Goal: Communication & Community: Answer question/provide support

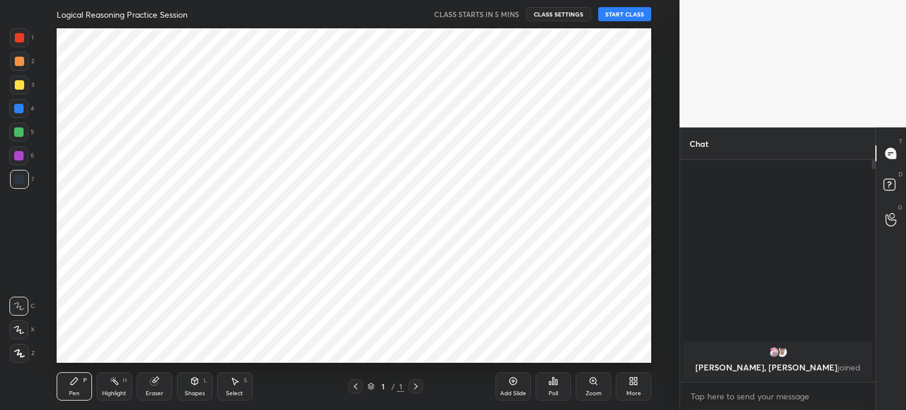
scroll to position [58626, 58329]
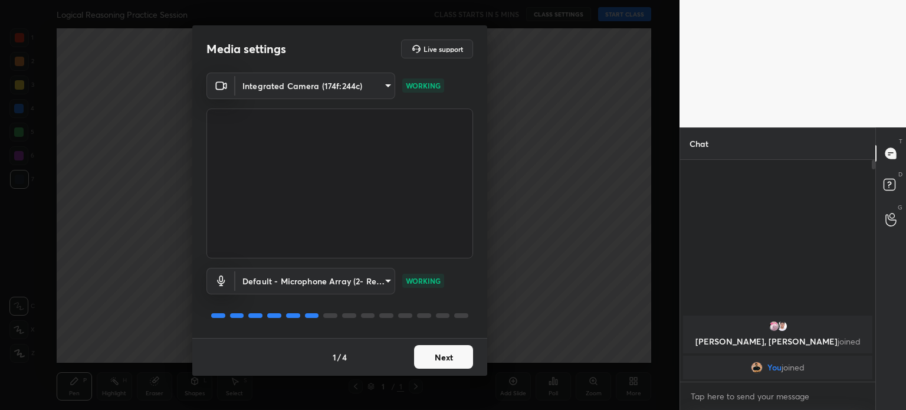
click at [432, 346] on button "Next" at bounding box center [443, 357] width 59 height 24
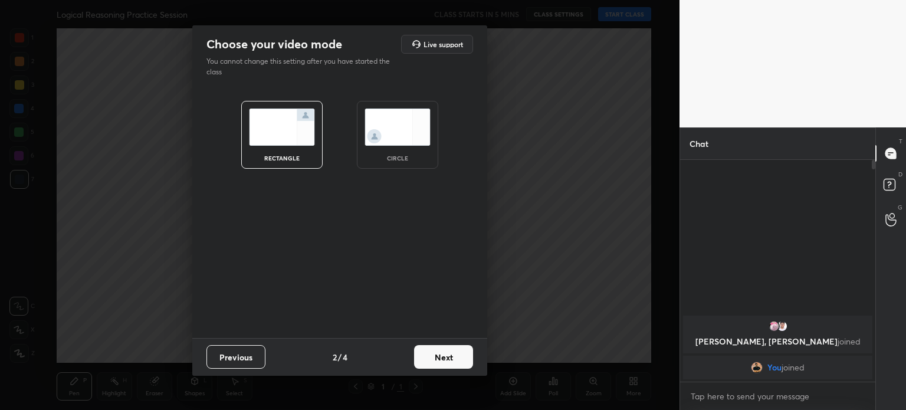
click at [406, 137] on img at bounding box center [397, 126] width 66 height 37
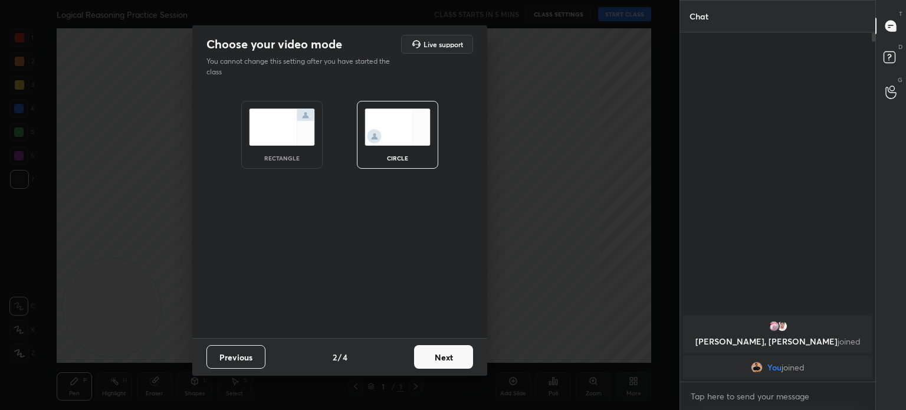
scroll to position [374, 192]
click at [439, 358] on button "Next" at bounding box center [443, 357] width 59 height 24
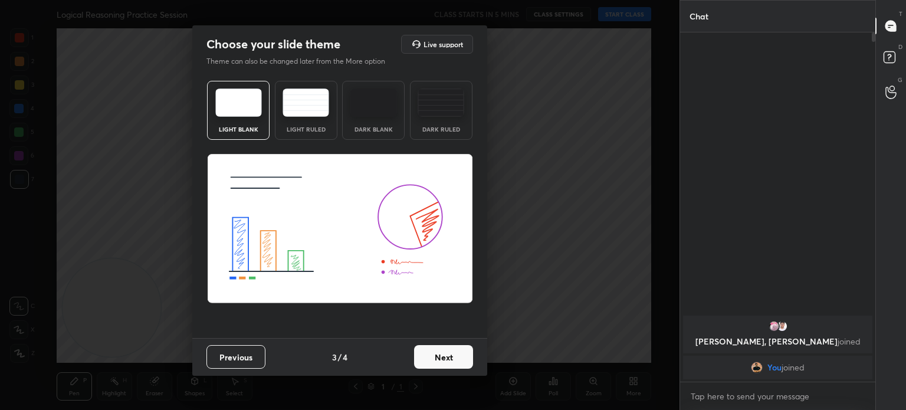
click at [439, 358] on button "Next" at bounding box center [443, 357] width 59 height 24
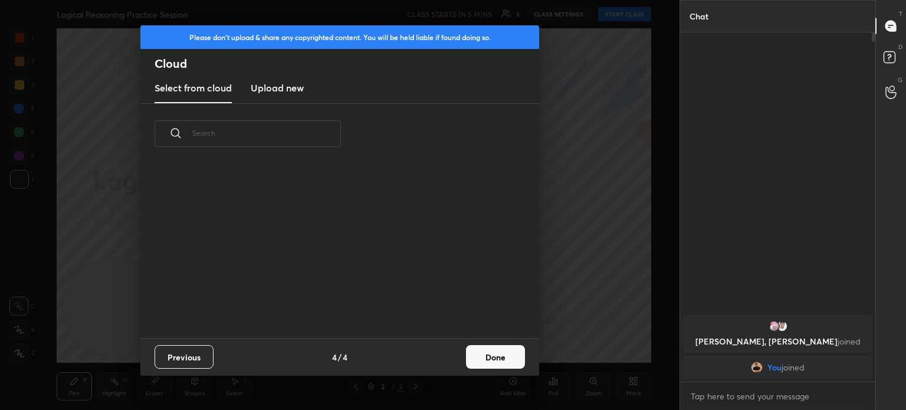
scroll to position [175, 379]
click at [488, 348] on button "Done" at bounding box center [495, 357] width 59 height 24
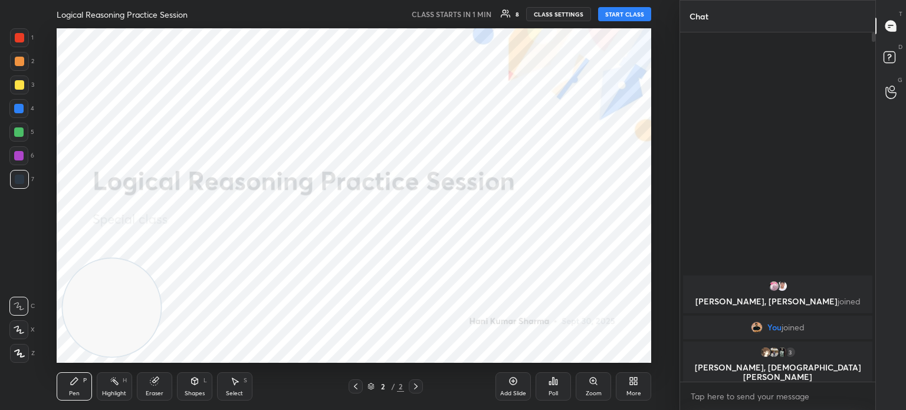
click at [615, 16] on button "START CLASS" at bounding box center [624, 14] width 53 height 14
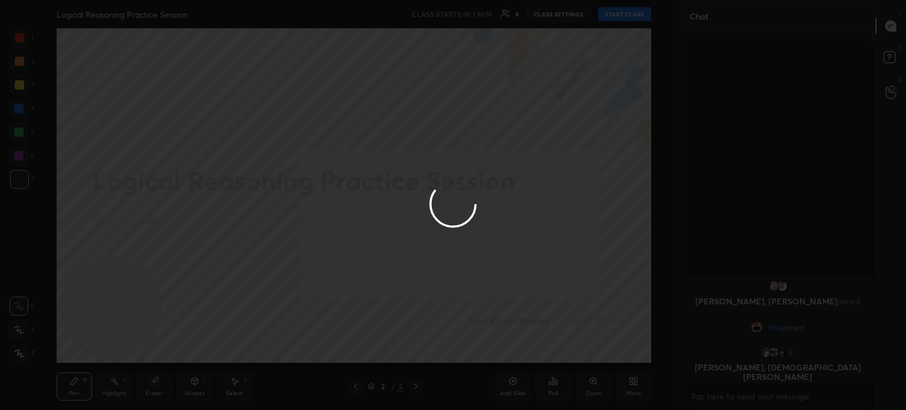
type textarea "x"
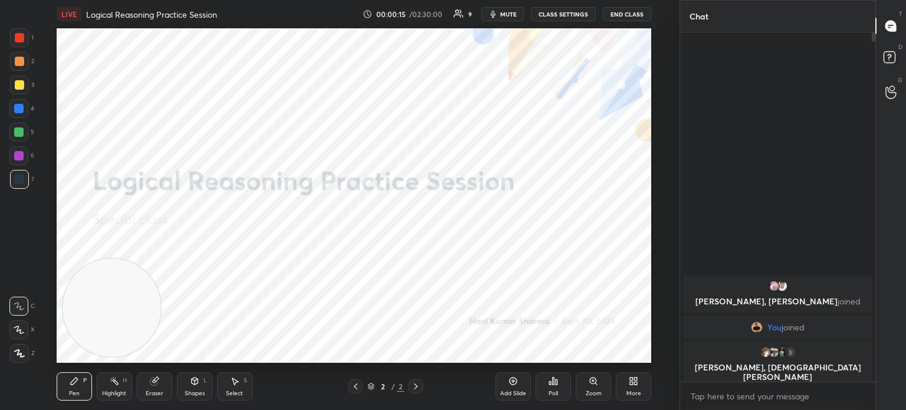
click at [514, 387] on div "Add Slide" at bounding box center [512, 386] width 35 height 28
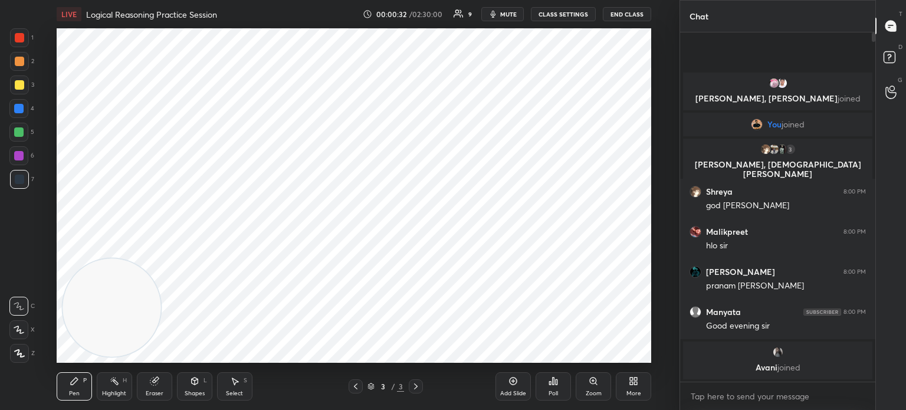
click at [21, 34] on div at bounding box center [19, 37] width 9 height 9
click at [19, 351] on icon at bounding box center [19, 353] width 9 height 7
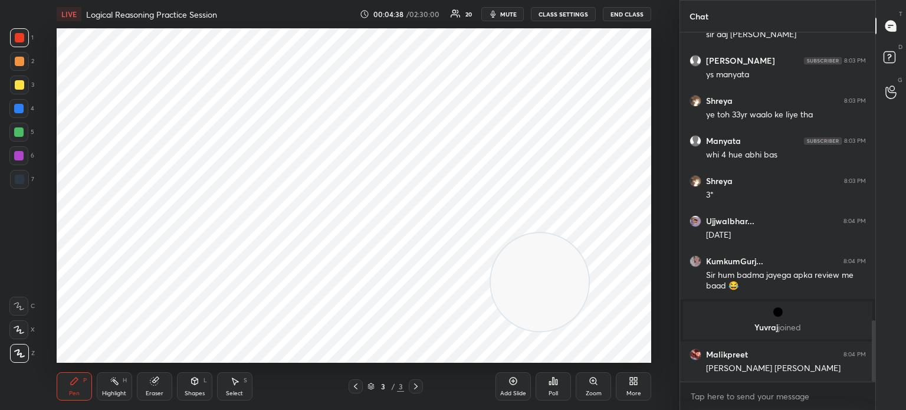
scroll to position [1636, 0]
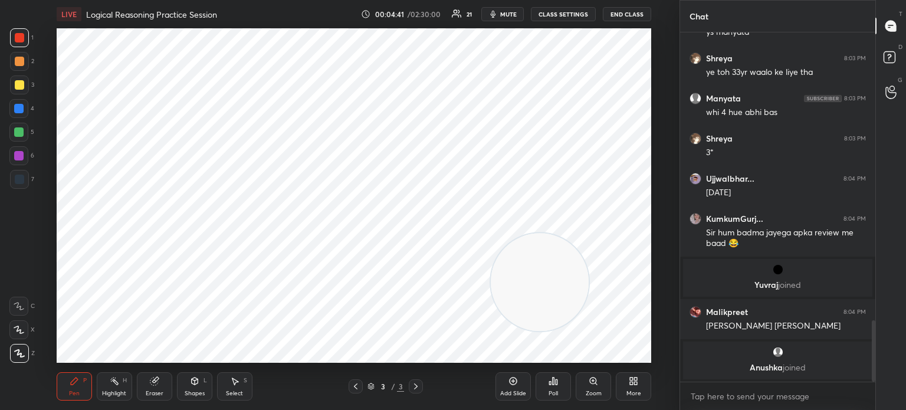
click at [552, 396] on div "Poll" at bounding box center [552, 393] width 9 height 6
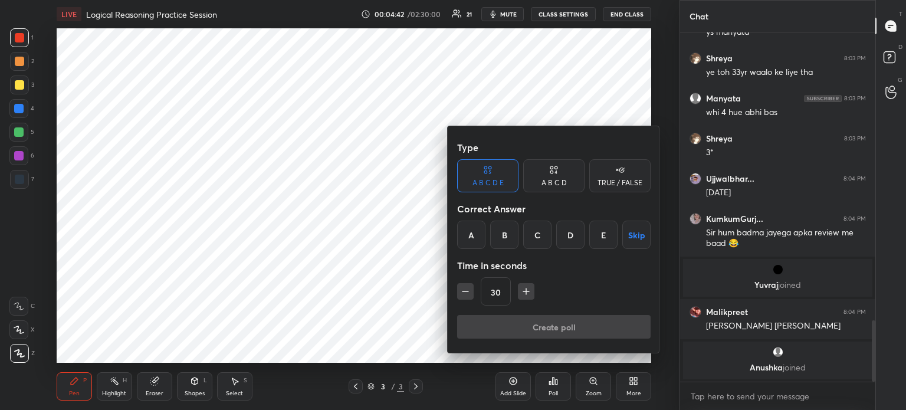
click at [548, 177] on div "A B C D" at bounding box center [553, 175] width 61 height 33
click at [554, 237] on div "C" at bounding box center [553, 235] width 35 height 28
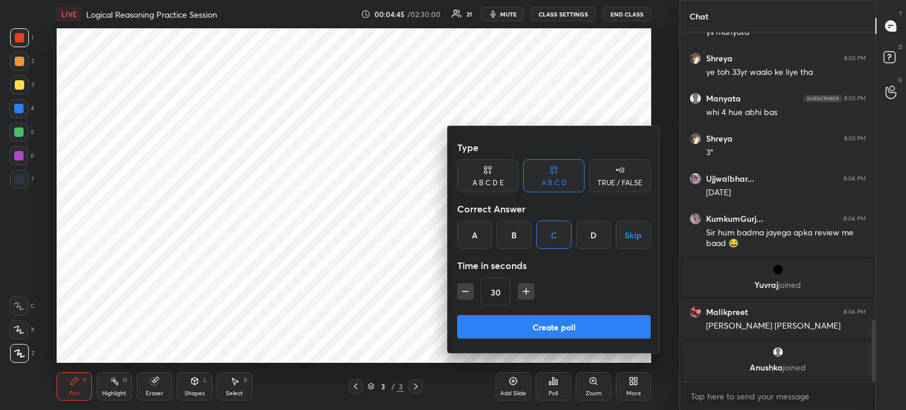
click at [520, 292] on icon "button" at bounding box center [526, 291] width 12 height 12
click at [524, 289] on icon "button" at bounding box center [526, 291] width 12 height 12
click at [469, 294] on icon "button" at bounding box center [465, 291] width 12 height 12
type input "45"
click at [491, 320] on button "Create poll" at bounding box center [553, 327] width 193 height 24
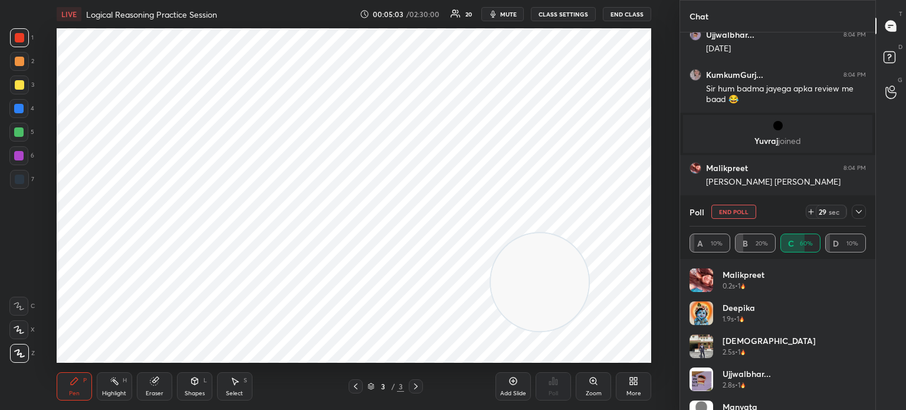
scroll to position [57, 0]
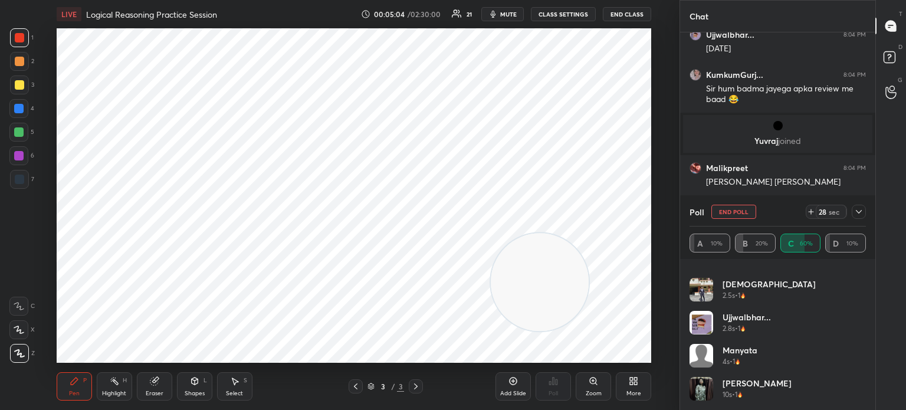
click at [854, 209] on icon at bounding box center [858, 211] width 9 height 9
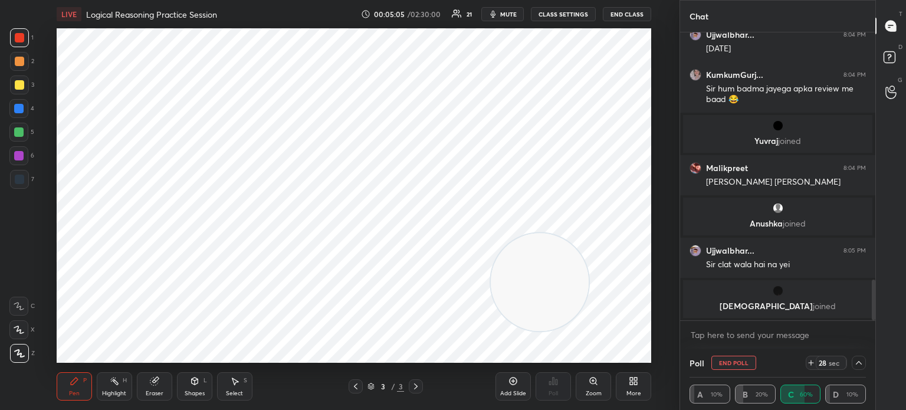
scroll to position [0, 0]
click at [856, 363] on icon at bounding box center [858, 362] width 9 height 9
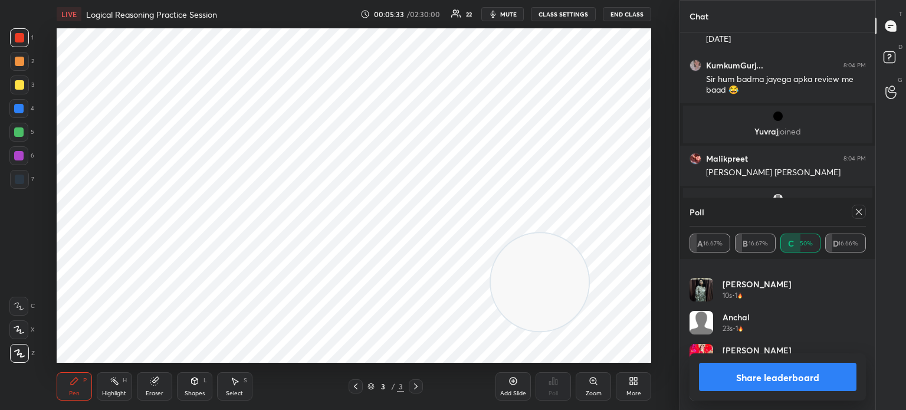
click at [857, 214] on icon at bounding box center [858, 211] width 9 height 9
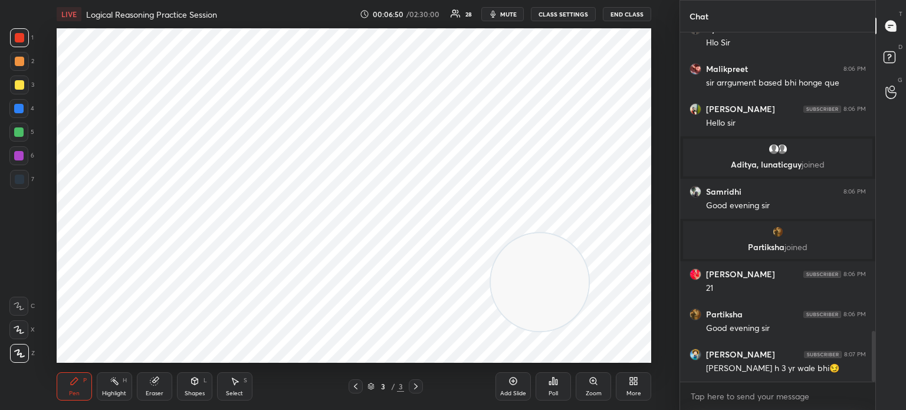
scroll to position [2041, 0]
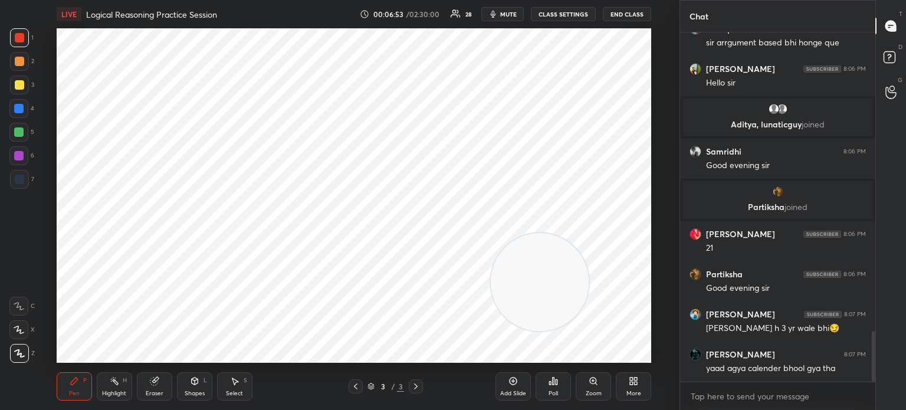
click at [512, 391] on div "Add Slide" at bounding box center [513, 393] width 26 height 6
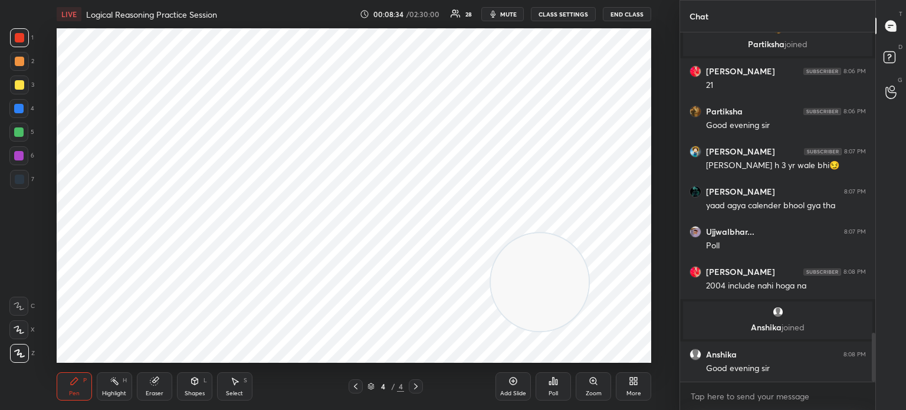
scroll to position [2138, 0]
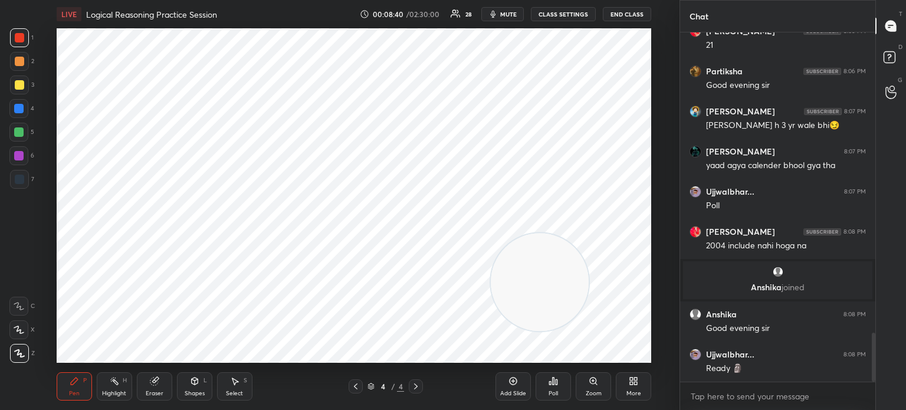
click at [542, 391] on div "Poll" at bounding box center [552, 386] width 35 height 28
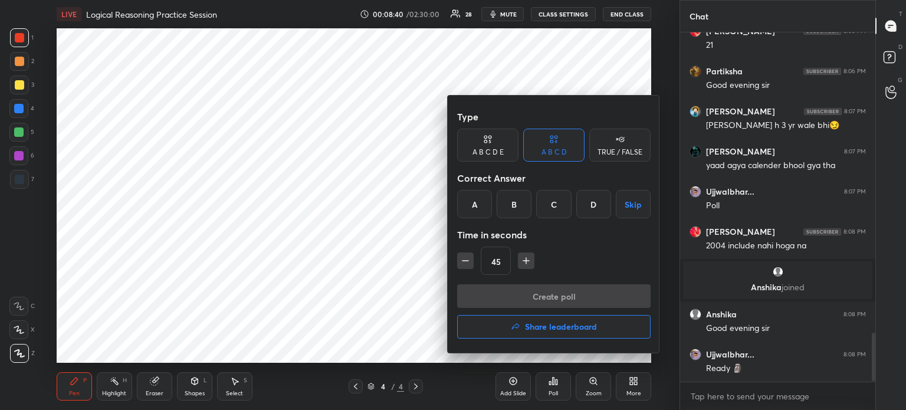
scroll to position [2178, 0]
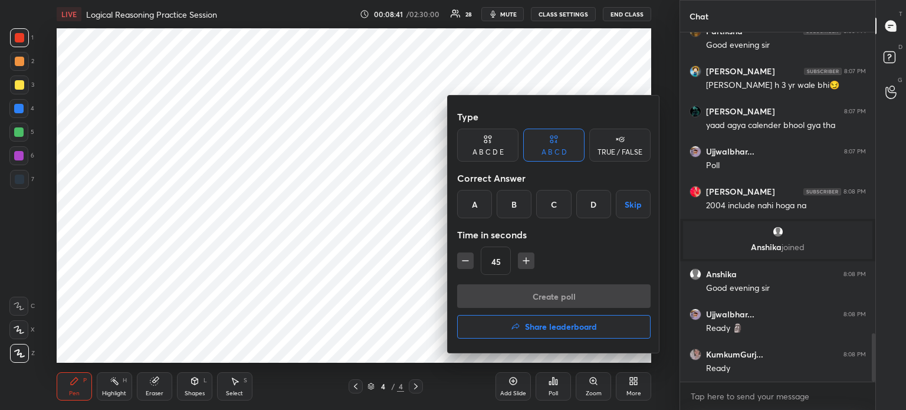
click at [468, 204] on div "A" at bounding box center [474, 204] width 35 height 28
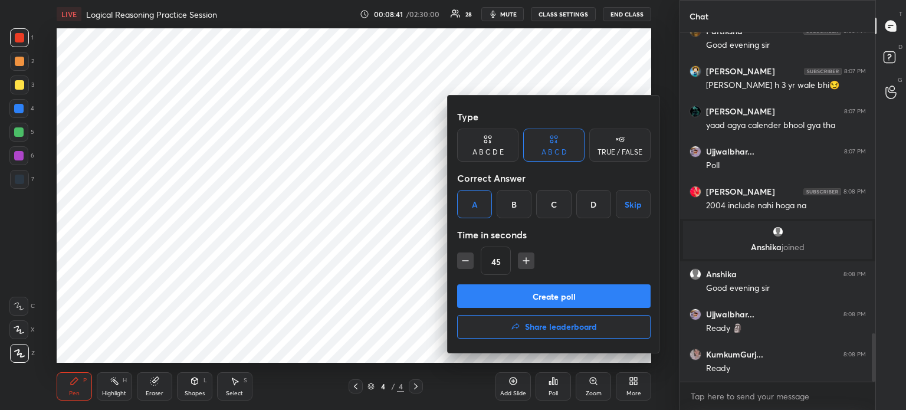
click at [486, 297] on button "Create poll" at bounding box center [553, 296] width 193 height 24
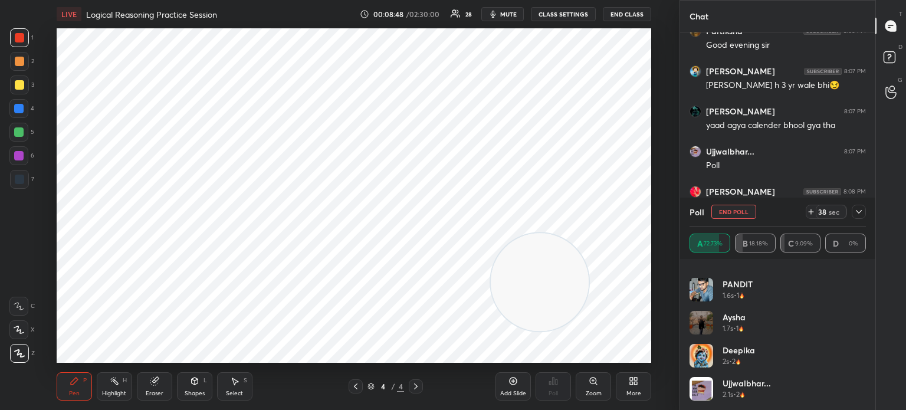
scroll to position [123, 0]
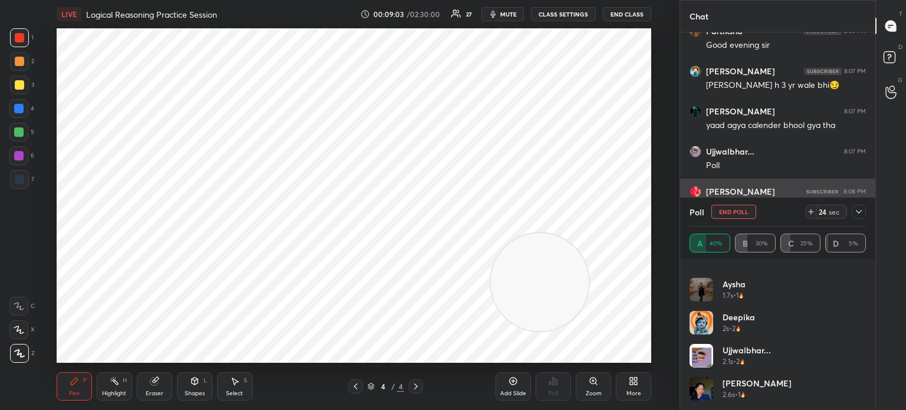
click at [858, 215] on icon at bounding box center [858, 211] width 9 height 9
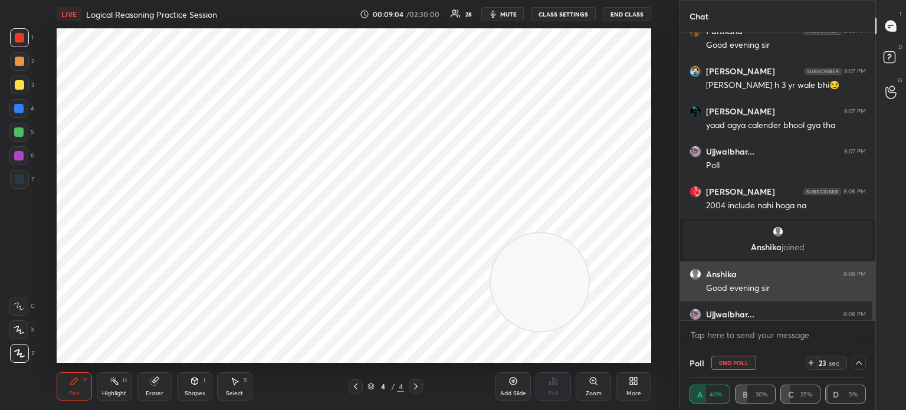
scroll to position [2239, 0]
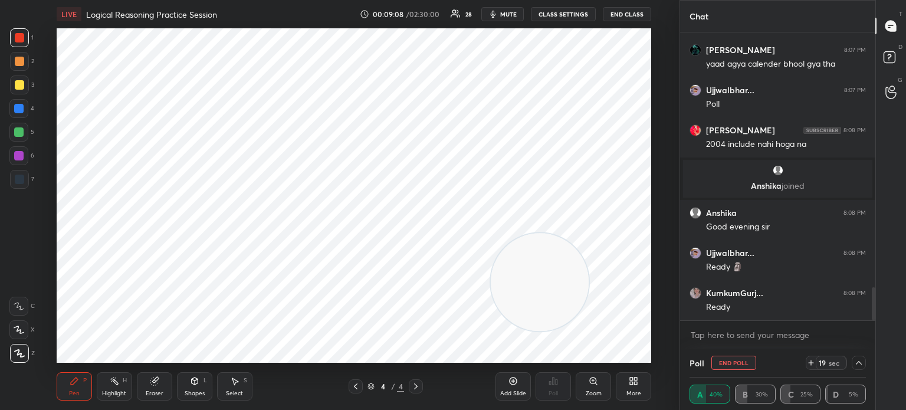
click at [858, 363] on icon at bounding box center [858, 362] width 9 height 9
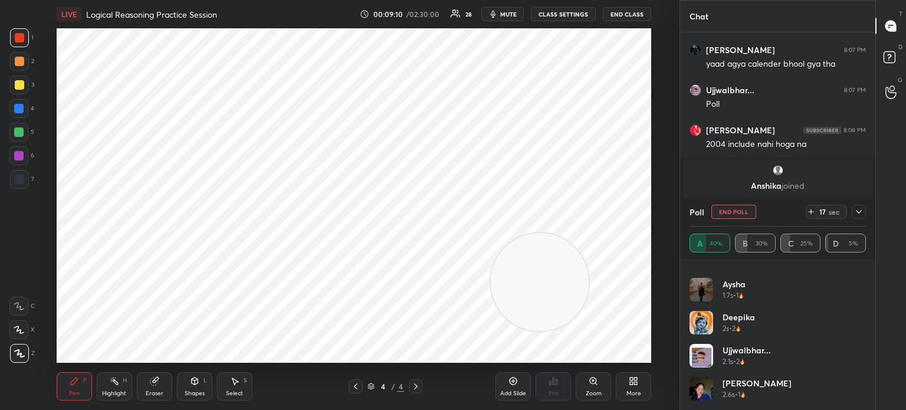
scroll to position [2279, 0]
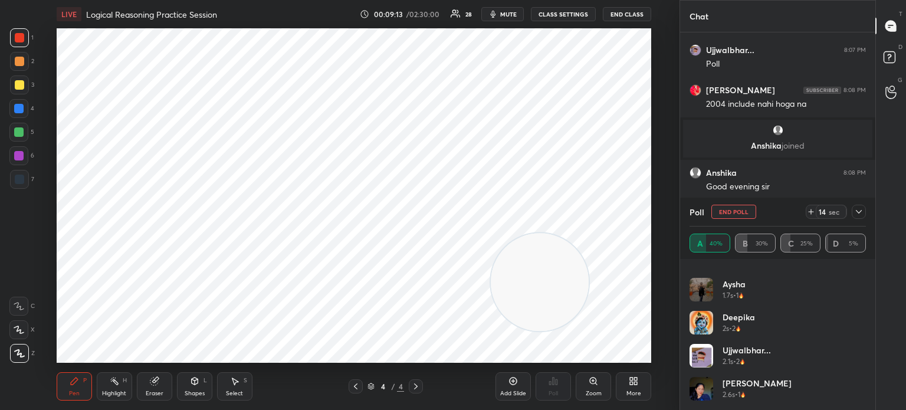
click at [860, 214] on icon at bounding box center [858, 211] width 9 height 9
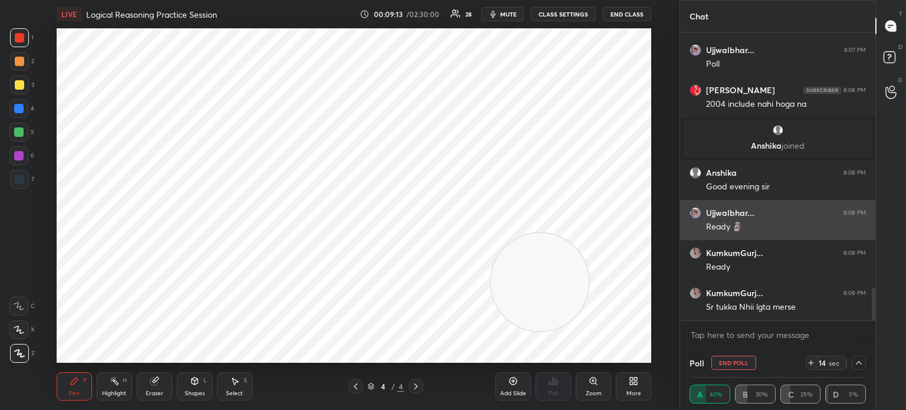
scroll to position [108, 173]
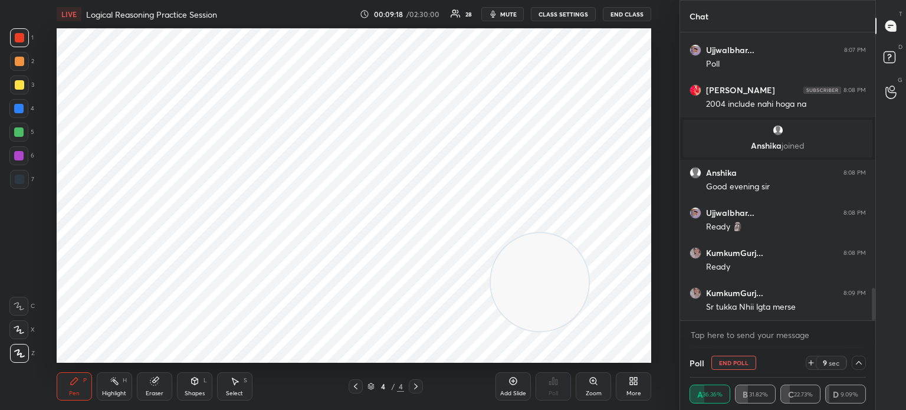
click at [855, 367] on icon at bounding box center [858, 362] width 9 height 9
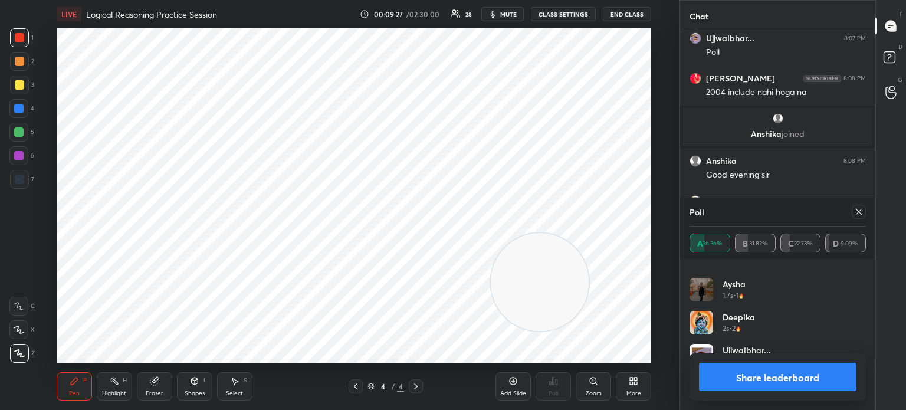
click at [856, 215] on icon at bounding box center [858, 211] width 9 height 9
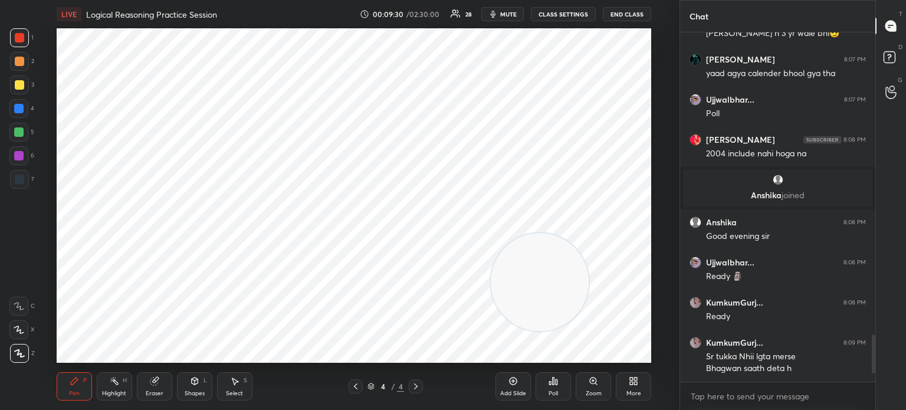
click at [21, 176] on div at bounding box center [19, 179] width 9 height 9
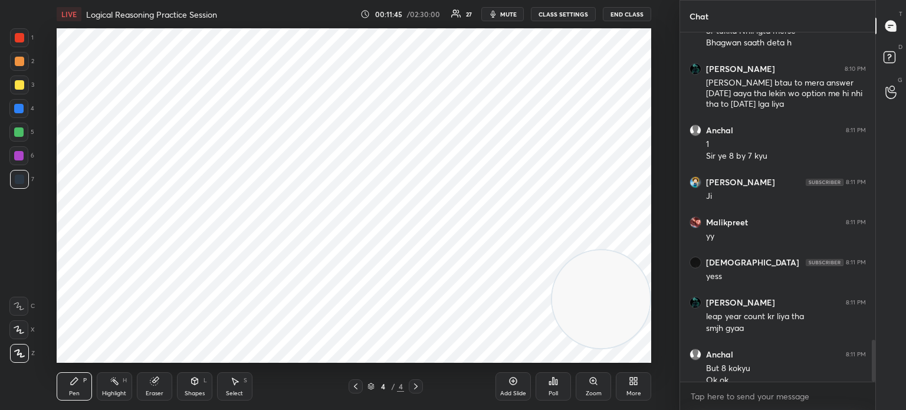
scroll to position [2567, 0]
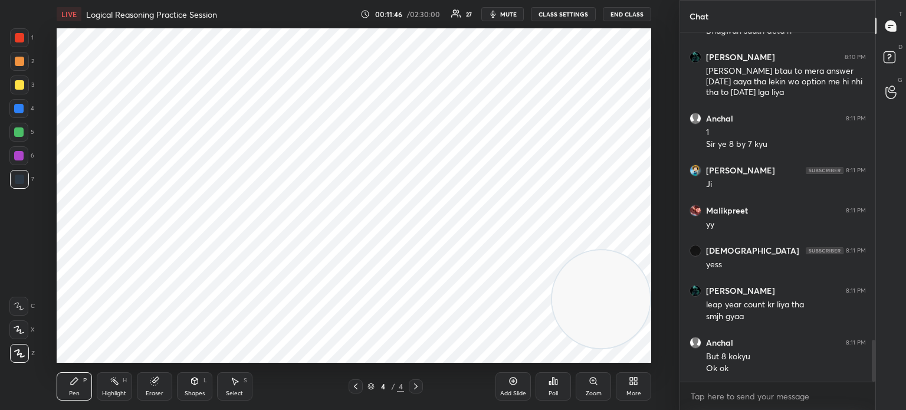
click at [508, 389] on div "Add Slide" at bounding box center [512, 386] width 35 height 28
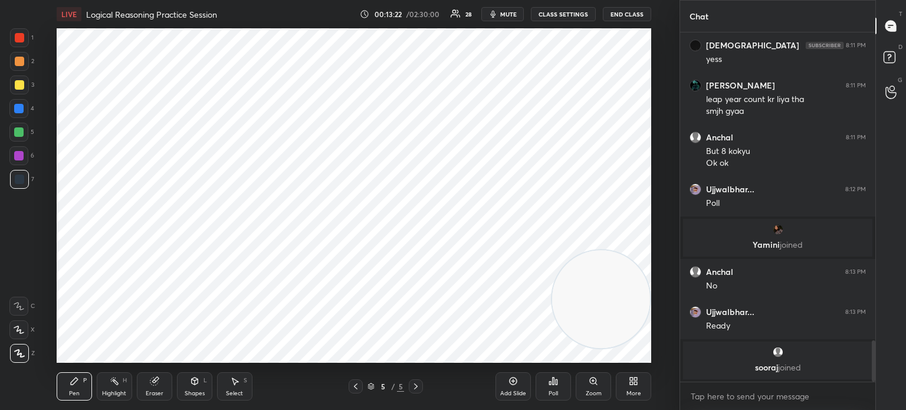
scroll to position [2643, 0]
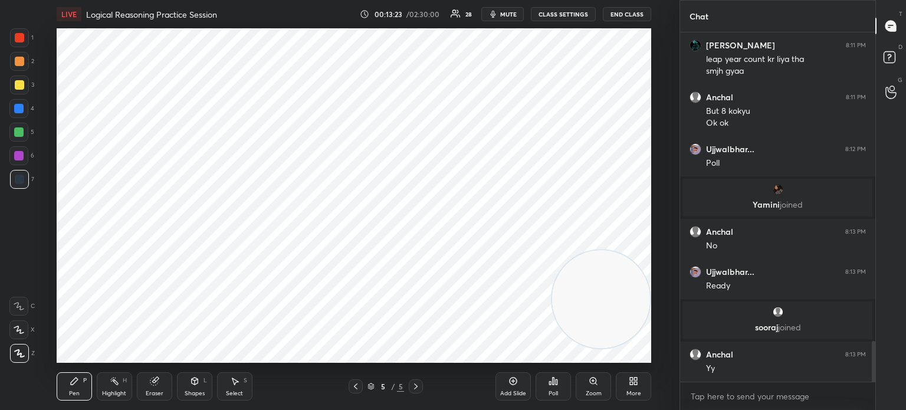
click at [554, 391] on div "Poll" at bounding box center [552, 393] width 9 height 6
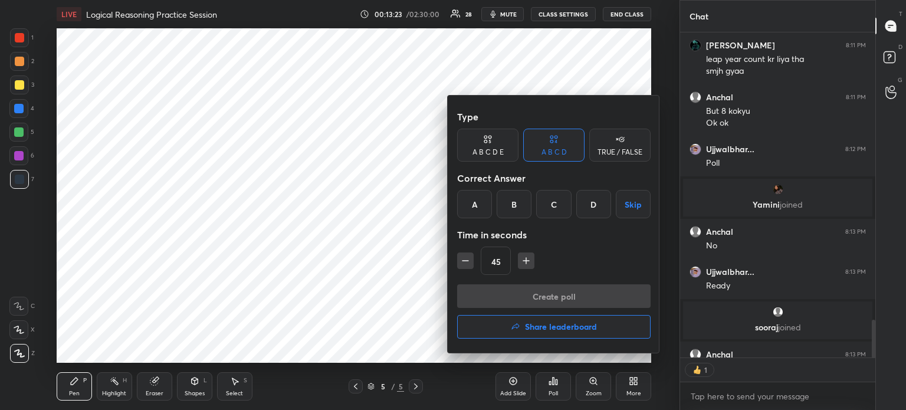
scroll to position [4, 4]
click at [516, 205] on div "B" at bounding box center [513, 204] width 35 height 28
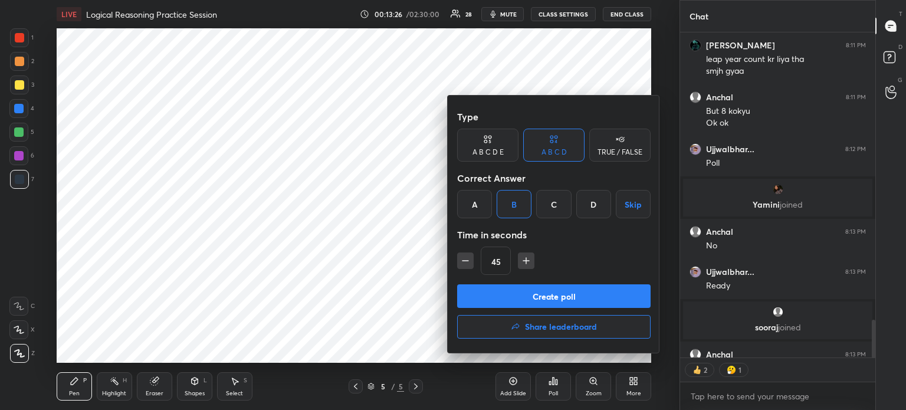
click at [497, 294] on button "Create poll" at bounding box center [553, 296] width 193 height 24
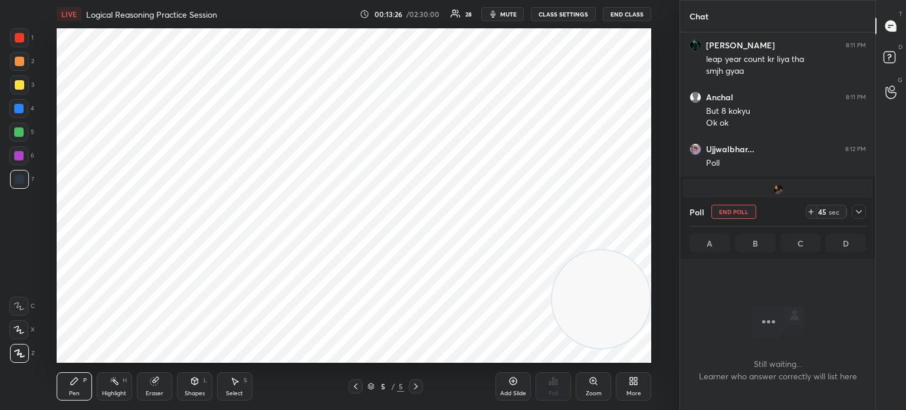
scroll to position [3, 4]
click at [559, 18] on button "CLASS SETTINGS" at bounding box center [563, 14] width 65 height 14
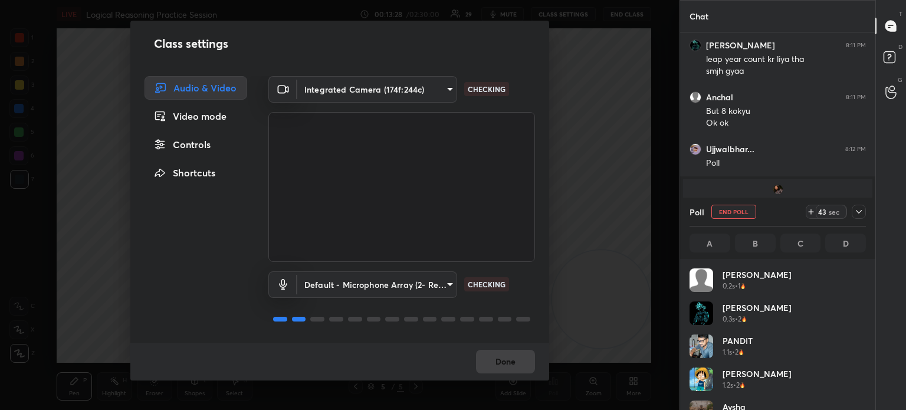
scroll to position [138, 173]
click at [189, 143] on div "Controls" at bounding box center [195, 145] width 103 height 24
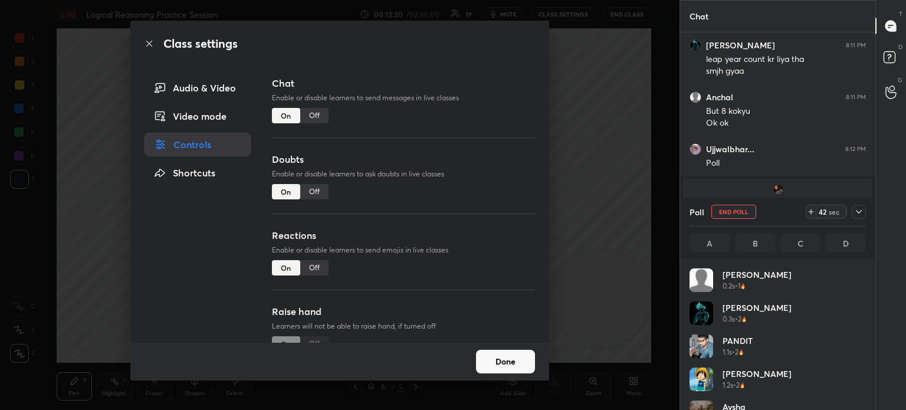
click at [314, 271] on div "Off" at bounding box center [314, 267] width 28 height 15
click at [508, 369] on button "Done" at bounding box center [505, 362] width 59 height 24
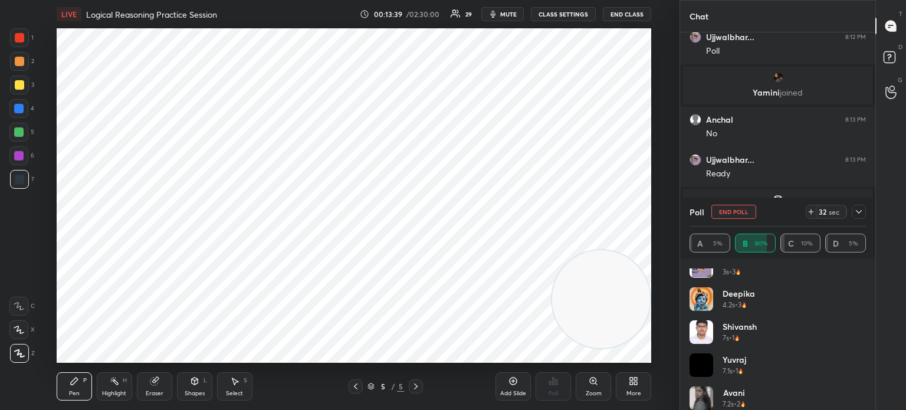
scroll to position [387, 0]
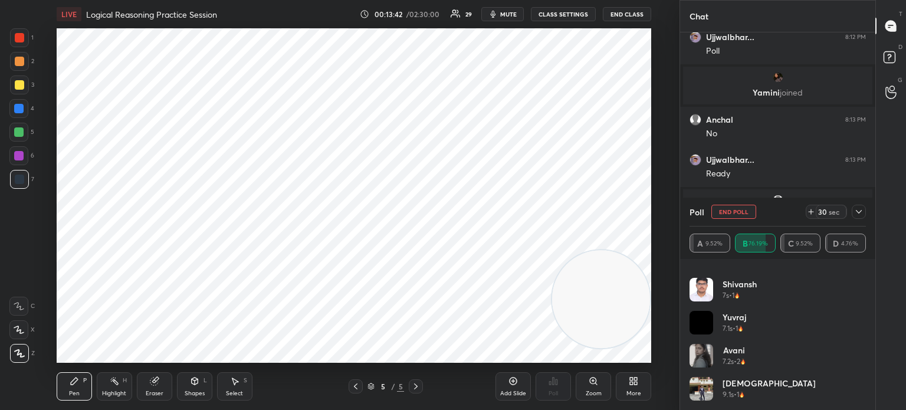
click at [857, 213] on icon at bounding box center [858, 211] width 9 height 9
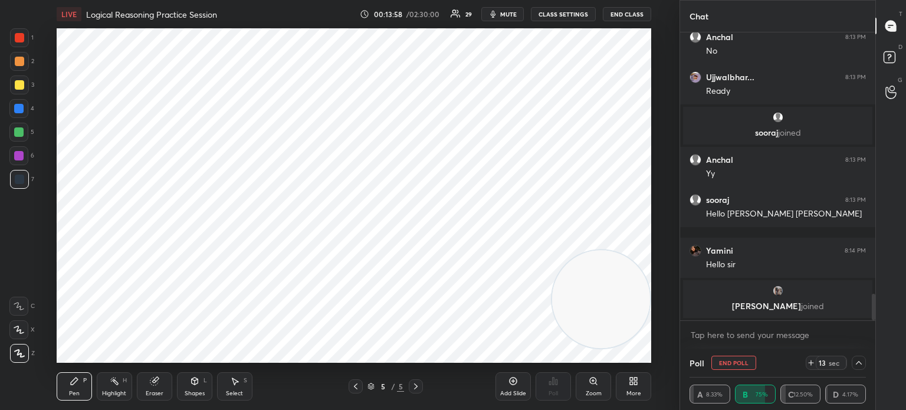
scroll to position [2835, 0]
click at [856, 365] on icon at bounding box center [858, 362] width 9 height 9
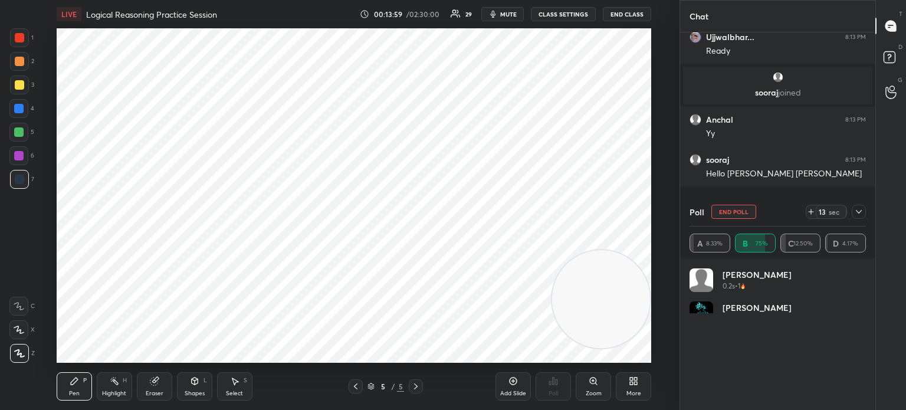
scroll to position [4, 4]
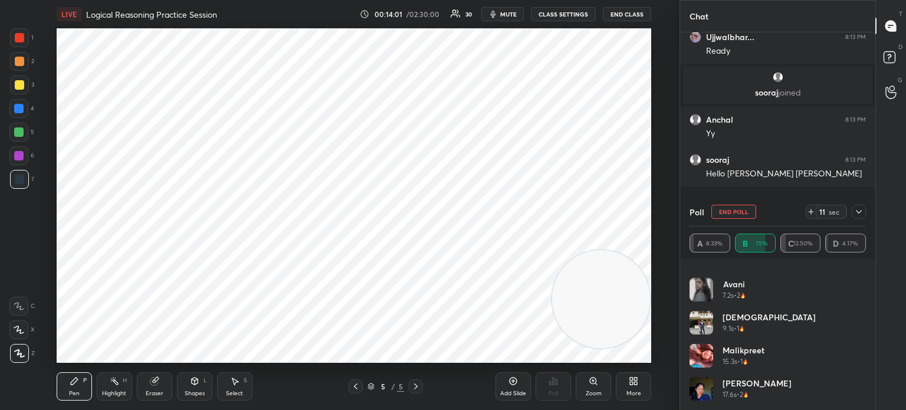
click at [860, 213] on icon at bounding box center [858, 211] width 9 height 9
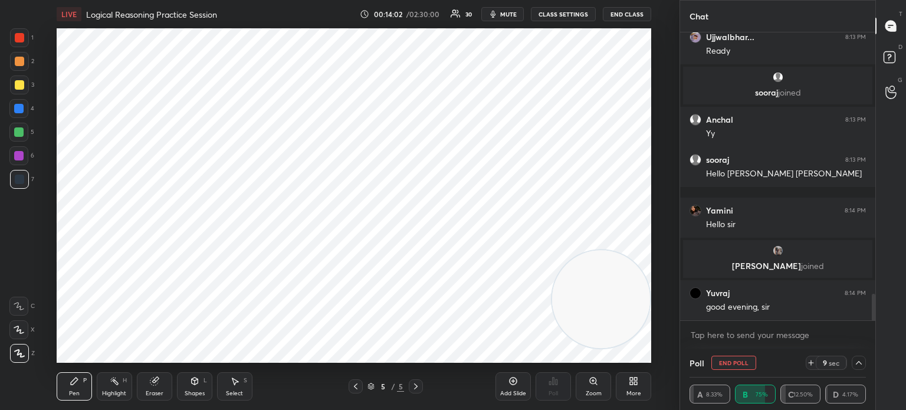
click at [777, 253] on img "grid" at bounding box center [778, 251] width 12 height 12
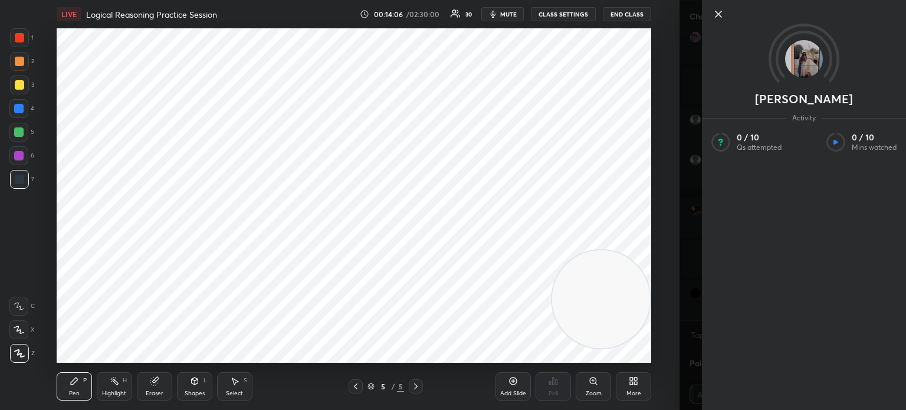
click at [718, 14] on icon at bounding box center [718, 14] width 14 height 14
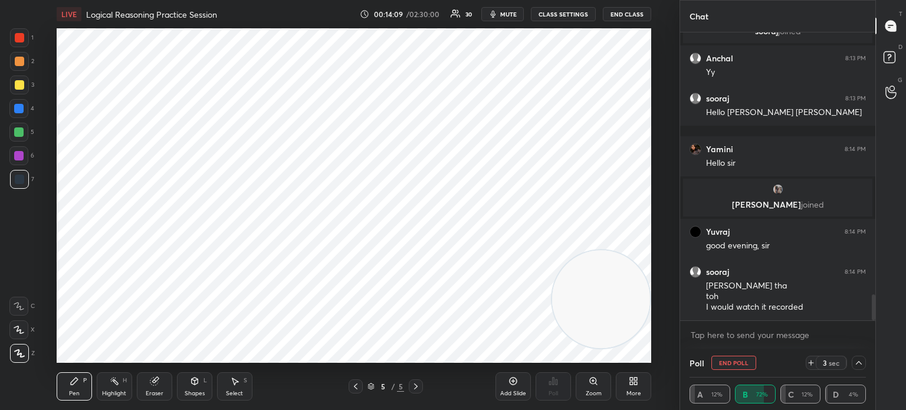
click at [18, 38] on div at bounding box center [19, 37] width 9 height 9
click at [733, 364] on button "End Poll" at bounding box center [733, 363] width 45 height 14
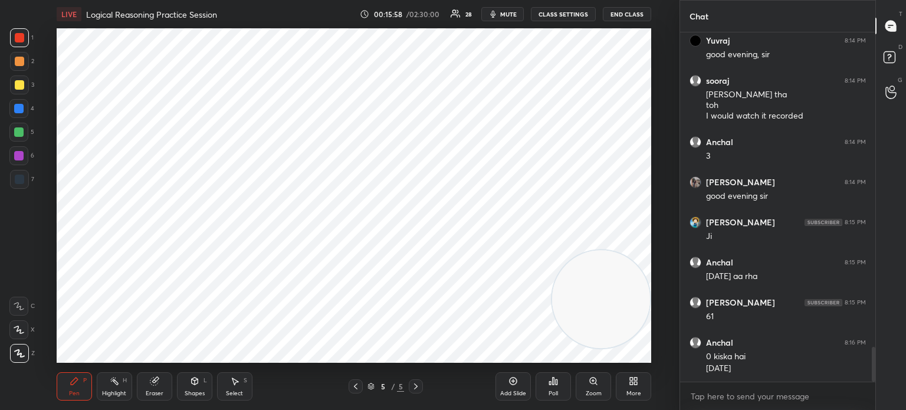
scroll to position [3127, 0]
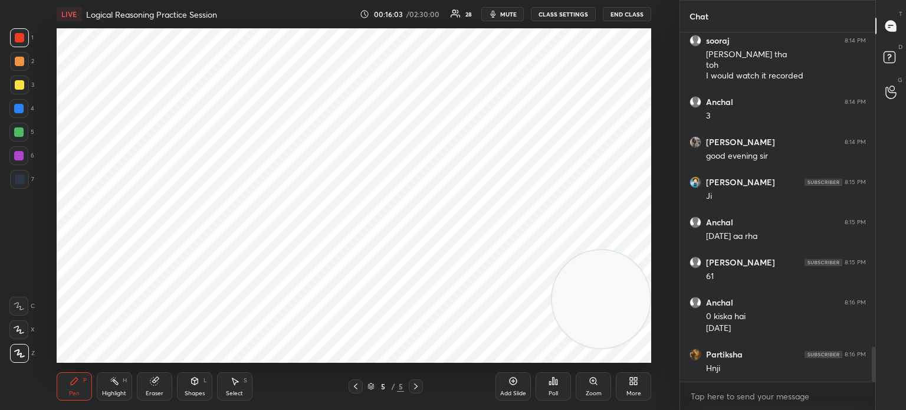
click at [511, 389] on div "Add Slide" at bounding box center [512, 386] width 35 height 28
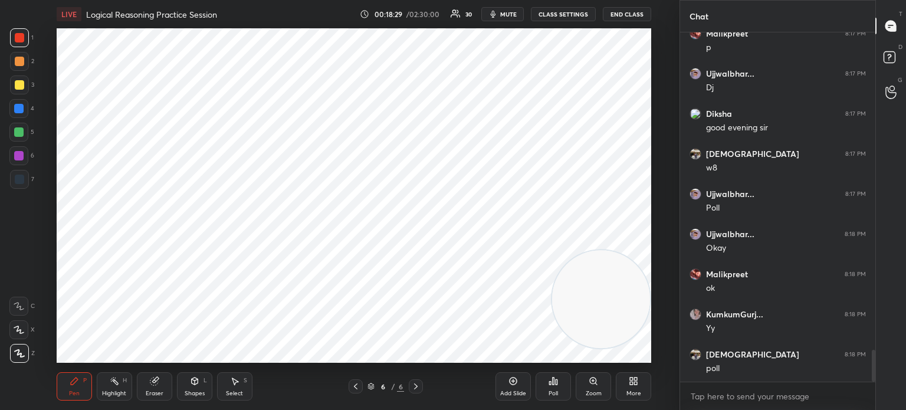
scroll to position [3512, 0]
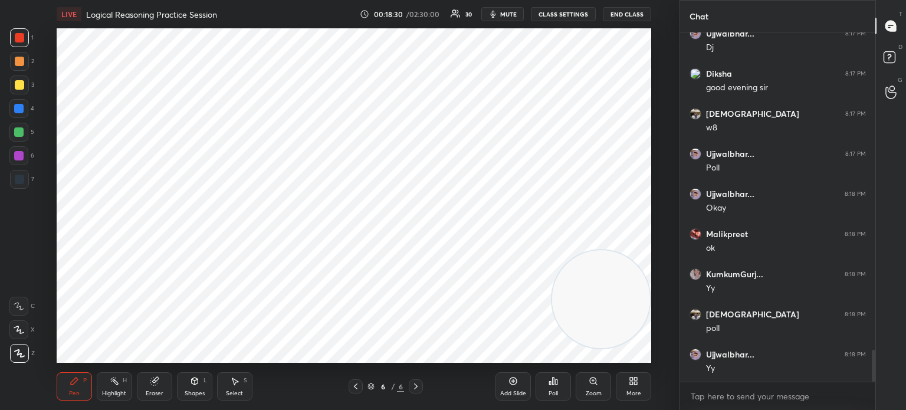
click at [556, 384] on icon at bounding box center [556, 381] width 2 height 5
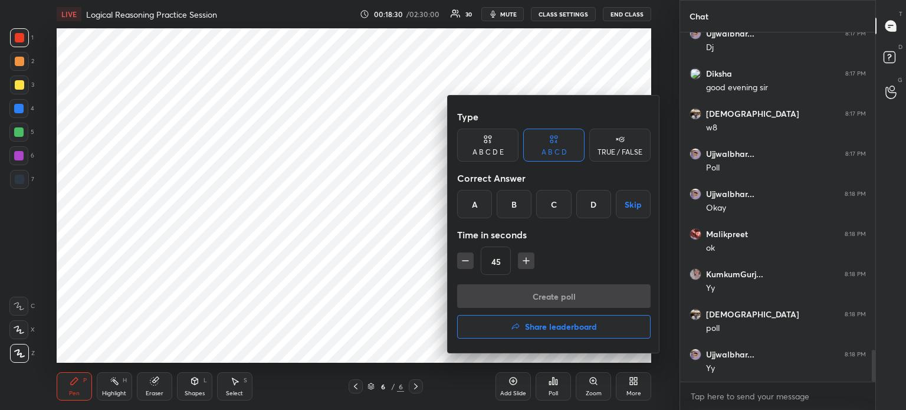
click at [585, 203] on div "D" at bounding box center [593, 204] width 35 height 28
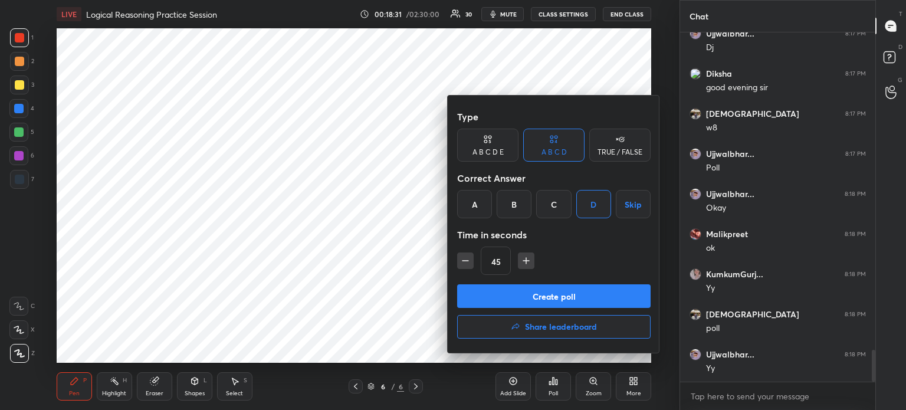
click at [524, 292] on button "Create poll" at bounding box center [553, 296] width 193 height 24
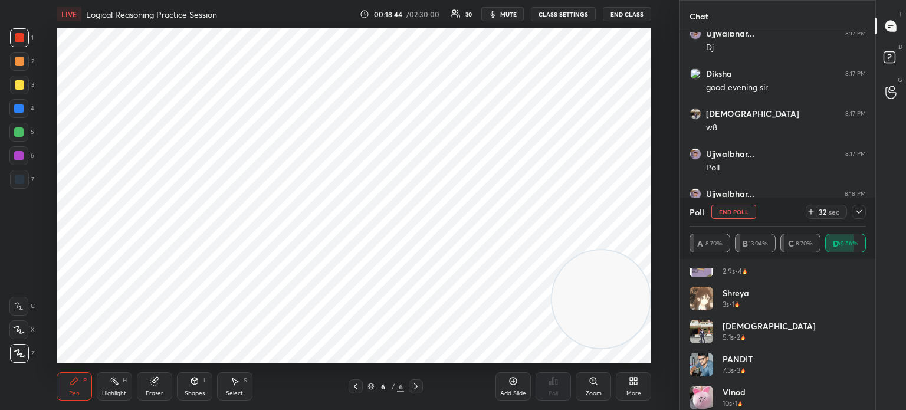
scroll to position [453, 0]
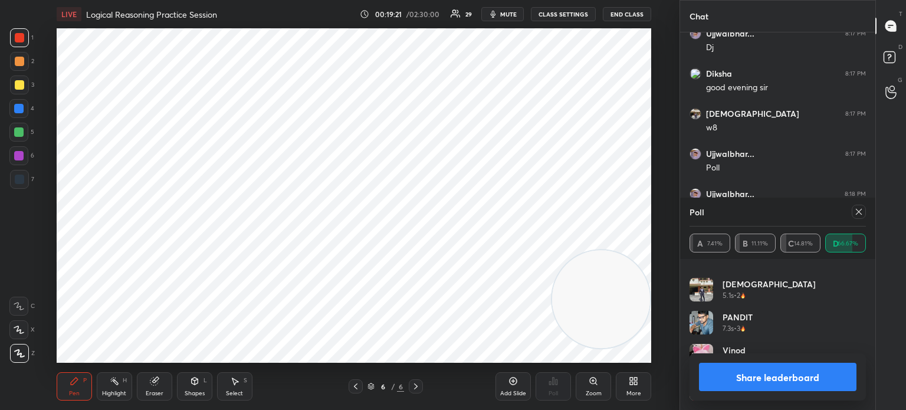
click at [17, 177] on div at bounding box center [19, 179] width 9 height 9
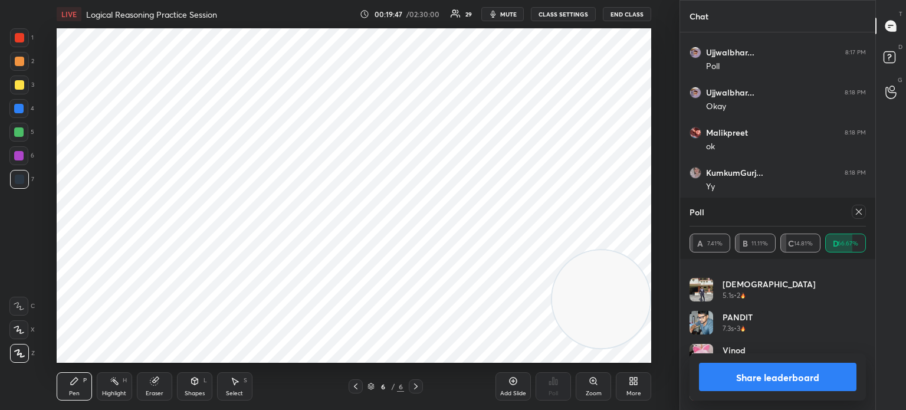
scroll to position [3653, 0]
click at [739, 379] on button "Share leaderboard" at bounding box center [777, 377] width 157 height 28
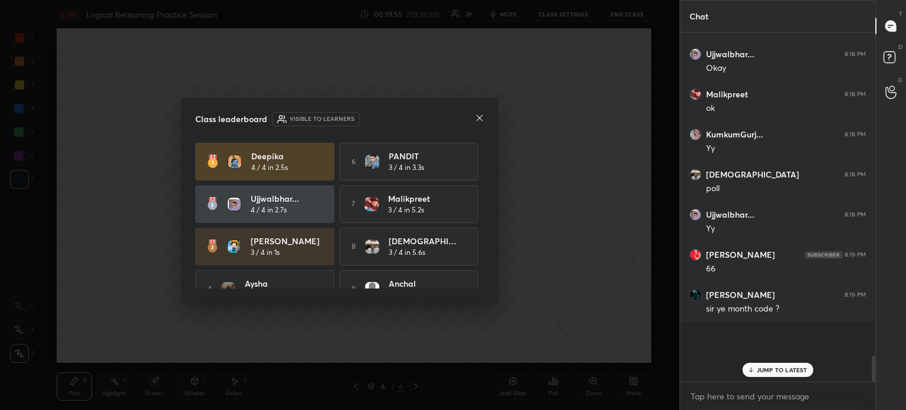
scroll to position [3641, 0]
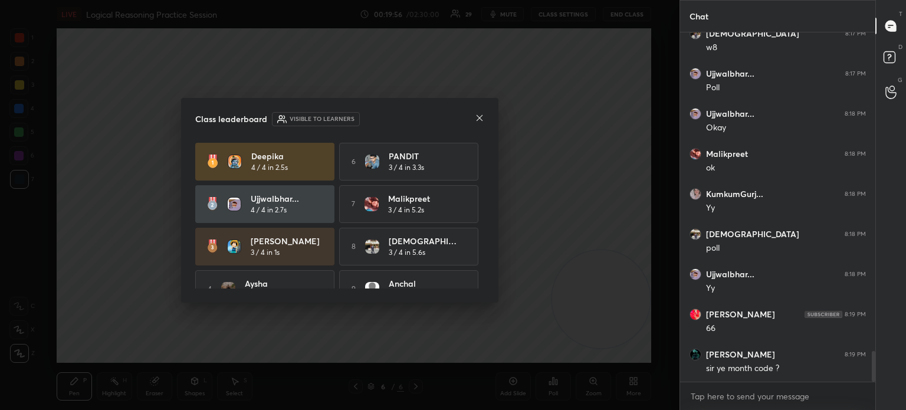
click at [479, 117] on icon at bounding box center [479, 117] width 9 height 9
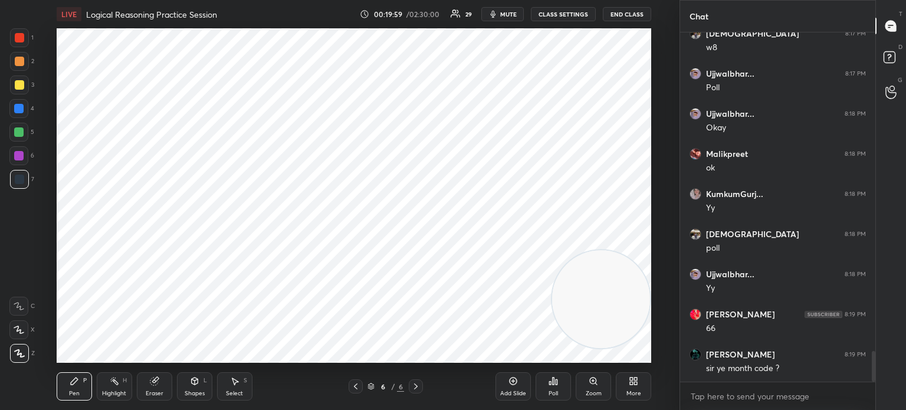
click at [521, 391] on div "Add Slide" at bounding box center [513, 393] width 26 height 6
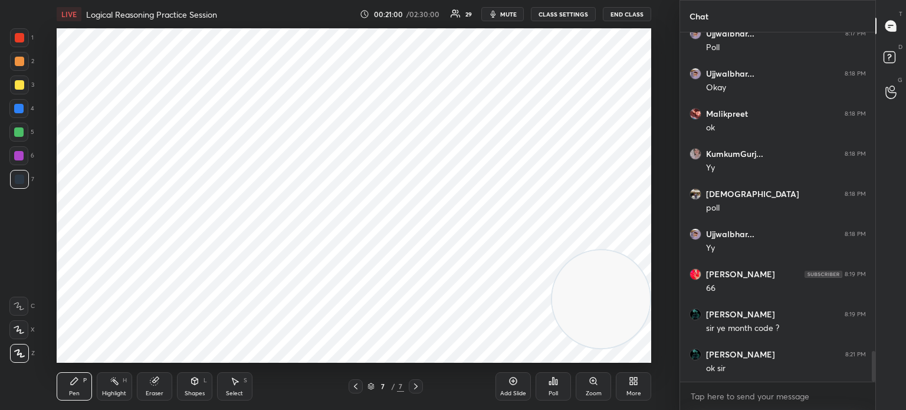
scroll to position [3644, 0]
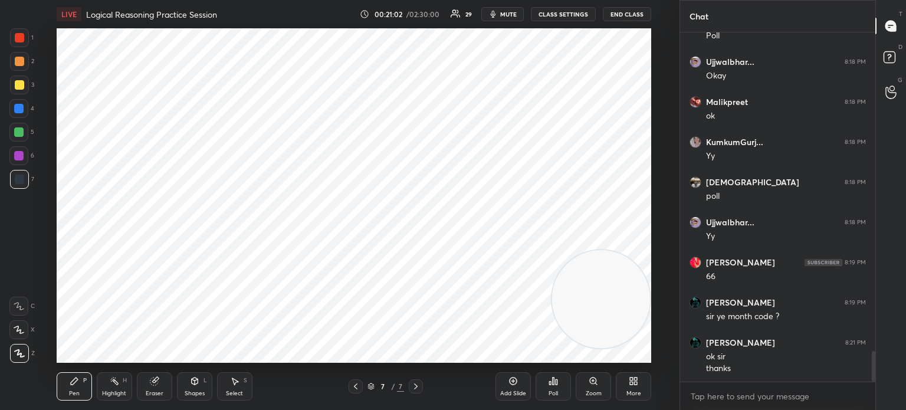
click at [514, 386] on icon at bounding box center [512, 380] width 9 height 9
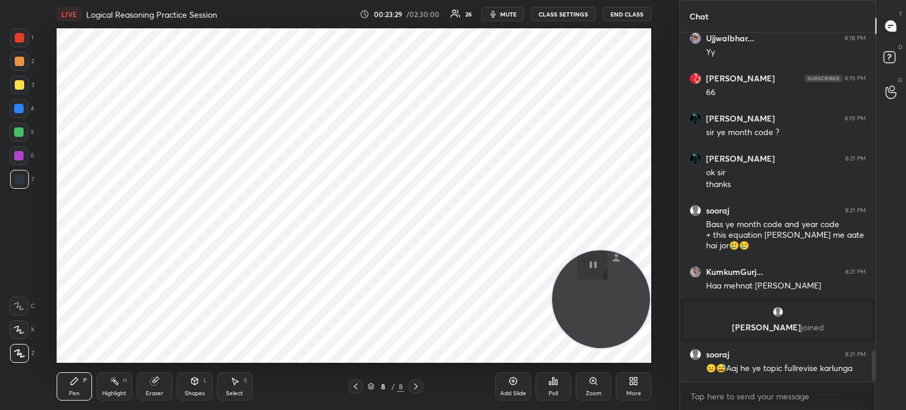
scroll to position [3770, 0]
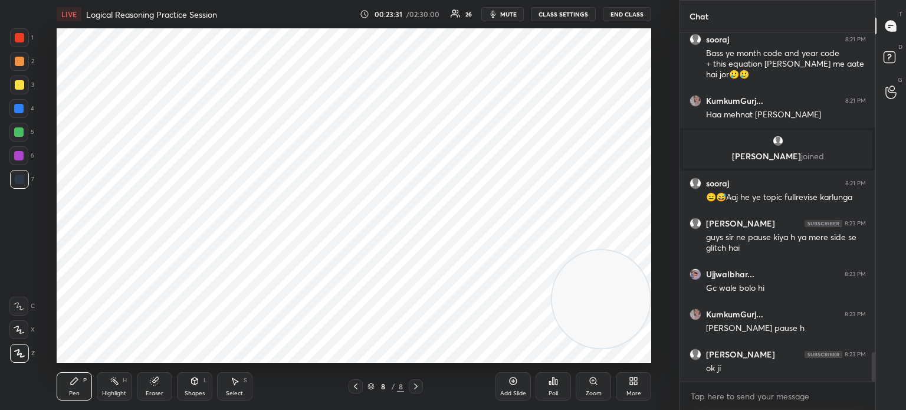
click at [635, 384] on icon at bounding box center [635, 382] width 3 height 3
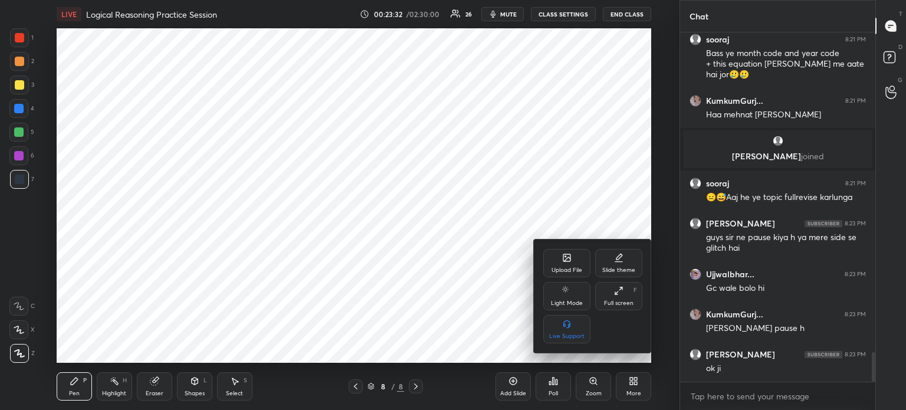
click at [563, 271] on div "Upload File" at bounding box center [566, 270] width 31 height 6
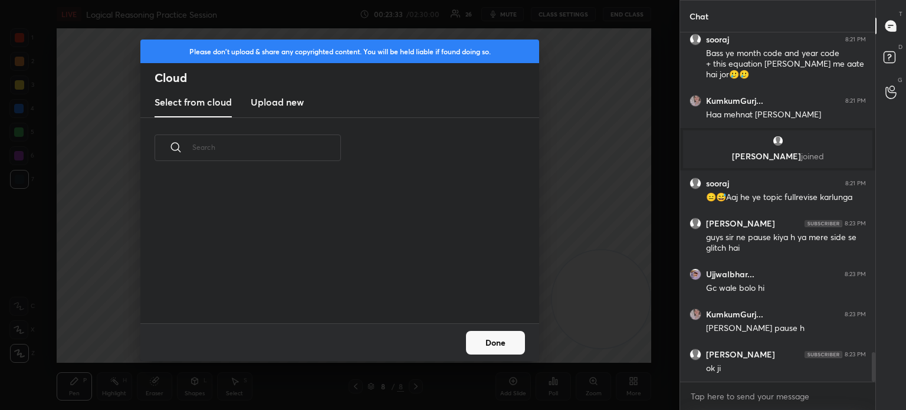
scroll to position [145, 379]
click at [271, 104] on h3 "Upload new" at bounding box center [277, 102] width 53 height 14
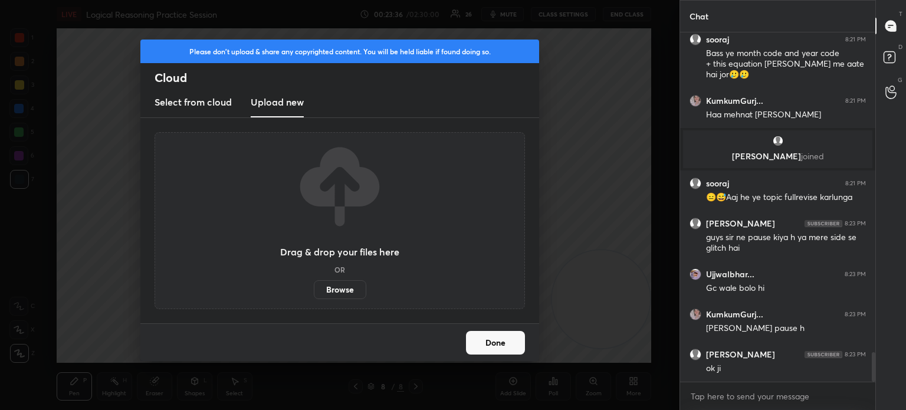
click at [343, 292] on label "Browse" at bounding box center [340, 289] width 52 height 19
click at [314, 292] on input "Browse" at bounding box center [314, 289] width 0 height 19
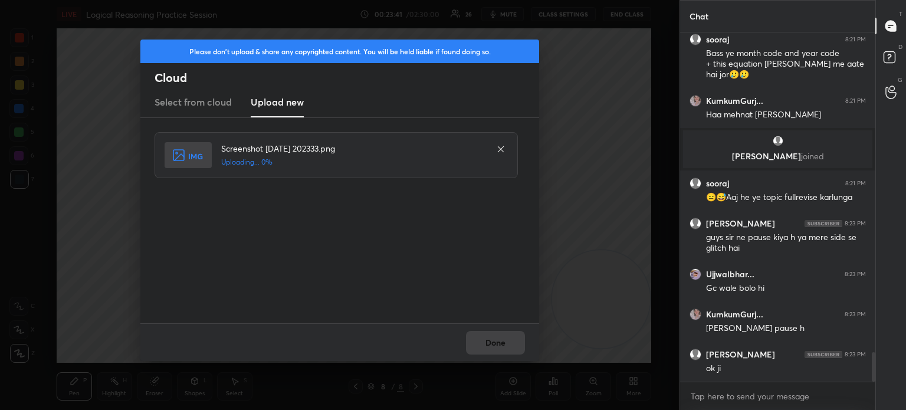
scroll to position [3812, 0]
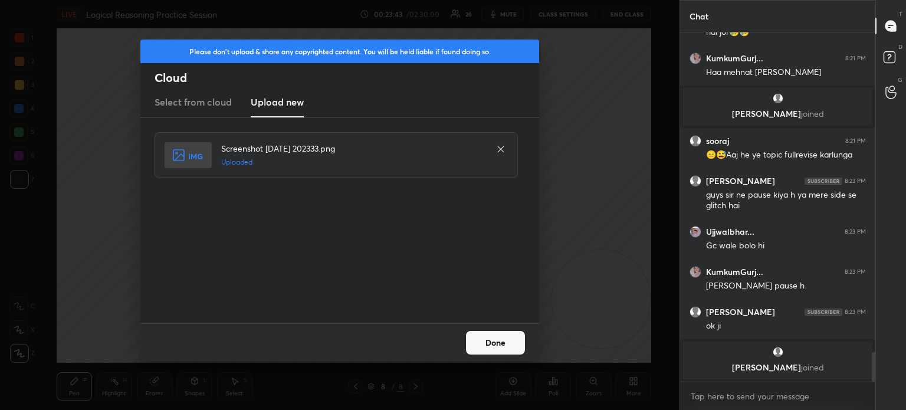
click at [499, 347] on button "Done" at bounding box center [495, 343] width 59 height 24
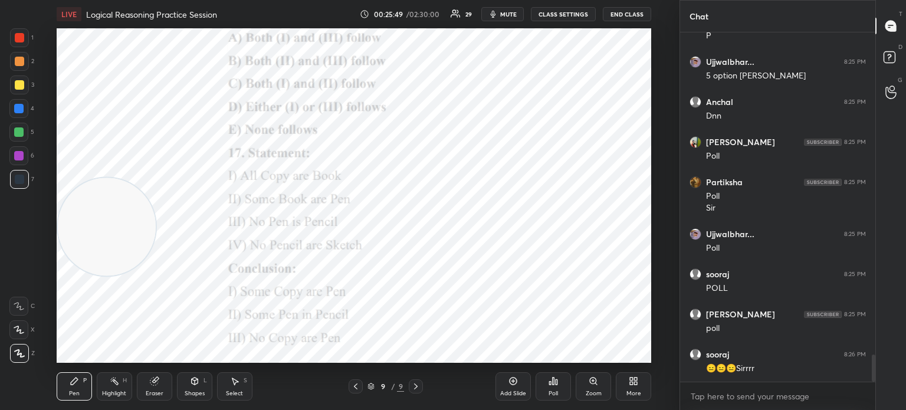
scroll to position [4197, 0]
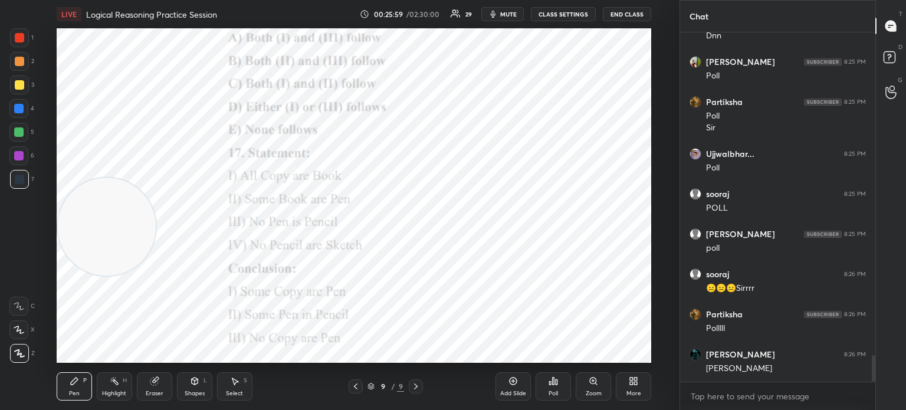
click at [551, 385] on icon at bounding box center [552, 380] width 9 height 9
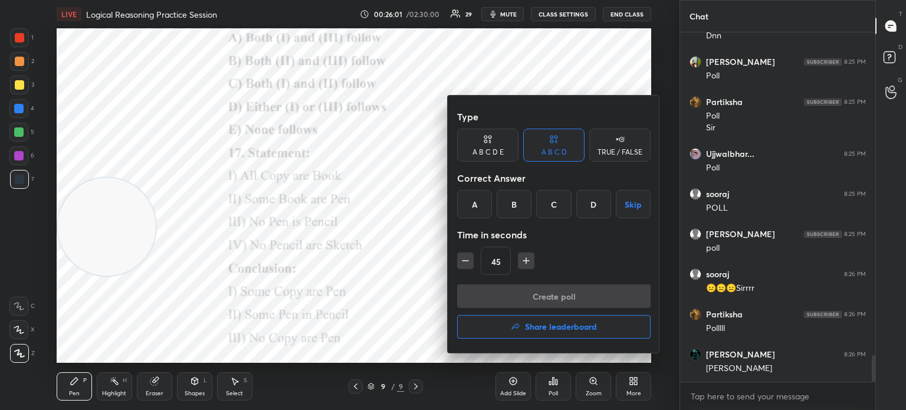
click at [493, 146] on div "A B C D E" at bounding box center [487, 145] width 61 height 33
click at [568, 203] on div "D" at bounding box center [570, 204] width 28 height 28
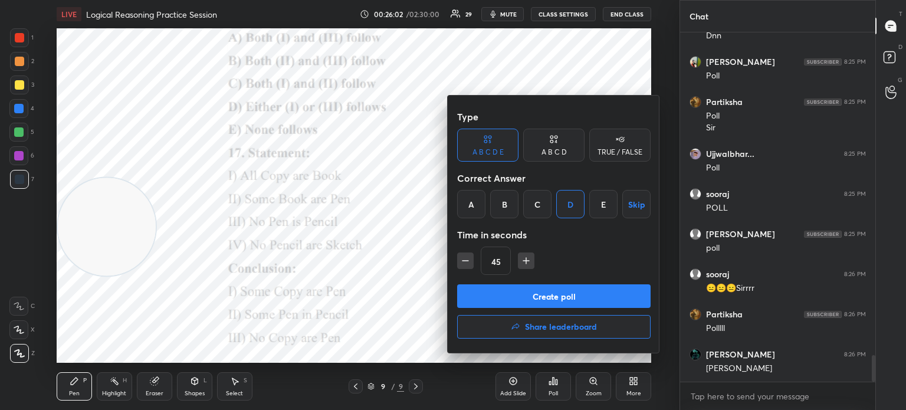
click at [543, 295] on button "Create poll" at bounding box center [553, 296] width 193 height 24
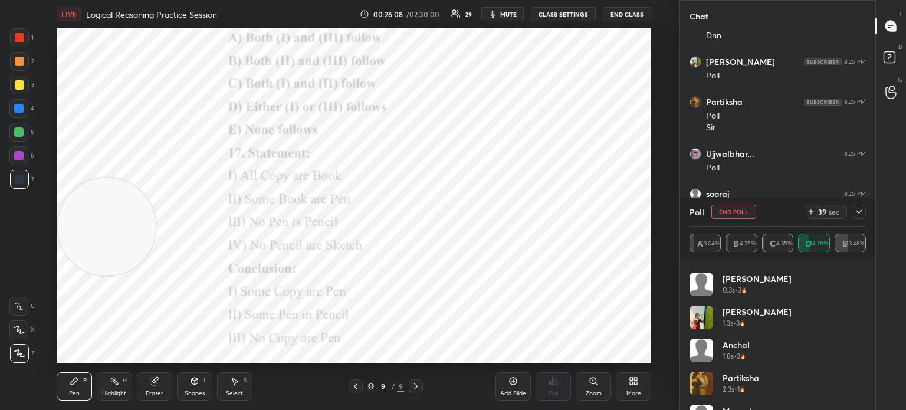
scroll to position [123, 0]
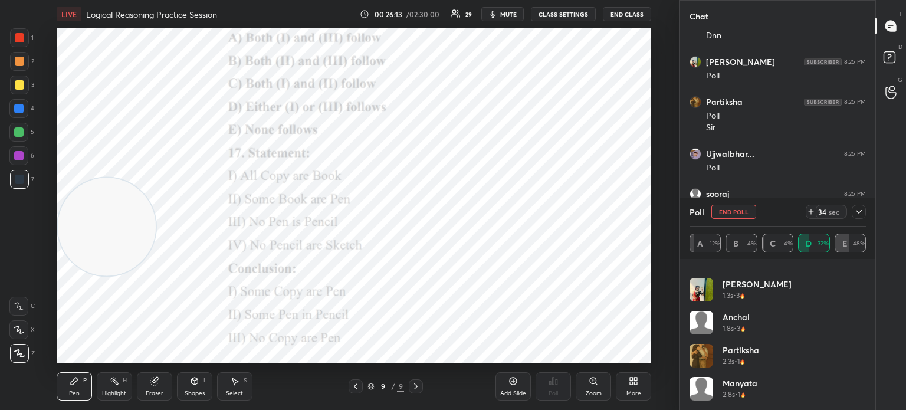
click at [756, 323] on div "[PERSON_NAME] 1.8s • 3" at bounding box center [777, 327] width 176 height 33
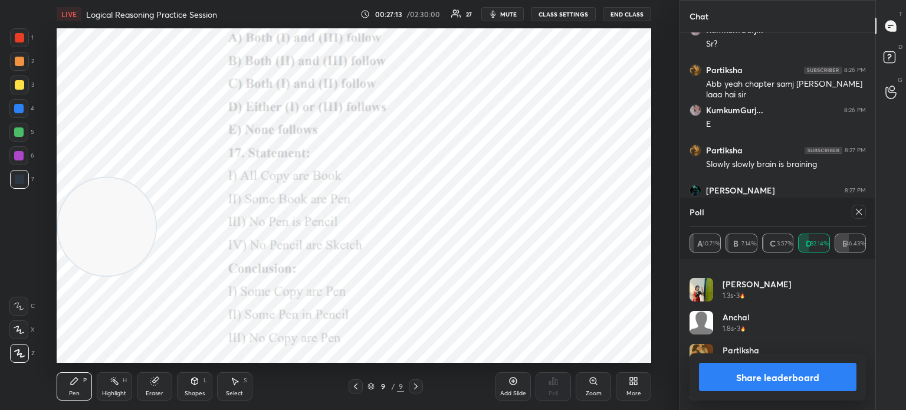
scroll to position [4601, 0]
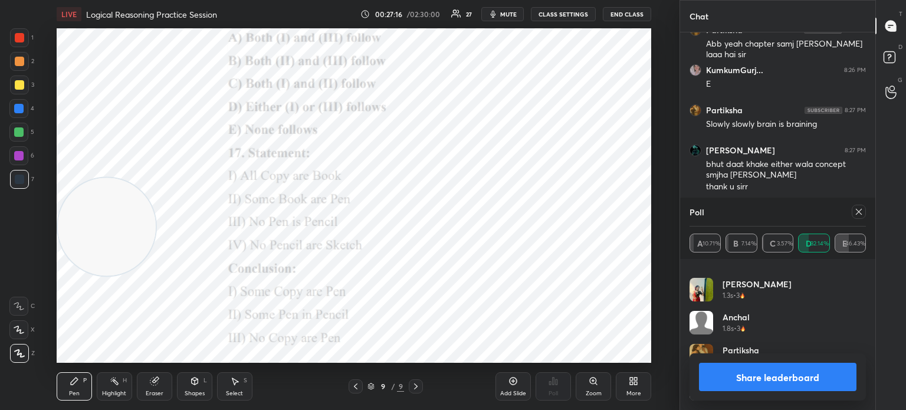
click at [720, 370] on button "Share leaderboard" at bounding box center [777, 377] width 157 height 28
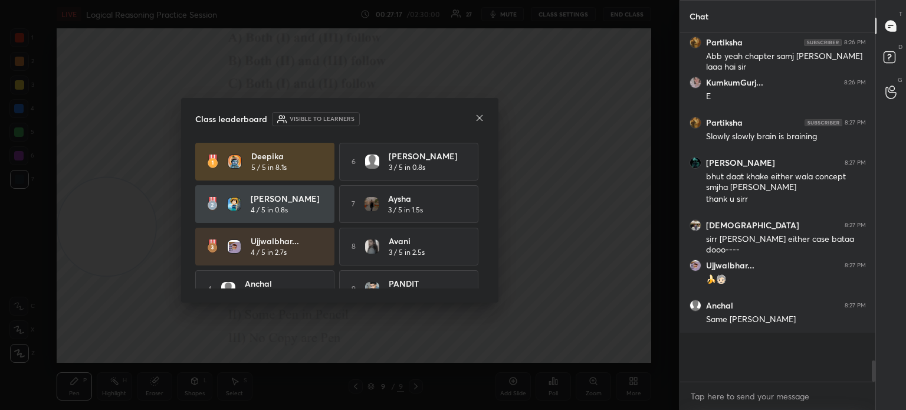
scroll to position [4552, 0]
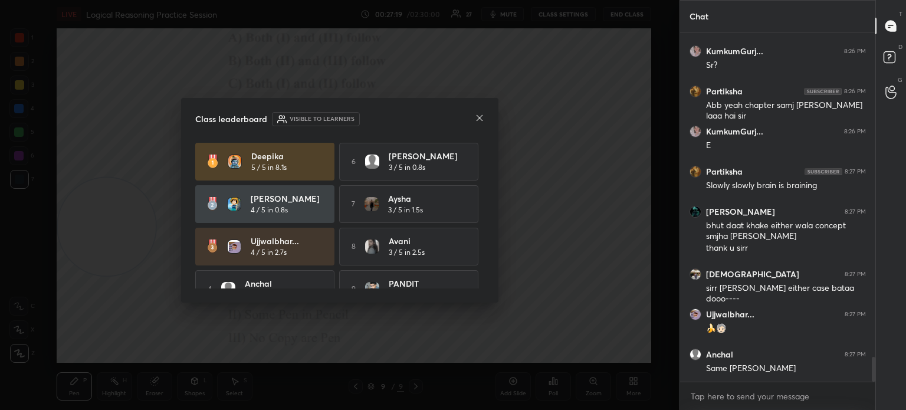
click at [479, 117] on icon at bounding box center [479, 118] width 6 height 6
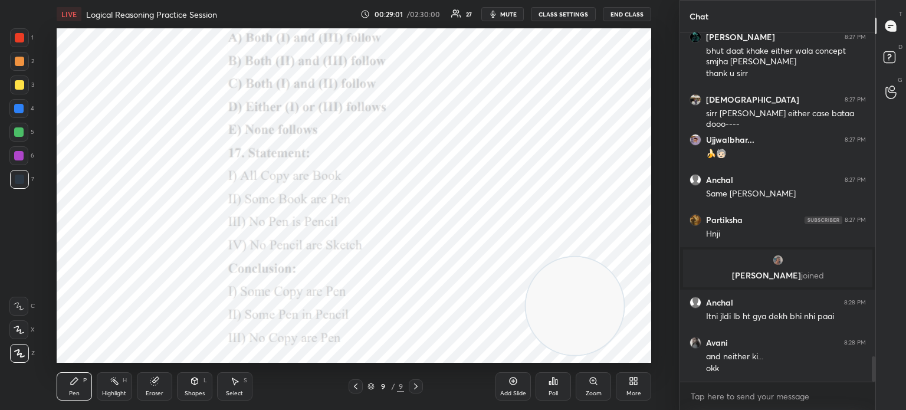
scroll to position [4483, 0]
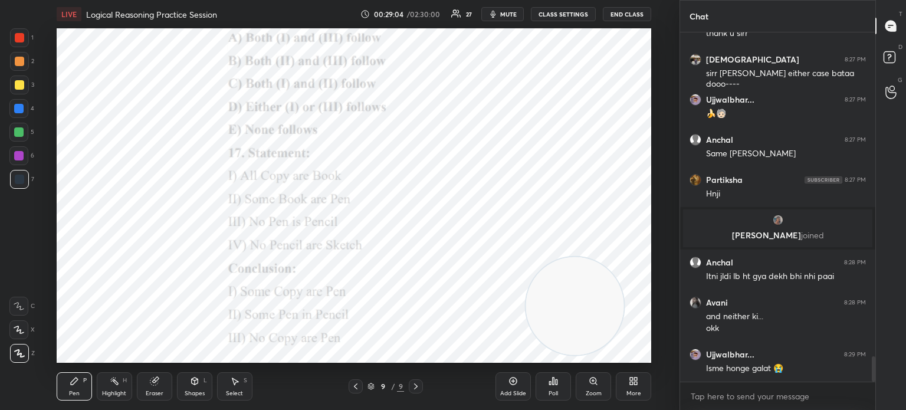
click at [632, 377] on icon at bounding box center [631, 378] width 3 height 3
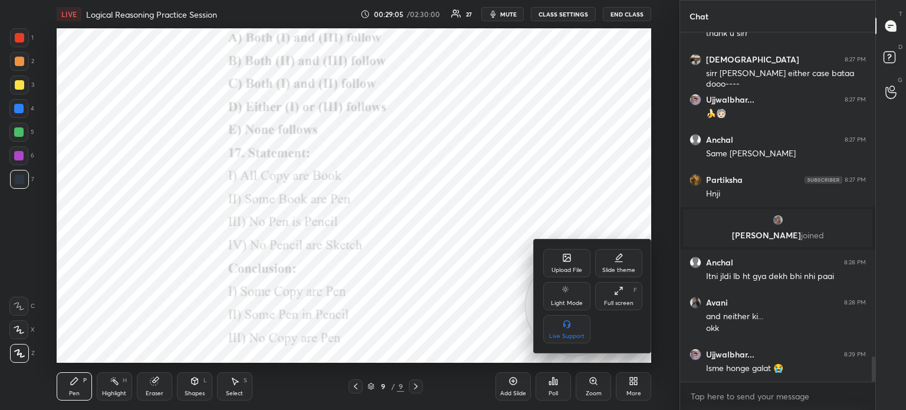
click at [552, 267] on div "Upload File" at bounding box center [566, 270] width 31 height 6
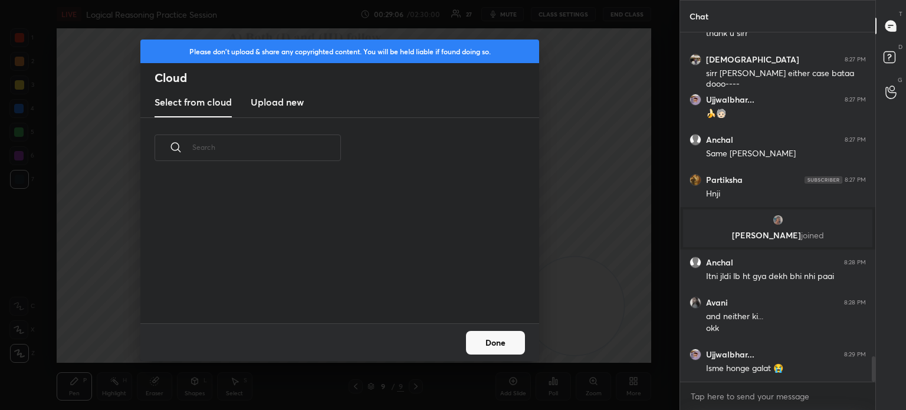
scroll to position [145, 379]
click at [277, 110] on new "Upload new" at bounding box center [277, 102] width 53 height 29
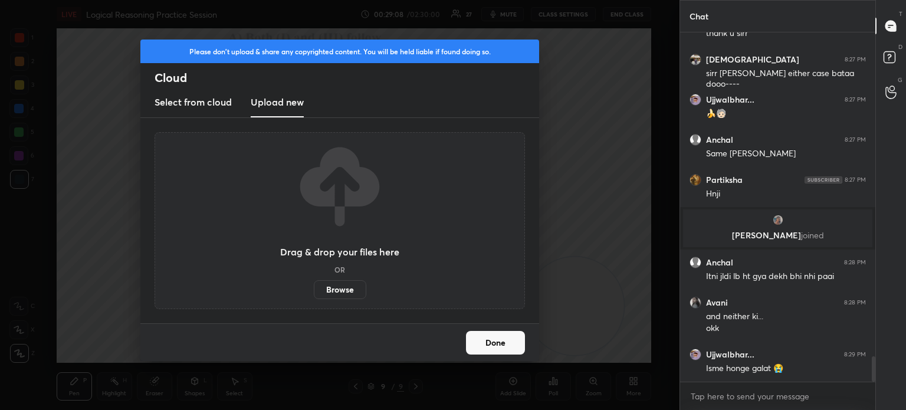
click at [333, 287] on label "Browse" at bounding box center [340, 289] width 52 height 19
click at [314, 287] on input "Browse" at bounding box center [314, 289] width 0 height 19
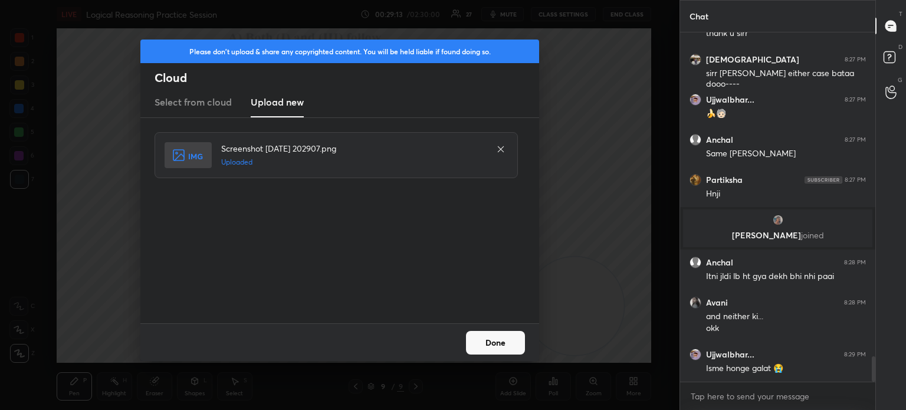
click at [486, 341] on button "Done" at bounding box center [495, 343] width 59 height 24
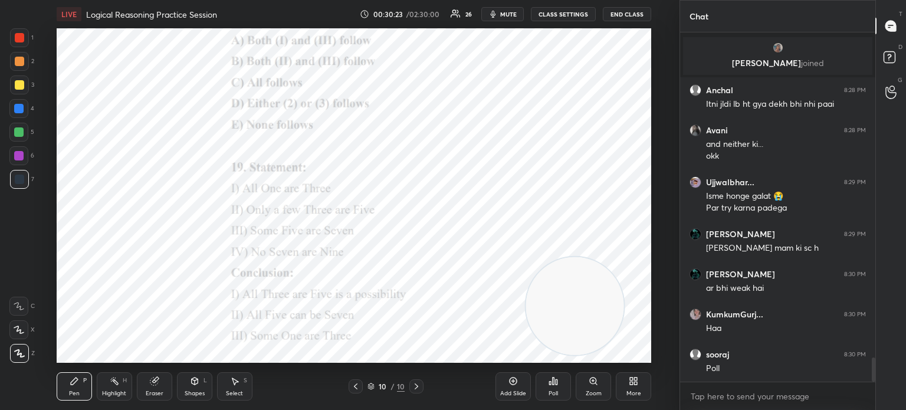
scroll to position [4736, 0]
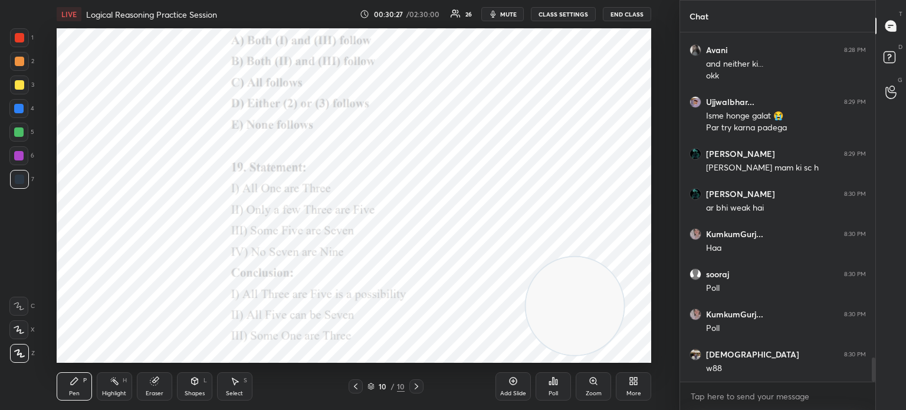
click at [552, 384] on icon at bounding box center [553, 380] width 2 height 7
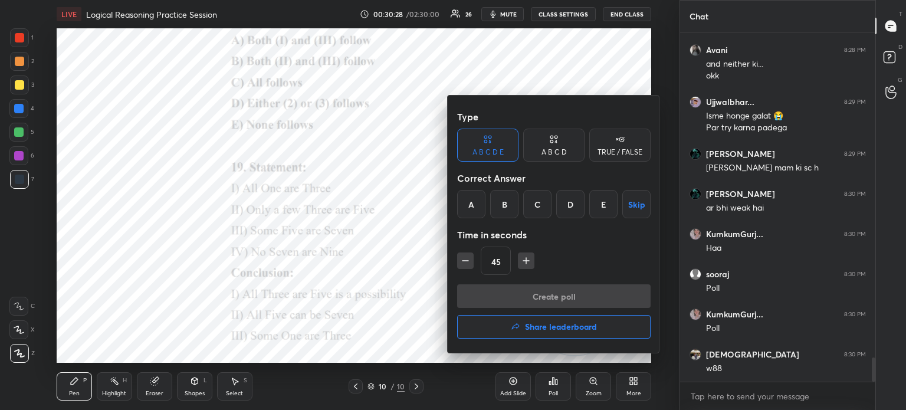
click at [509, 208] on div "B" at bounding box center [504, 204] width 28 height 28
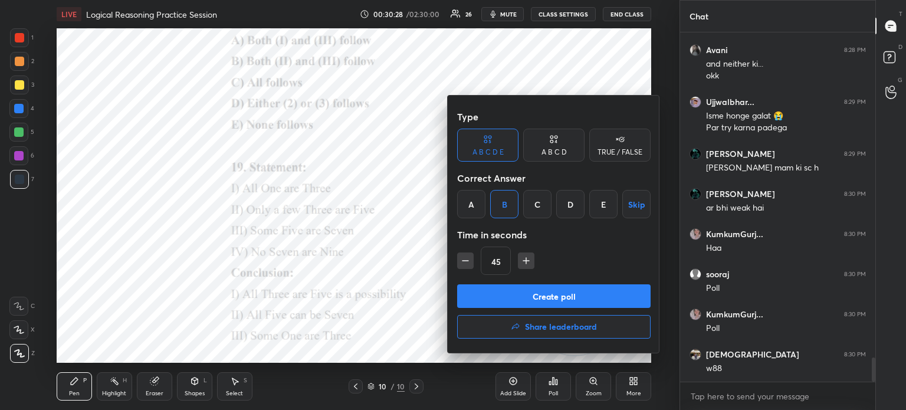
click at [496, 297] on button "Create poll" at bounding box center [553, 296] width 193 height 24
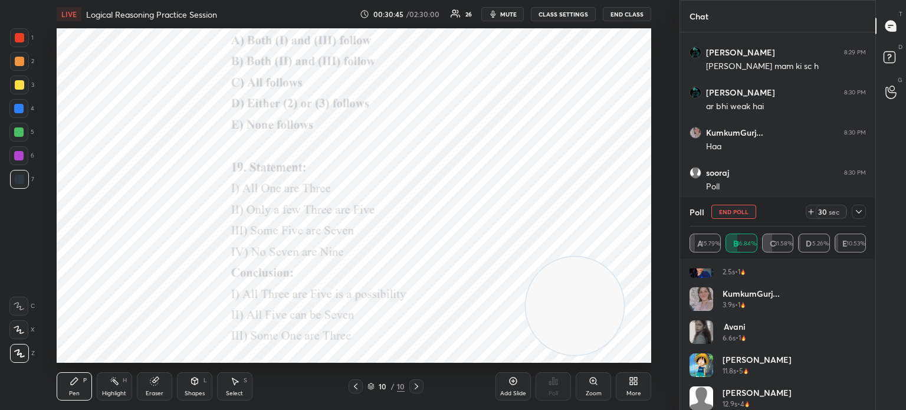
scroll to position [123, 0]
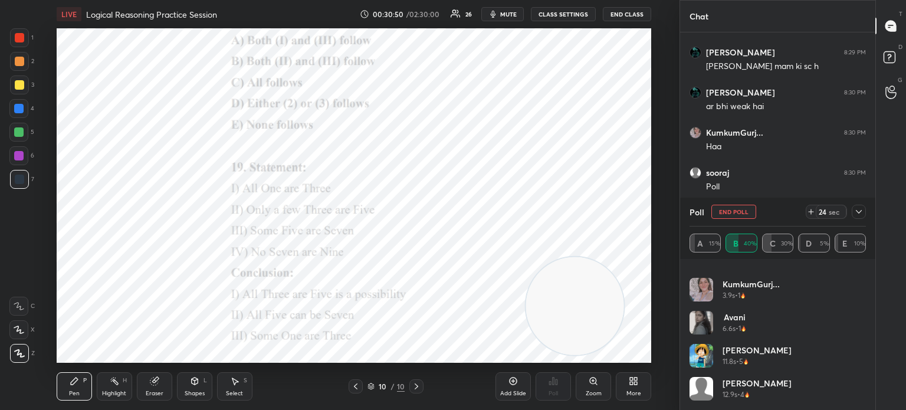
click at [858, 210] on icon at bounding box center [858, 211] width 9 height 9
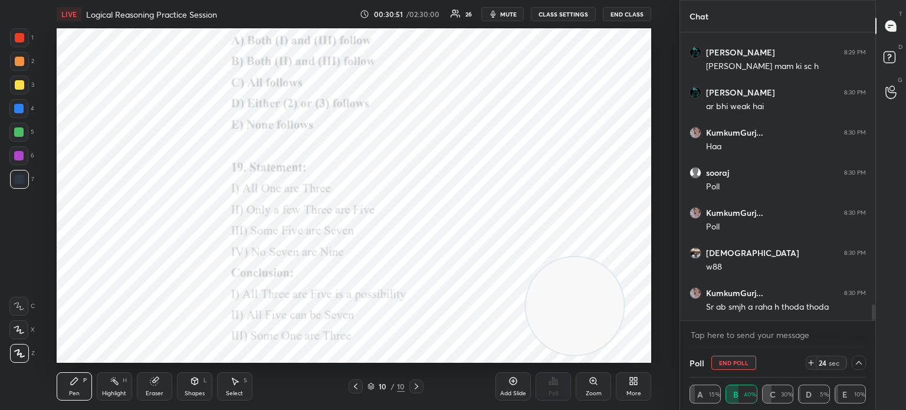
scroll to position [4877, 0]
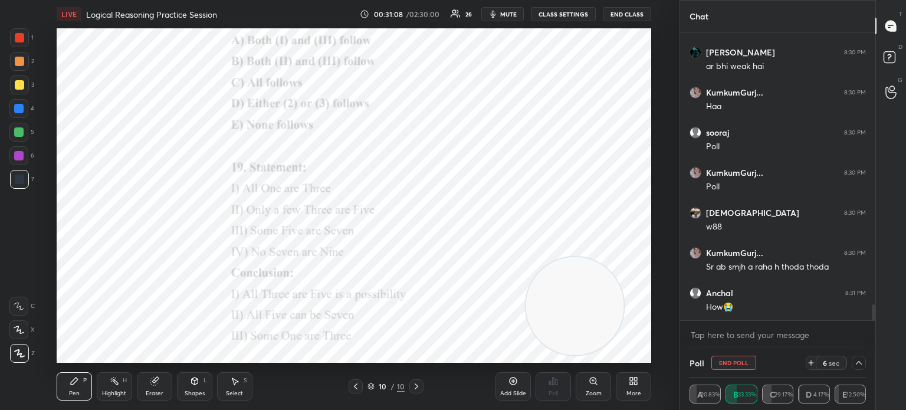
click at [854, 365] on icon at bounding box center [858, 362] width 9 height 9
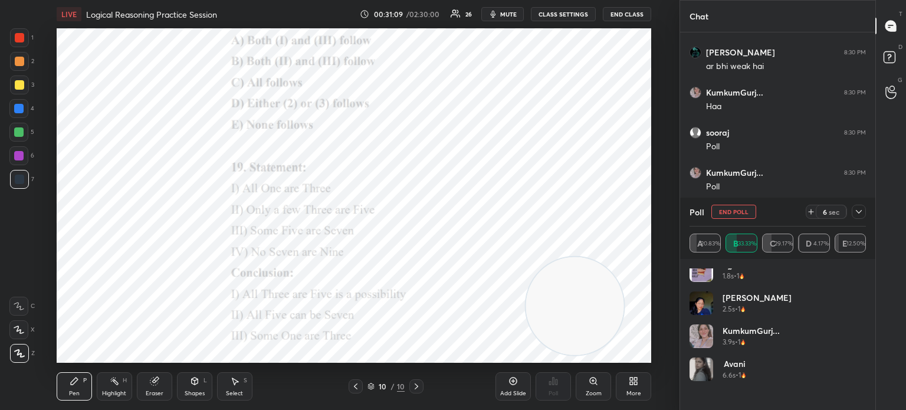
scroll to position [123, 0]
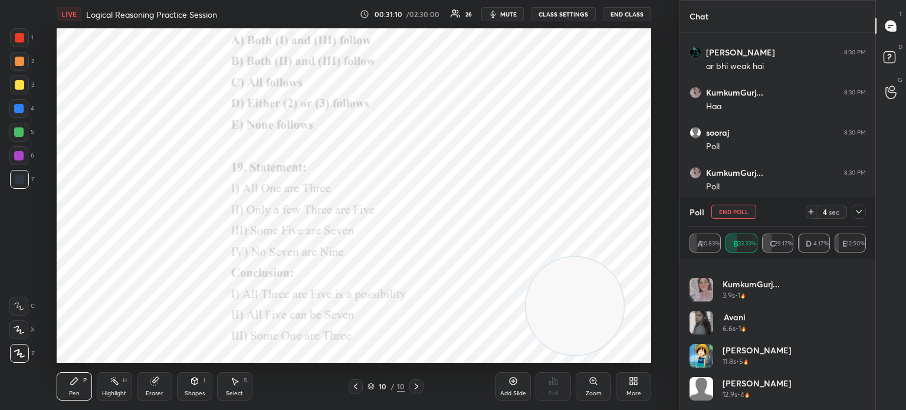
click at [856, 214] on icon at bounding box center [858, 211] width 9 height 9
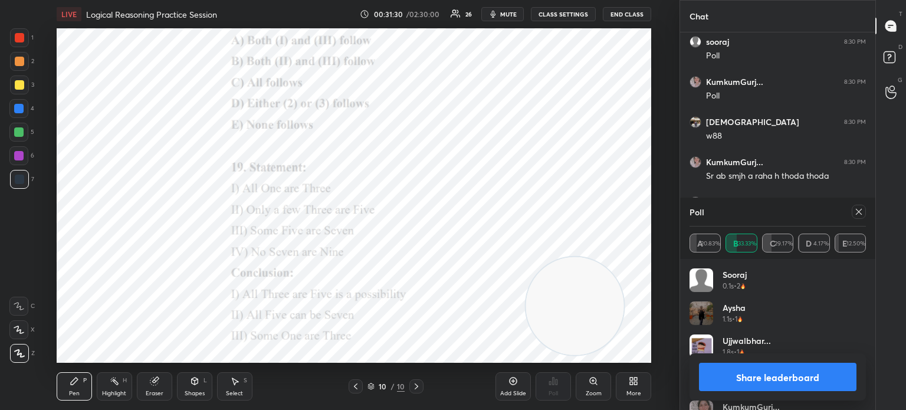
scroll to position [5008, 0]
click at [858, 215] on icon at bounding box center [858, 211] width 9 height 9
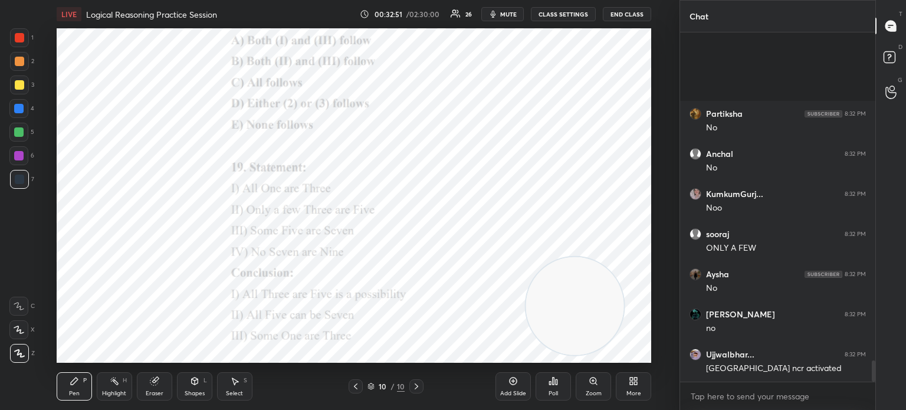
scroll to position [5400, 0]
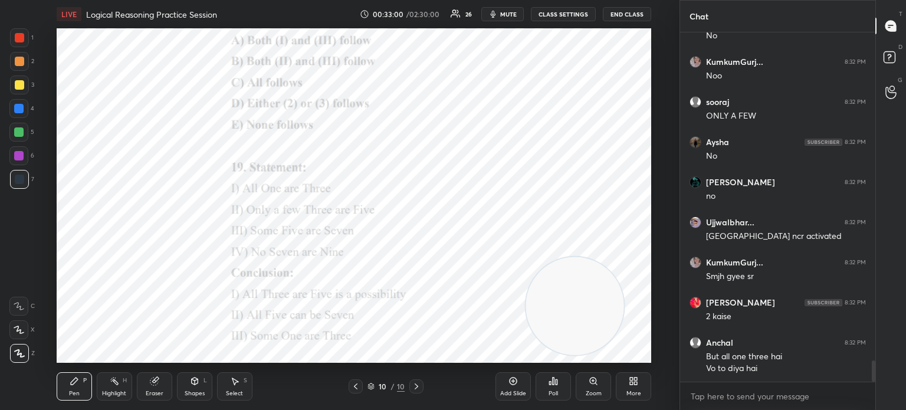
click at [631, 382] on icon at bounding box center [631, 382] width 3 height 3
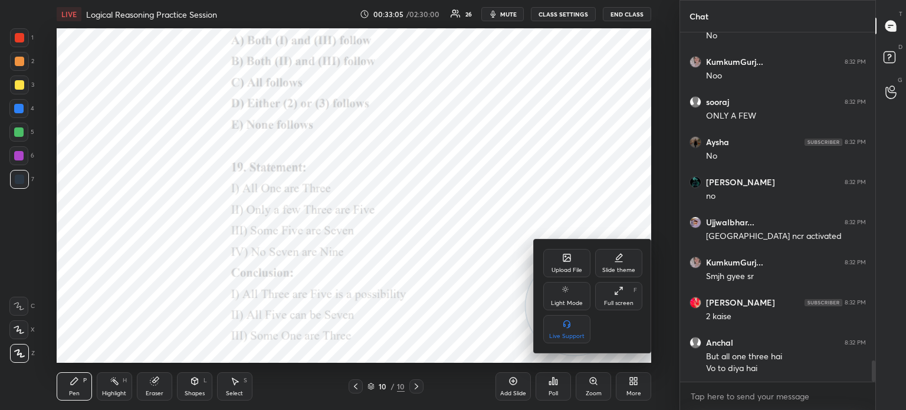
click at [568, 252] on div "Upload File" at bounding box center [566, 263] width 47 height 28
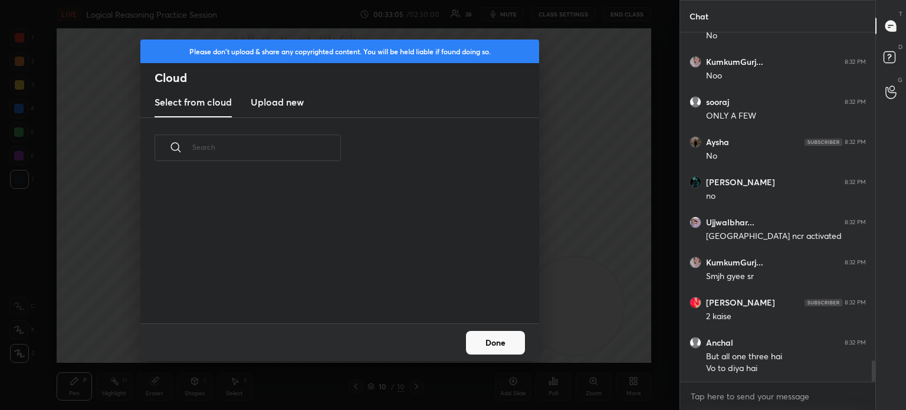
scroll to position [145, 379]
click at [283, 103] on h3 "Upload new" at bounding box center [277, 102] width 53 height 14
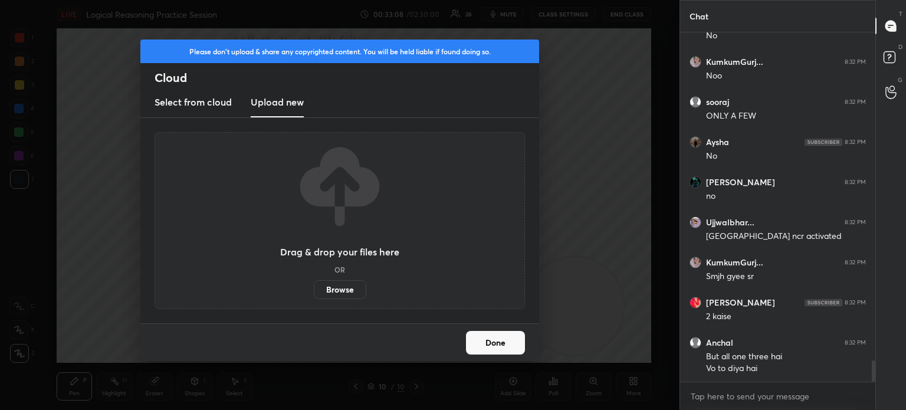
click at [335, 290] on label "Browse" at bounding box center [340, 289] width 52 height 19
click at [314, 290] on input "Browse" at bounding box center [314, 289] width 0 height 19
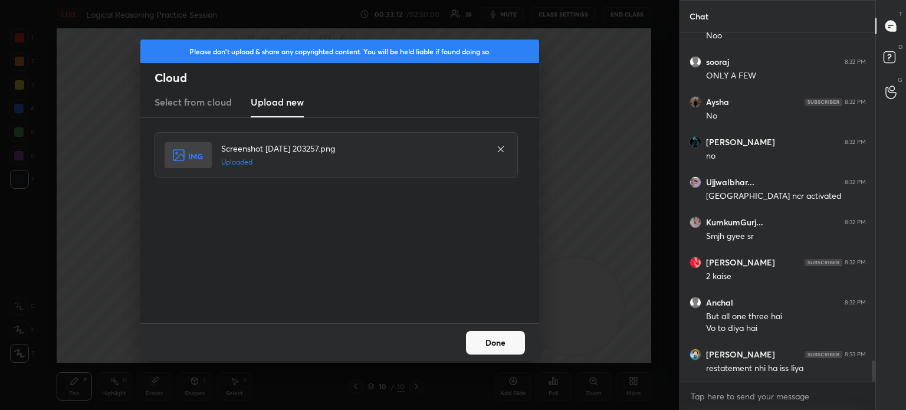
click at [465, 341] on div "Done" at bounding box center [339, 342] width 399 height 38
click at [488, 341] on button "Done" at bounding box center [495, 343] width 59 height 24
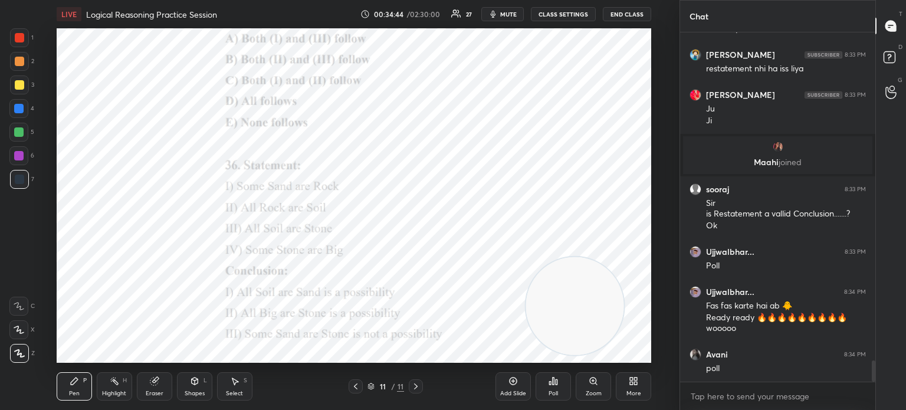
scroll to position [5422, 0]
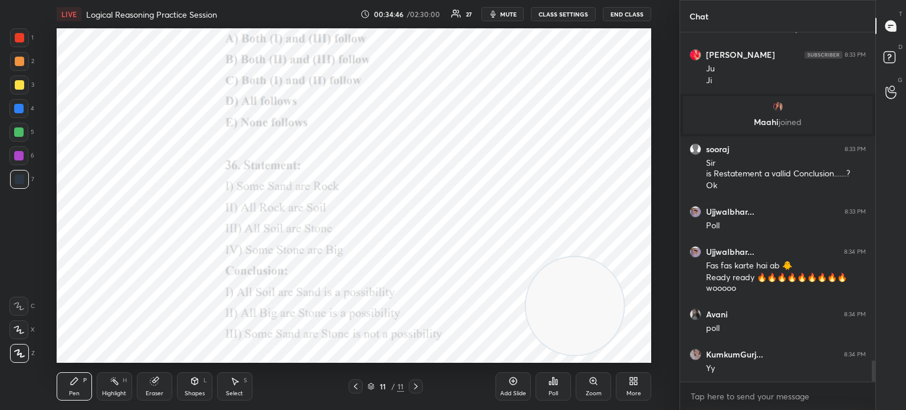
click at [551, 392] on div "Poll" at bounding box center [552, 393] width 9 height 6
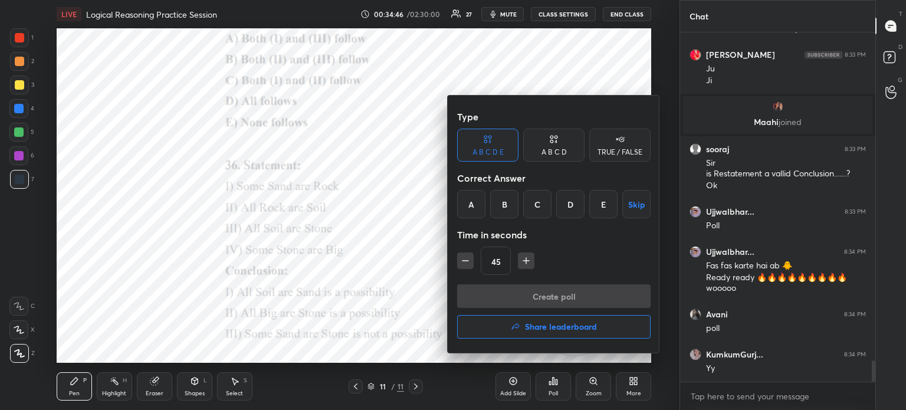
click at [567, 208] on div "D" at bounding box center [570, 204] width 28 height 28
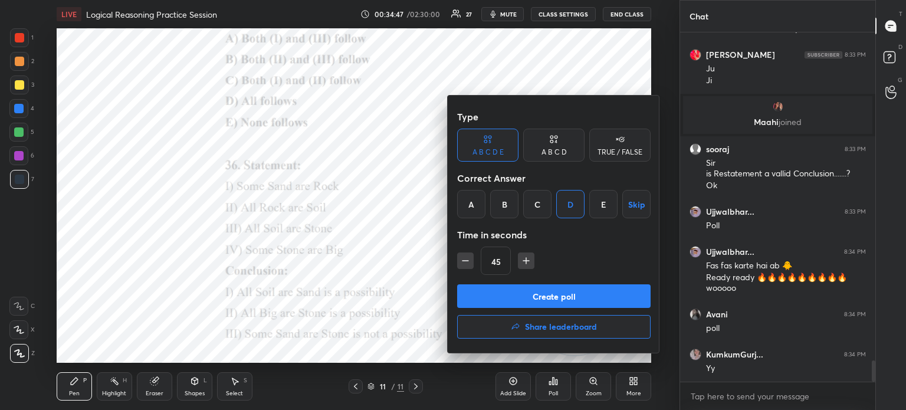
click at [524, 294] on button "Create poll" at bounding box center [553, 296] width 193 height 24
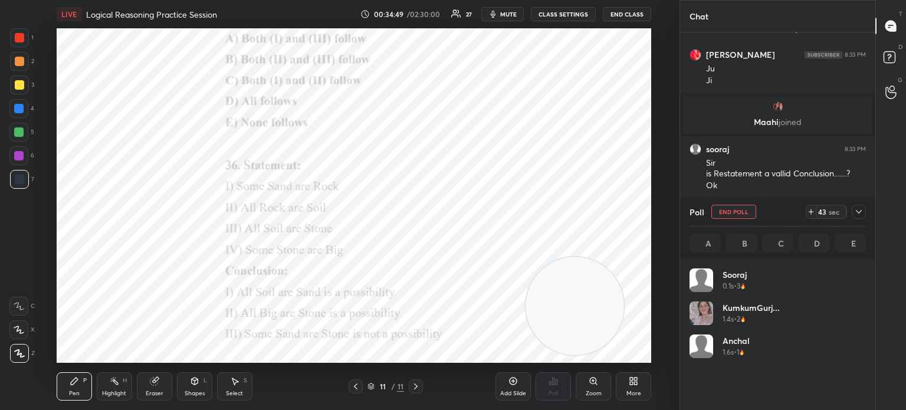
scroll to position [138, 173]
click at [857, 214] on icon at bounding box center [858, 211] width 9 height 9
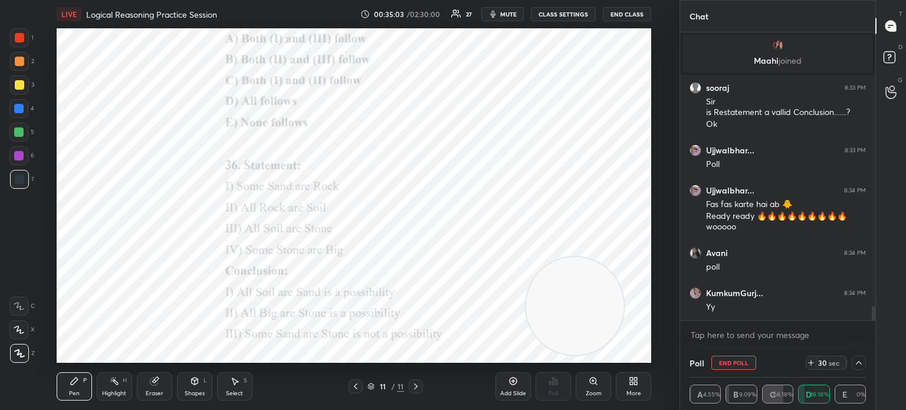
scroll to position [5523, 0]
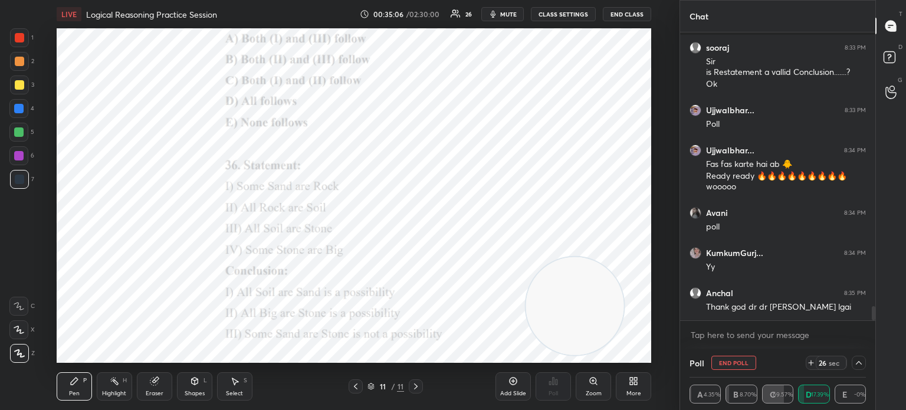
click at [858, 362] on icon at bounding box center [859, 363] width 6 height 4
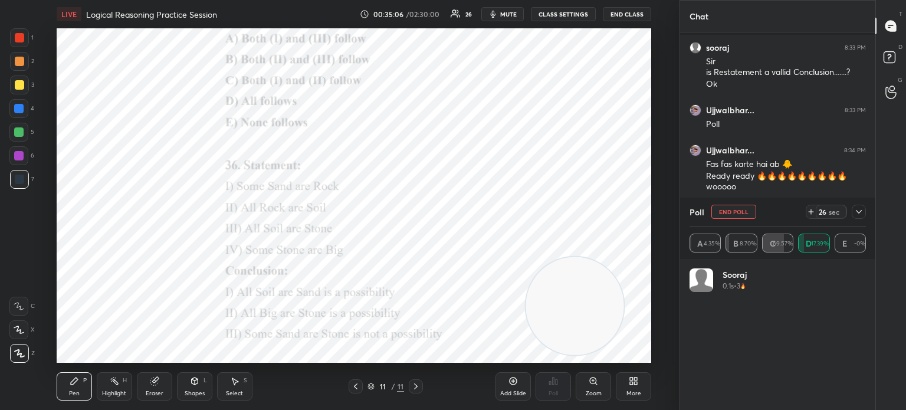
scroll to position [137, 173]
click at [856, 215] on icon at bounding box center [858, 211] width 9 height 9
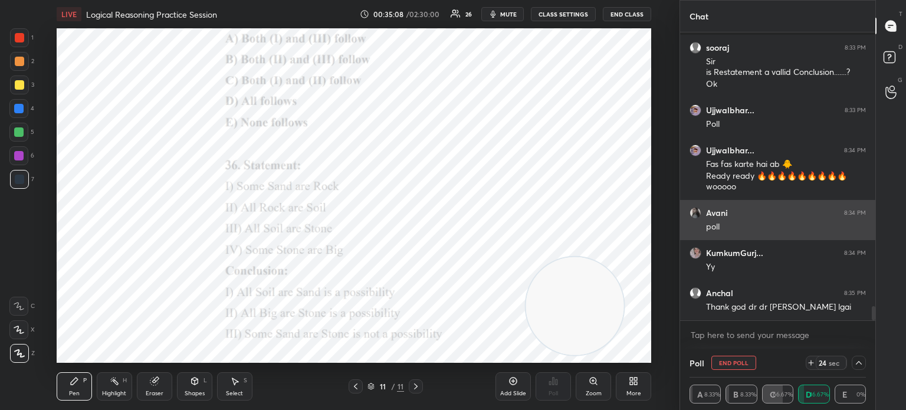
scroll to position [4, 4]
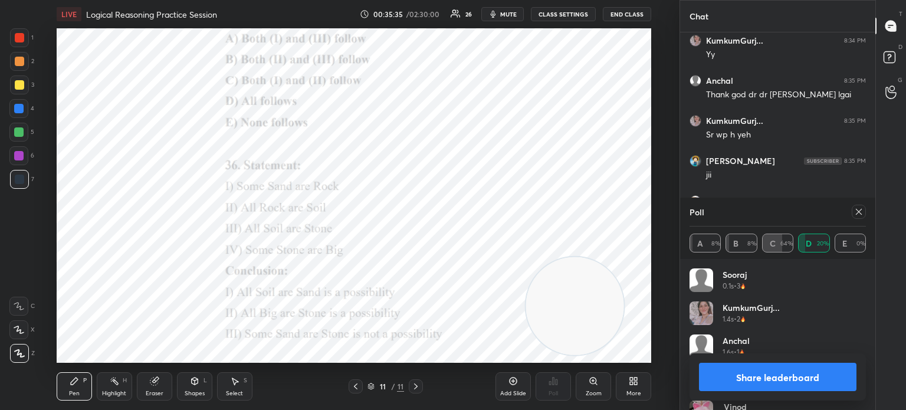
click at [713, 377] on button "Share leaderboard" at bounding box center [777, 377] width 157 height 28
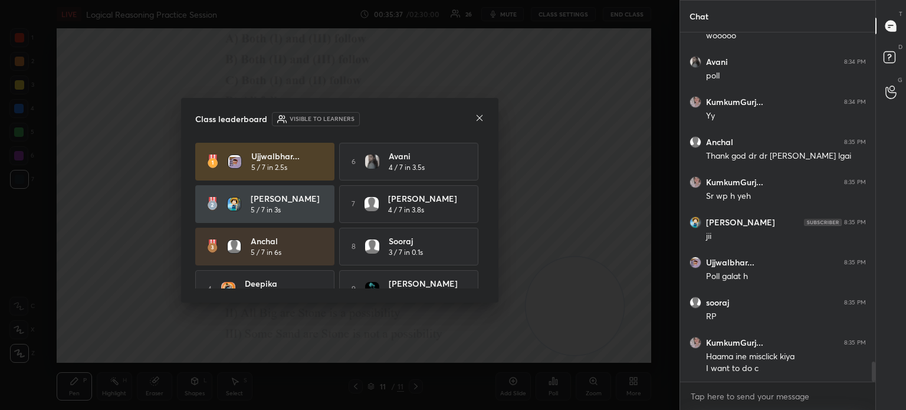
click at [476, 120] on icon at bounding box center [479, 117] width 9 height 9
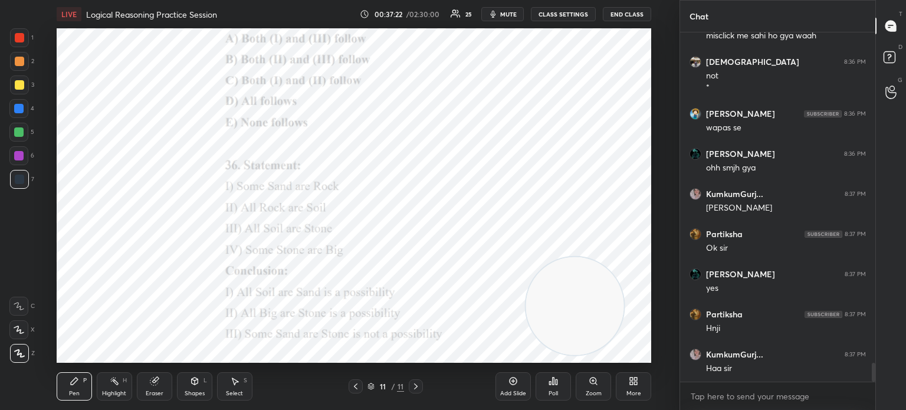
scroll to position [6207, 0]
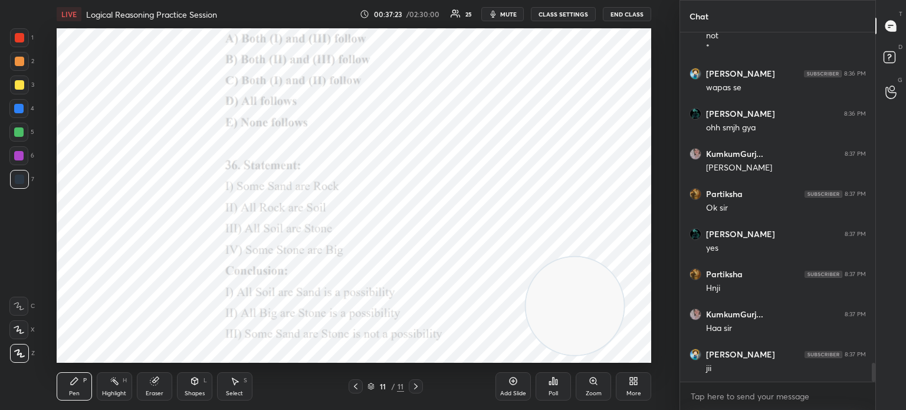
click at [722, 394] on body "1 2 3 4 5 6 7 C X Z C X Z E E Erase all H H LIVE Logical Reasoning Practice Ses…" at bounding box center [453, 205] width 906 height 410
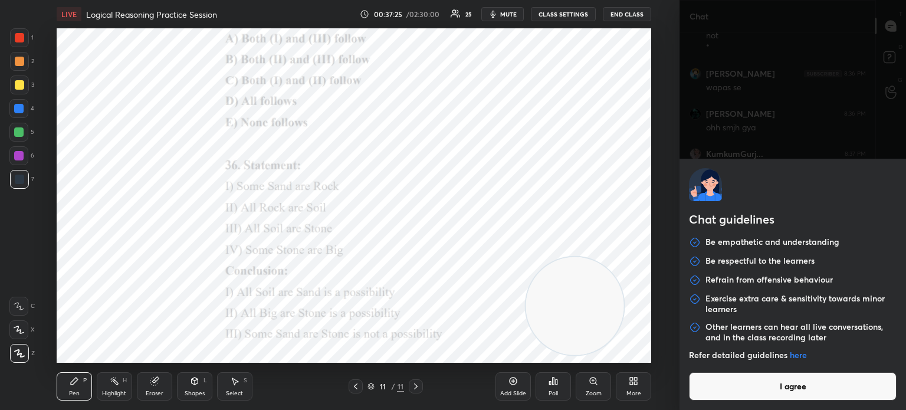
click at [722, 394] on button "I agree" at bounding box center [793, 386] width 208 height 28
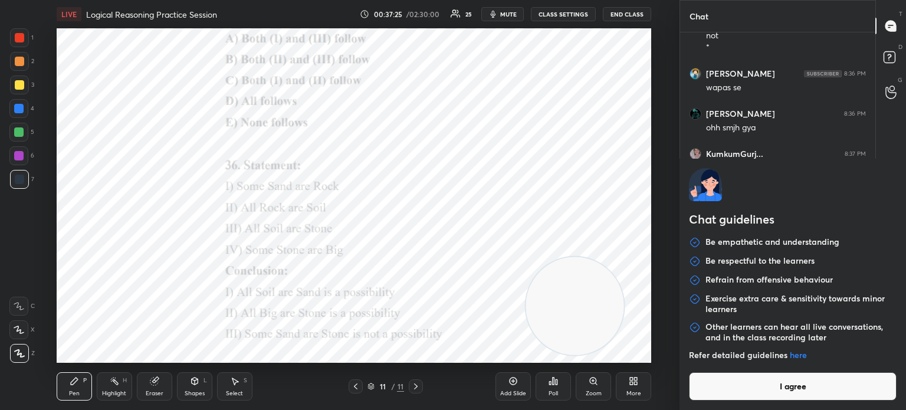
type textarea "x"
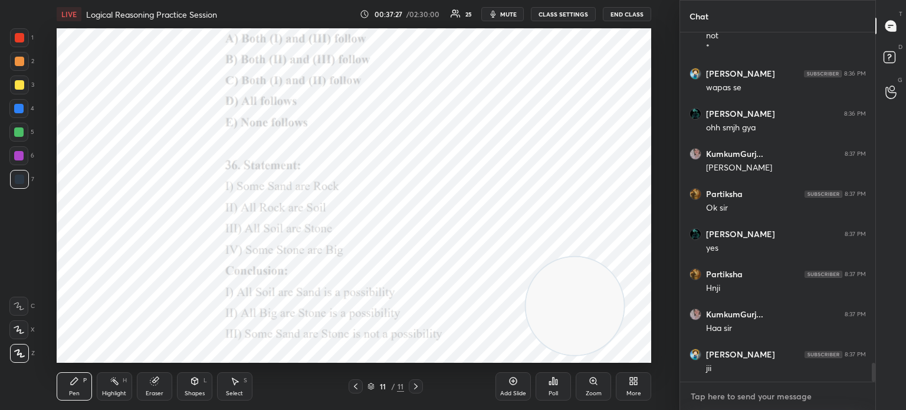
paste textarea "A) Both (I) and (III) follow B) Both (II) and (III) follow C) All follows D) Ei…"
type textarea "A) Both (I) and (III) follow B) Both (II) and (III) follow C) All follows D) Ei…"
type textarea "x"
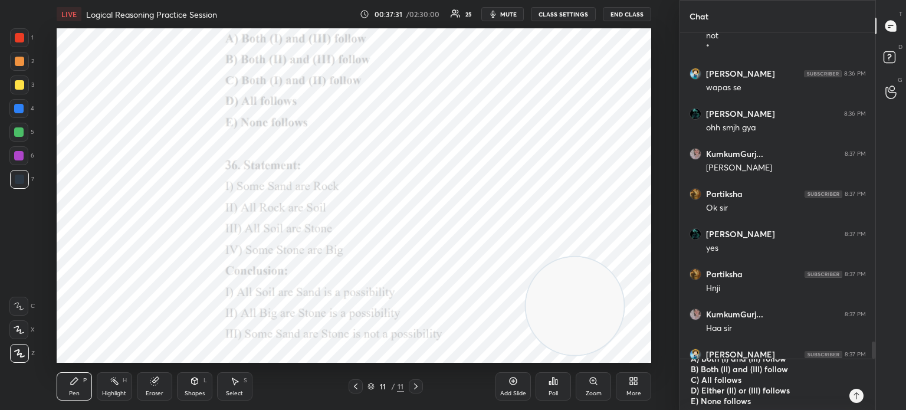
type textarea "A) Both (I) and (III) follow B) Both (II) and (III) follow C) All follows D) Ei…"
type textarea "x"
click at [854, 396] on icon at bounding box center [855, 395] width 9 height 9
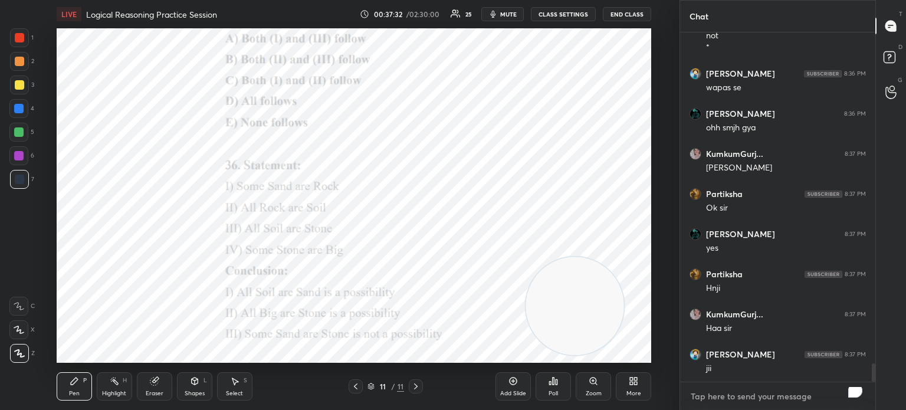
scroll to position [6316, 0]
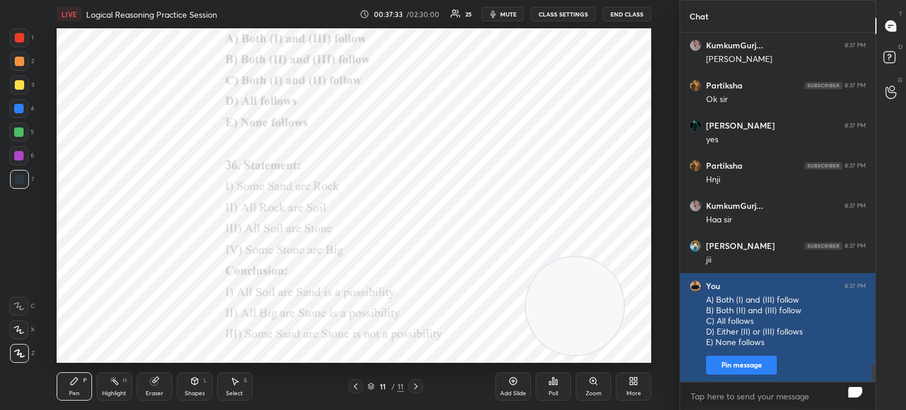
click at [718, 364] on button "Pin message" at bounding box center [741, 365] width 71 height 19
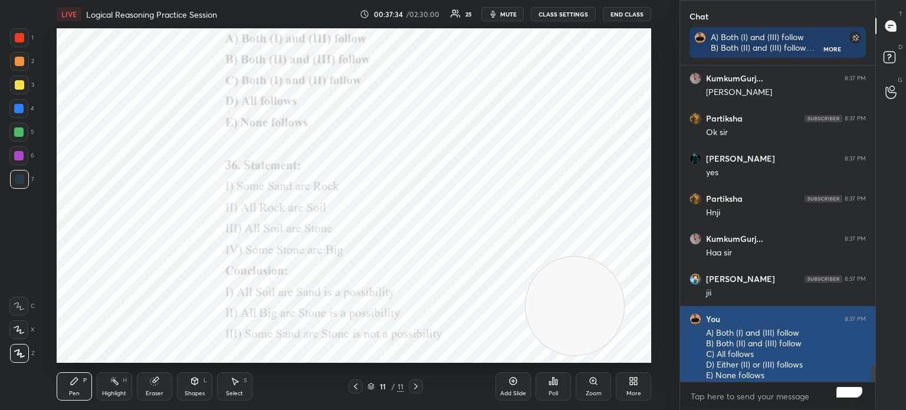
click at [718, 364] on div "A) Both (I) and (III) follow B) Both (II) and (III) follow C) All follows D) Ei…" at bounding box center [786, 354] width 160 height 54
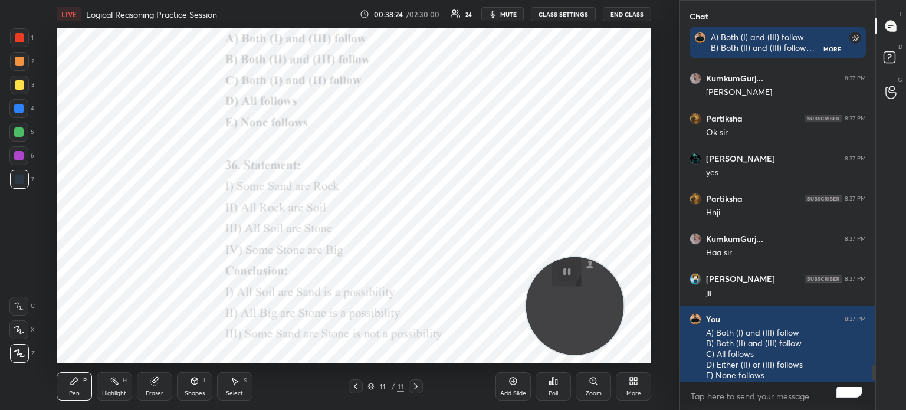
scroll to position [6480, 0]
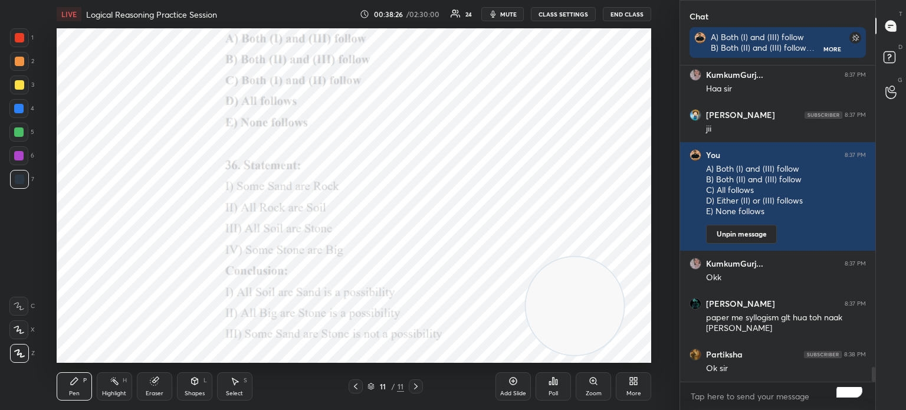
click at [634, 383] on icon at bounding box center [635, 382] width 3 height 3
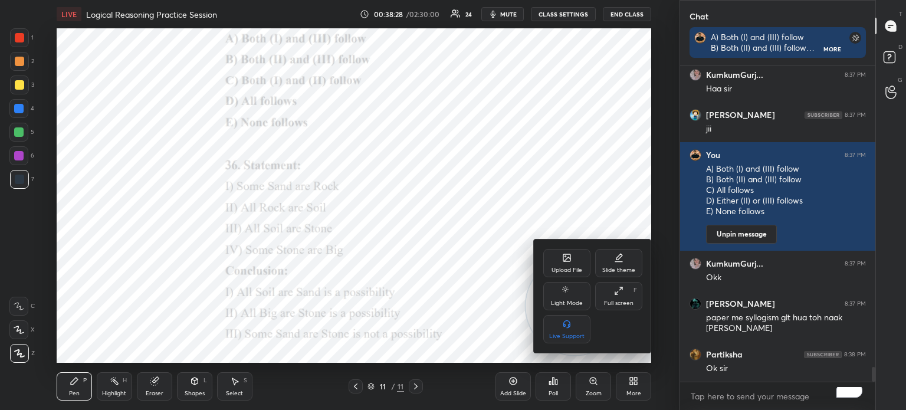
click at [550, 263] on div "Upload File" at bounding box center [566, 263] width 47 height 28
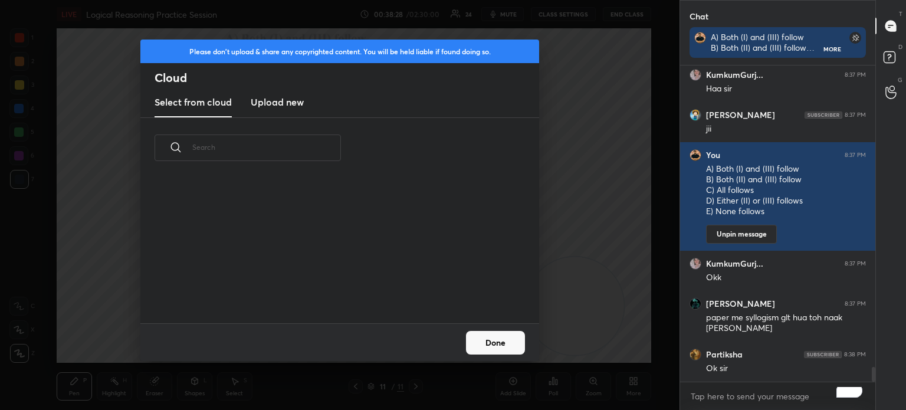
scroll to position [145, 379]
click at [267, 106] on h3 "Upload new" at bounding box center [277, 102] width 53 height 14
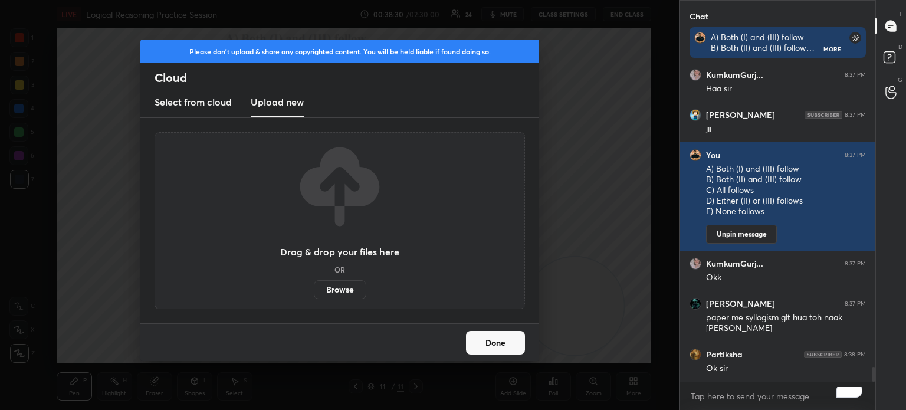
click at [337, 286] on label "Browse" at bounding box center [340, 289] width 52 height 19
click at [314, 286] on input "Browse" at bounding box center [314, 289] width 0 height 19
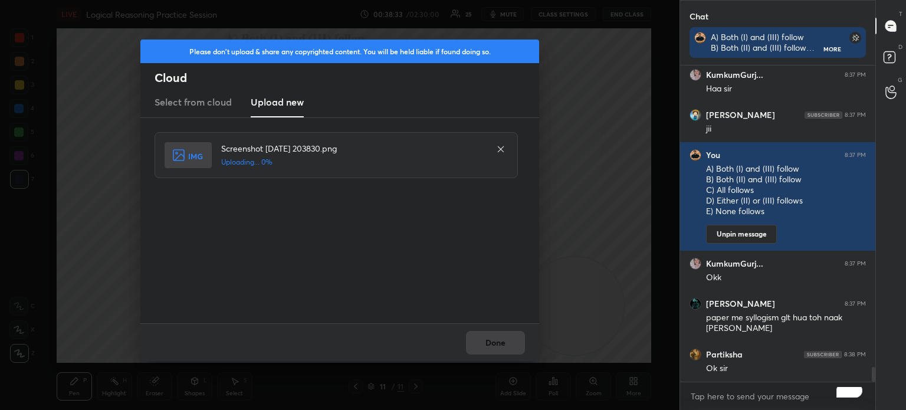
scroll to position [6530, 0]
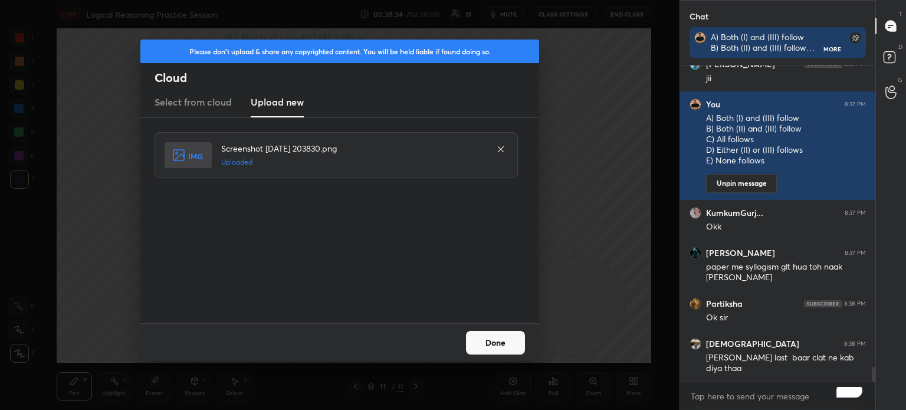
click at [499, 344] on button "Done" at bounding box center [495, 343] width 59 height 24
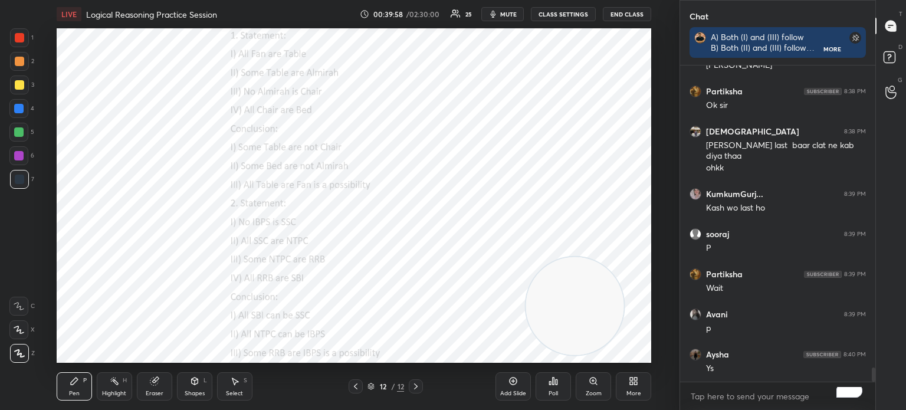
scroll to position [6783, 0]
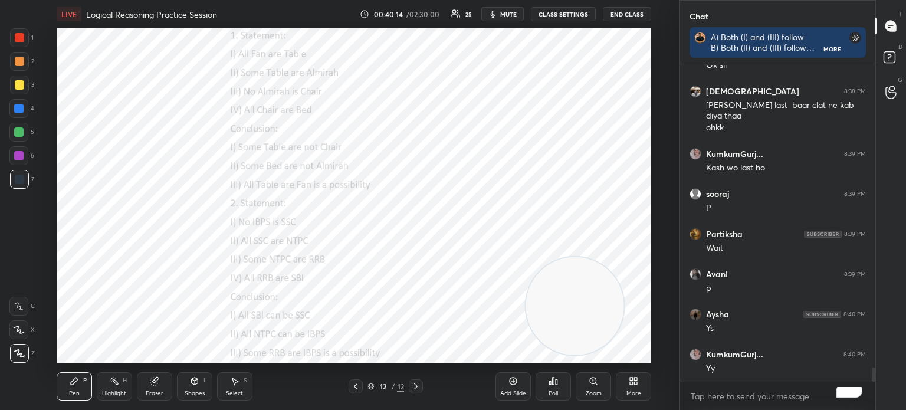
click at [548, 388] on div "Poll" at bounding box center [552, 386] width 35 height 28
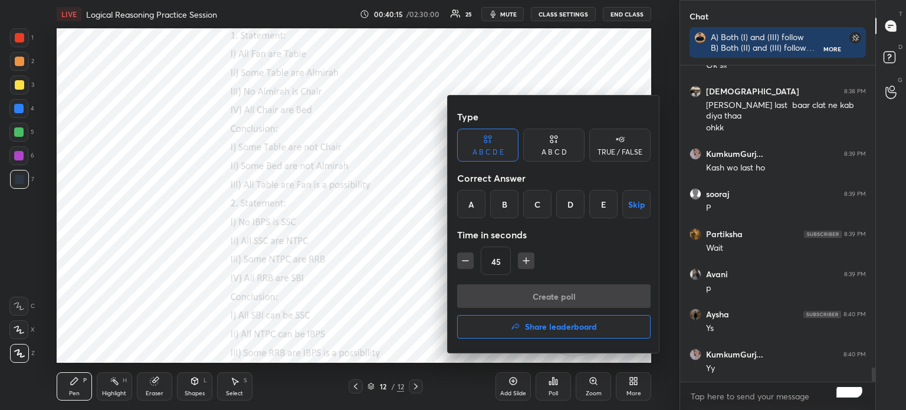
click at [536, 202] on div "C" at bounding box center [537, 204] width 28 height 28
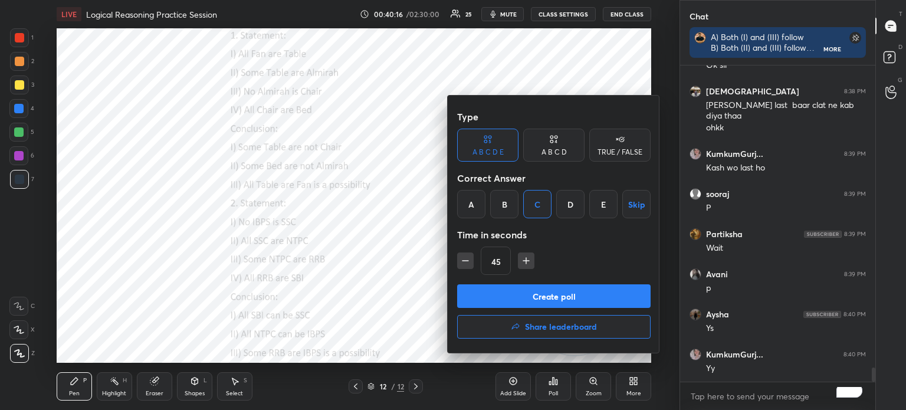
click at [499, 294] on button "Create poll" at bounding box center [553, 296] width 193 height 24
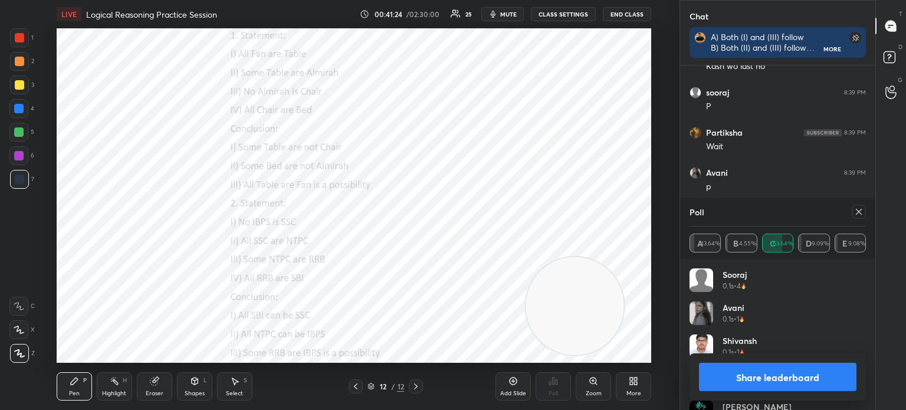
scroll to position [6935, 0]
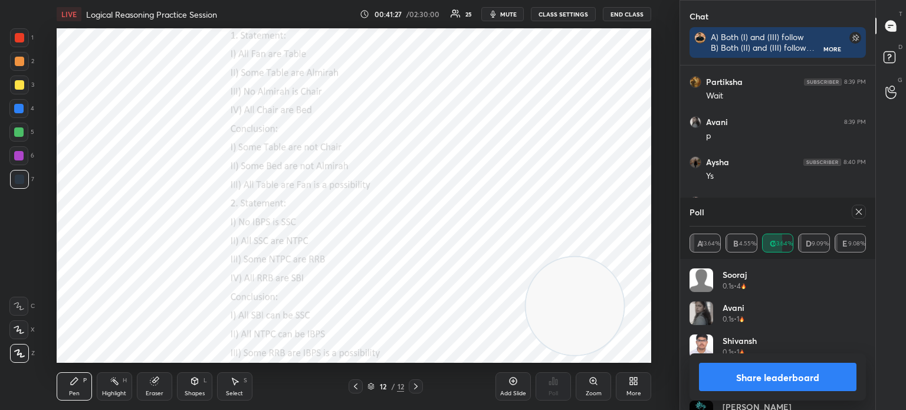
click at [724, 384] on button "Share leaderboard" at bounding box center [777, 377] width 157 height 28
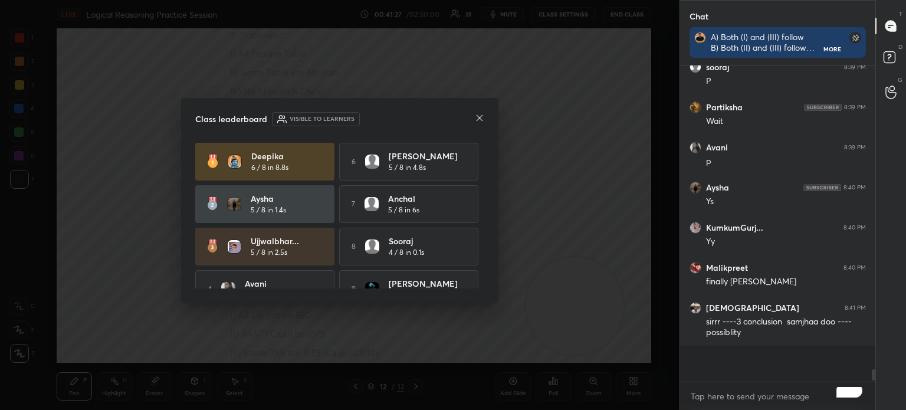
scroll to position [302, 192]
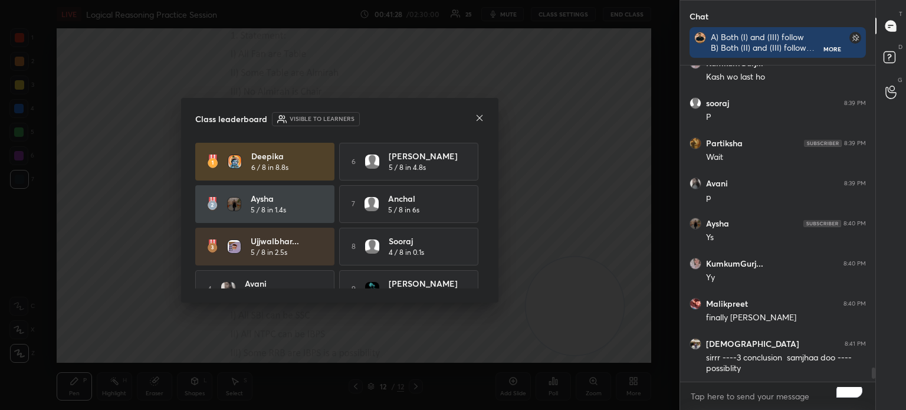
click at [482, 119] on icon at bounding box center [479, 117] width 9 height 9
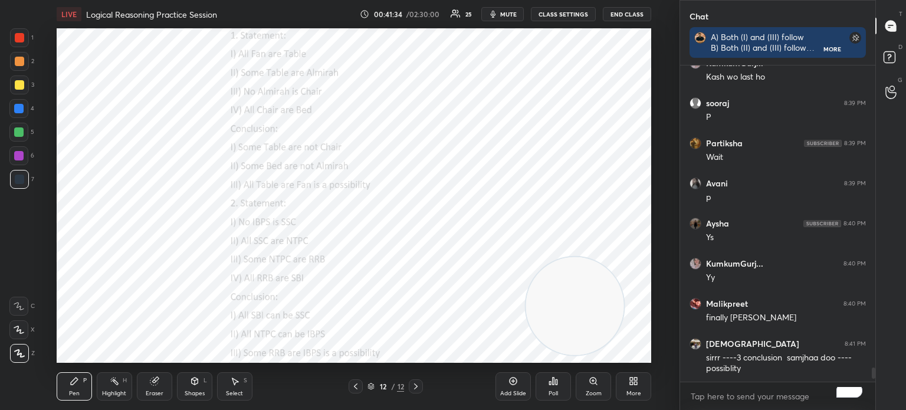
scroll to position [6914, 0]
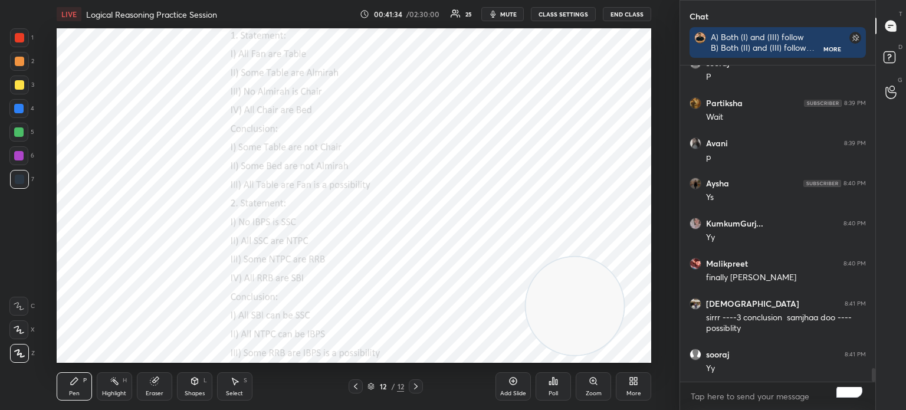
click at [557, 387] on div "Poll" at bounding box center [552, 386] width 35 height 28
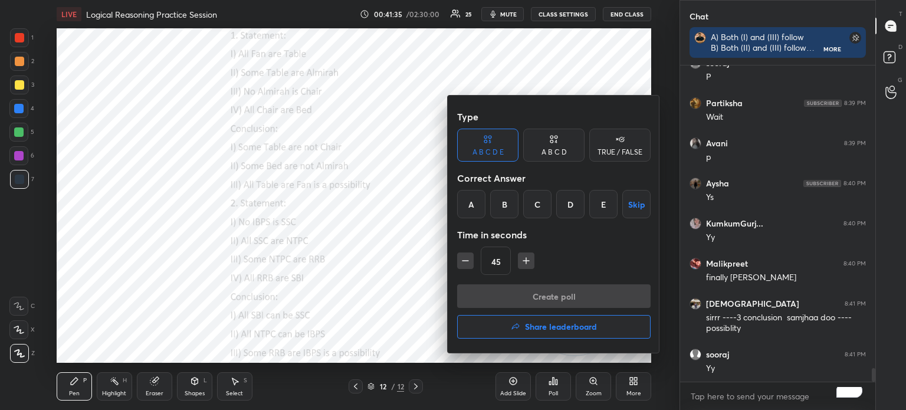
click at [475, 195] on div "A" at bounding box center [471, 204] width 28 height 28
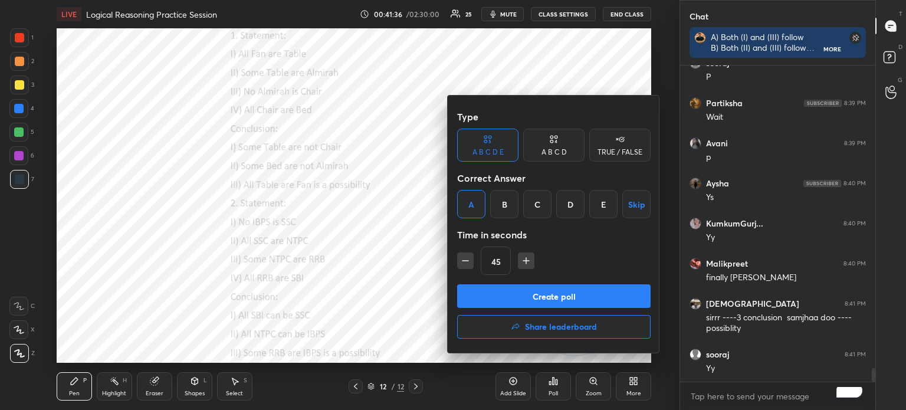
click at [486, 287] on button "Create poll" at bounding box center [553, 296] width 193 height 24
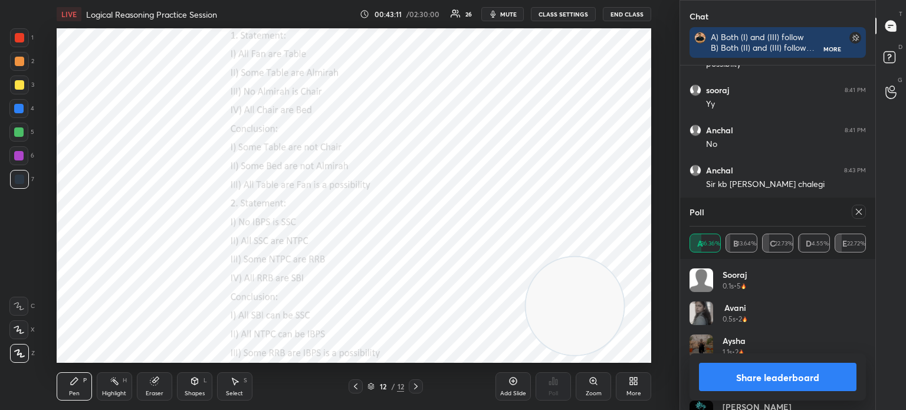
scroll to position [6638, 0]
click at [766, 384] on button "Share leaderboard" at bounding box center [777, 377] width 157 height 28
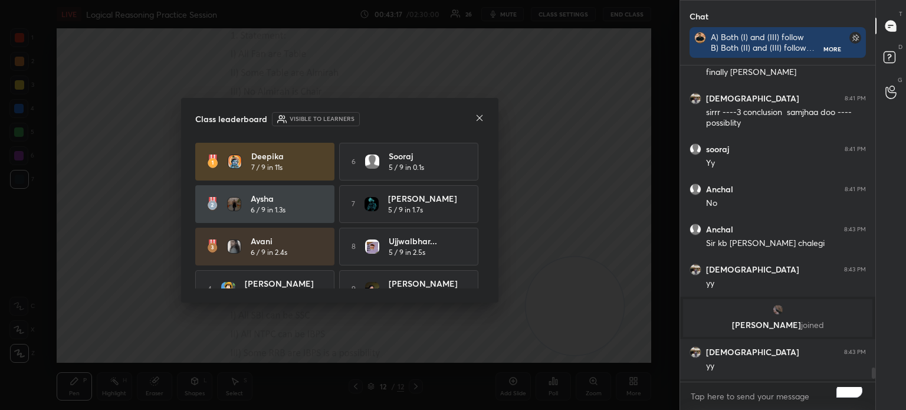
scroll to position [312, 192]
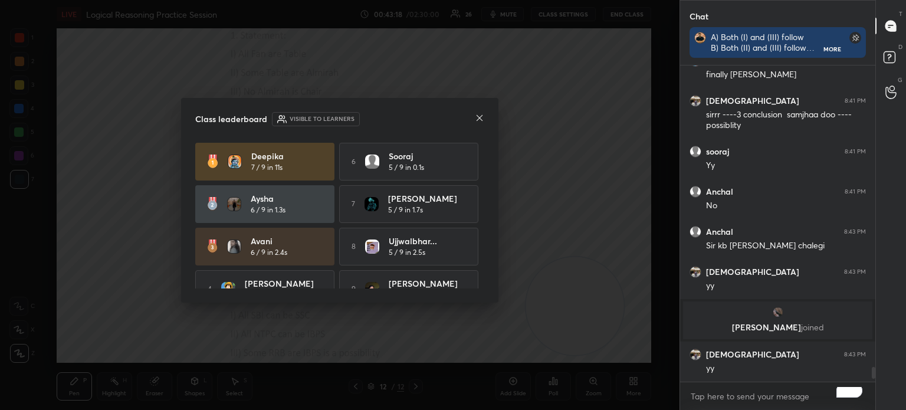
click at [478, 117] on icon at bounding box center [479, 118] width 6 height 6
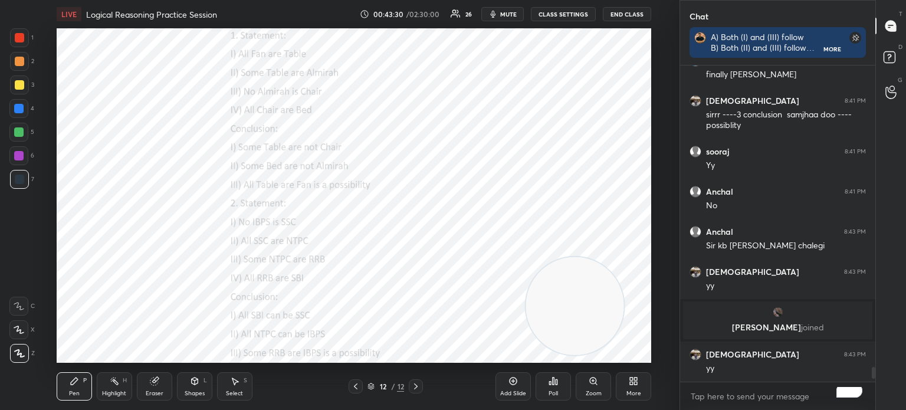
scroll to position [6617, 0]
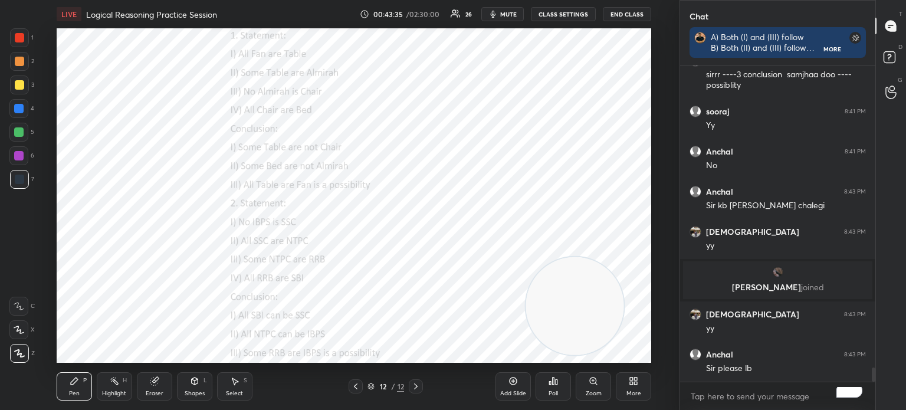
click at [555, 379] on icon at bounding box center [552, 380] width 9 height 9
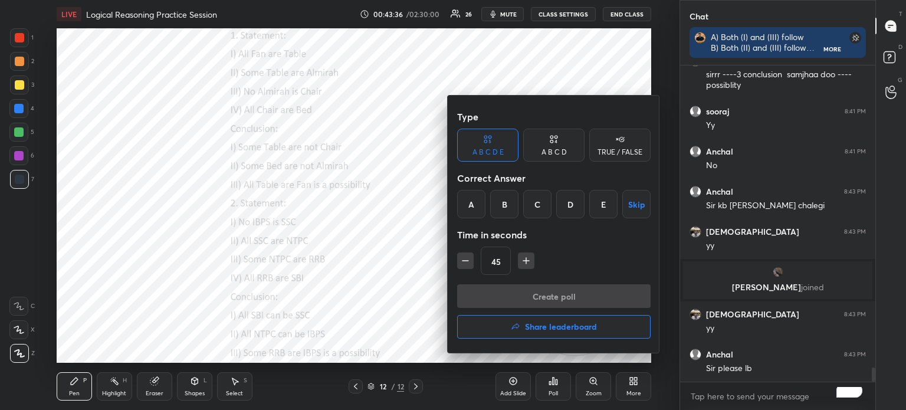
scroll to position [6657, 0]
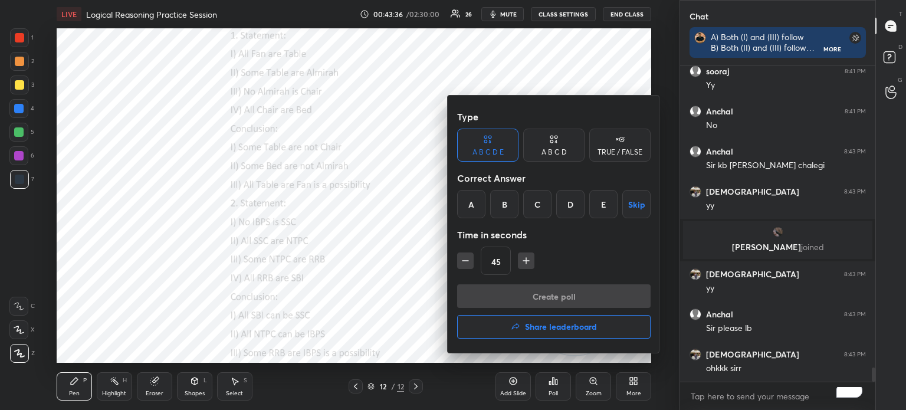
click at [524, 324] on button "Share leaderboard" at bounding box center [553, 327] width 193 height 24
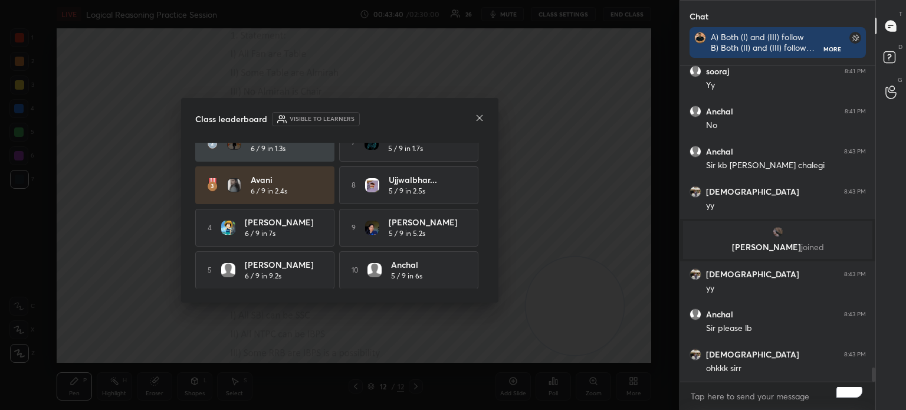
scroll to position [0, 0]
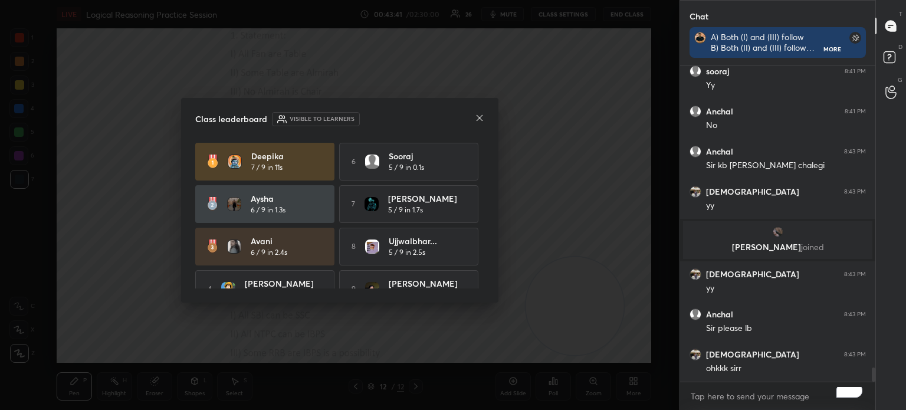
click at [477, 120] on icon at bounding box center [479, 117] width 9 height 9
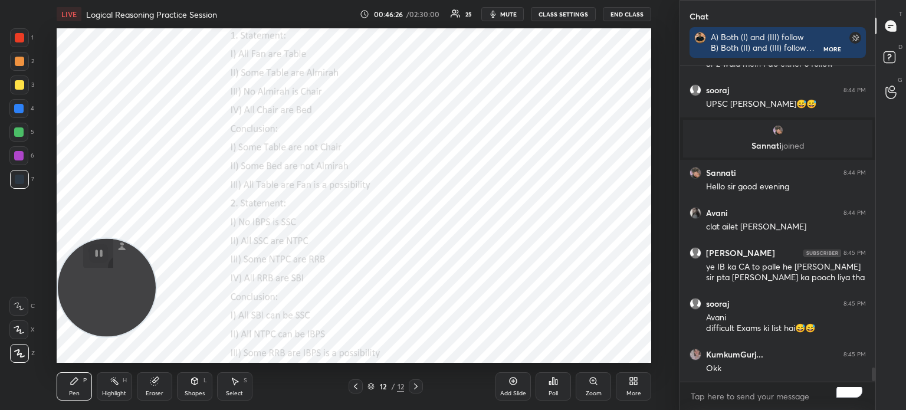
scroll to position [7071, 0]
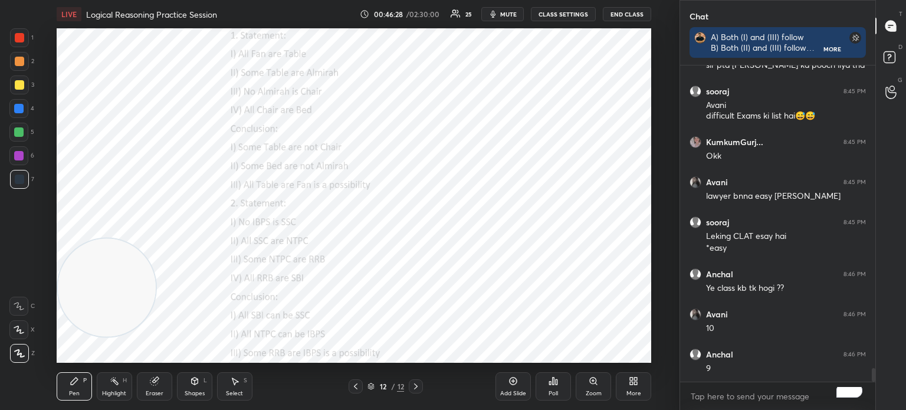
click at [629, 387] on div "More" at bounding box center [633, 386] width 35 height 28
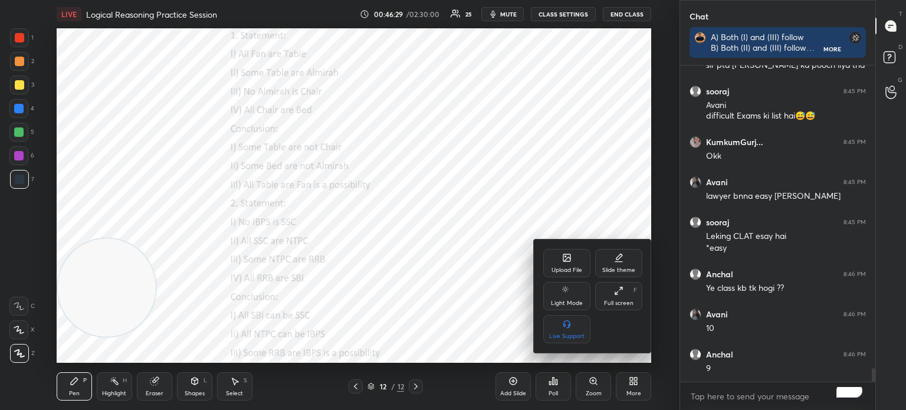
click at [562, 264] on div "Upload File" at bounding box center [566, 263] width 47 height 28
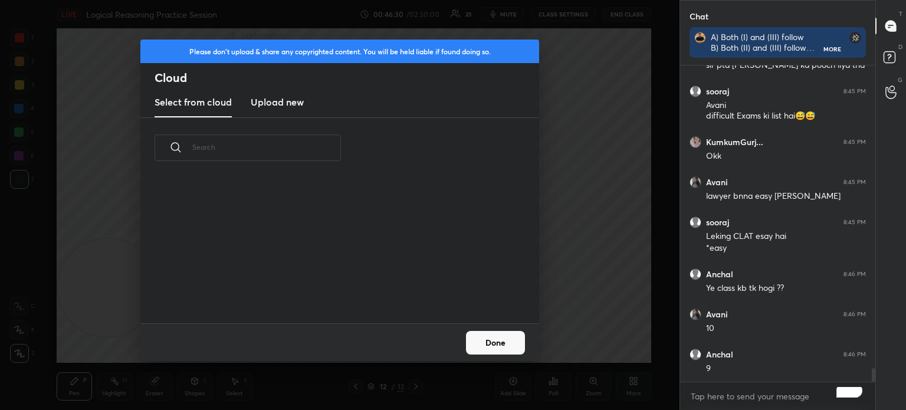
scroll to position [145, 379]
click at [271, 110] on new "Upload new" at bounding box center [277, 102] width 53 height 29
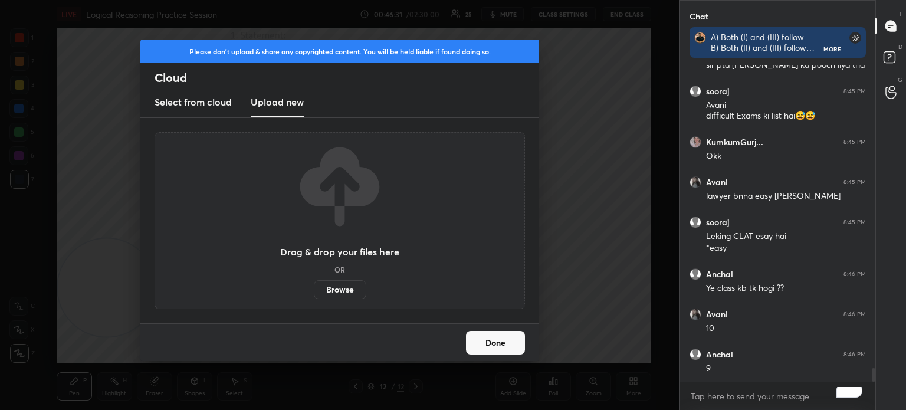
scroll to position [7111, 0]
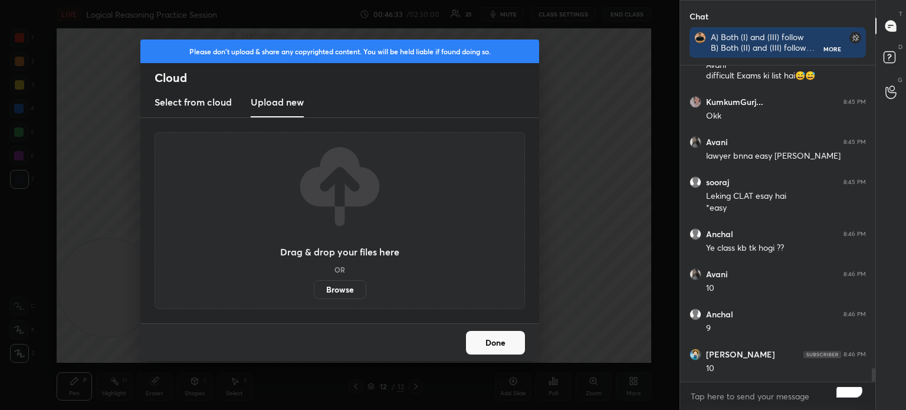
click at [331, 285] on label "Browse" at bounding box center [340, 289] width 52 height 19
click at [314, 285] on input "Browse" at bounding box center [314, 289] width 0 height 19
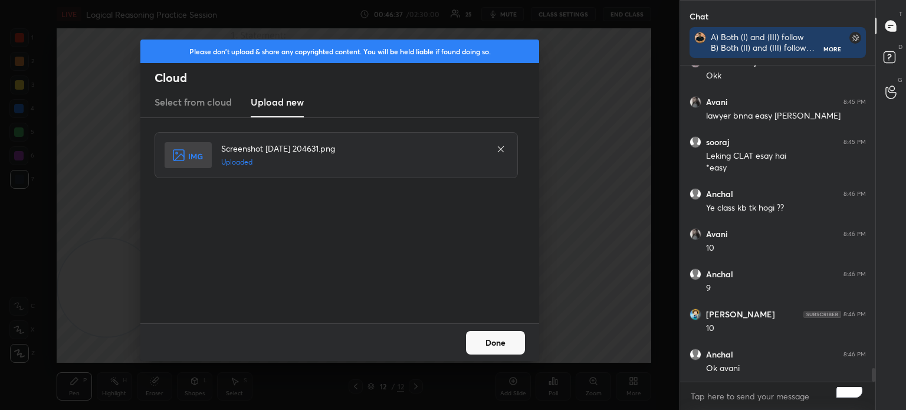
click at [491, 346] on button "Done" at bounding box center [495, 343] width 59 height 24
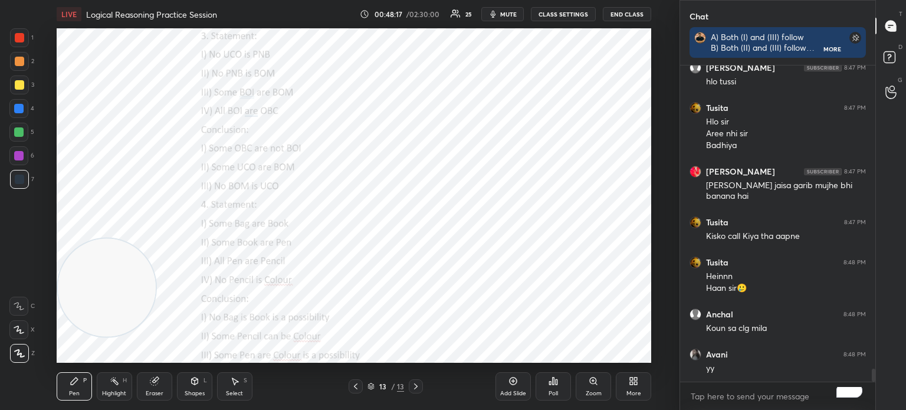
scroll to position [7377, 0]
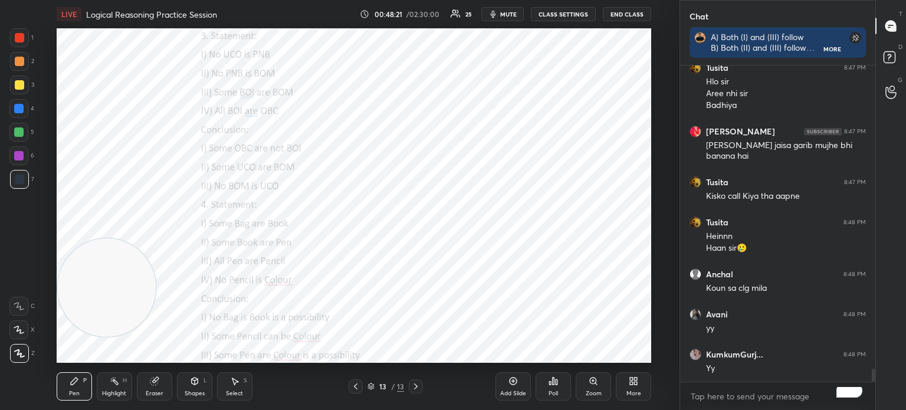
click at [552, 389] on div "Poll" at bounding box center [552, 386] width 35 height 28
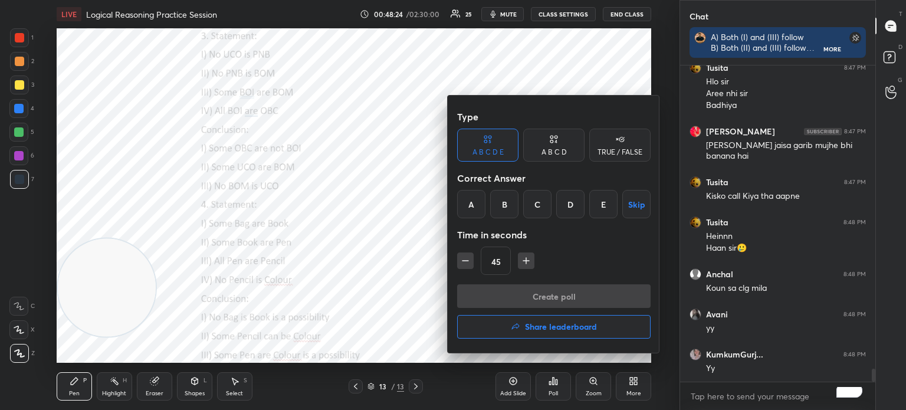
click at [571, 205] on div "D" at bounding box center [570, 204] width 28 height 28
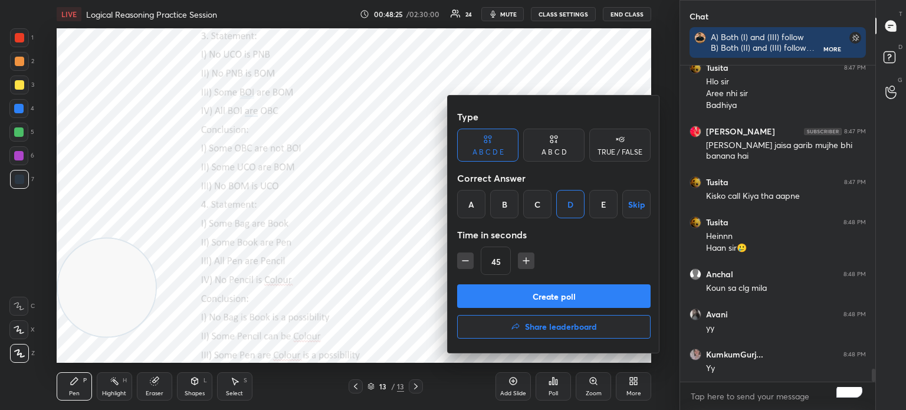
click at [540, 294] on button "Create poll" at bounding box center [553, 296] width 193 height 24
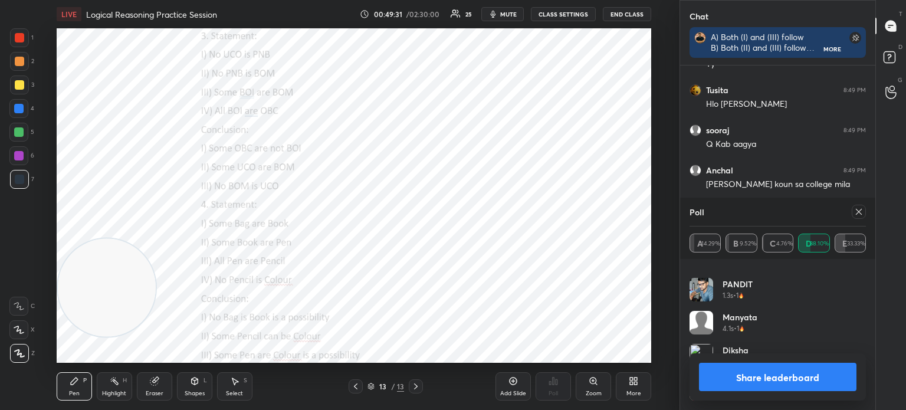
scroll to position [7581, 0]
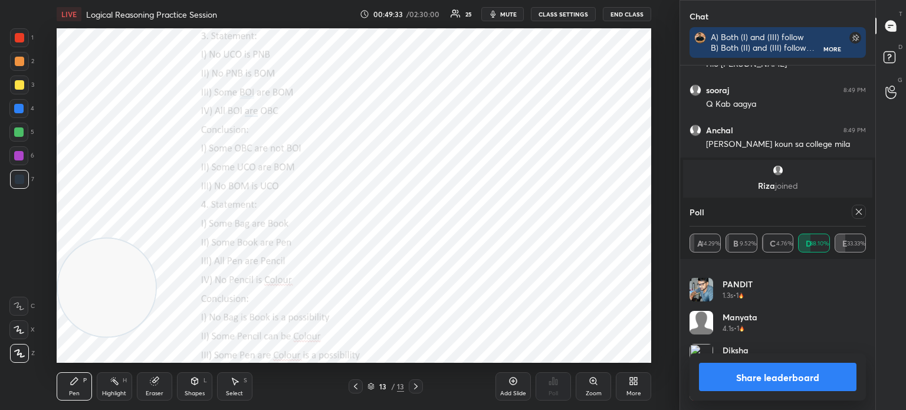
click at [722, 374] on button "Share leaderboard" at bounding box center [777, 377] width 157 height 28
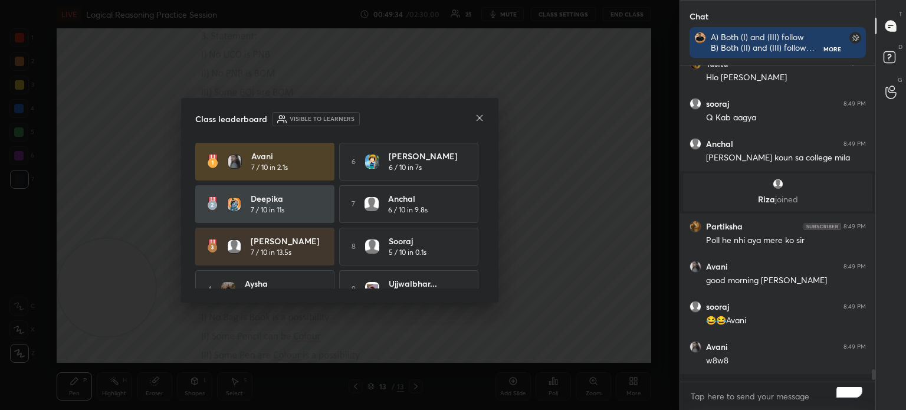
scroll to position [341, 192]
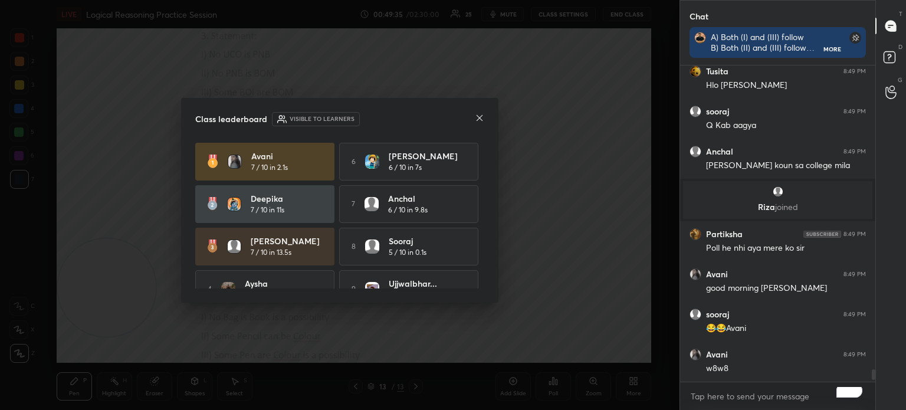
click at [475, 117] on icon at bounding box center [479, 117] width 9 height 9
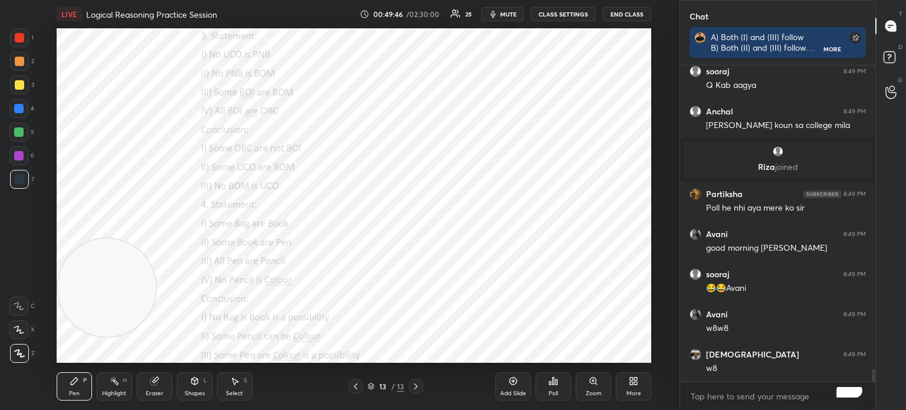
scroll to position [7640, 0]
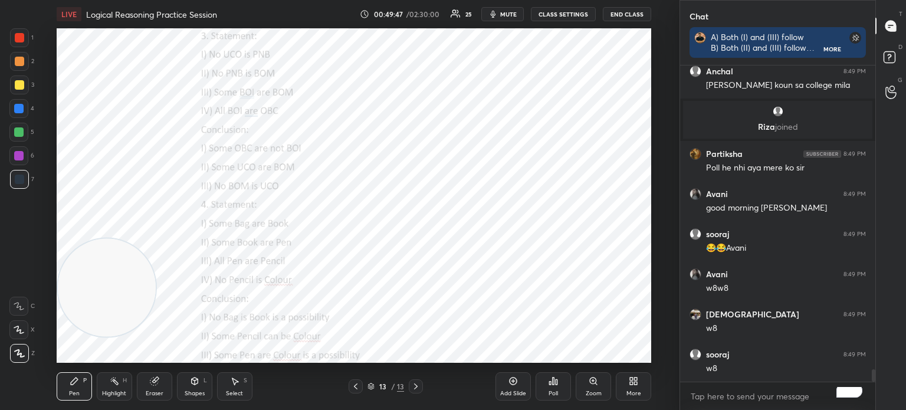
click at [551, 386] on div "Poll" at bounding box center [552, 386] width 35 height 28
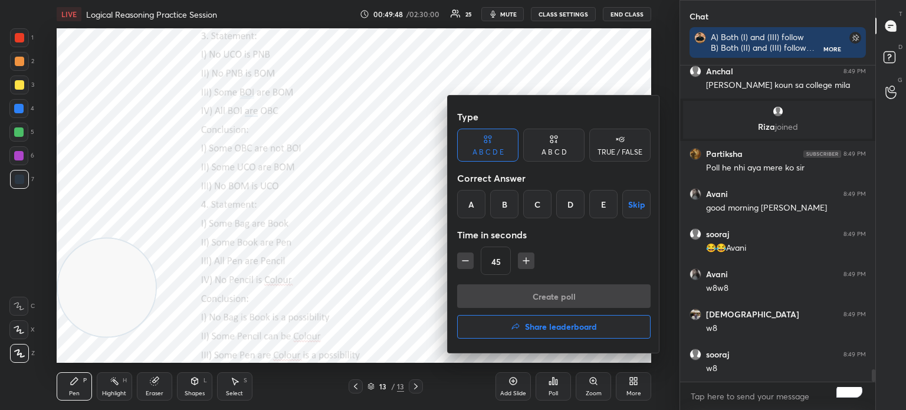
click at [601, 206] on div "E" at bounding box center [603, 204] width 28 height 28
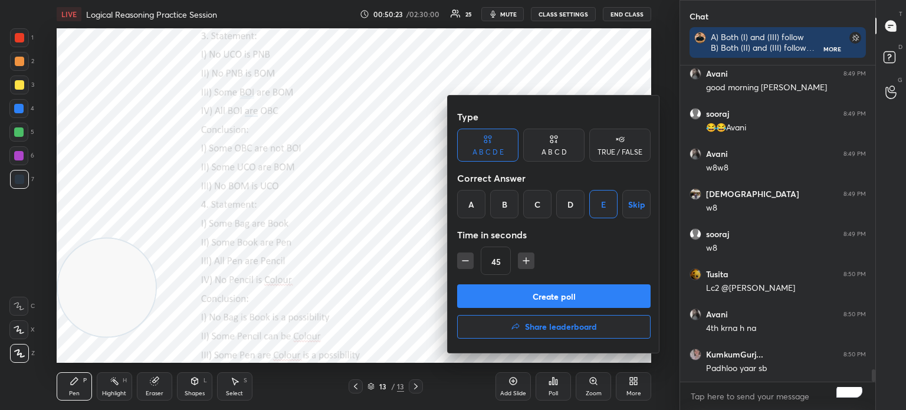
scroll to position [7800, 0]
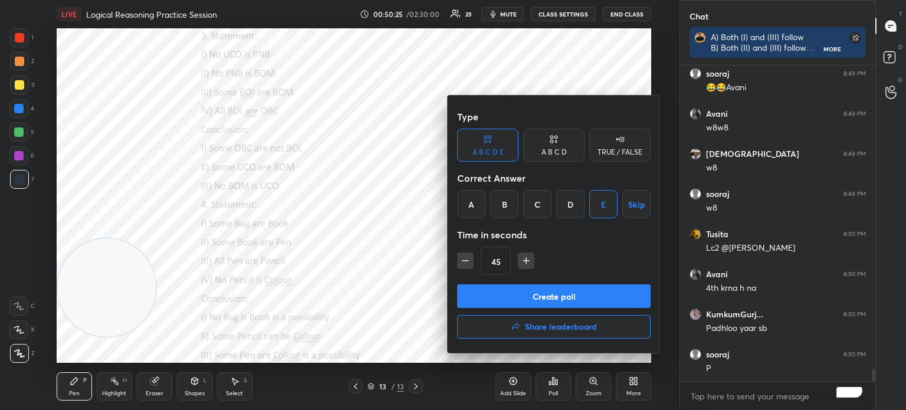
click at [581, 296] on button "Create poll" at bounding box center [553, 296] width 193 height 24
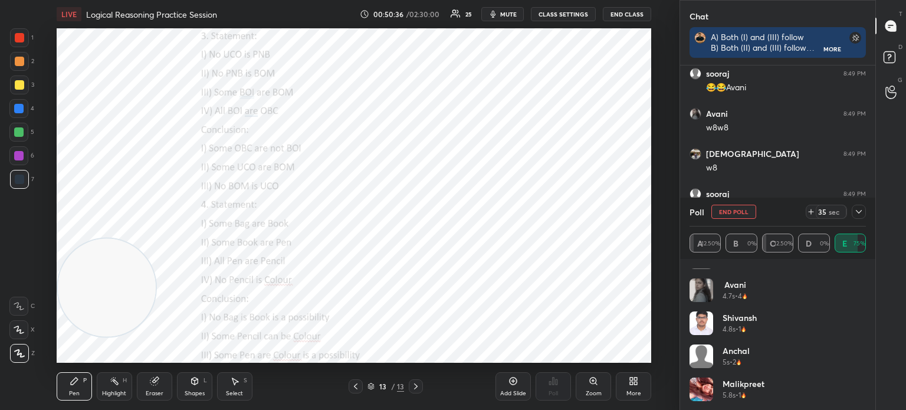
scroll to position [255, 0]
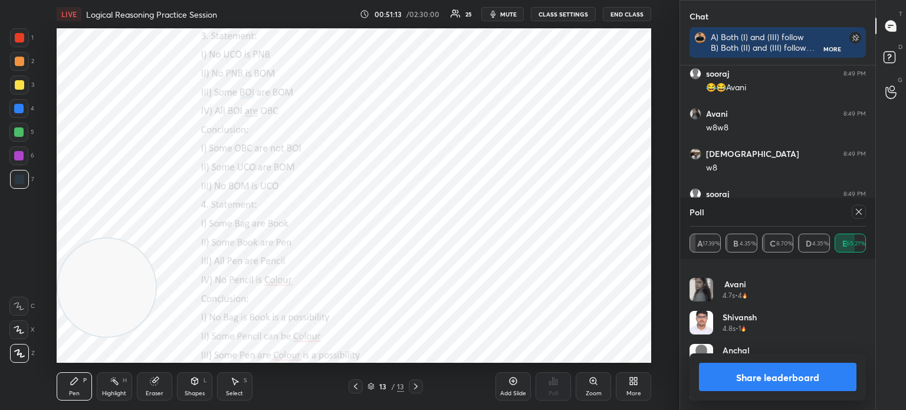
click at [735, 373] on button "Share leaderboard" at bounding box center [777, 377] width 157 height 28
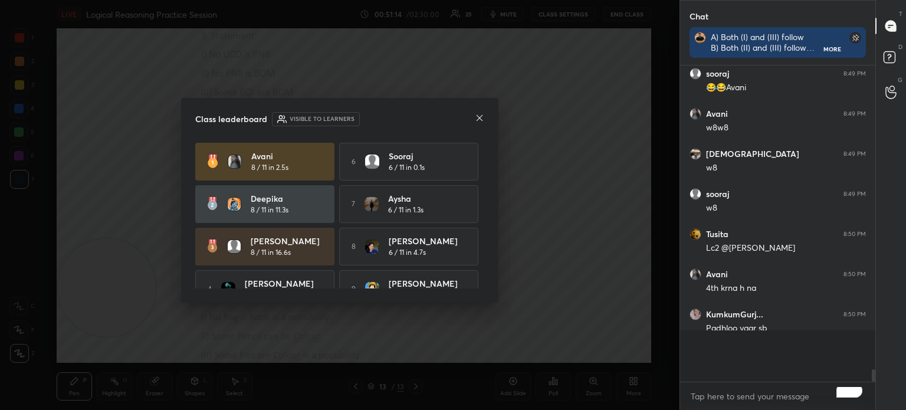
scroll to position [3, 4]
click at [478, 117] on icon at bounding box center [479, 117] width 9 height 9
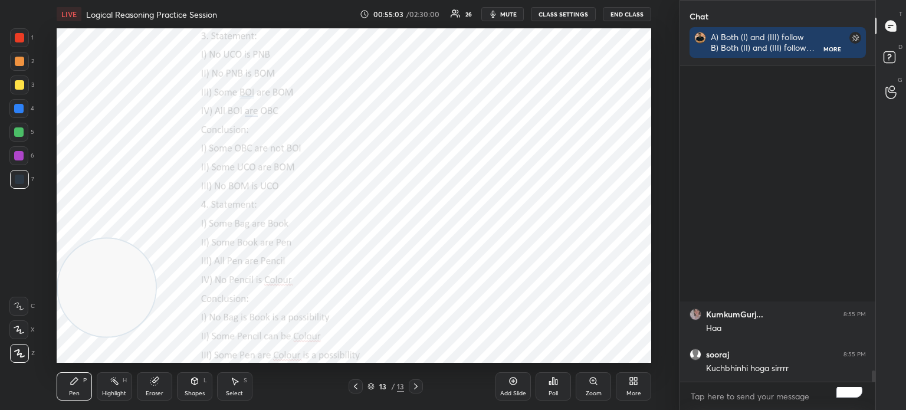
scroll to position [8263, 0]
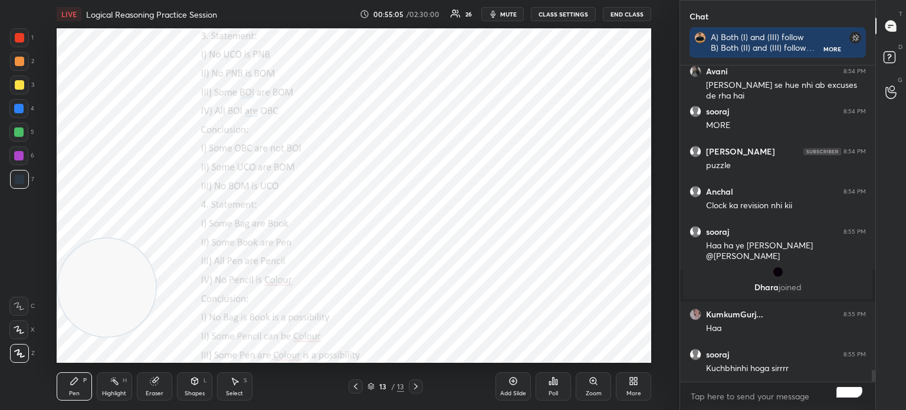
click at [627, 382] on div "More" at bounding box center [633, 386] width 35 height 28
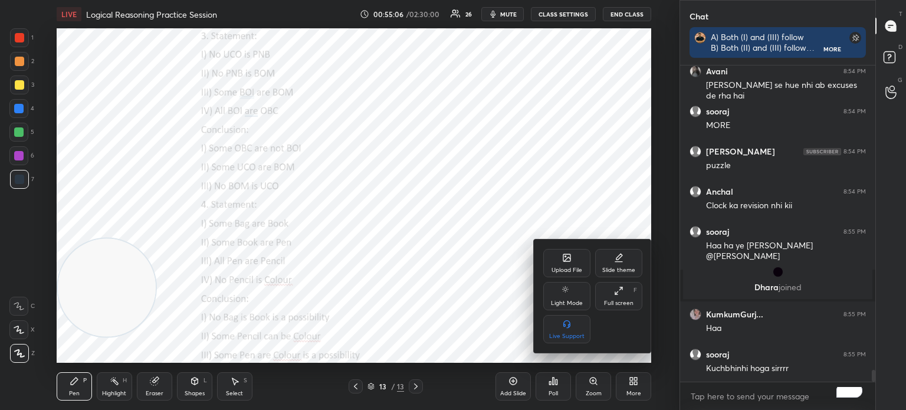
click at [565, 254] on icon at bounding box center [566, 257] width 7 height 7
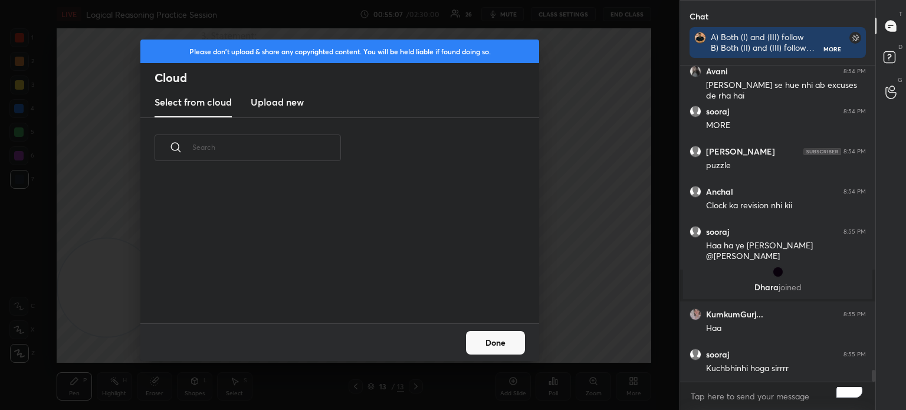
scroll to position [8303, 0]
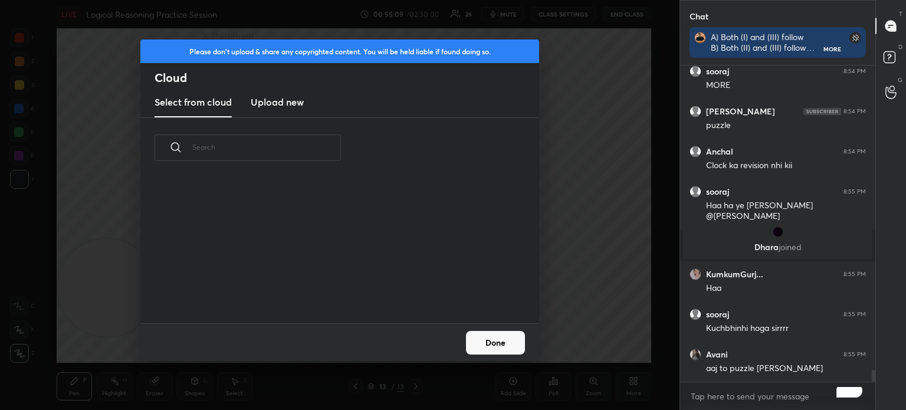
click at [291, 101] on h3 "Upload new" at bounding box center [277, 102] width 53 height 14
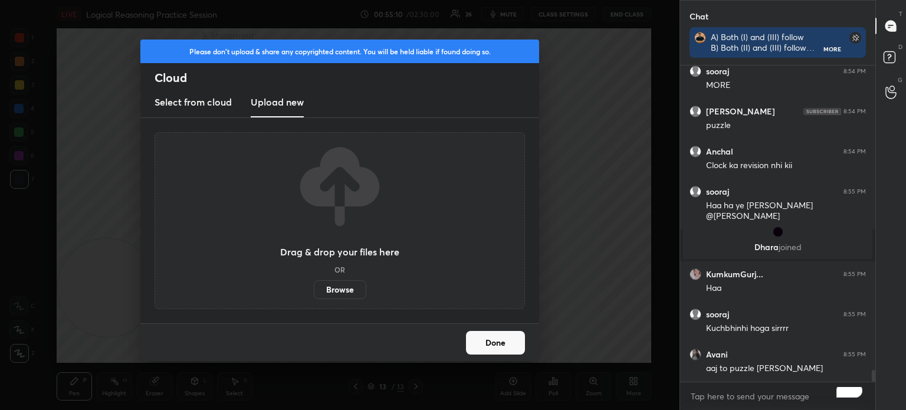
scroll to position [8343, 0]
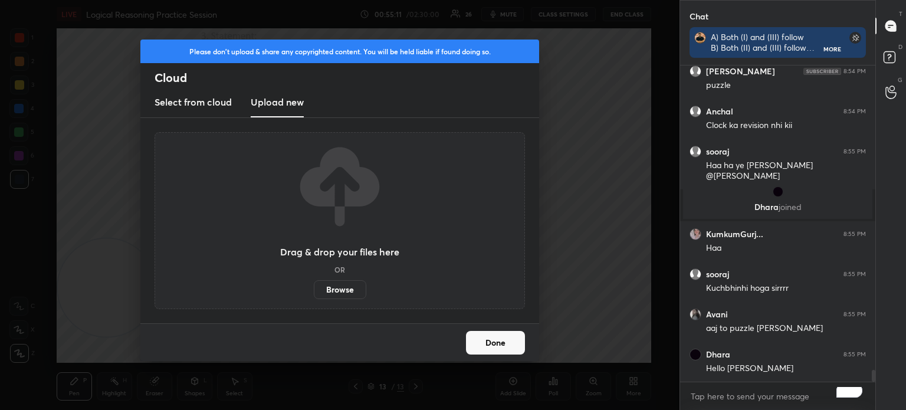
click at [334, 288] on label "Browse" at bounding box center [340, 289] width 52 height 19
click at [314, 288] on input "Browse" at bounding box center [314, 289] width 0 height 19
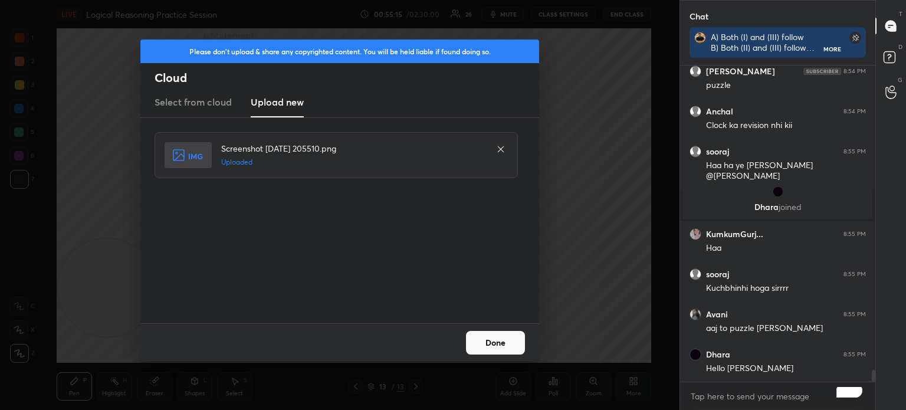
click at [486, 344] on button "Done" at bounding box center [495, 343] width 59 height 24
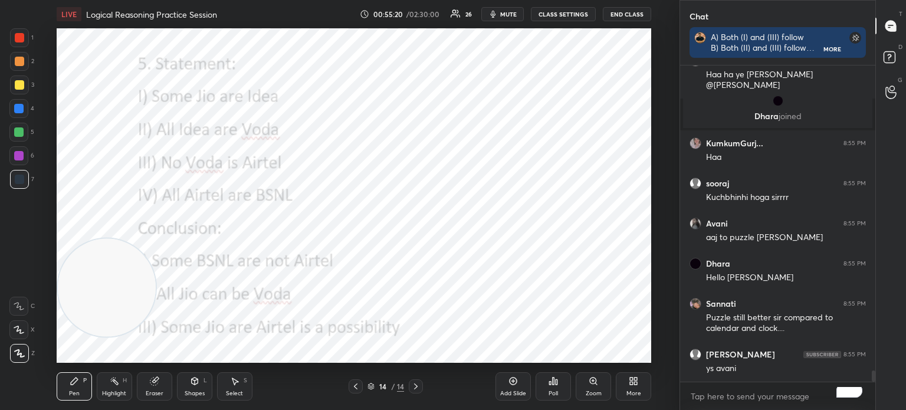
scroll to position [8474, 0]
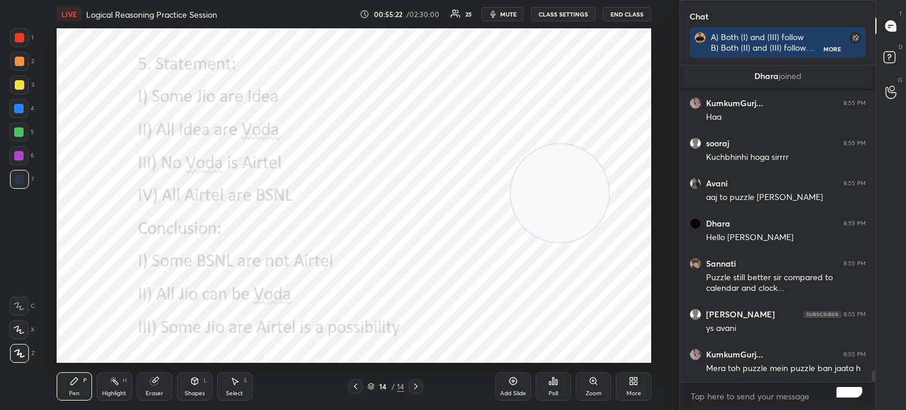
drag, startPoint x: 91, startPoint y: 314, endPoint x: 545, endPoint y: 219, distance: 463.8
click at [545, 219] on video at bounding box center [560, 193] width 98 height 98
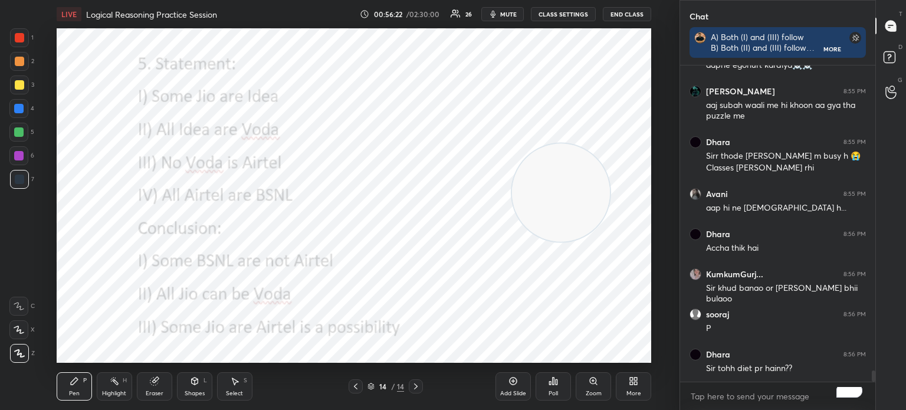
scroll to position [3, 4]
click at [551, 390] on div "Poll" at bounding box center [552, 393] width 9 height 6
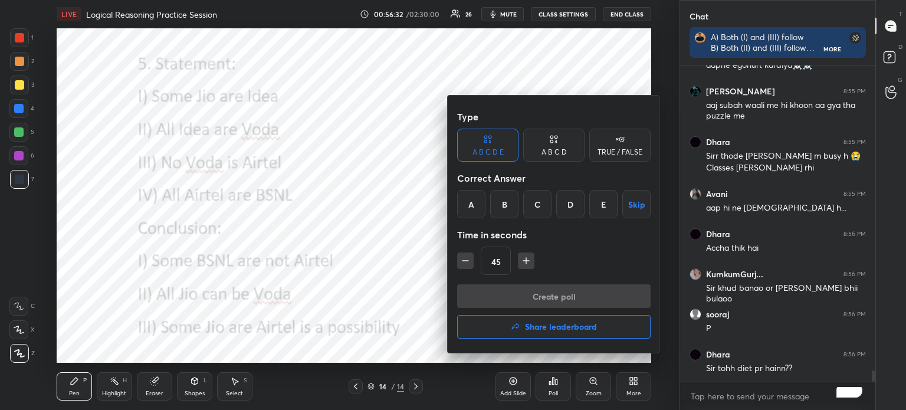
click at [535, 204] on div "C" at bounding box center [537, 204] width 28 height 28
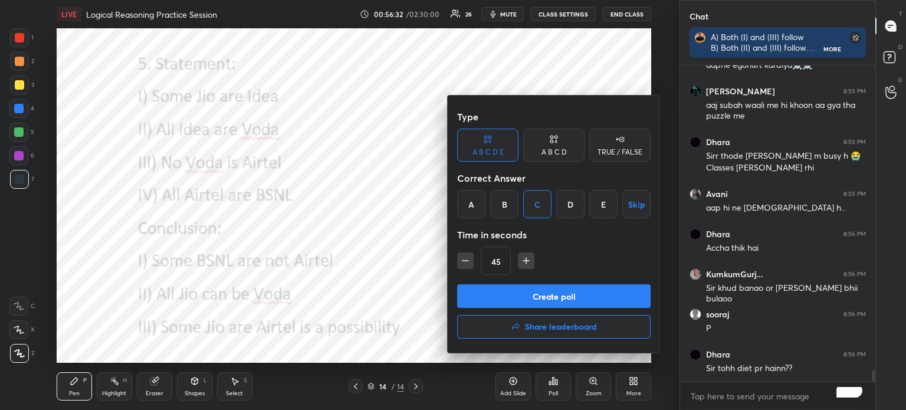
click at [522, 295] on button "Create poll" at bounding box center [553, 296] width 193 height 24
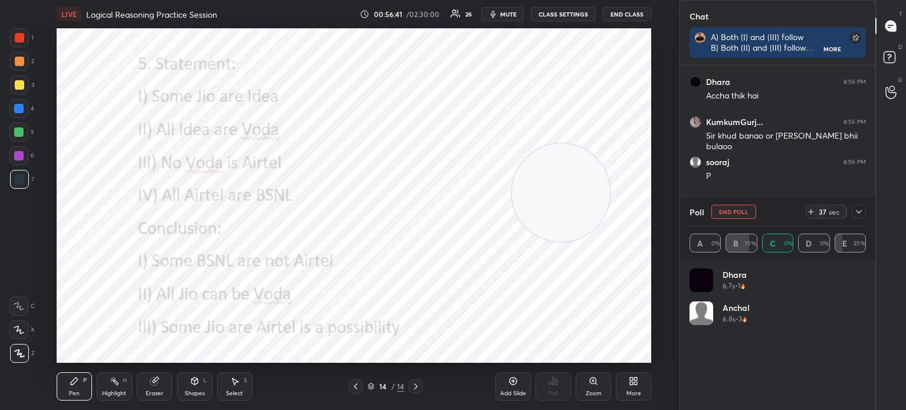
scroll to position [138, 173]
click at [858, 212] on icon at bounding box center [858, 211] width 9 height 9
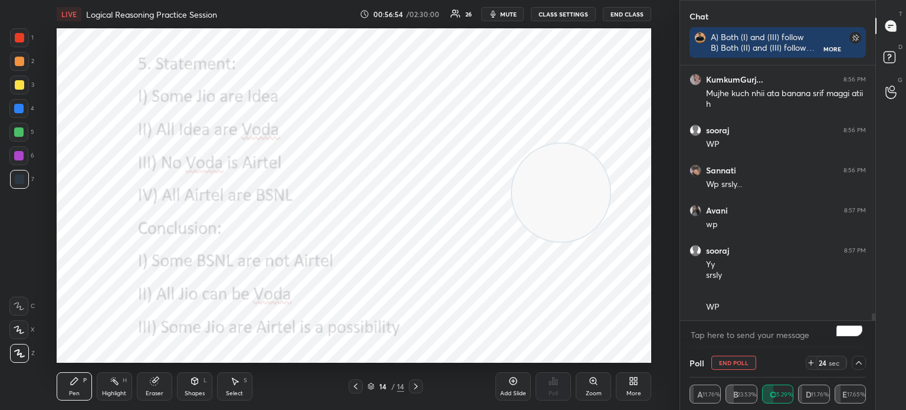
scroll to position [9183, 0]
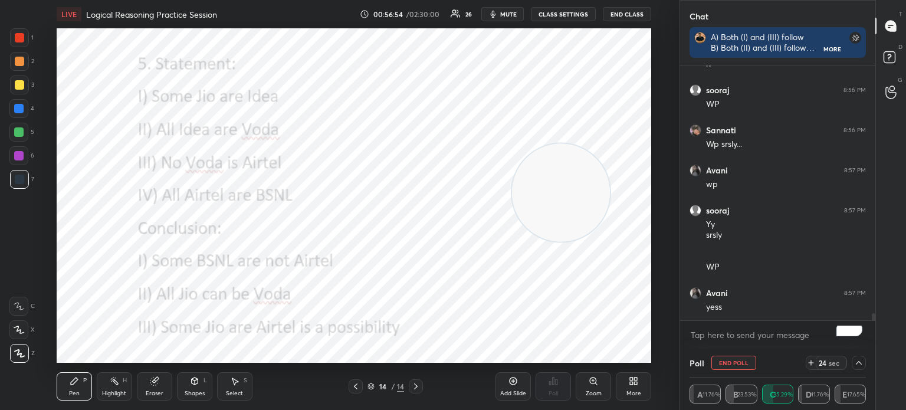
click at [857, 364] on icon at bounding box center [858, 362] width 9 height 9
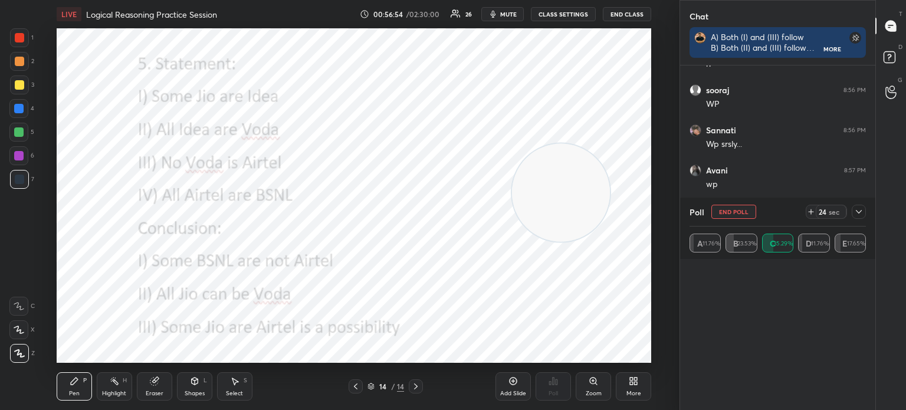
scroll to position [4, 4]
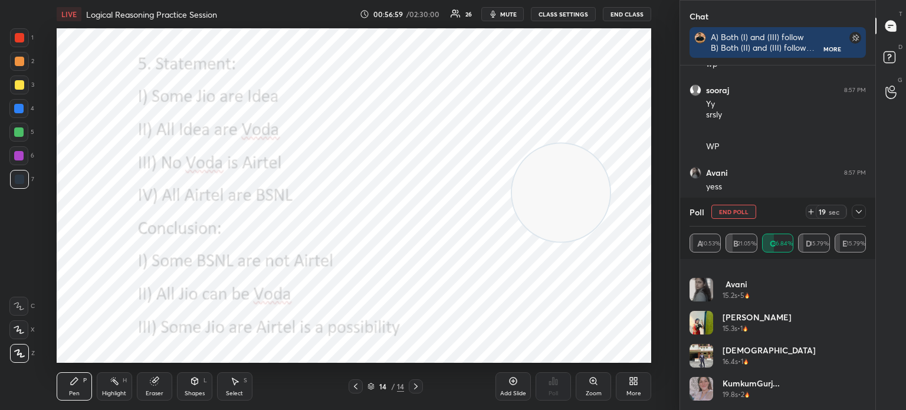
click at [857, 212] on icon at bounding box center [859, 212] width 6 height 4
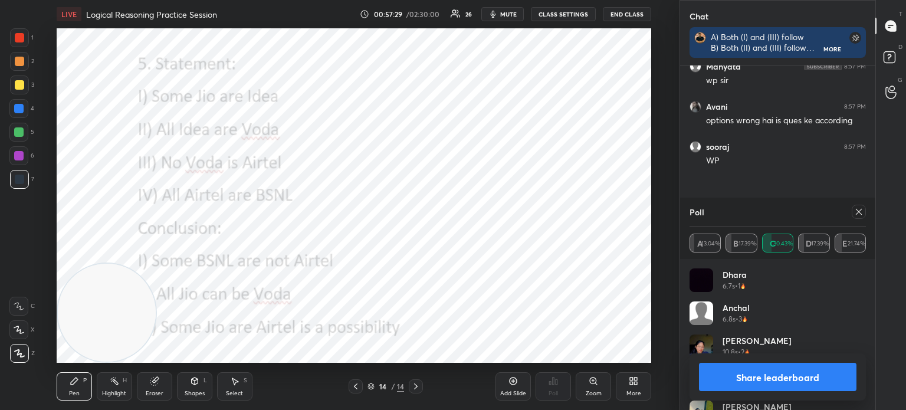
click at [858, 211] on icon at bounding box center [858, 211] width 9 height 9
type textarea "x"
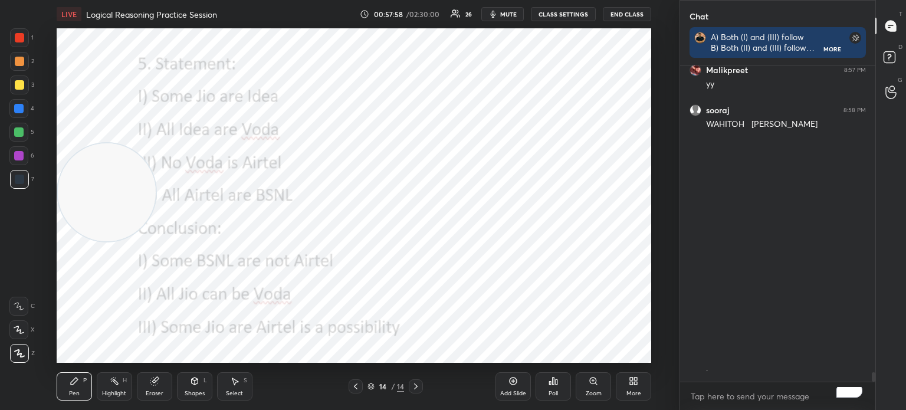
click at [548, 389] on div "Poll" at bounding box center [552, 386] width 35 height 28
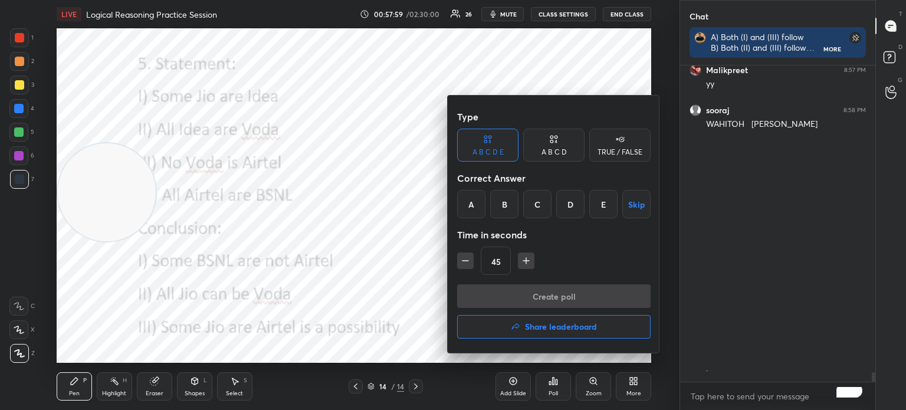
click at [502, 203] on div "B" at bounding box center [504, 204] width 28 height 28
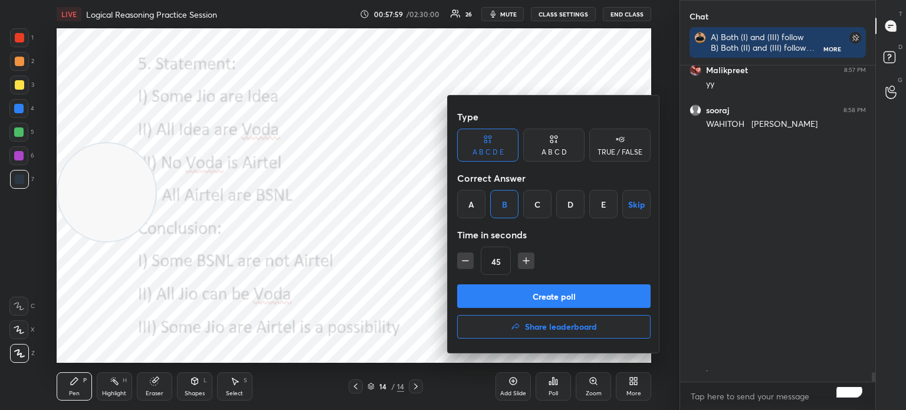
click at [468, 260] on icon "button" at bounding box center [465, 261] width 12 height 12
click at [465, 259] on icon "button" at bounding box center [465, 261] width 12 height 12
type input "15"
click at [463, 256] on div "15" at bounding box center [553, 260] width 193 height 28
click at [496, 289] on button "Create poll" at bounding box center [553, 296] width 193 height 24
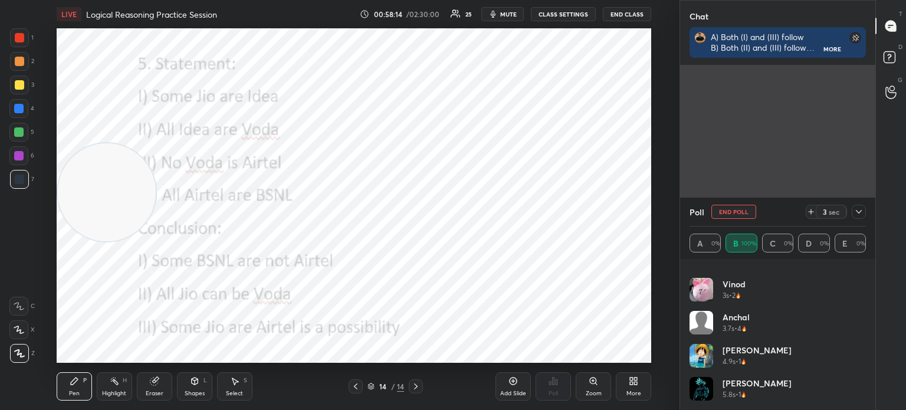
click at [858, 213] on icon at bounding box center [858, 211] width 9 height 9
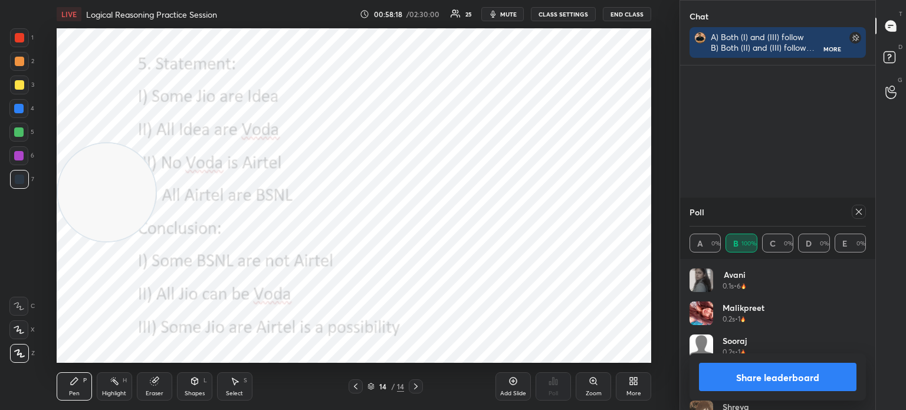
click at [778, 379] on button "Share leaderboard" at bounding box center [777, 377] width 157 height 28
type textarea "x"
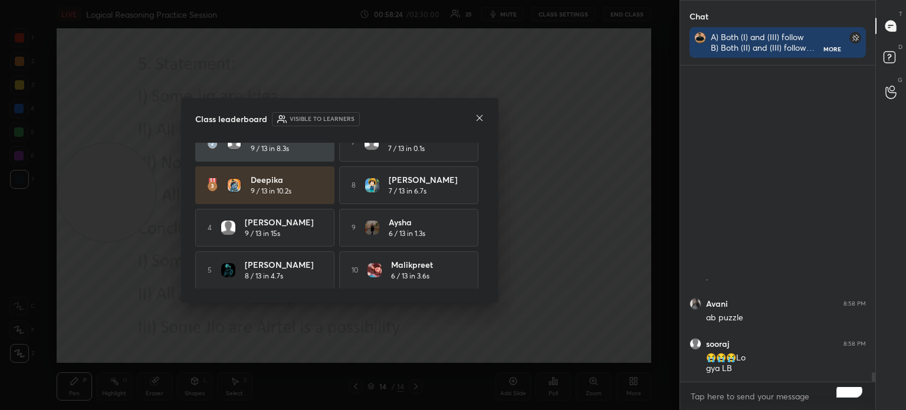
click at [479, 120] on icon at bounding box center [479, 117] width 9 height 9
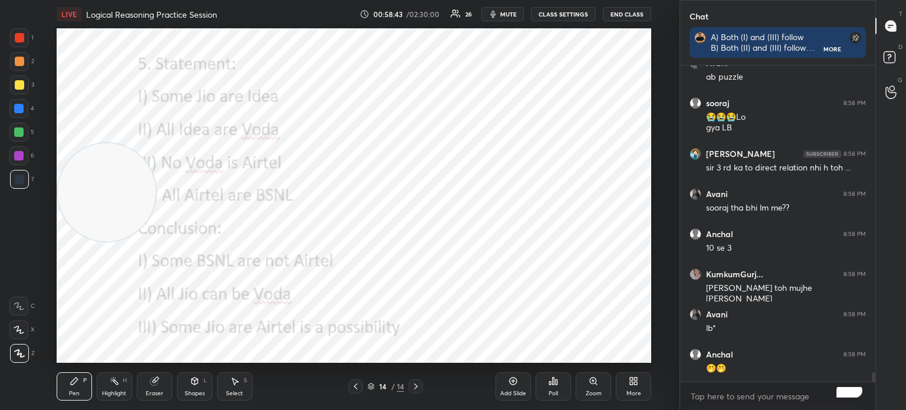
click at [551, 384] on icon at bounding box center [552, 380] width 9 height 9
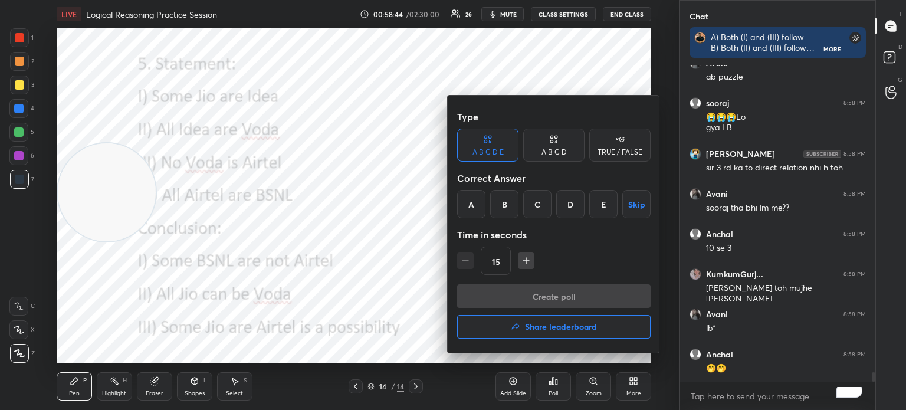
click at [547, 329] on h4 "Share leaderboard" at bounding box center [561, 327] width 72 height 8
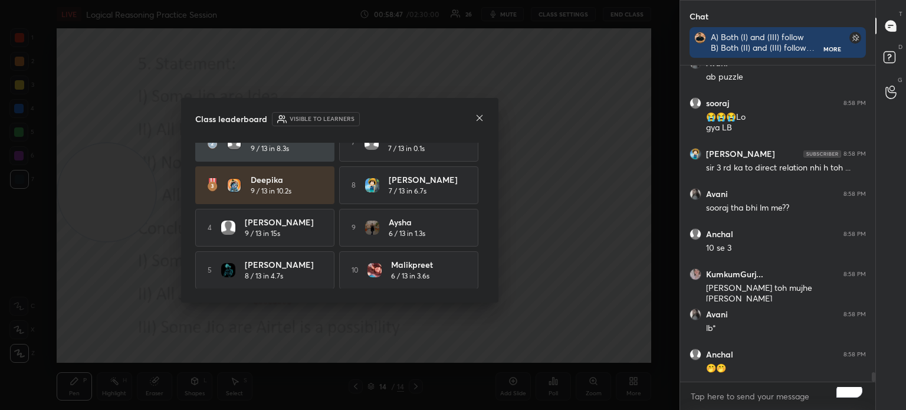
click at [479, 117] on icon at bounding box center [479, 118] width 6 height 6
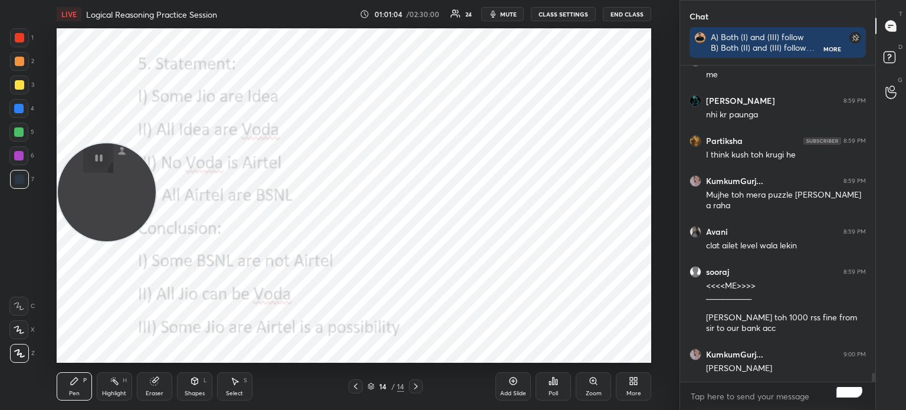
scroll to position [11109, 0]
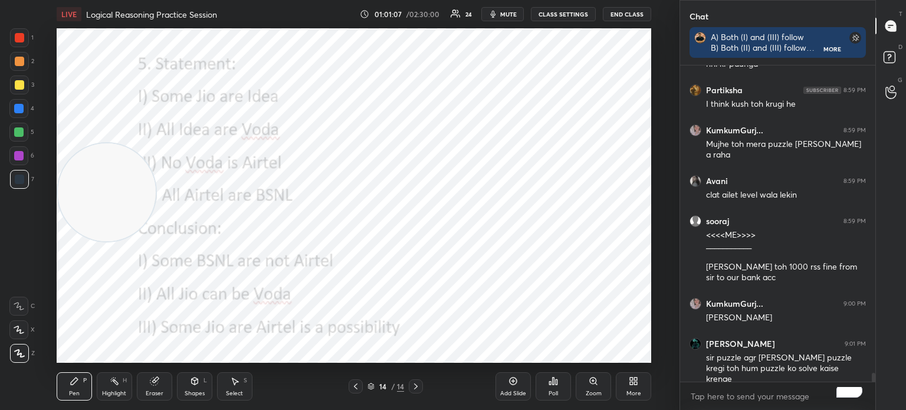
click at [633, 388] on div "More" at bounding box center [633, 386] width 35 height 28
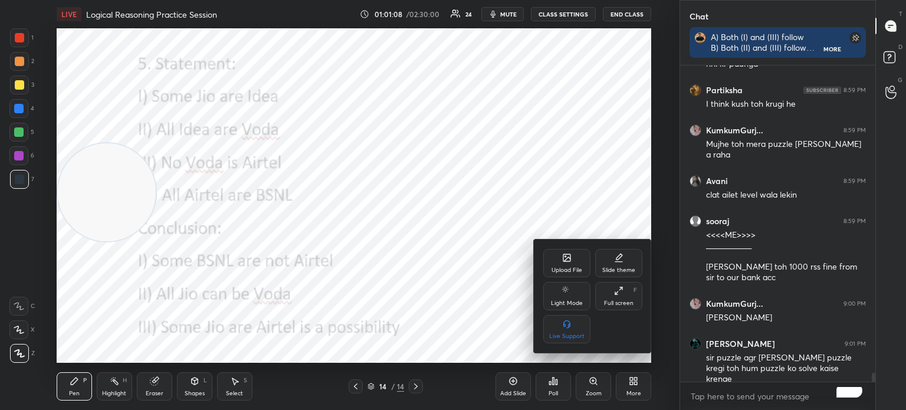
click at [559, 251] on div "Upload File" at bounding box center [566, 263] width 47 height 28
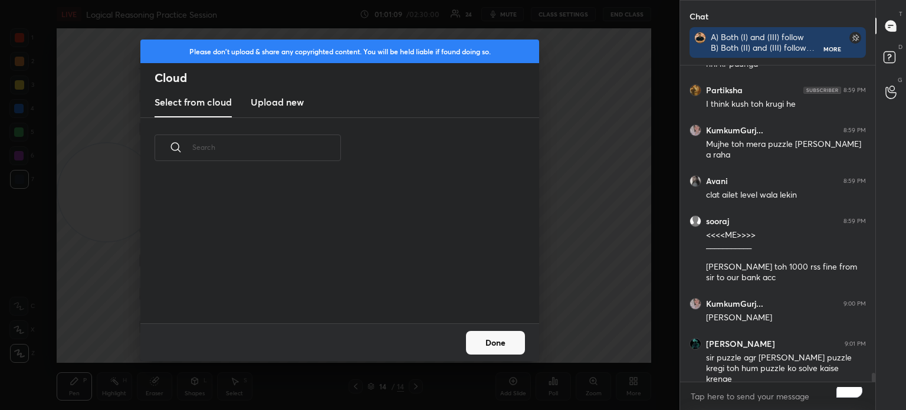
scroll to position [145, 379]
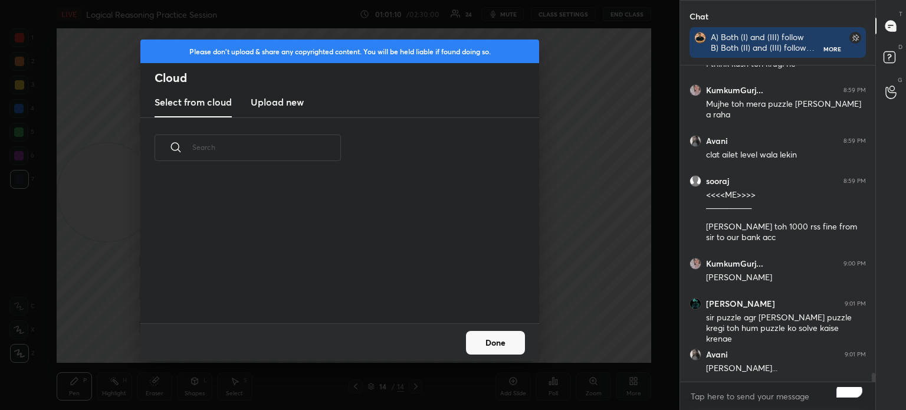
click at [274, 102] on h3 "Upload new" at bounding box center [277, 102] width 53 height 14
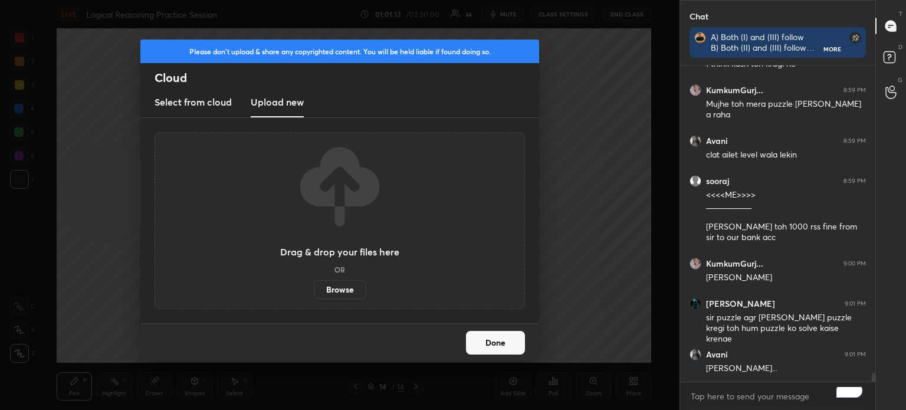
scroll to position [11161, 0]
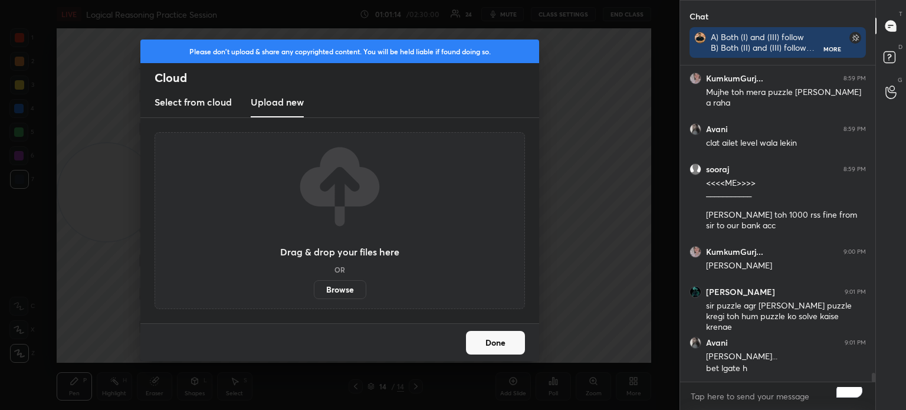
click at [348, 285] on label "Browse" at bounding box center [340, 289] width 52 height 19
click at [314, 285] on input "Browse" at bounding box center [314, 289] width 0 height 19
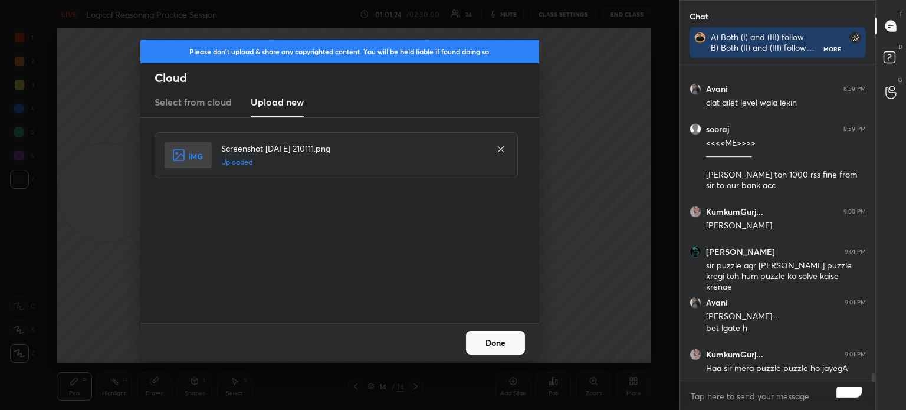
click at [486, 349] on button "Done" at bounding box center [495, 343] width 59 height 24
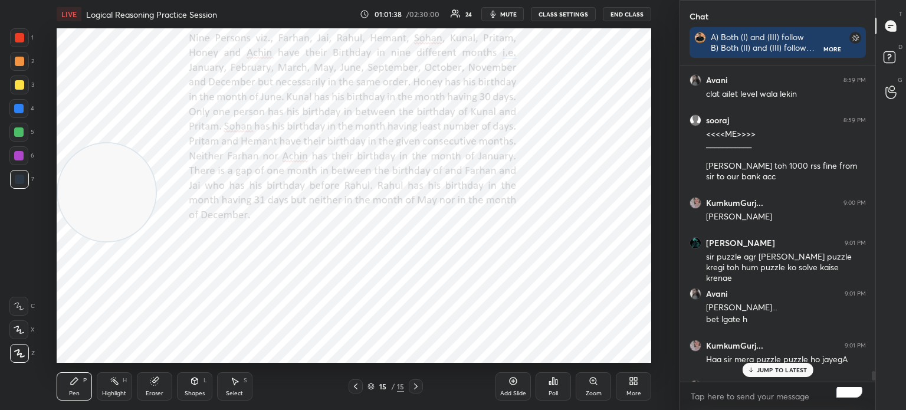
scroll to position [11253, 0]
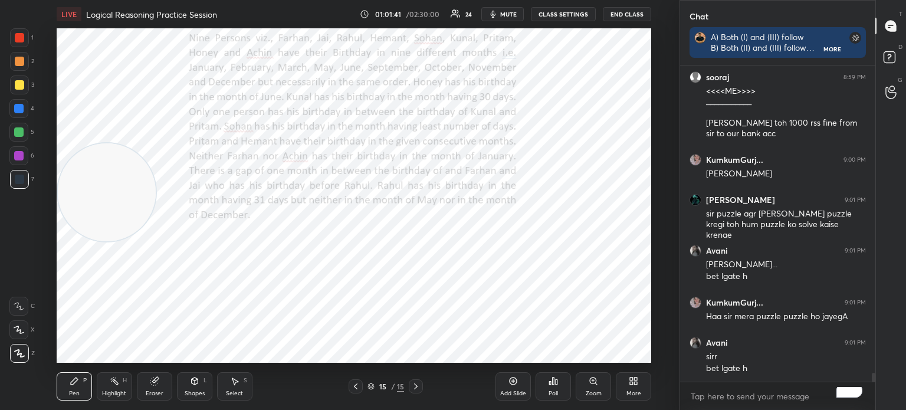
click at [157, 384] on icon at bounding box center [154, 381] width 8 height 8
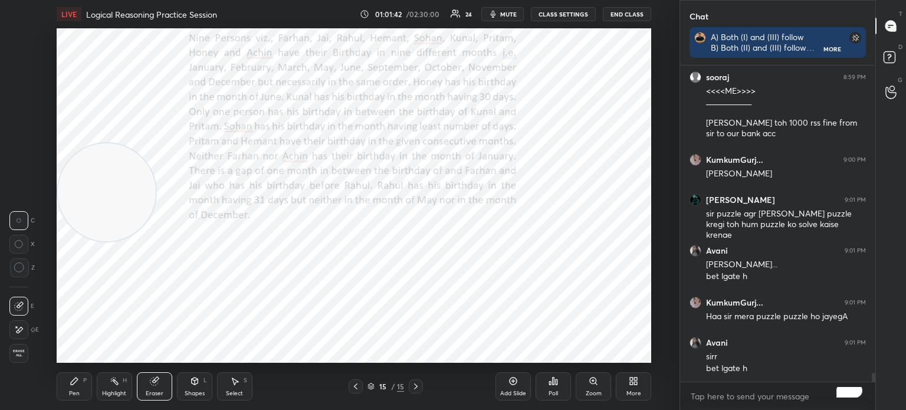
click at [19, 355] on span "Erase all" at bounding box center [19, 353] width 18 height 8
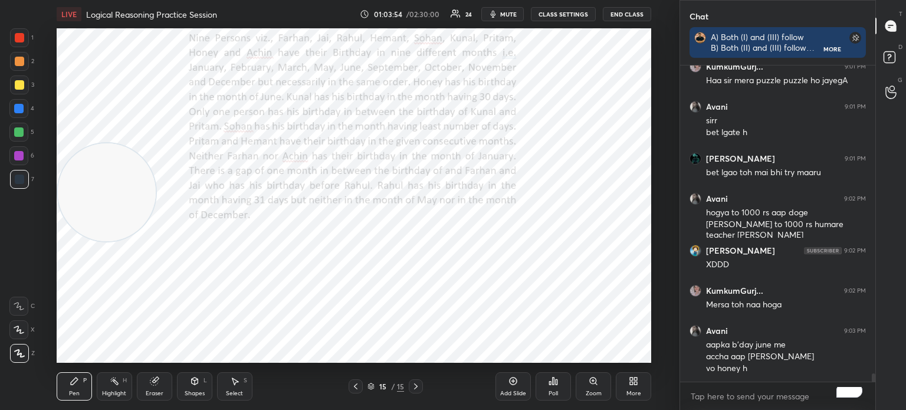
scroll to position [11529, 0]
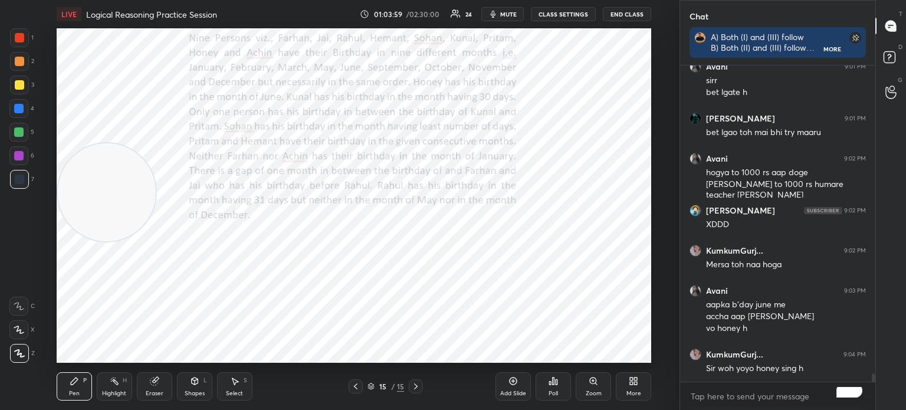
click at [512, 16] on span "mute" at bounding box center [508, 14] width 17 height 8
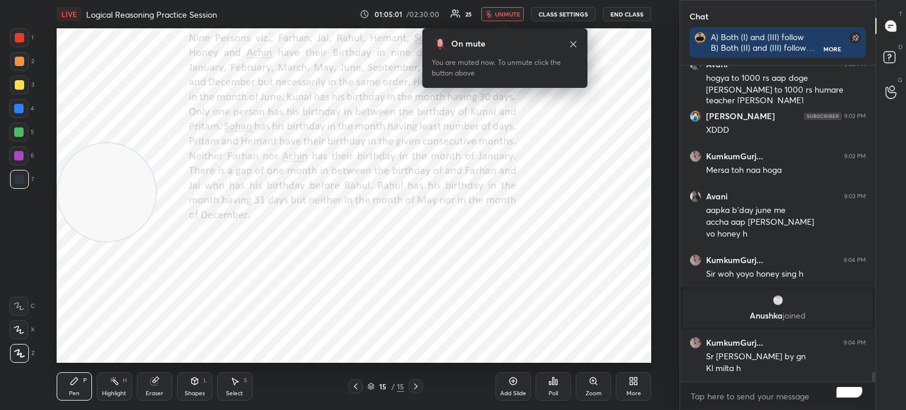
scroll to position [10474, 0]
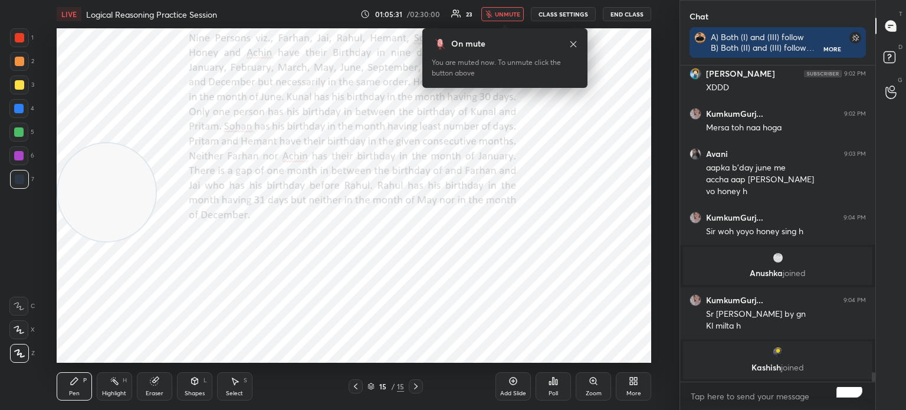
click at [506, 14] on span "unmute" at bounding box center [507, 14] width 25 height 8
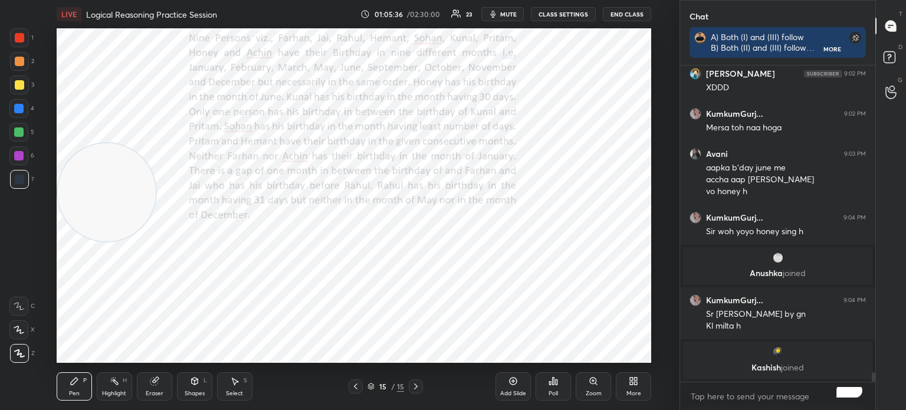
click at [511, 14] on span "mute" at bounding box center [508, 14] width 17 height 8
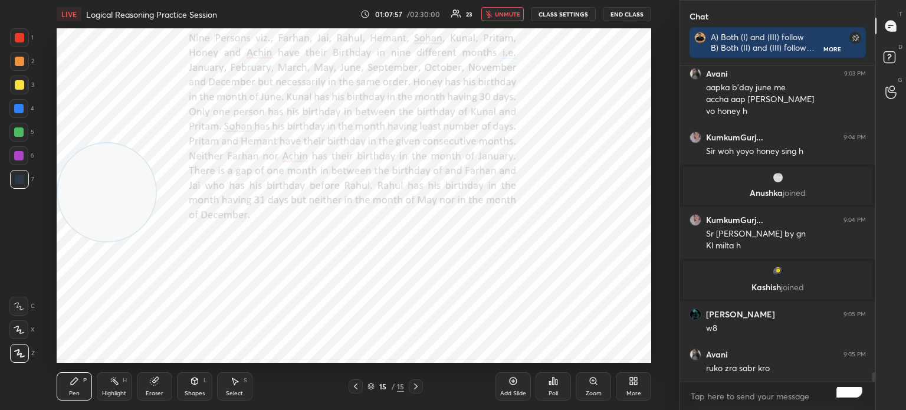
scroll to position [10573, 0]
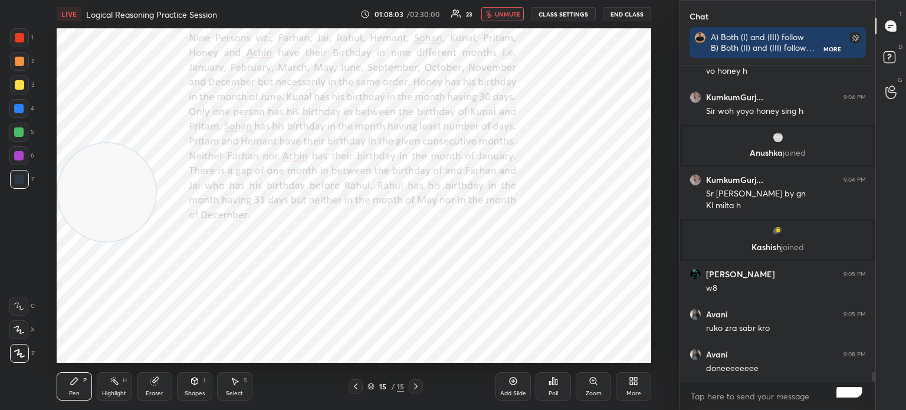
click at [497, 15] on span "unmute" at bounding box center [507, 14] width 25 height 8
click at [509, 15] on span "mute" at bounding box center [508, 14] width 17 height 8
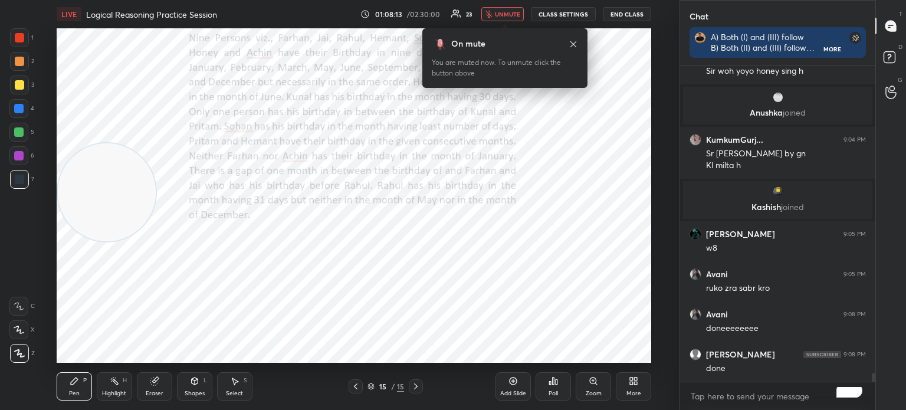
scroll to position [10653, 0]
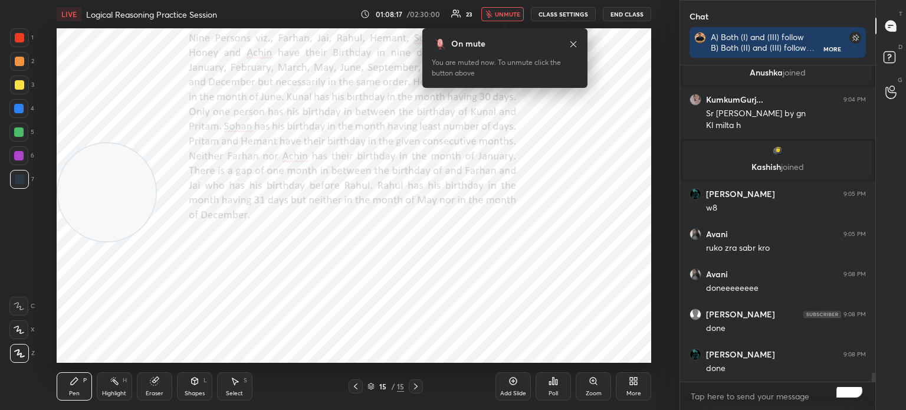
click at [514, 13] on span "unmute" at bounding box center [507, 14] width 25 height 8
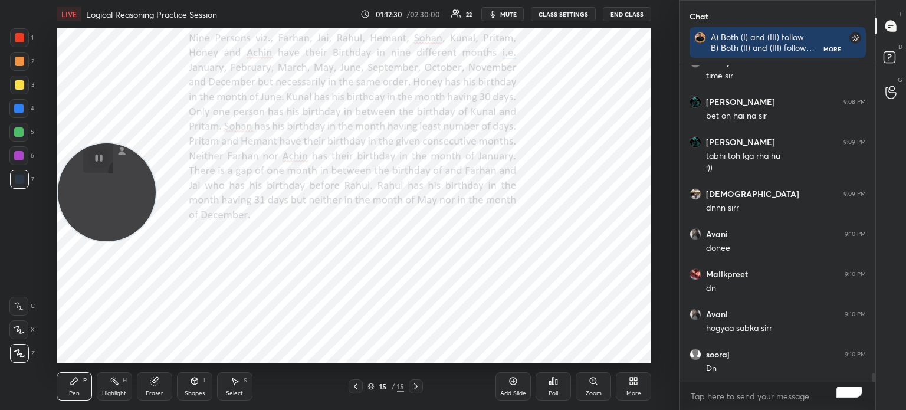
scroll to position [11106, 0]
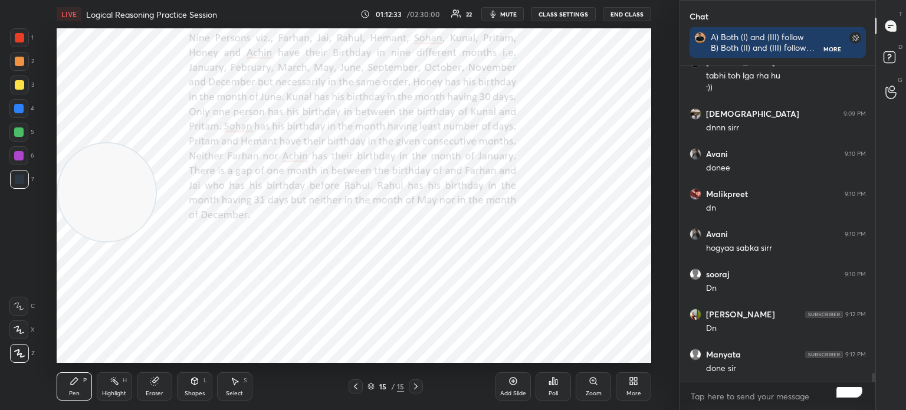
click at [637, 383] on icon at bounding box center [635, 382] width 3 height 3
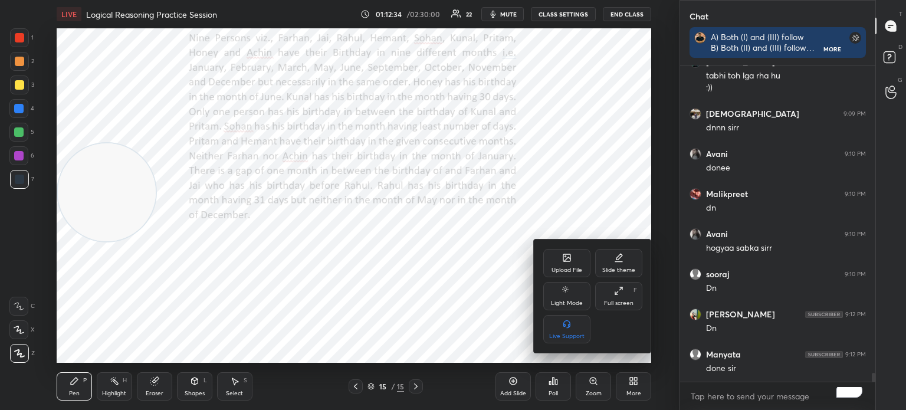
click at [567, 252] on div "Upload File" at bounding box center [566, 263] width 47 height 28
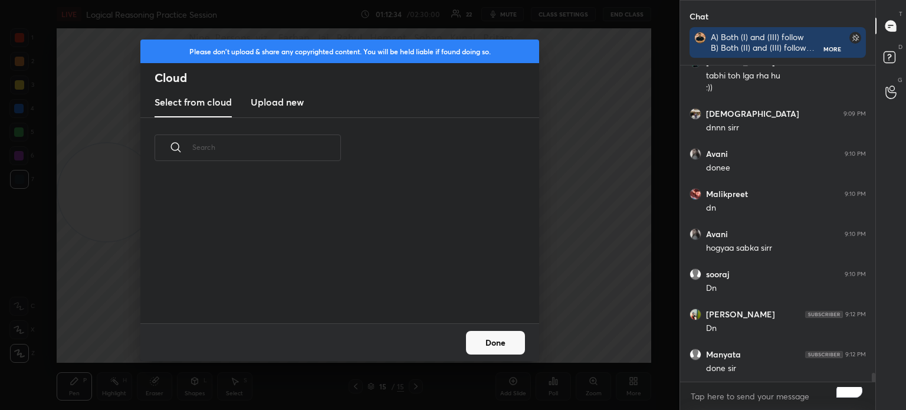
scroll to position [145, 379]
click at [278, 99] on h3 "Upload new" at bounding box center [277, 102] width 53 height 14
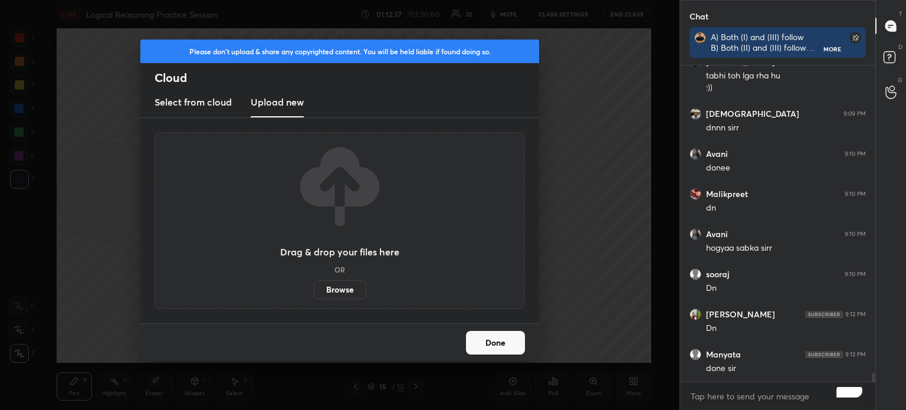
click at [335, 288] on label "Browse" at bounding box center [340, 289] width 52 height 19
click at [314, 288] on input "Browse" at bounding box center [314, 289] width 0 height 19
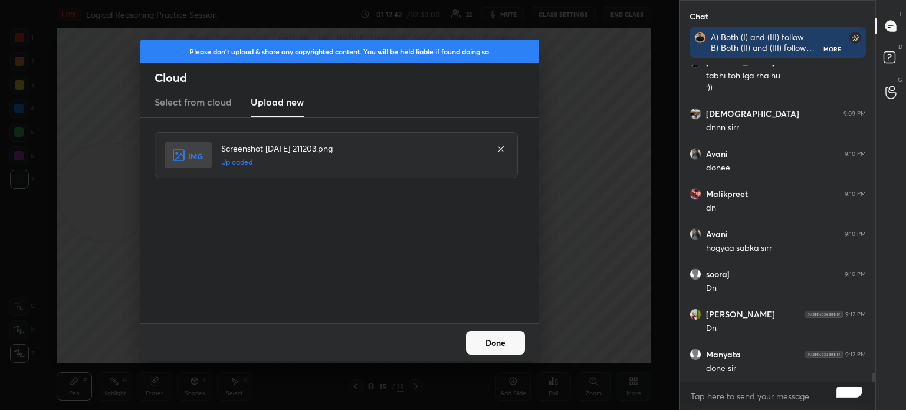
click at [505, 333] on button "Done" at bounding box center [495, 343] width 59 height 24
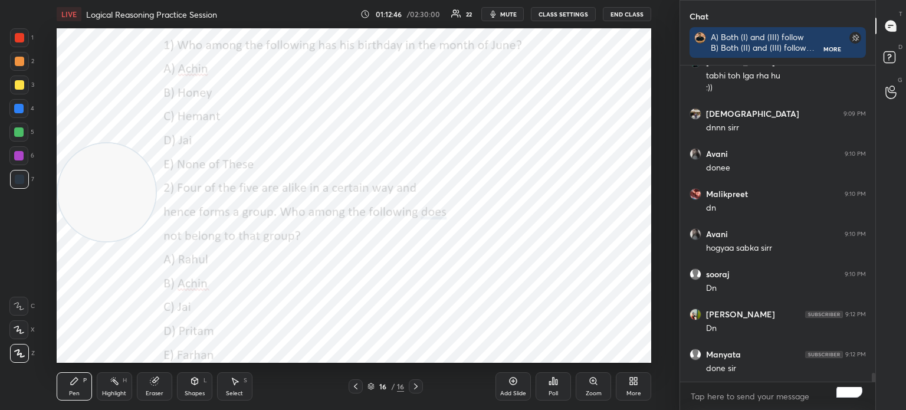
click at [639, 378] on div "More" at bounding box center [633, 386] width 35 height 28
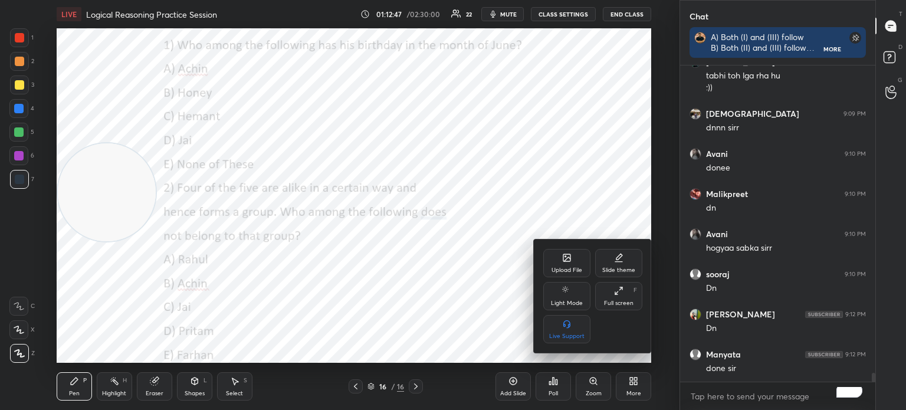
click at [555, 255] on div "Upload File" at bounding box center [566, 263] width 47 height 28
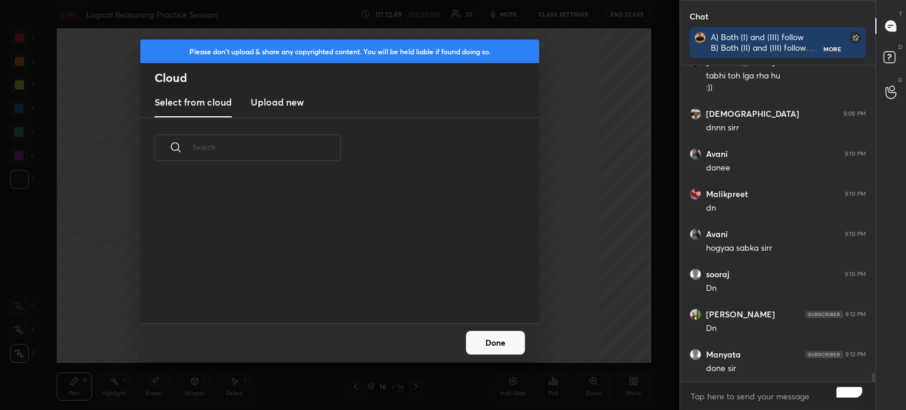
click at [288, 100] on h3 "Upload new" at bounding box center [277, 102] width 53 height 14
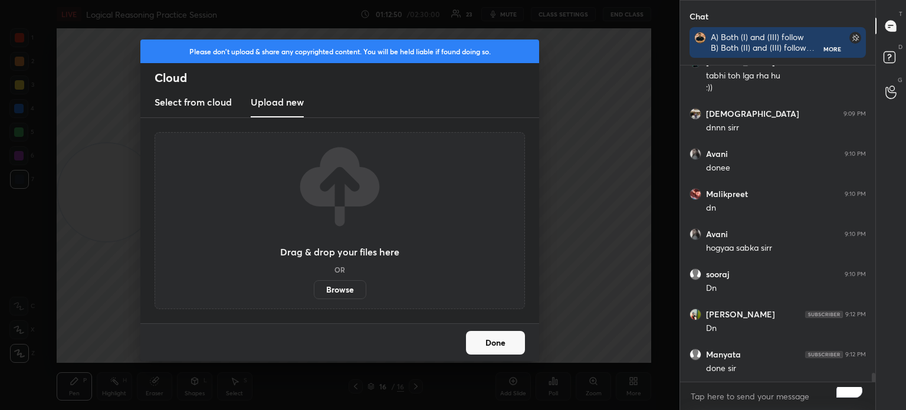
click at [336, 287] on label "Browse" at bounding box center [340, 289] width 52 height 19
click at [314, 287] on input "Browse" at bounding box center [314, 289] width 0 height 19
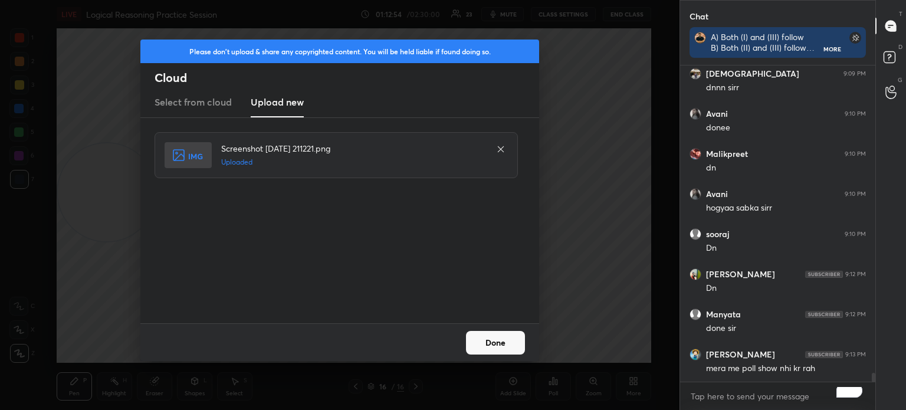
click at [485, 333] on button "Done" at bounding box center [495, 343] width 59 height 24
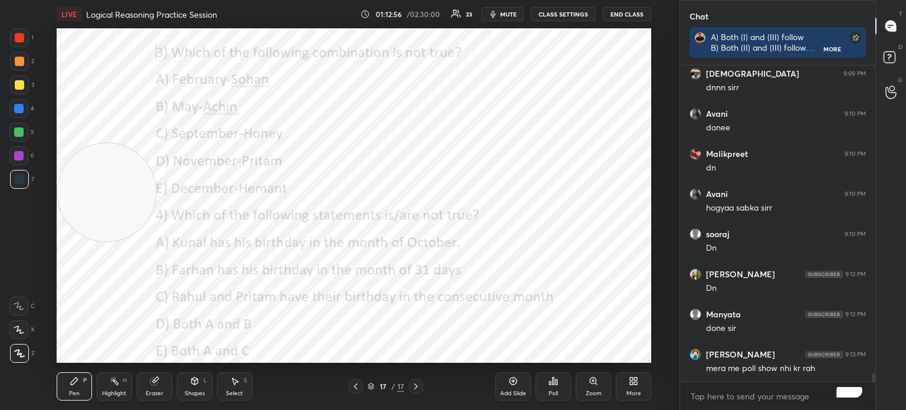
click at [631, 384] on icon at bounding box center [631, 382] width 3 height 3
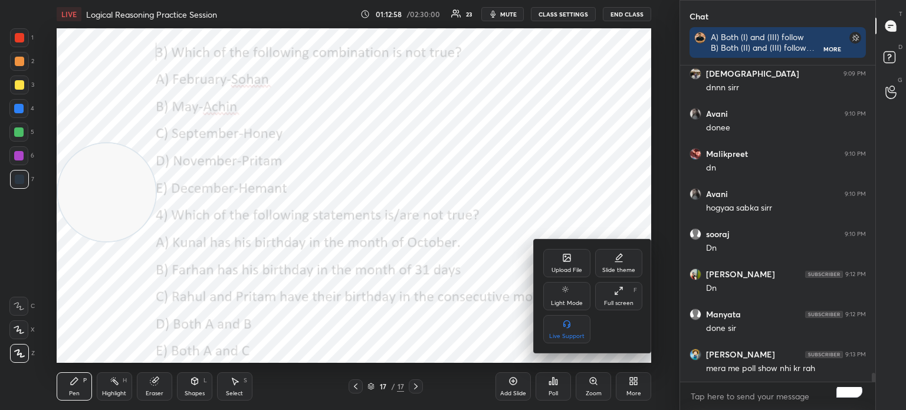
click at [564, 256] on icon at bounding box center [566, 257] width 7 height 7
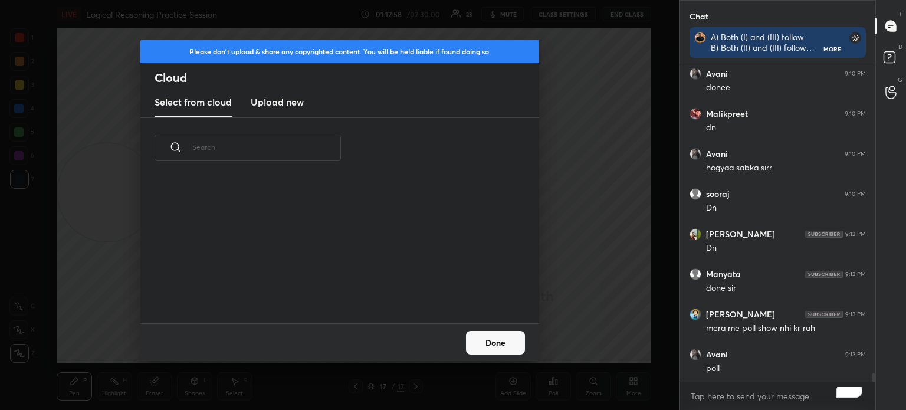
scroll to position [145, 379]
click at [278, 106] on h3 "Upload new" at bounding box center [277, 102] width 53 height 14
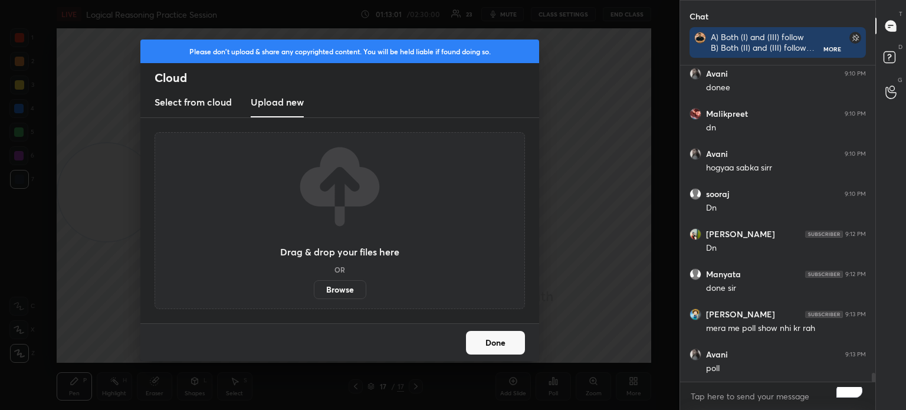
click at [338, 287] on label "Browse" at bounding box center [340, 289] width 52 height 19
click at [314, 287] on input "Browse" at bounding box center [314, 289] width 0 height 19
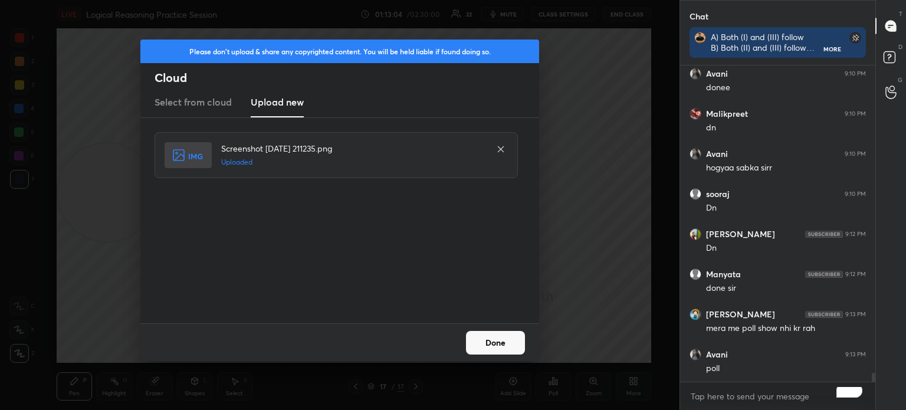
click at [482, 332] on button "Done" at bounding box center [495, 343] width 59 height 24
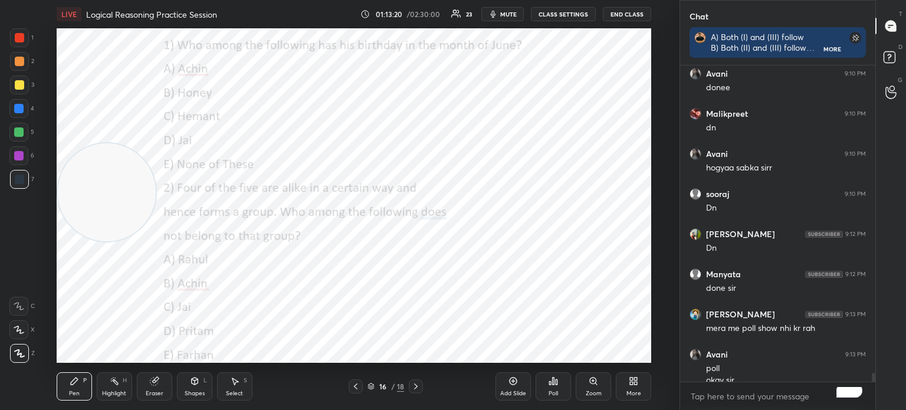
scroll to position [11198, 0]
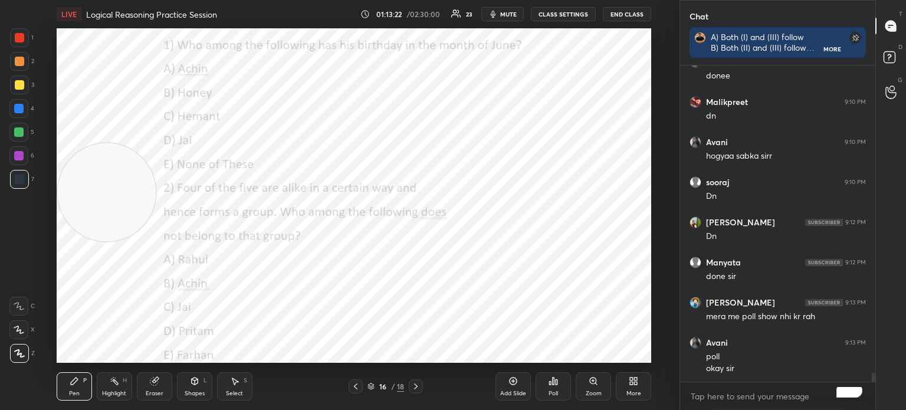
click at [551, 391] on div "Poll" at bounding box center [552, 393] width 9 height 6
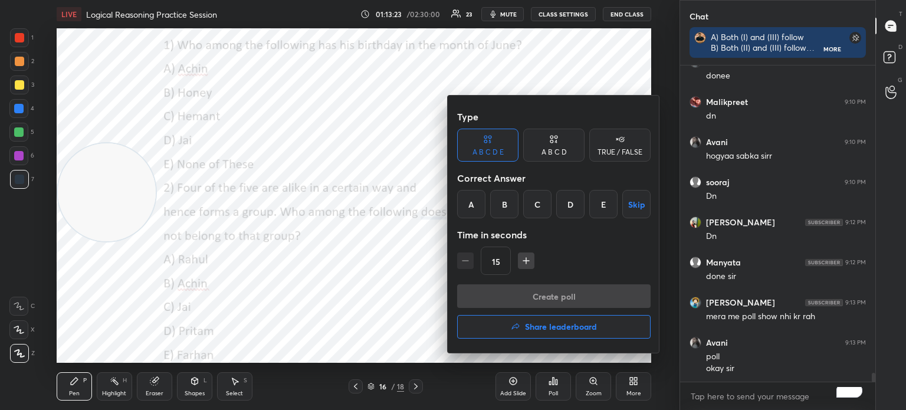
click at [505, 199] on div "B" at bounding box center [504, 204] width 28 height 28
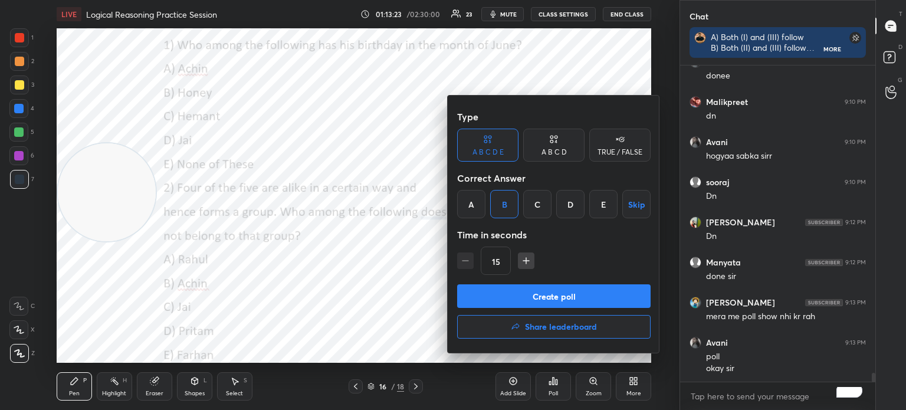
click at [525, 257] on icon "button" at bounding box center [526, 261] width 12 height 12
type input "30"
click at [517, 295] on button "Create poll" at bounding box center [553, 296] width 193 height 24
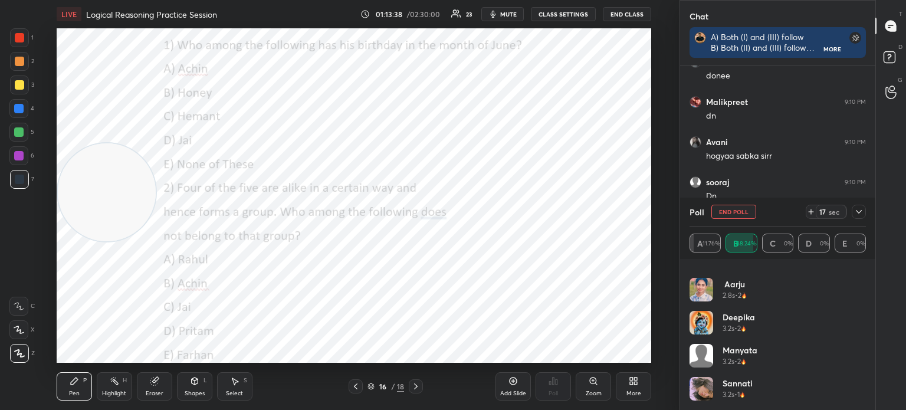
scroll to position [387, 0]
click at [732, 211] on button "End Poll" at bounding box center [733, 212] width 45 height 14
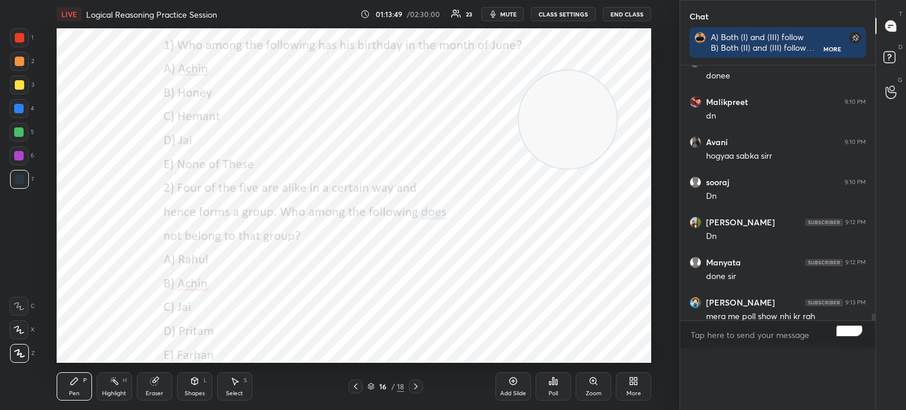
scroll to position [0, 0]
click at [557, 387] on div "Poll" at bounding box center [552, 386] width 35 height 28
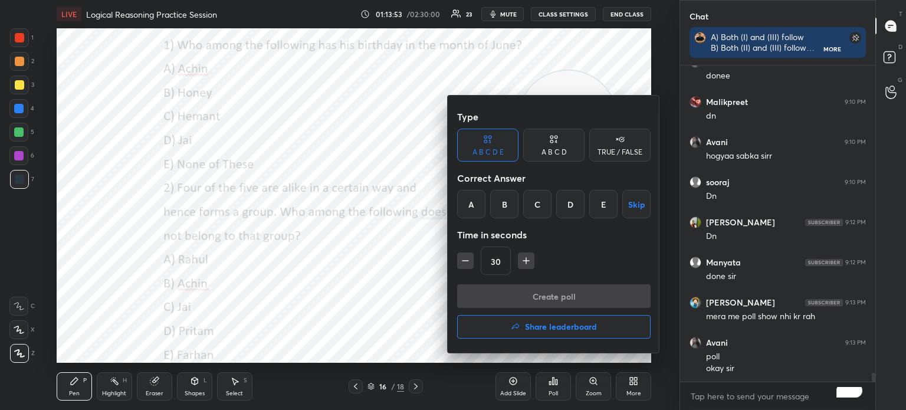
click at [573, 209] on div "D" at bounding box center [570, 204] width 28 height 28
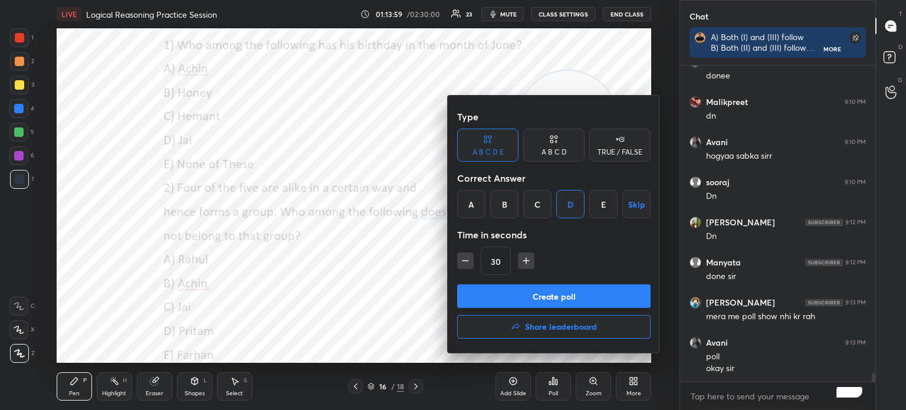
click at [553, 294] on button "Create poll" at bounding box center [553, 296] width 193 height 24
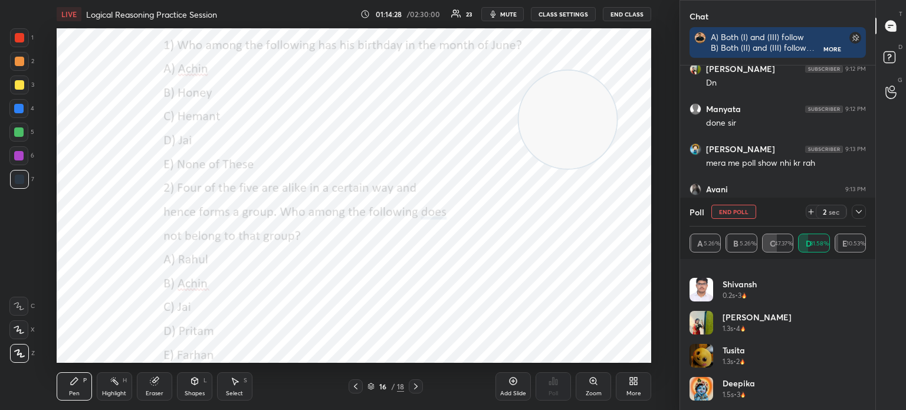
click at [860, 212] on icon at bounding box center [859, 212] width 6 height 4
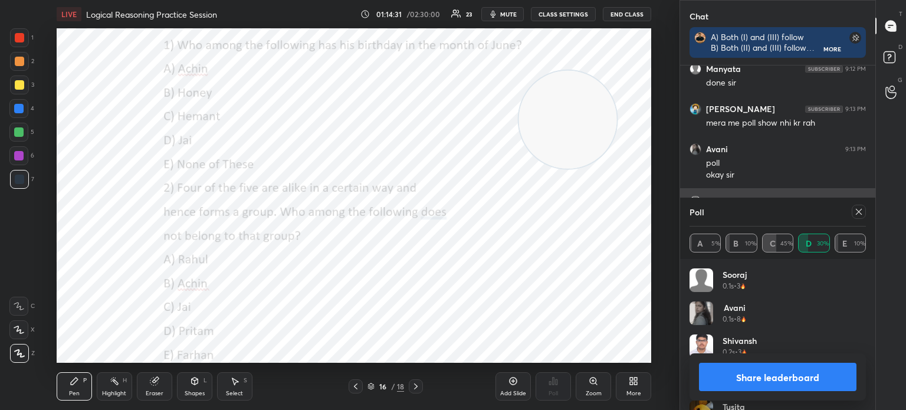
click at [860, 212] on icon at bounding box center [858, 211] width 9 height 9
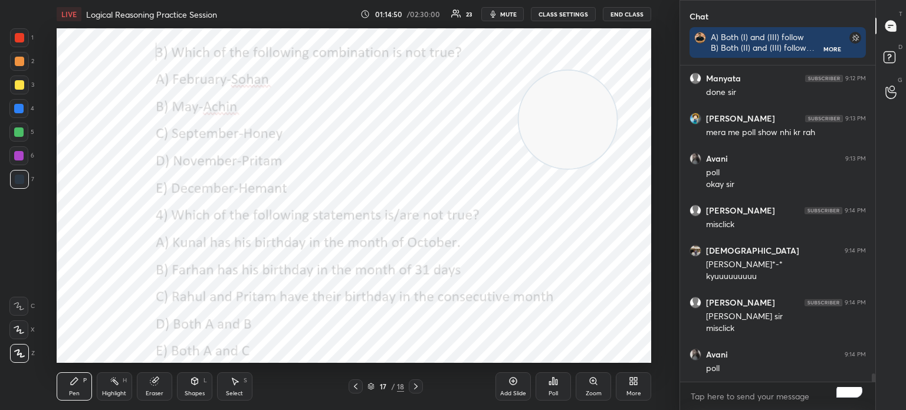
click at [553, 388] on div "Poll" at bounding box center [552, 386] width 35 height 28
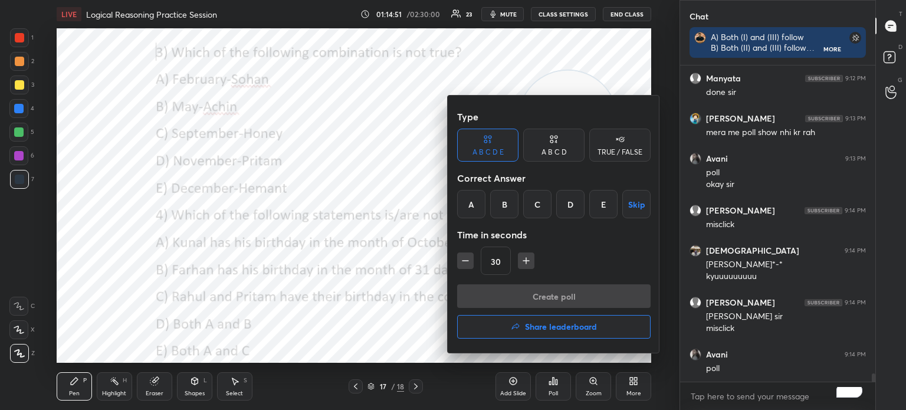
click at [537, 201] on div "C" at bounding box center [537, 204] width 28 height 28
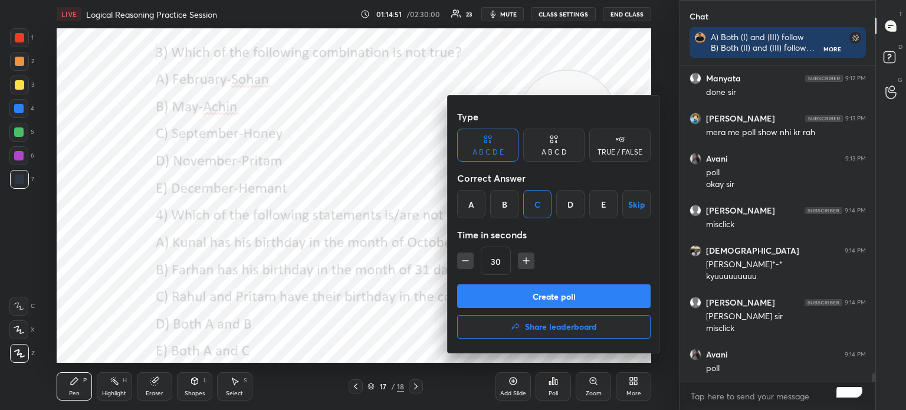
click at [509, 295] on button "Create poll" at bounding box center [553, 296] width 193 height 24
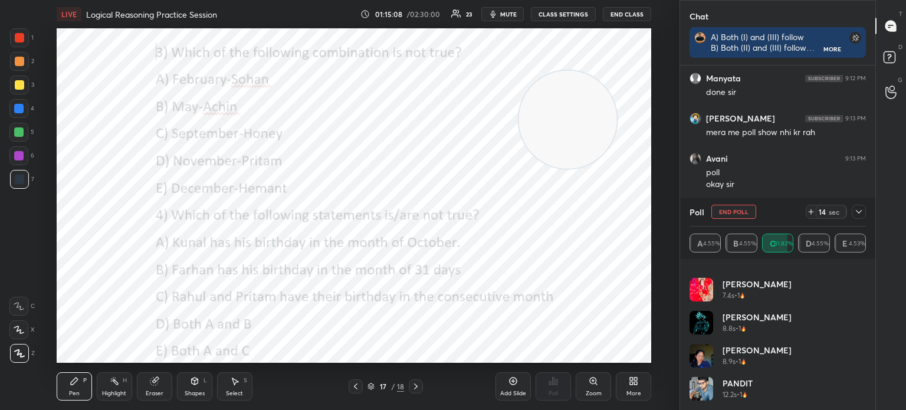
click at [854, 213] on icon at bounding box center [858, 211] width 9 height 9
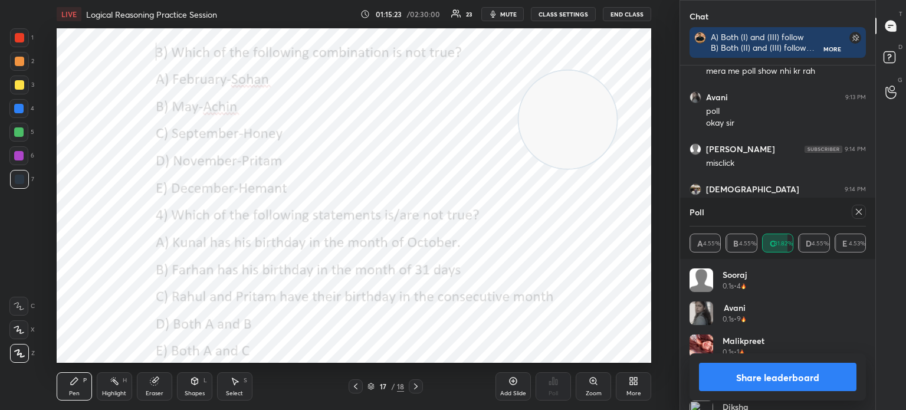
click at [857, 210] on icon at bounding box center [858, 211] width 9 height 9
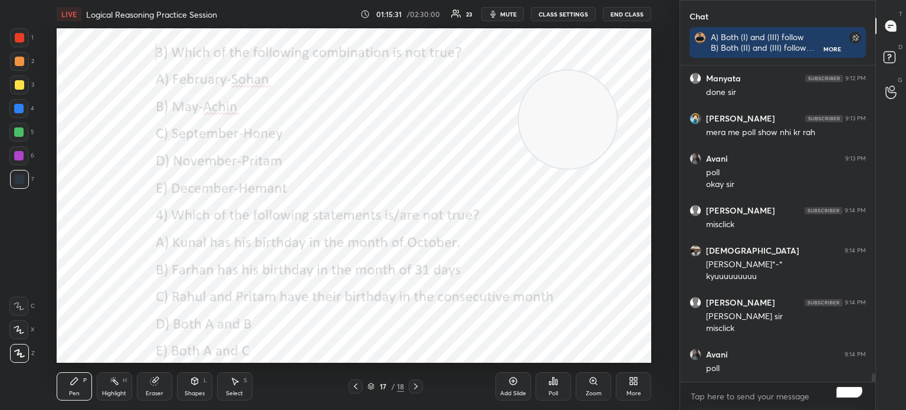
click at [554, 390] on div "Poll" at bounding box center [552, 393] width 9 height 6
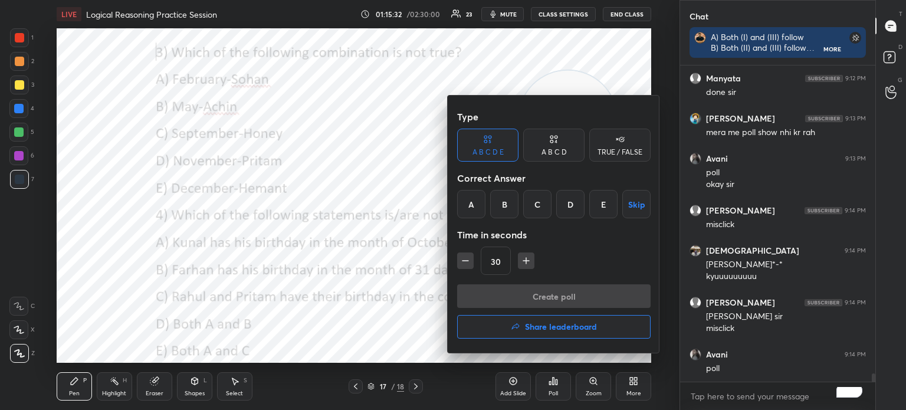
click at [468, 205] on div "A" at bounding box center [471, 204] width 28 height 28
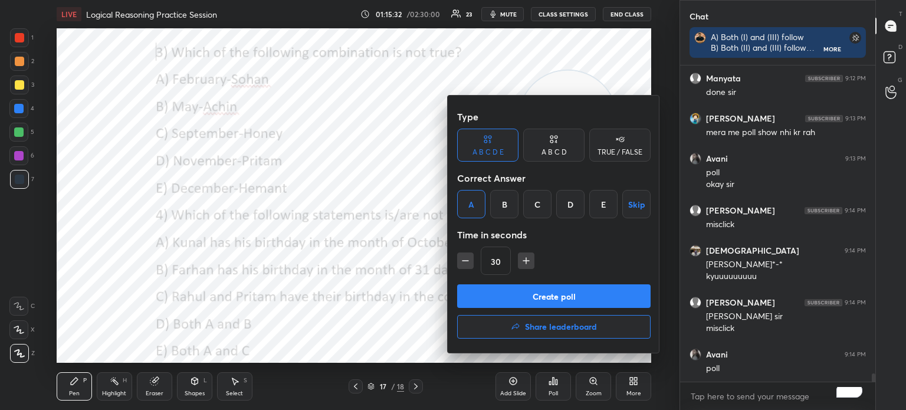
click at [525, 292] on button "Create poll" at bounding box center [553, 296] width 193 height 24
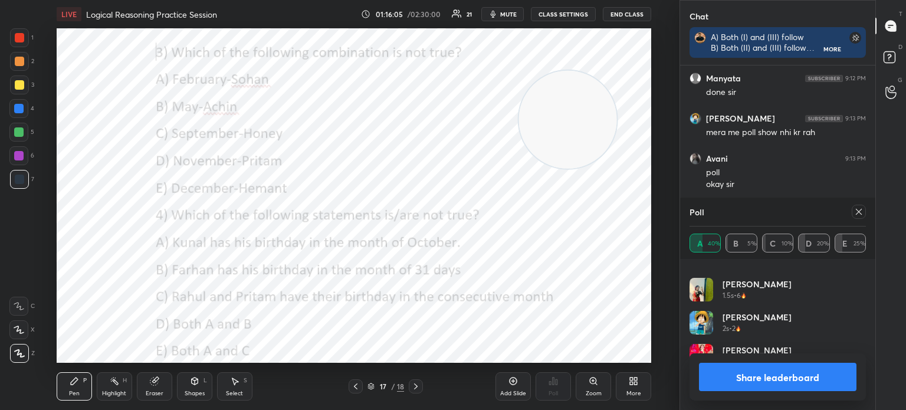
click at [857, 212] on icon at bounding box center [858, 211] width 9 height 9
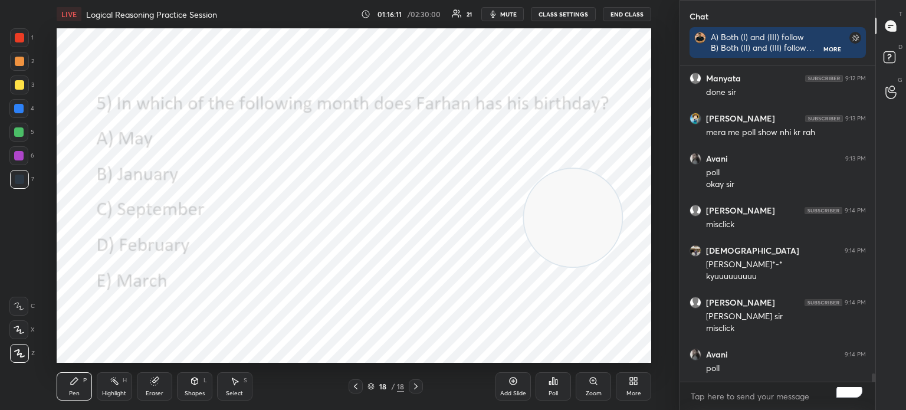
click at [554, 387] on div "Poll" at bounding box center [552, 386] width 35 height 28
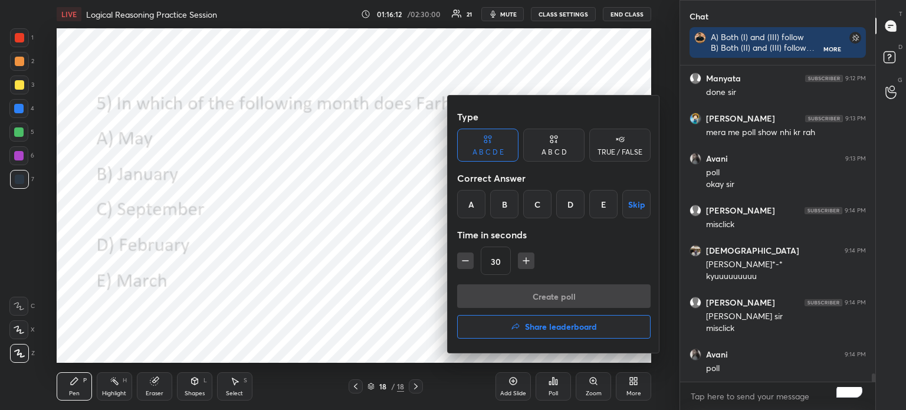
click at [599, 201] on div "E" at bounding box center [603, 204] width 28 height 28
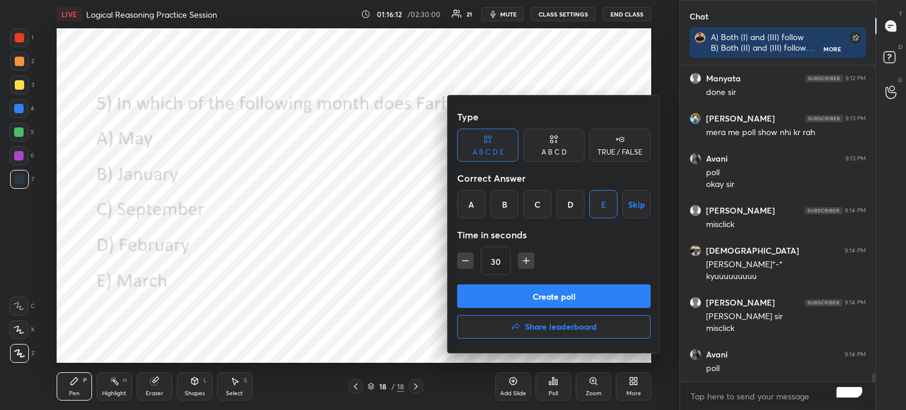
click at [531, 294] on button "Create poll" at bounding box center [553, 296] width 193 height 24
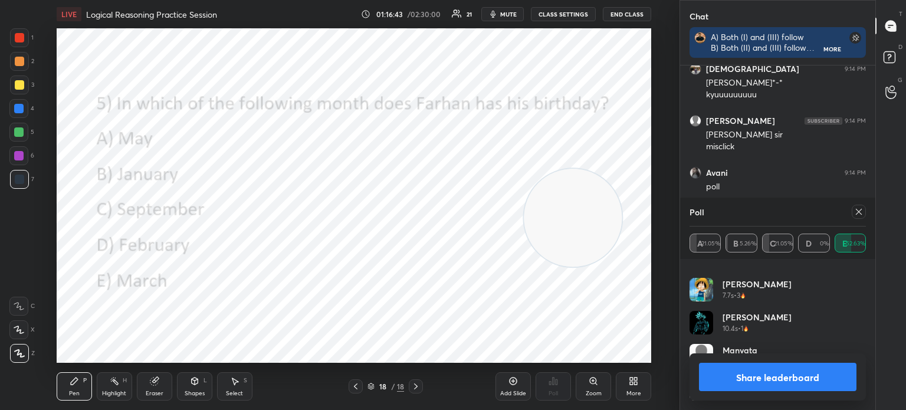
click at [859, 210] on icon at bounding box center [858, 211] width 9 height 9
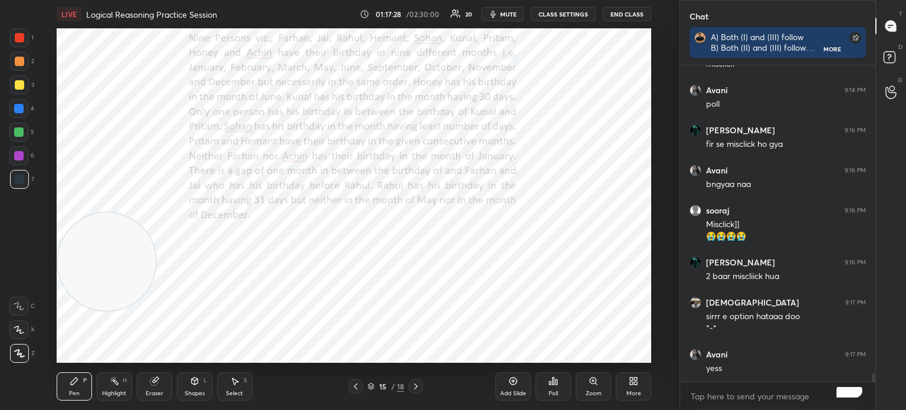
scroll to position [11686, 0]
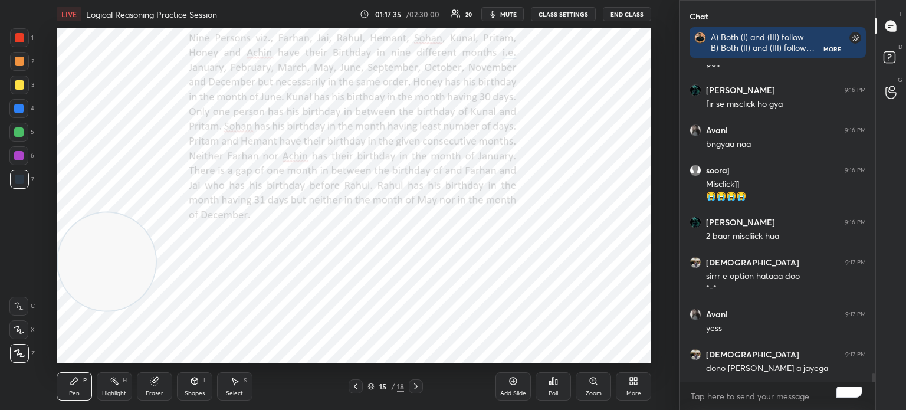
click at [191, 393] on div "Shapes" at bounding box center [195, 393] width 20 height 6
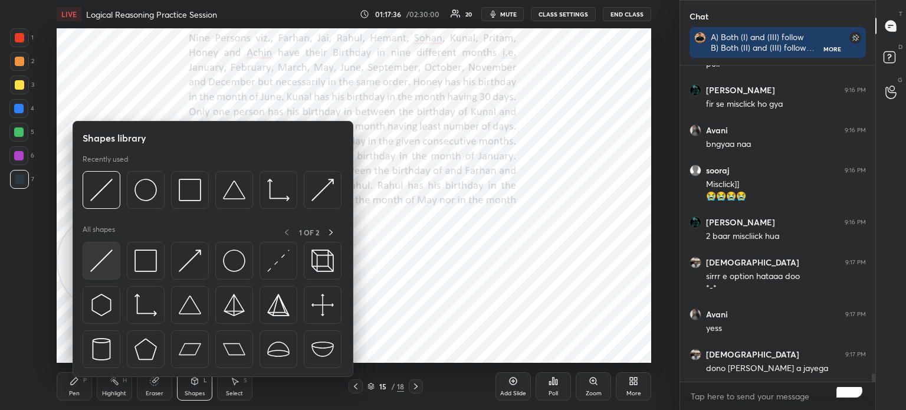
click at [91, 265] on img at bounding box center [101, 260] width 22 height 22
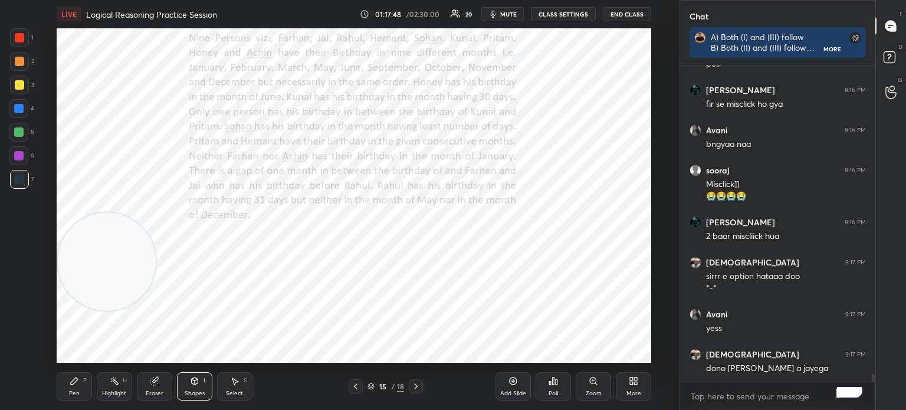
click at [70, 388] on div "Pen P" at bounding box center [74, 386] width 35 height 28
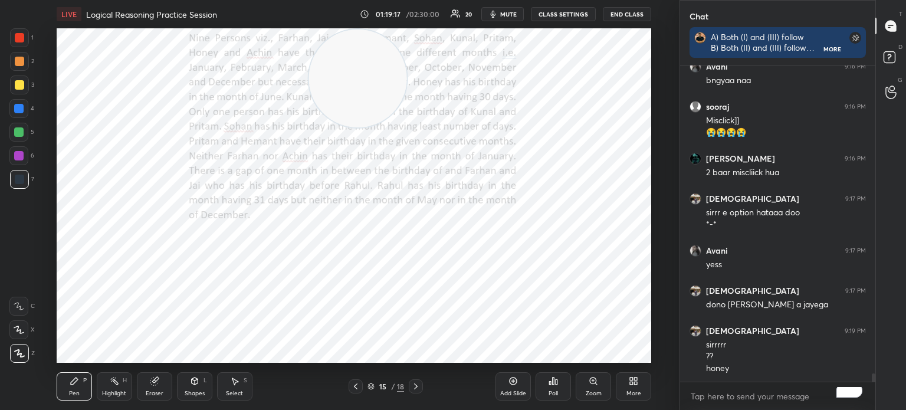
scroll to position [11761, 0]
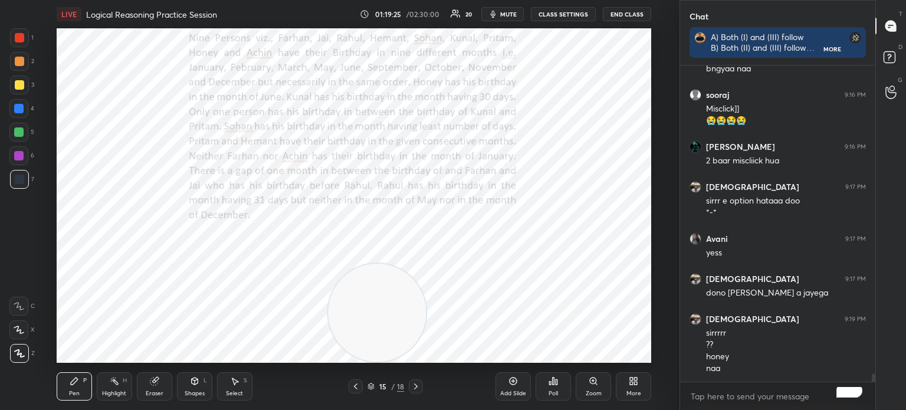
click at [151, 386] on div "Eraser" at bounding box center [154, 386] width 35 height 28
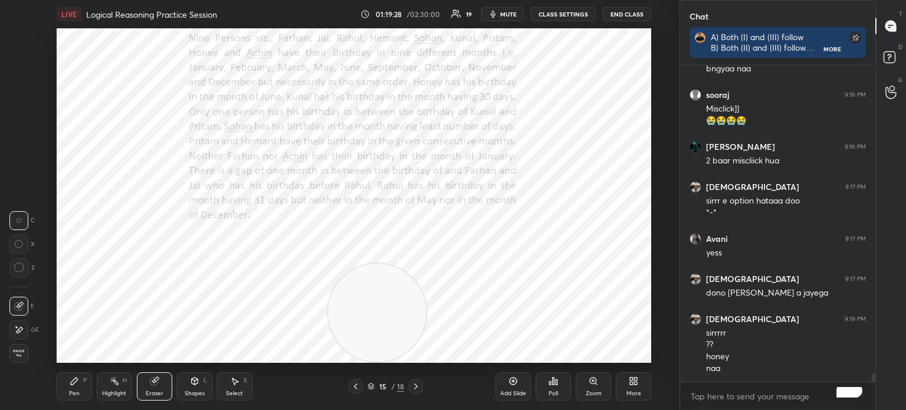
scroll to position [11802, 0]
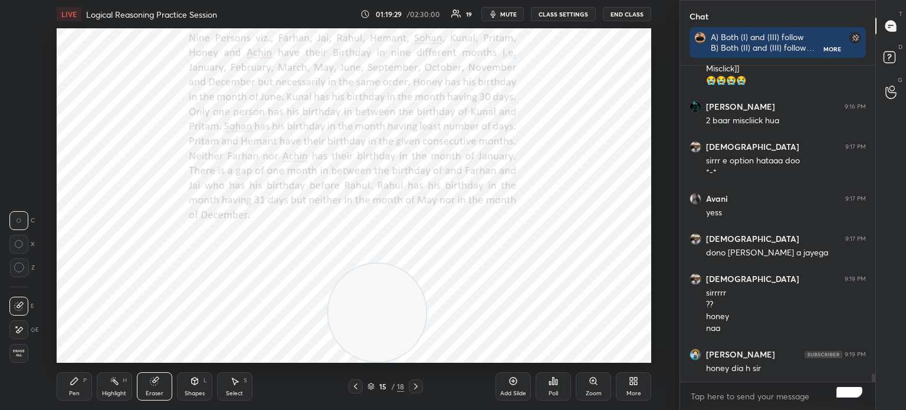
click at [73, 387] on div "Pen P" at bounding box center [74, 386] width 35 height 28
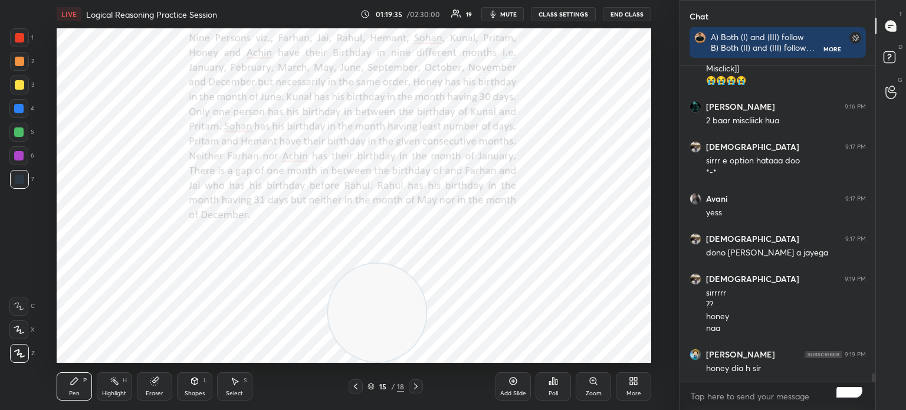
click at [19, 41] on div at bounding box center [19, 37] width 9 height 9
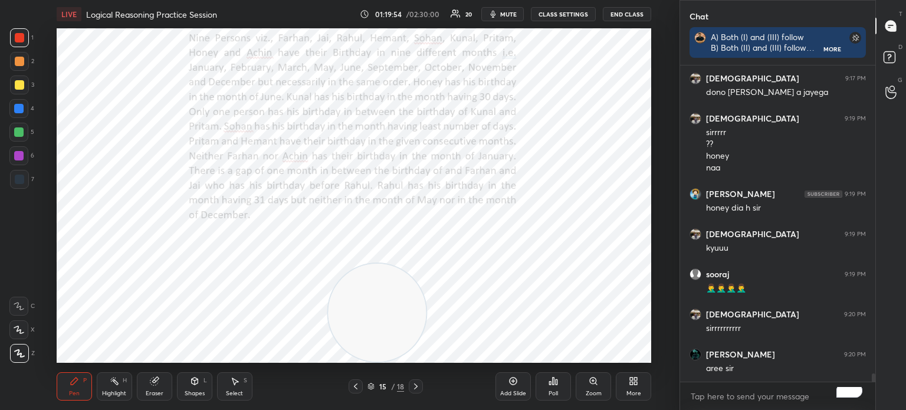
scroll to position [12002, 0]
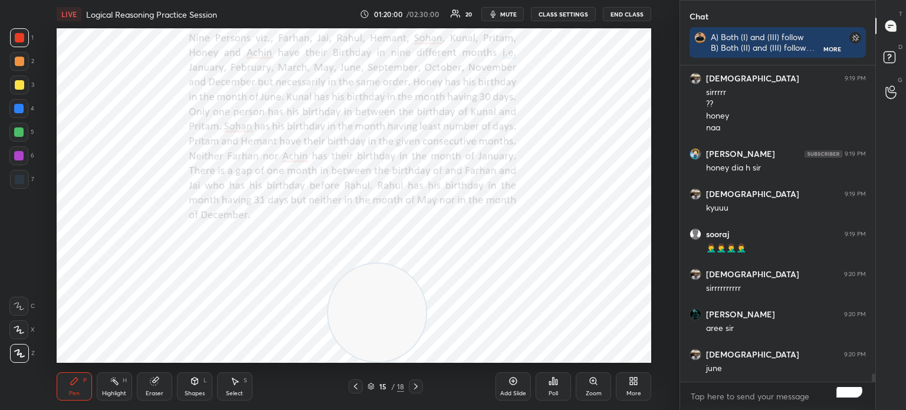
click at [141, 385] on div "Eraser" at bounding box center [154, 386] width 35 height 28
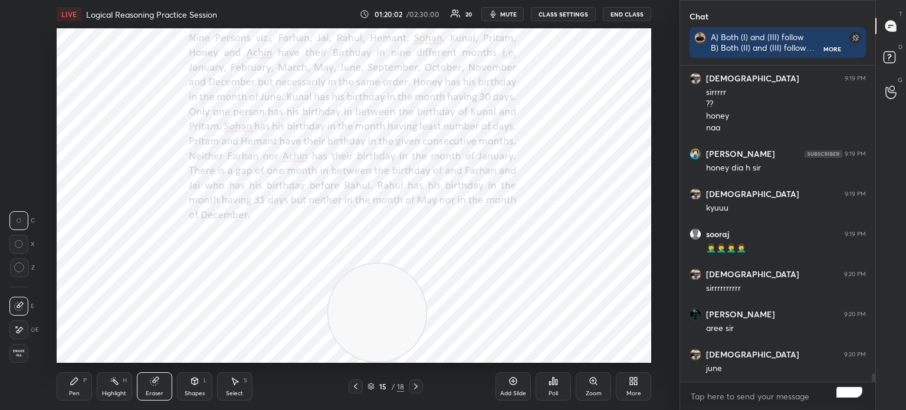
scroll to position [12014, 0]
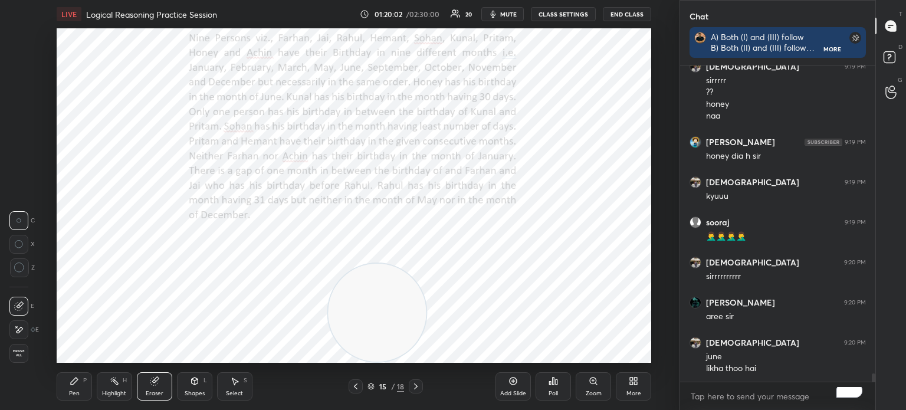
click at [70, 390] on div "Pen" at bounding box center [74, 393] width 11 height 6
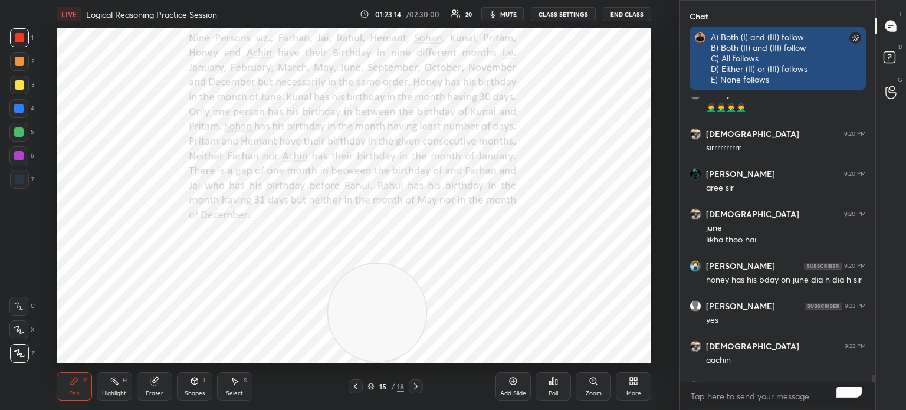
scroll to position [4, 4]
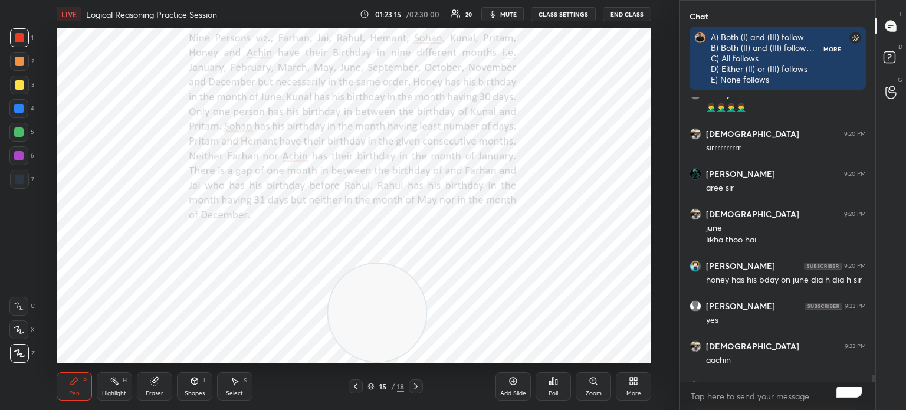
click at [851, 38] on rect at bounding box center [855, 38] width 12 height 12
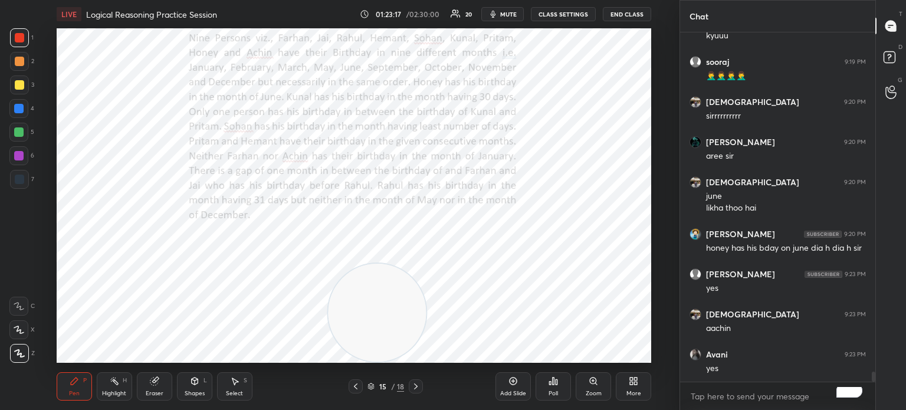
scroll to position [12181, 0]
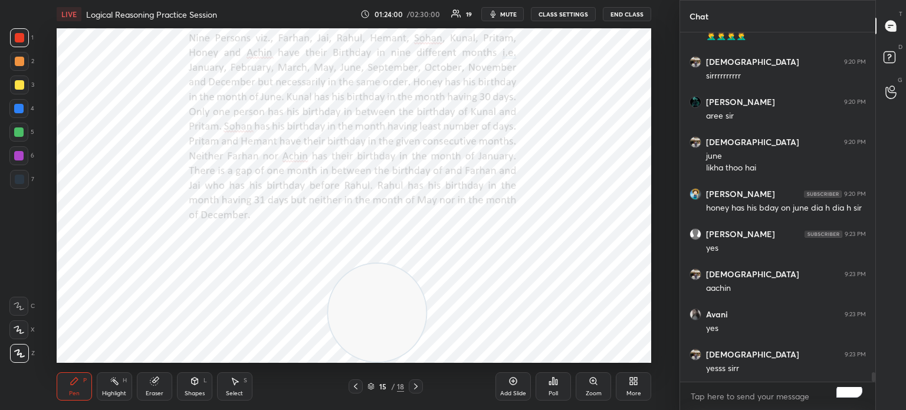
click at [630, 377] on icon at bounding box center [633, 380] width 9 height 9
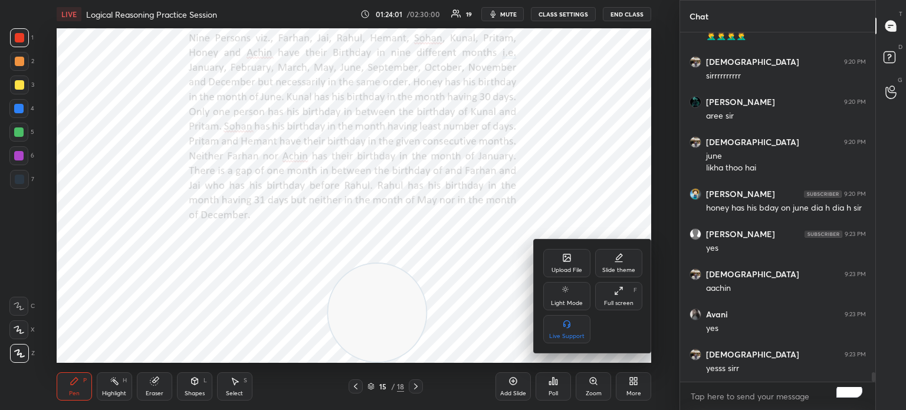
click at [563, 260] on icon at bounding box center [566, 257] width 7 height 7
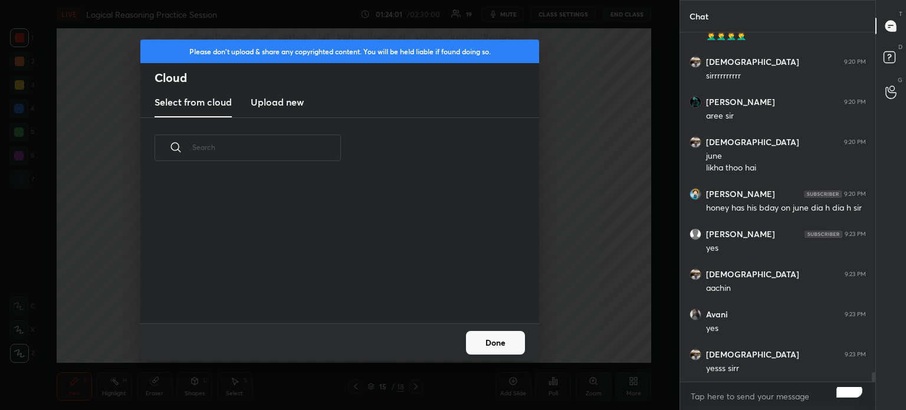
scroll to position [145, 379]
click at [267, 107] on h3 "Upload new" at bounding box center [277, 102] width 53 height 14
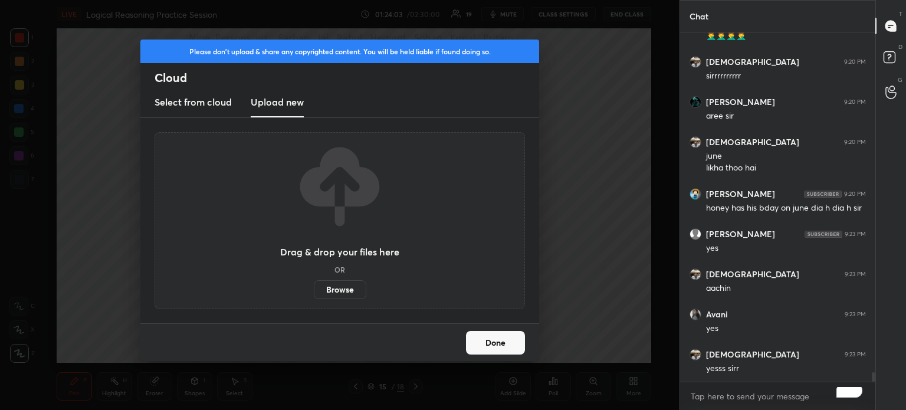
click at [333, 292] on label "Browse" at bounding box center [340, 289] width 52 height 19
click at [314, 292] on input "Browse" at bounding box center [314, 289] width 0 height 19
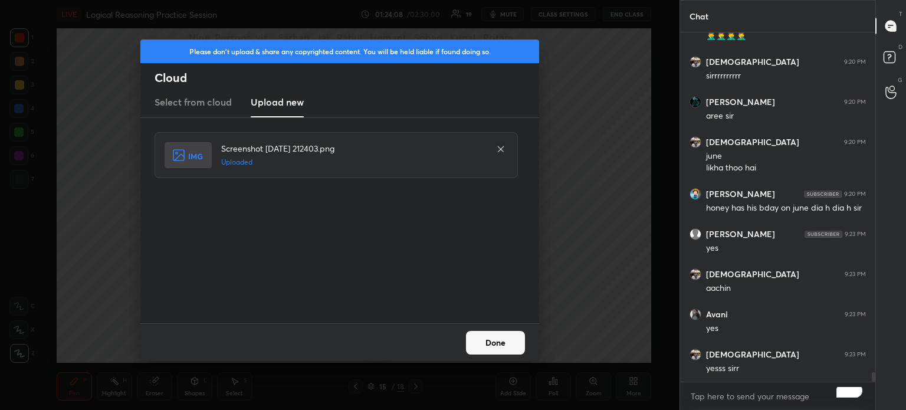
click at [488, 351] on button "Done" at bounding box center [495, 343] width 59 height 24
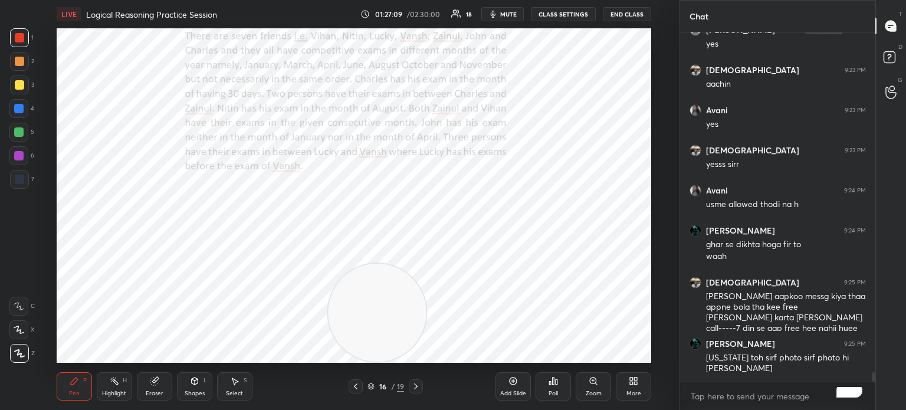
scroll to position [12428, 0]
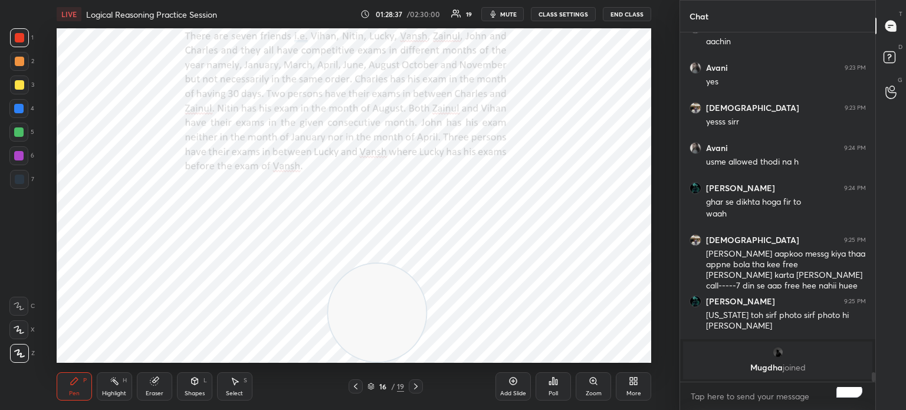
click at [501, 15] on button "mute" at bounding box center [502, 14] width 42 height 14
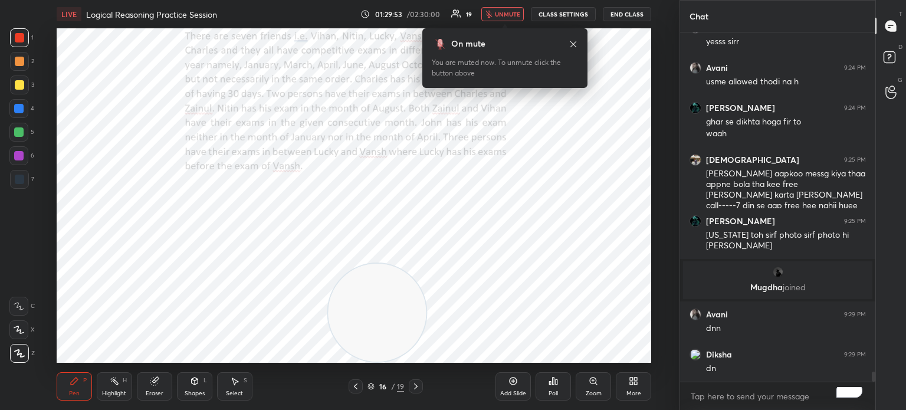
scroll to position [11862, 0]
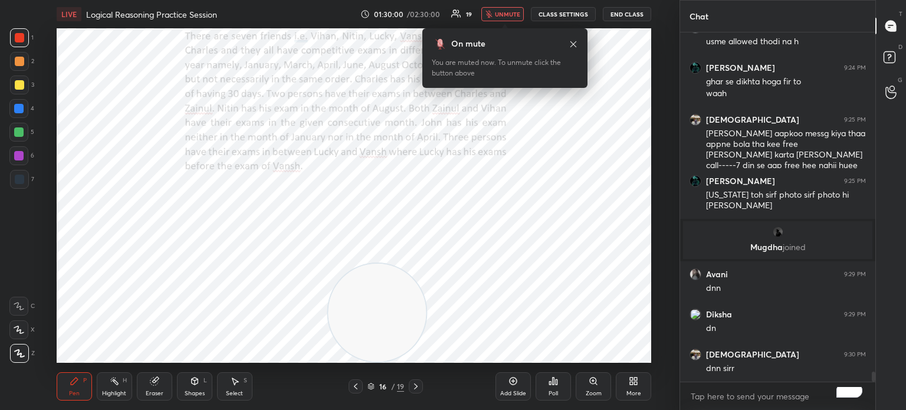
click at [509, 14] on span "unmute" at bounding box center [507, 14] width 25 height 8
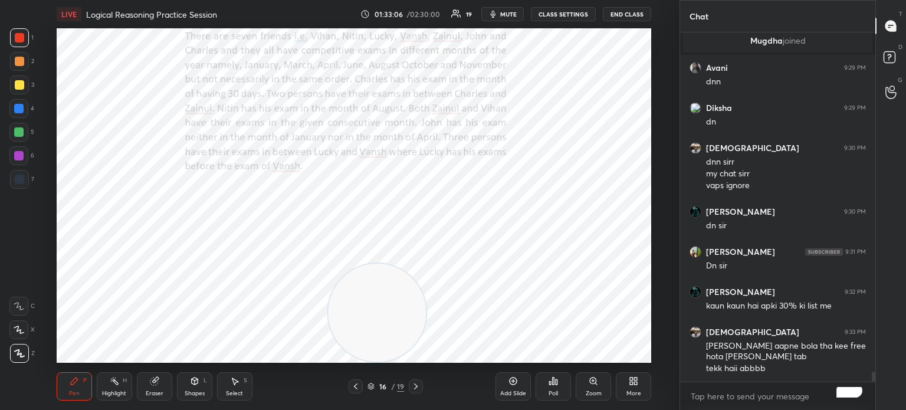
scroll to position [12108, 0]
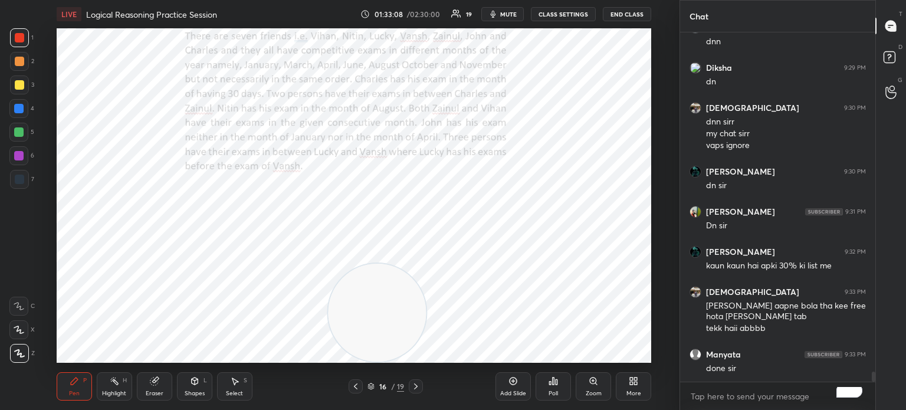
click at [633, 386] on div "More" at bounding box center [633, 386] width 35 height 28
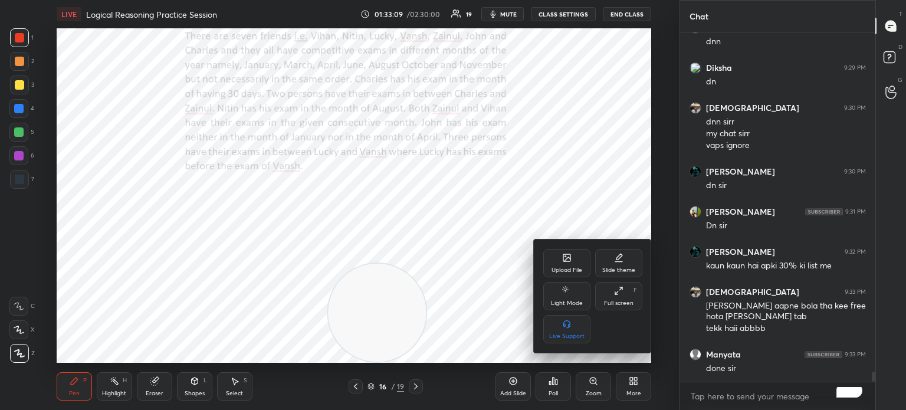
click at [556, 258] on div "Upload File" at bounding box center [566, 263] width 47 height 28
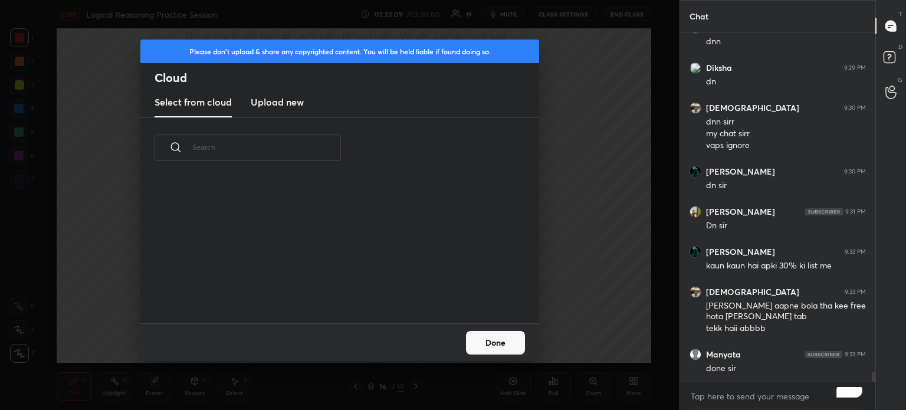
scroll to position [145, 379]
click at [287, 110] on new "Upload new" at bounding box center [277, 102] width 53 height 29
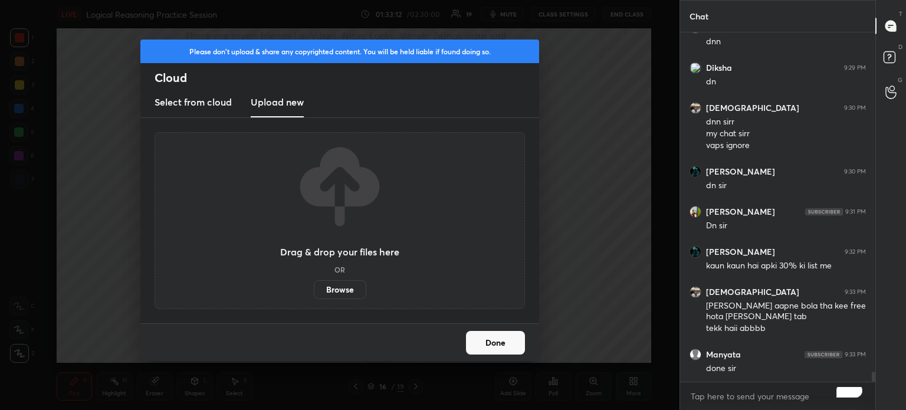
click at [335, 286] on label "Browse" at bounding box center [340, 289] width 52 height 19
click at [314, 286] on input "Browse" at bounding box center [314, 289] width 0 height 19
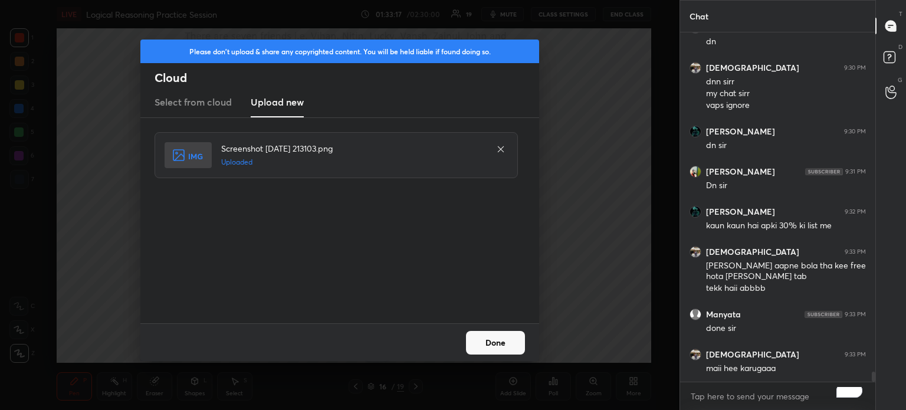
click at [488, 340] on button "Done" at bounding box center [495, 343] width 59 height 24
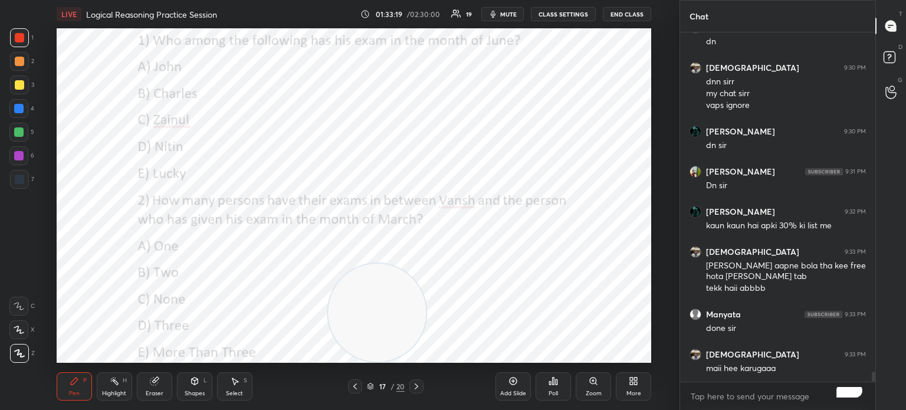
click at [632, 379] on icon at bounding box center [631, 378] width 3 height 3
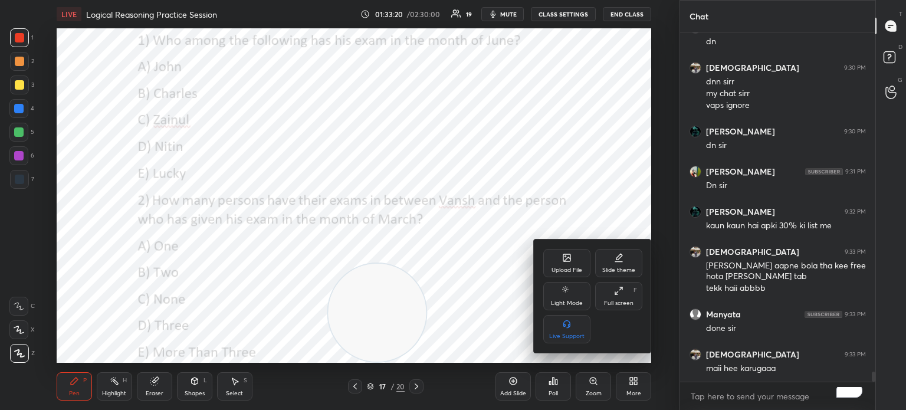
click at [560, 258] on div "Upload File" at bounding box center [566, 263] width 47 height 28
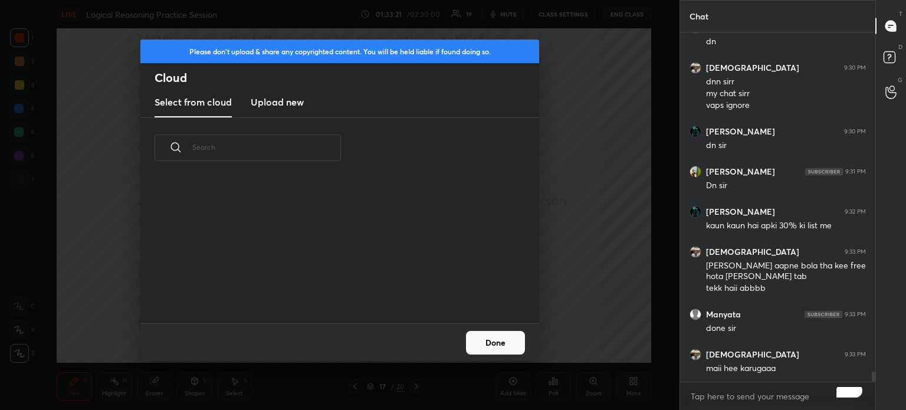
scroll to position [145, 379]
click at [285, 102] on h3 "Upload new" at bounding box center [277, 102] width 53 height 14
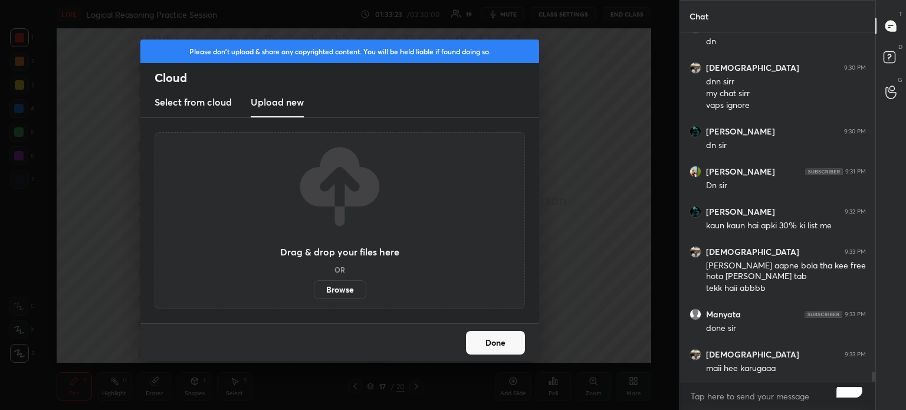
click at [349, 288] on label "Browse" at bounding box center [340, 289] width 52 height 19
click at [314, 288] on input "Browse" at bounding box center [314, 289] width 0 height 19
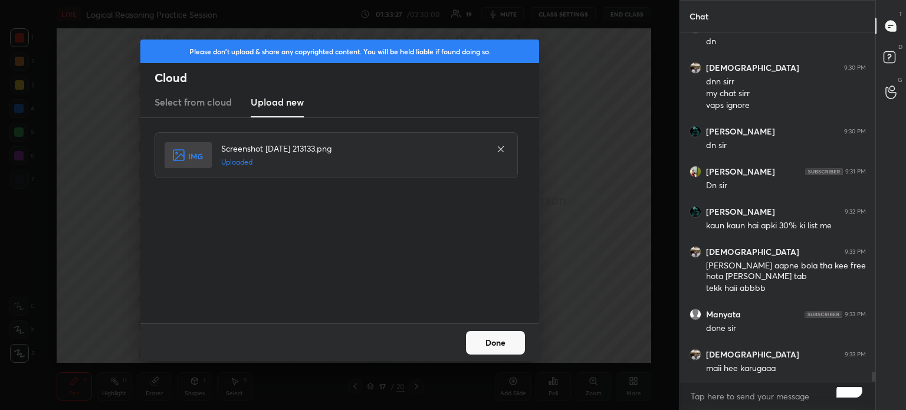
click at [482, 344] on button "Done" at bounding box center [495, 343] width 59 height 24
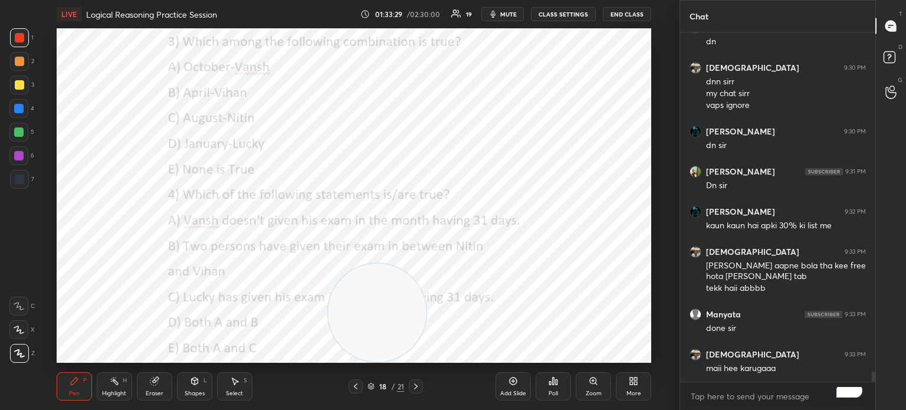
scroll to position [12188, 0]
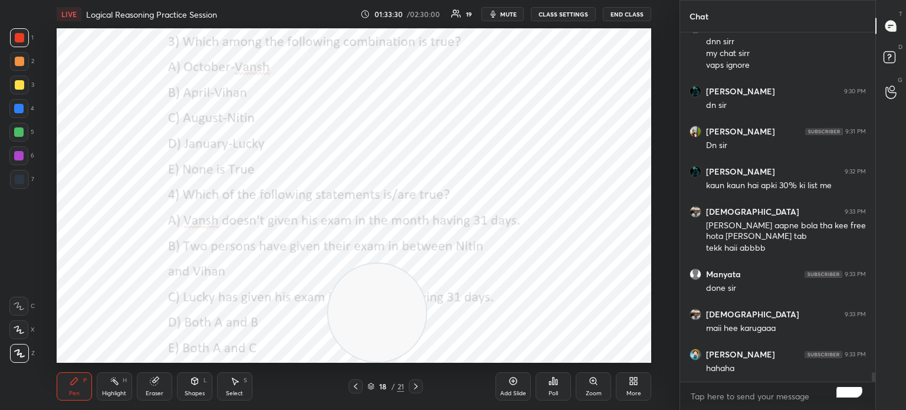
click at [626, 382] on div "More" at bounding box center [633, 386] width 35 height 28
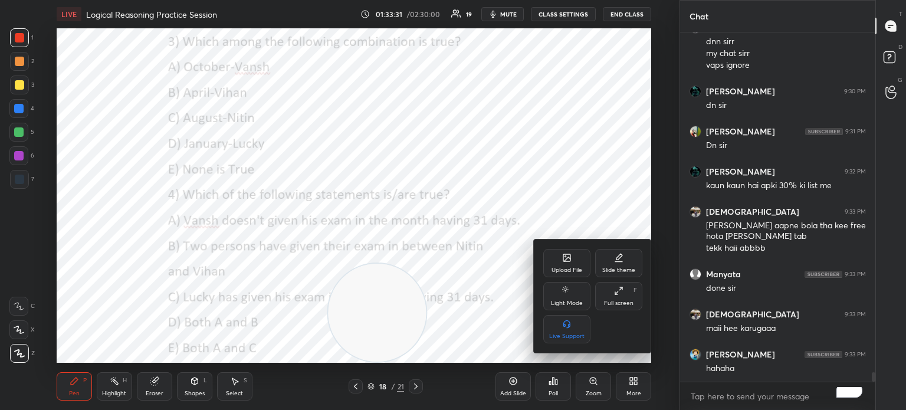
scroll to position [12228, 0]
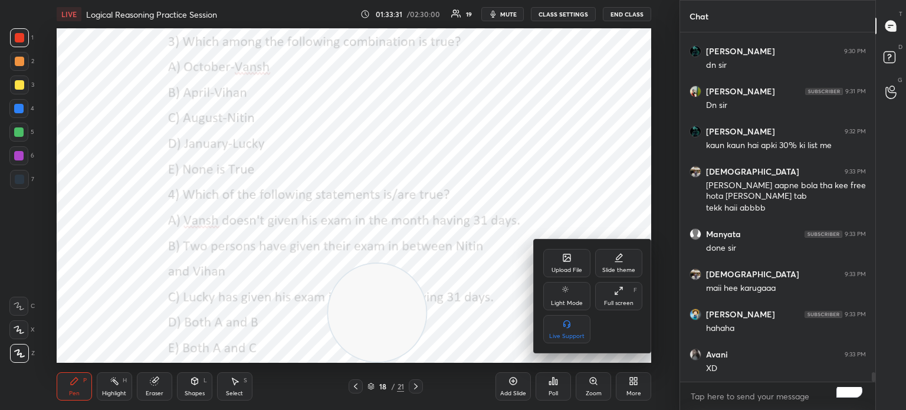
click at [558, 267] on div "Upload File" at bounding box center [566, 270] width 31 height 6
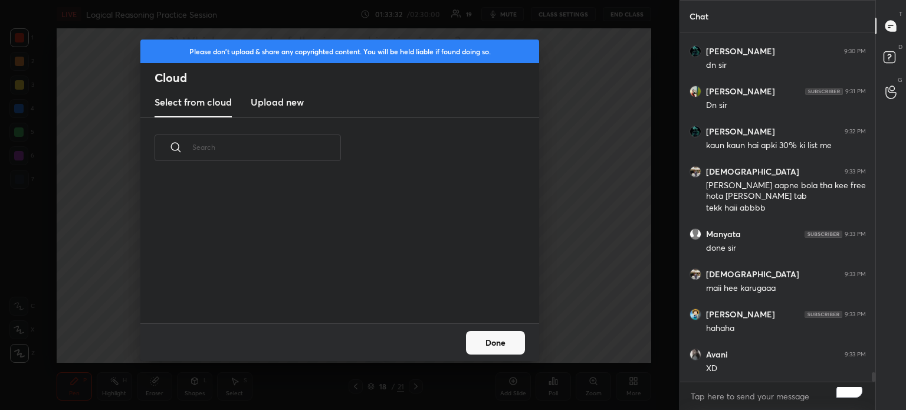
scroll to position [145, 379]
click at [287, 98] on h3 "Upload new" at bounding box center [277, 102] width 53 height 14
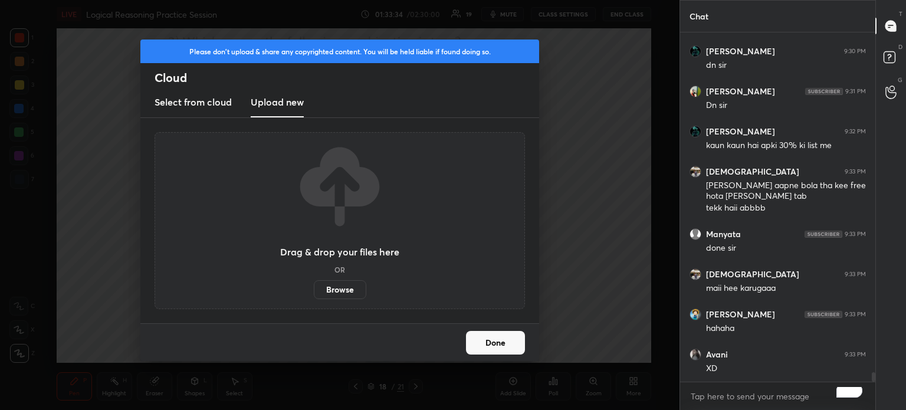
click at [341, 289] on label "Browse" at bounding box center [340, 289] width 52 height 19
click at [314, 289] on input "Browse" at bounding box center [314, 289] width 0 height 19
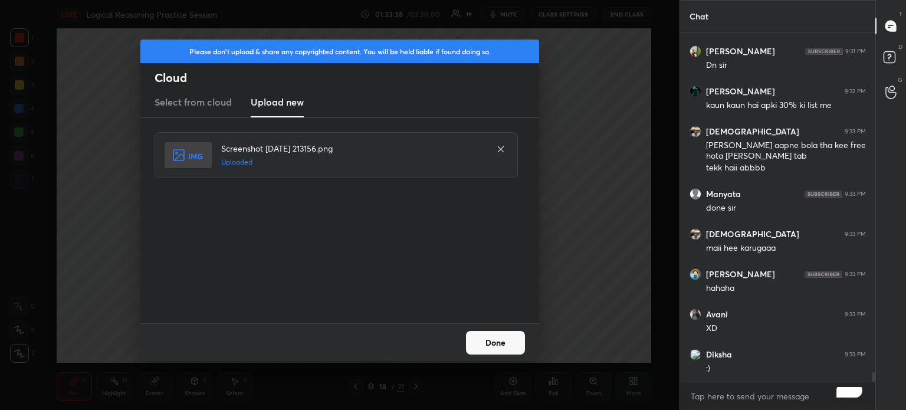
click at [493, 343] on button "Done" at bounding box center [495, 343] width 59 height 24
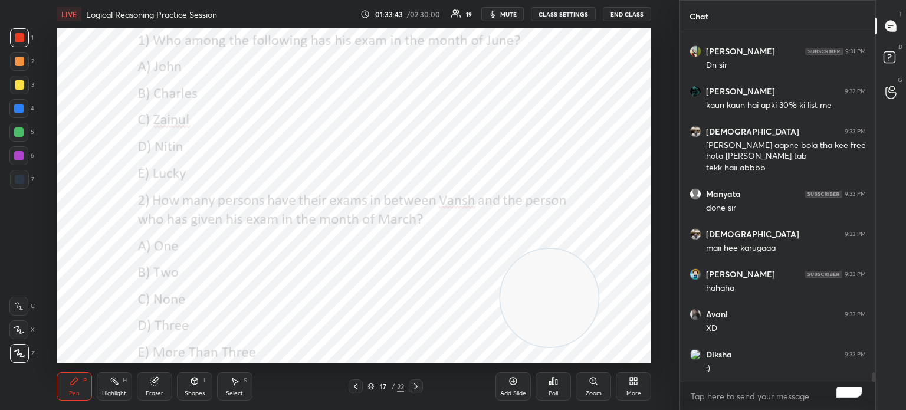
drag, startPoint x: 401, startPoint y: 315, endPoint x: 578, endPoint y: 301, distance: 177.4
click at [578, 301] on video at bounding box center [549, 298] width 98 height 98
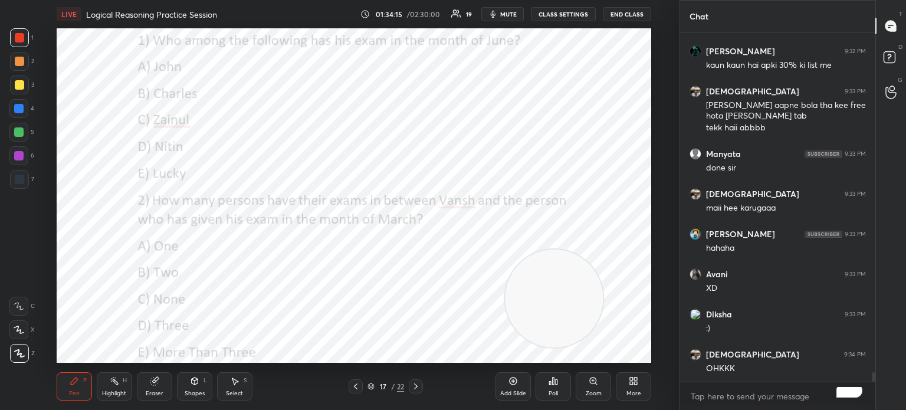
scroll to position [12371, 0]
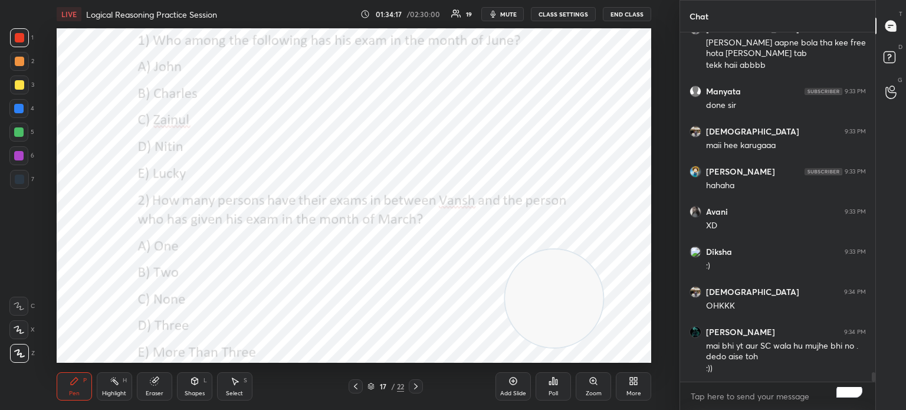
click at [554, 381] on icon at bounding box center [553, 380] width 2 height 7
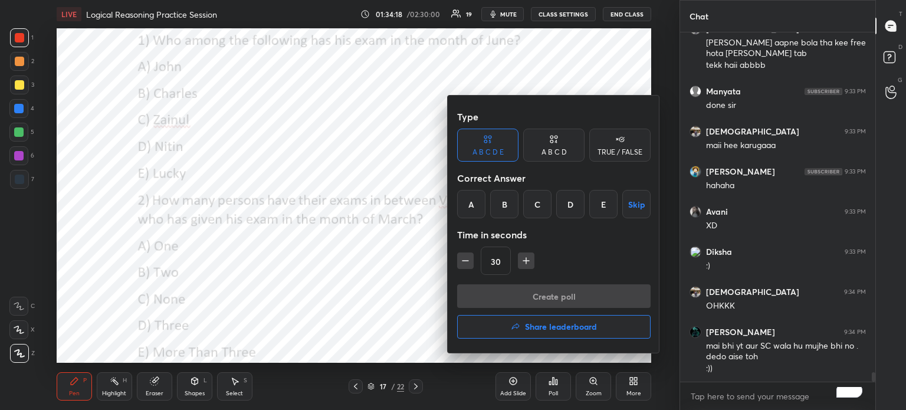
click at [498, 200] on div "B" at bounding box center [504, 204] width 28 height 28
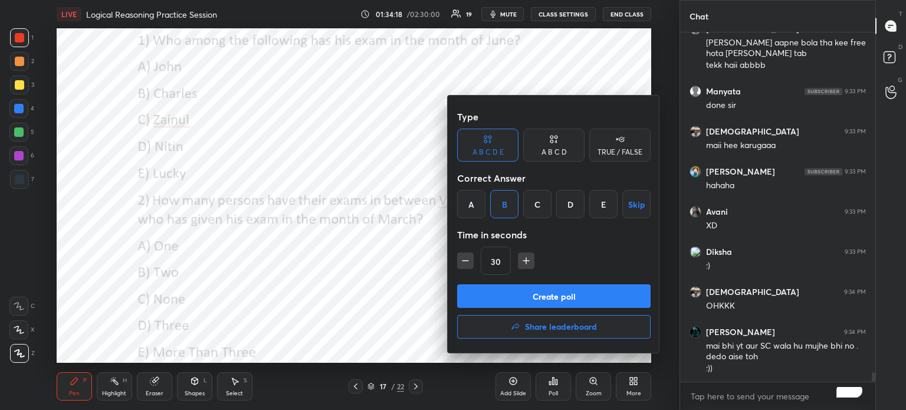
click at [534, 292] on button "Create poll" at bounding box center [553, 296] width 193 height 24
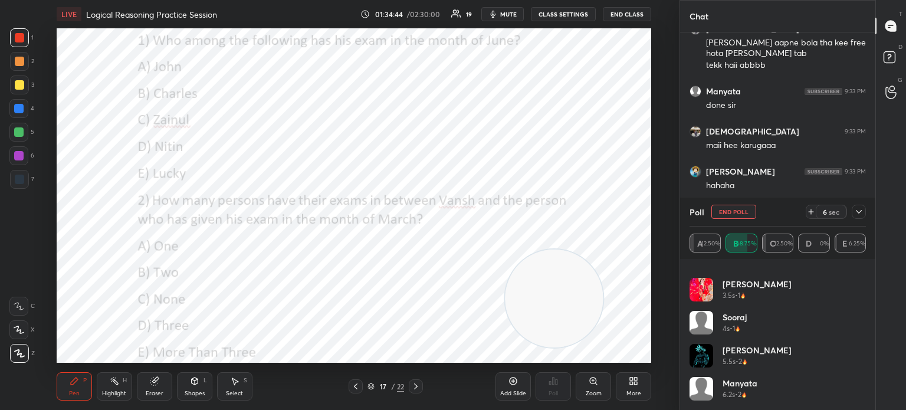
scroll to position [222, 0]
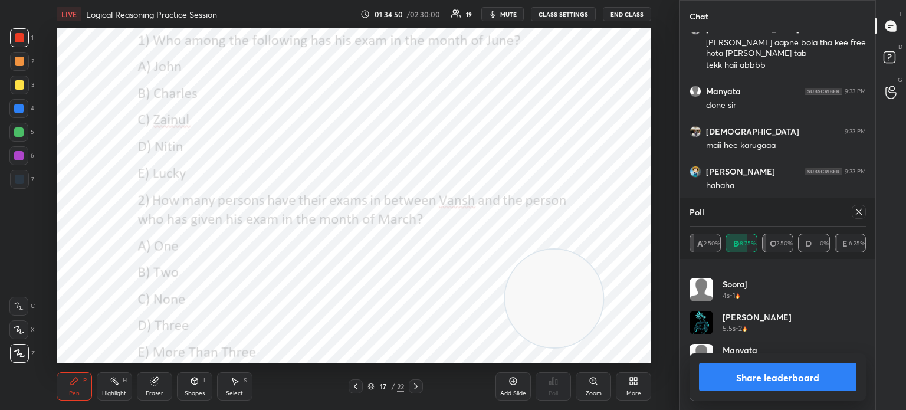
click at [856, 212] on icon at bounding box center [858, 211] width 9 height 9
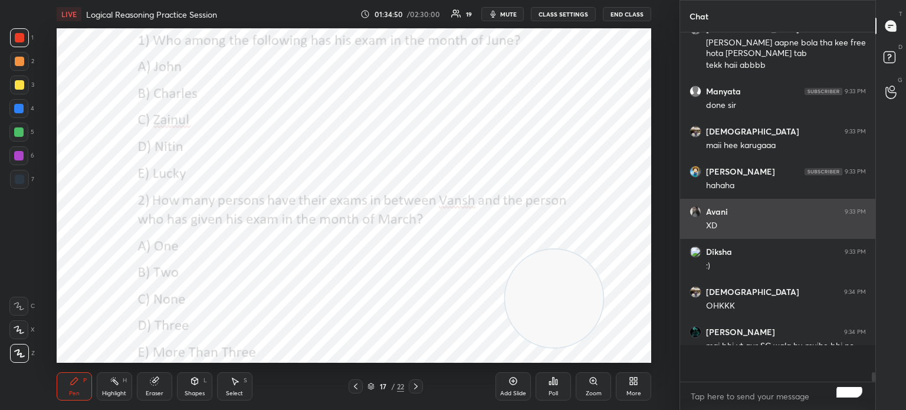
scroll to position [332, 192]
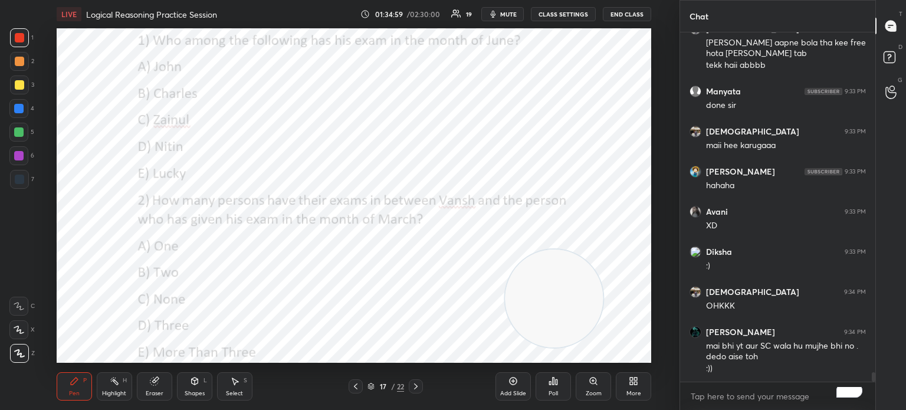
click at [554, 388] on div "Poll" at bounding box center [552, 386] width 35 height 28
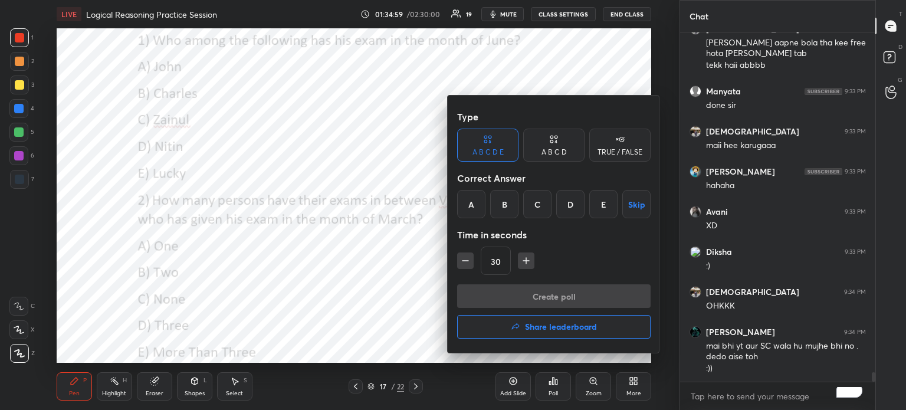
click at [602, 201] on div "E" at bounding box center [603, 204] width 28 height 28
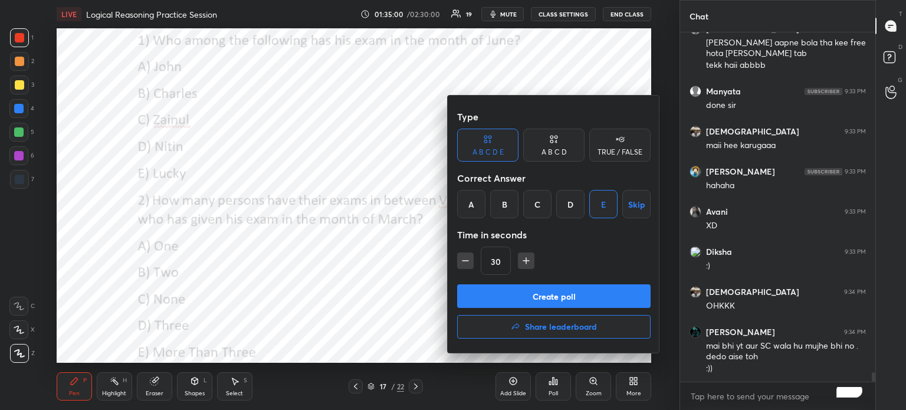
click at [561, 292] on button "Create poll" at bounding box center [553, 296] width 193 height 24
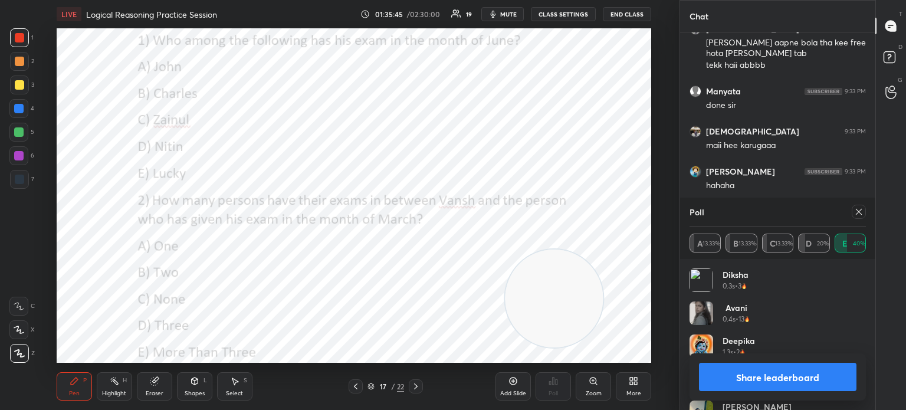
click at [741, 370] on button "Share leaderboard" at bounding box center [777, 377] width 157 height 28
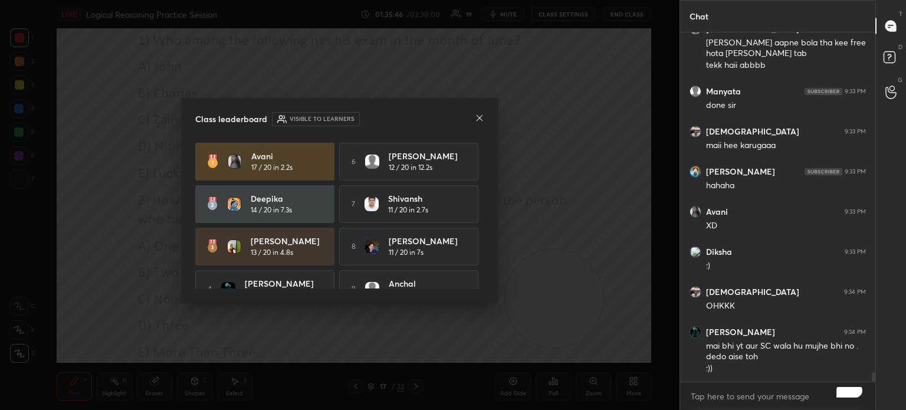
click at [476, 117] on icon at bounding box center [479, 117] width 9 height 9
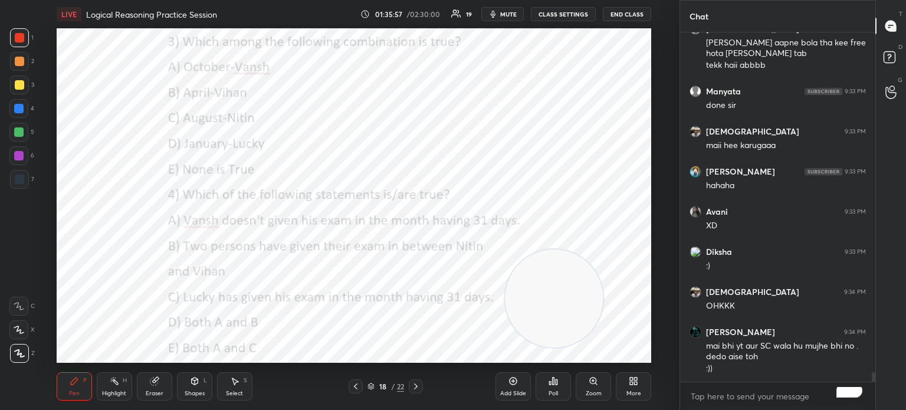
click at [557, 384] on icon at bounding box center [556, 381] width 2 height 5
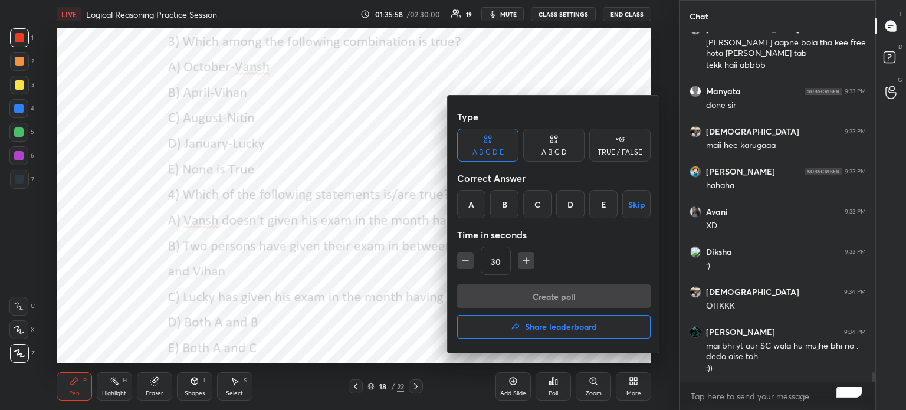
click at [536, 200] on div "C" at bounding box center [537, 204] width 28 height 28
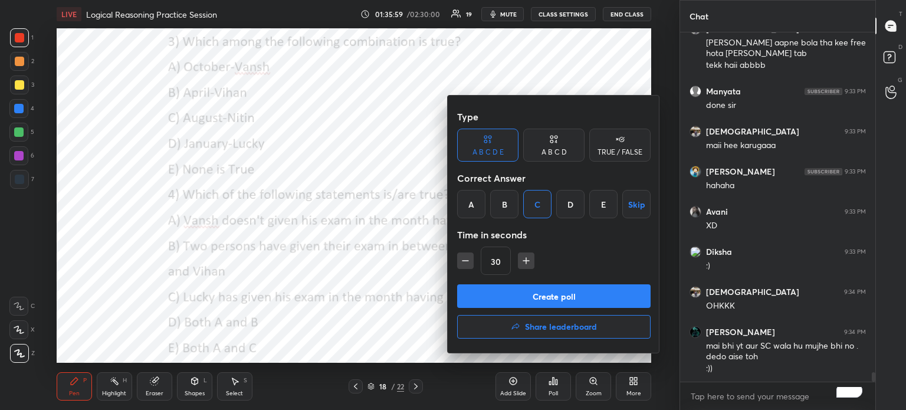
click at [528, 294] on button "Create poll" at bounding box center [553, 296] width 193 height 24
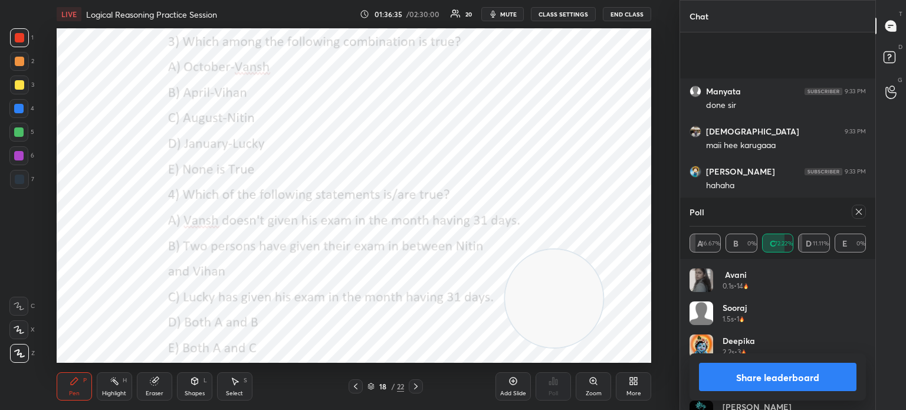
scroll to position [12473, 0]
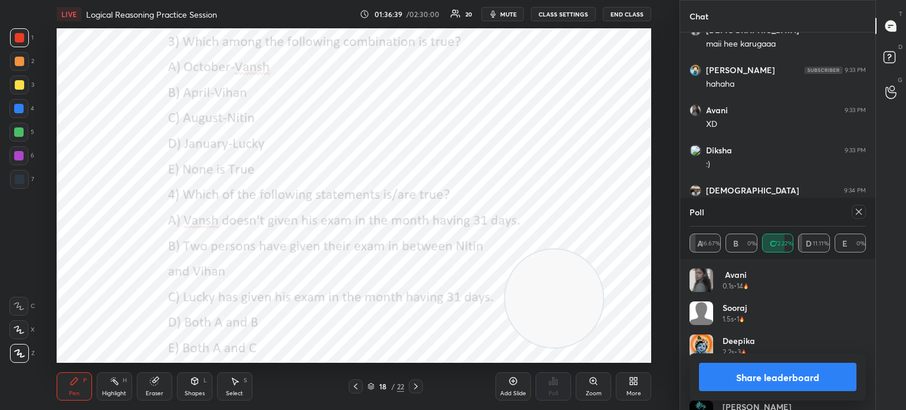
click at [742, 377] on button "Share leaderboard" at bounding box center [777, 377] width 157 height 28
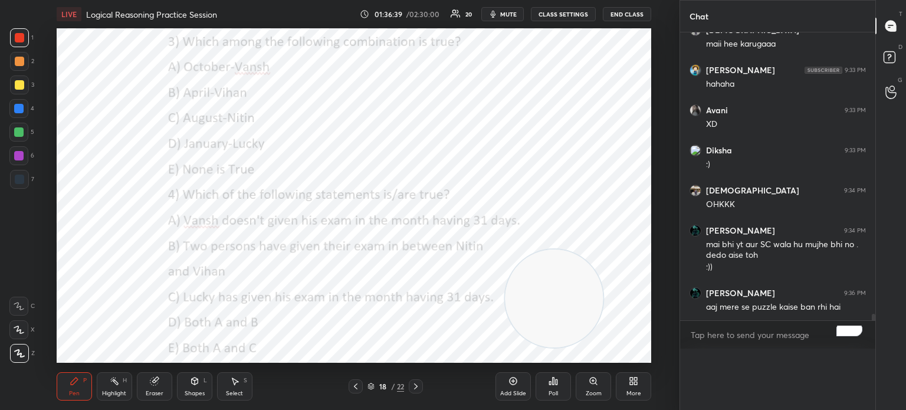
scroll to position [4, 4]
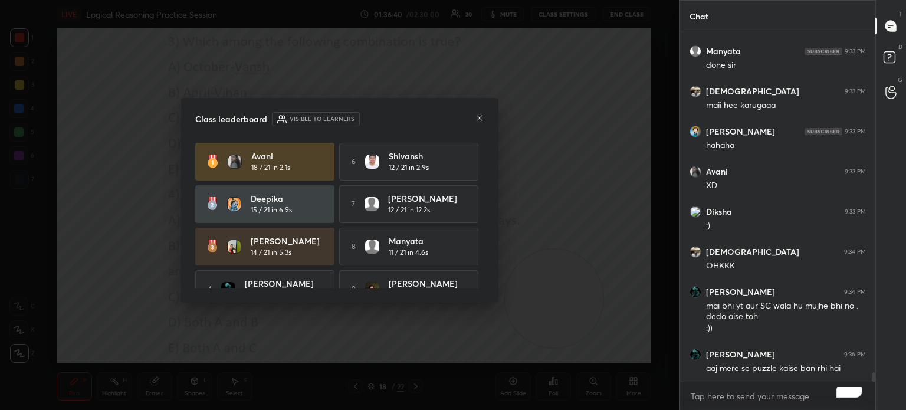
click at [477, 120] on icon at bounding box center [479, 117] width 9 height 9
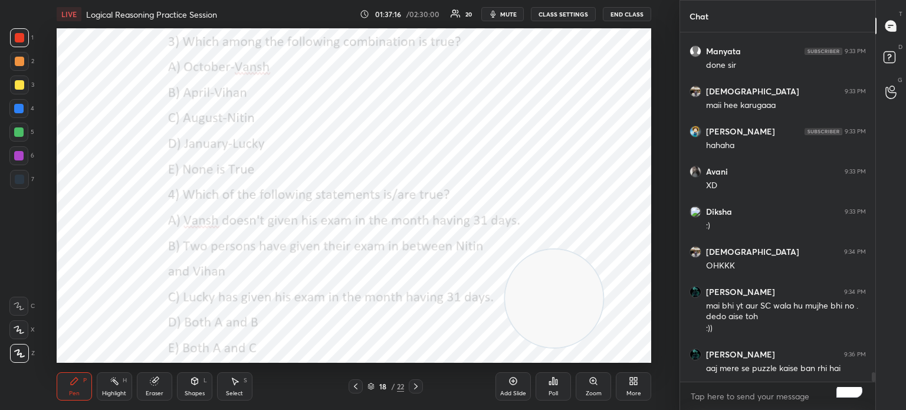
click at [554, 387] on div "Poll" at bounding box center [552, 386] width 35 height 28
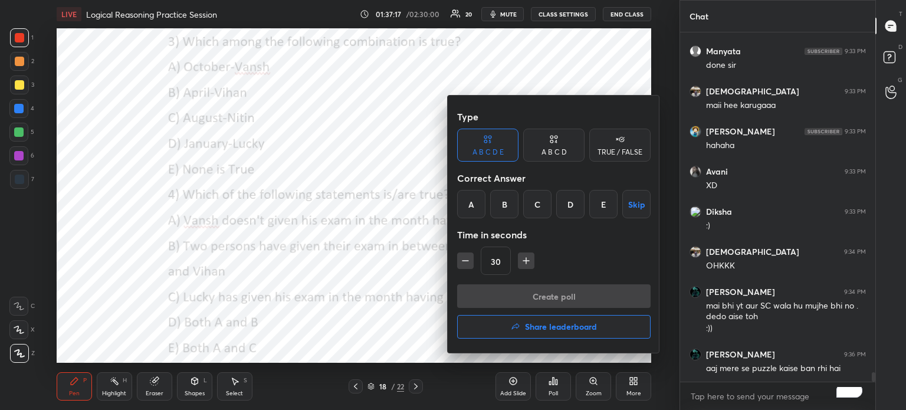
click at [565, 201] on div "D" at bounding box center [570, 204] width 28 height 28
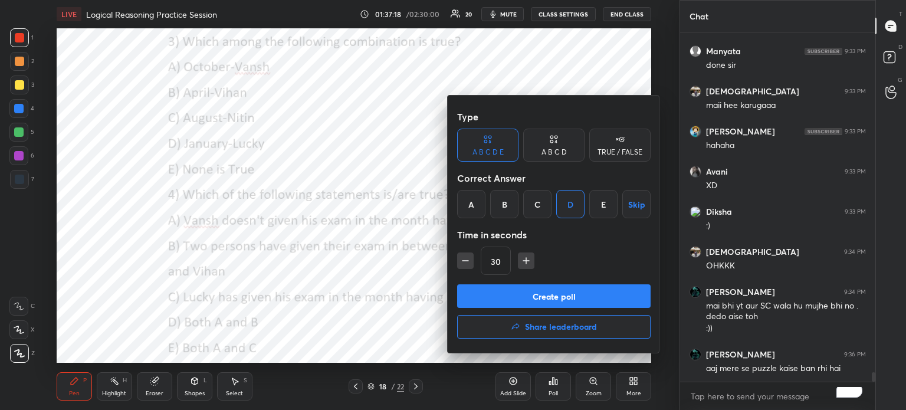
click at [519, 291] on button "Create poll" at bounding box center [553, 296] width 193 height 24
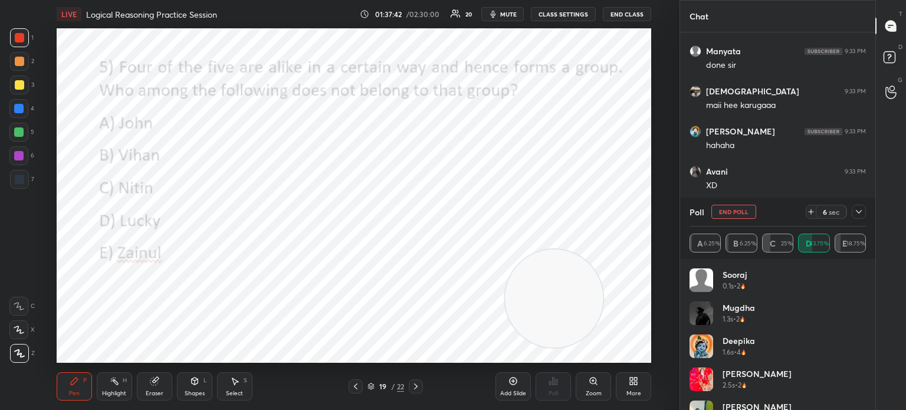
scroll to position [90, 0]
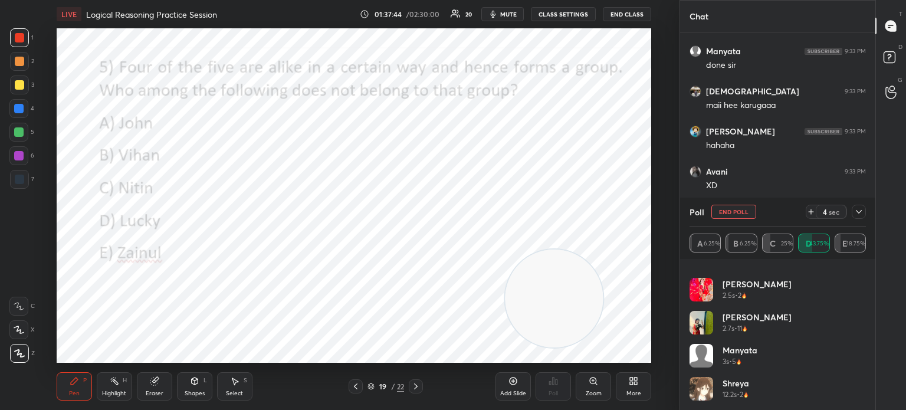
click at [728, 212] on button "End Poll" at bounding box center [733, 212] width 45 height 14
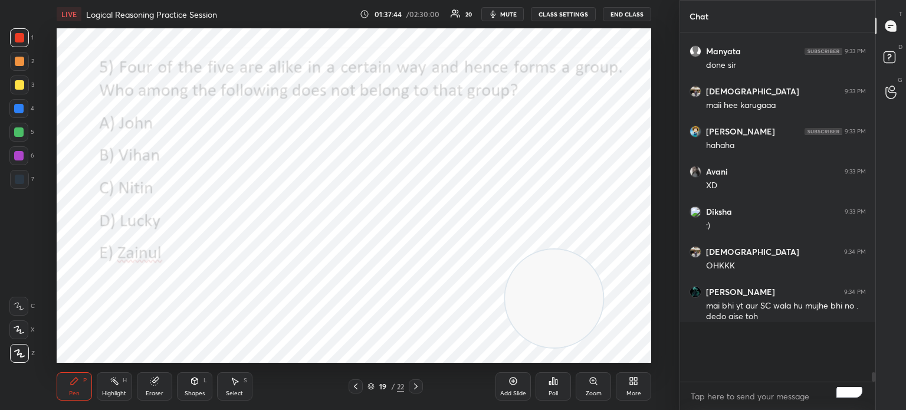
scroll to position [344, 192]
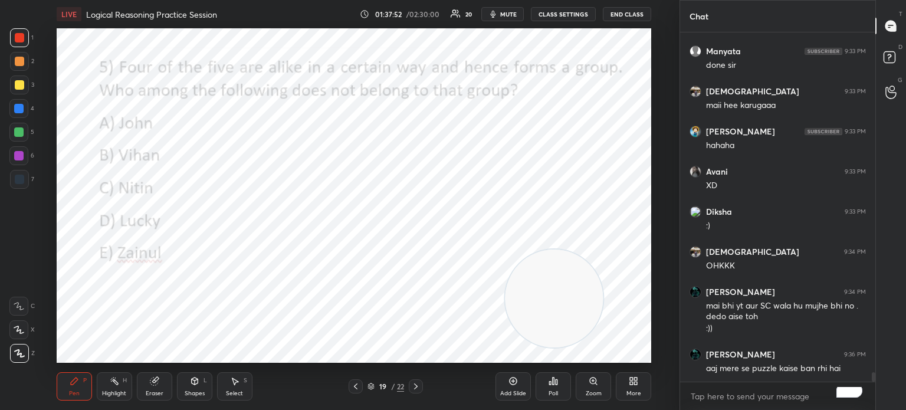
click at [550, 390] on div "Poll" at bounding box center [552, 393] width 9 height 6
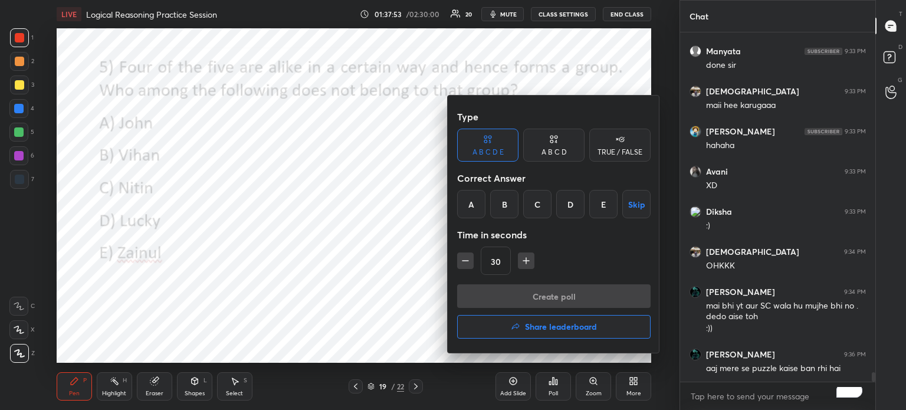
click at [568, 202] on div "D" at bounding box center [570, 204] width 28 height 28
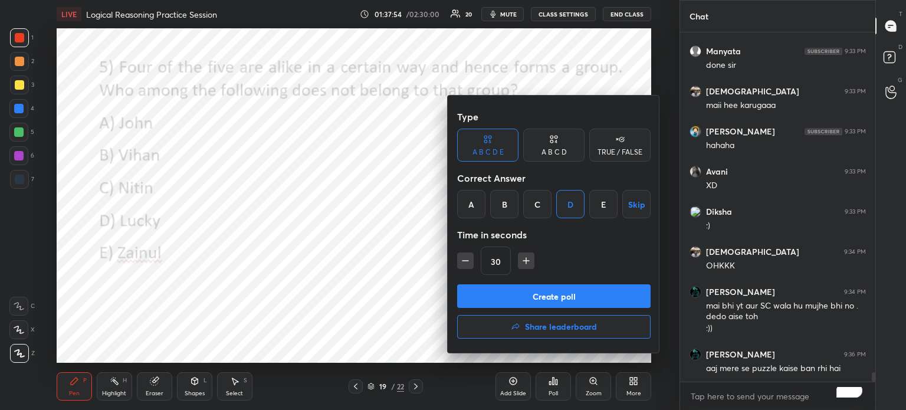
click at [526, 296] on button "Create poll" at bounding box center [553, 296] width 193 height 24
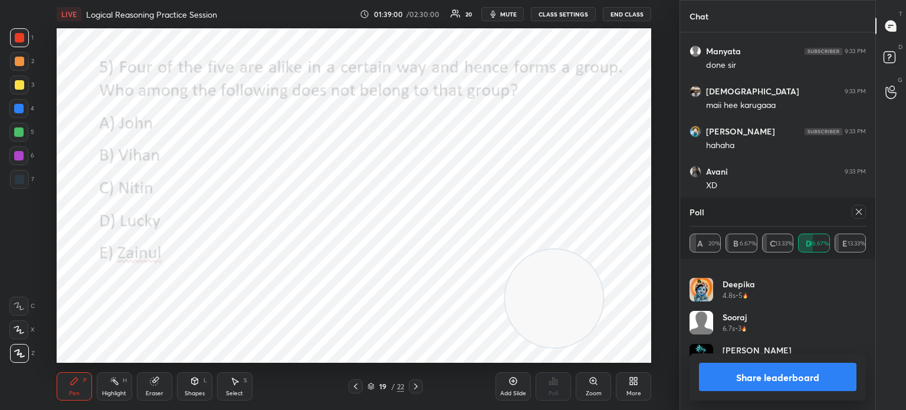
click at [731, 371] on button "Share leaderboard" at bounding box center [777, 377] width 157 height 28
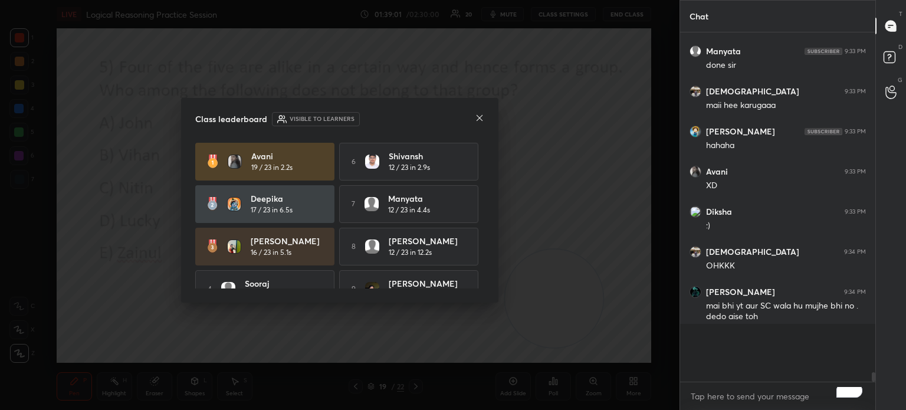
scroll to position [346, 192]
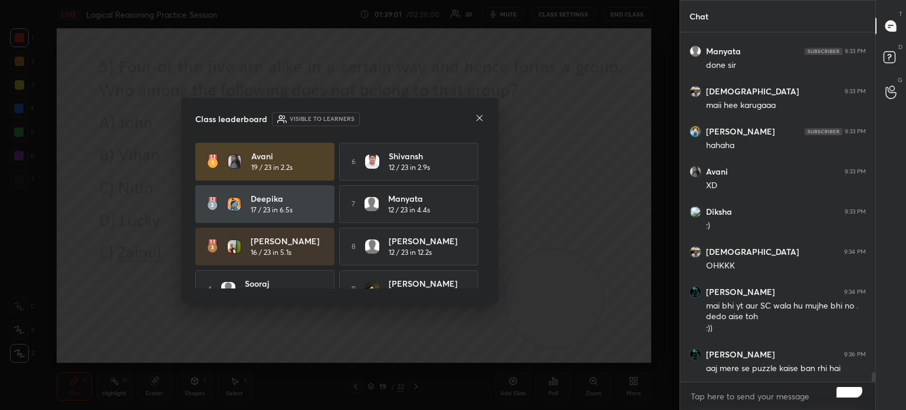
click at [477, 117] on icon at bounding box center [479, 117] width 9 height 9
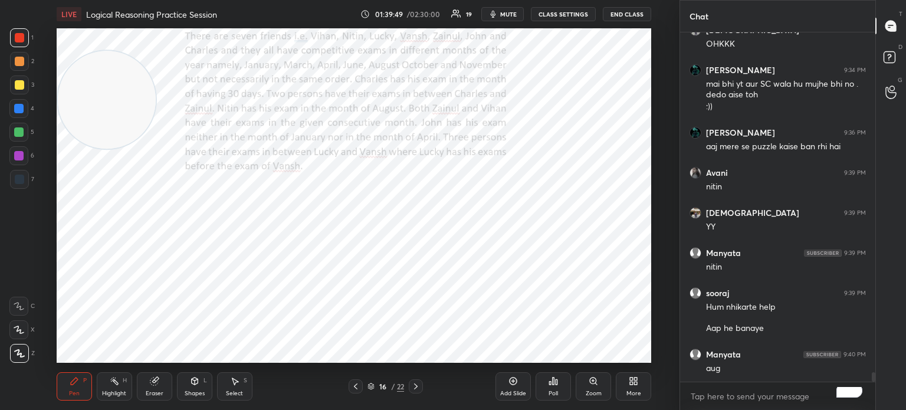
scroll to position [12673, 0]
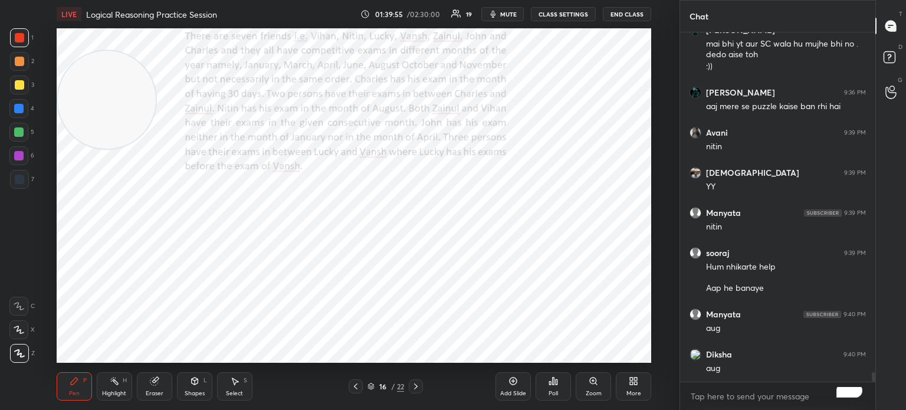
click at [154, 386] on icon at bounding box center [154, 380] width 9 height 9
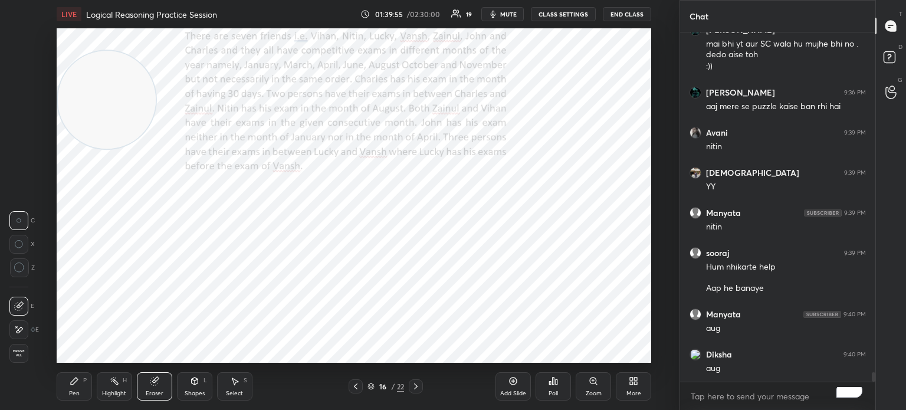
scroll to position [12713, 0]
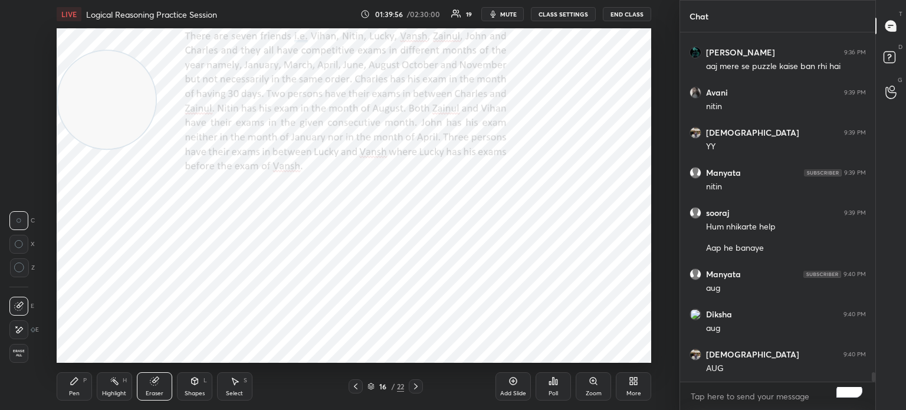
click at [186, 381] on div "Shapes L" at bounding box center [194, 386] width 35 height 28
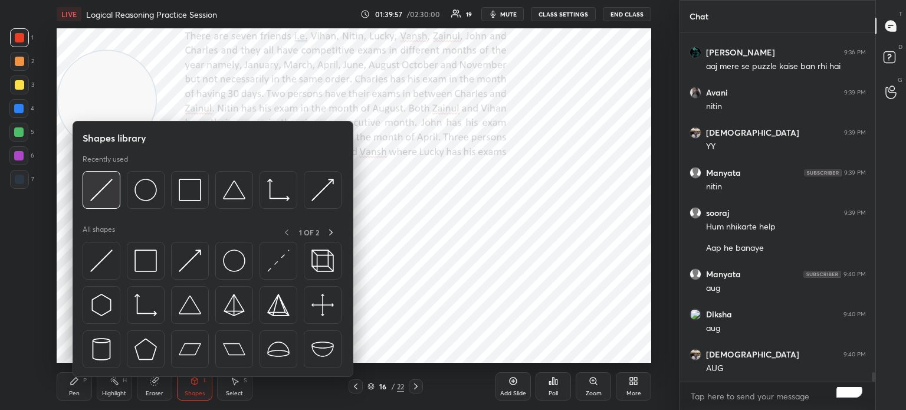
click at [96, 192] on img at bounding box center [101, 190] width 22 height 22
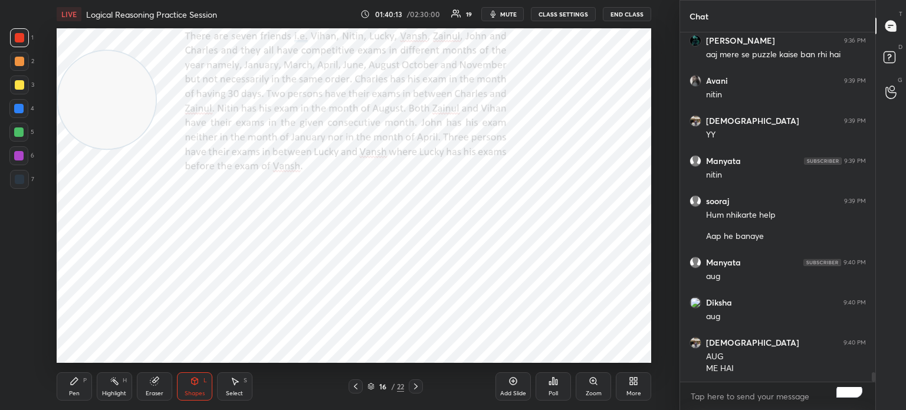
scroll to position [12737, 0]
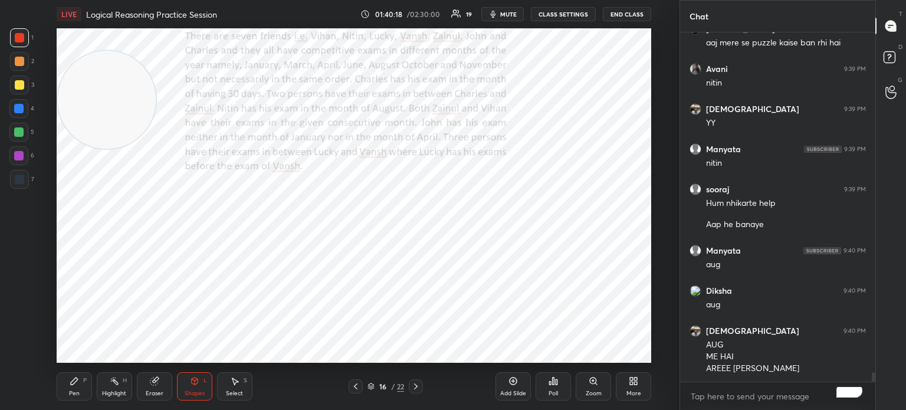
click at [19, 110] on div at bounding box center [18, 108] width 9 height 9
click at [78, 386] on div "Pen P" at bounding box center [74, 386] width 35 height 28
click at [19, 181] on div at bounding box center [19, 179] width 9 height 9
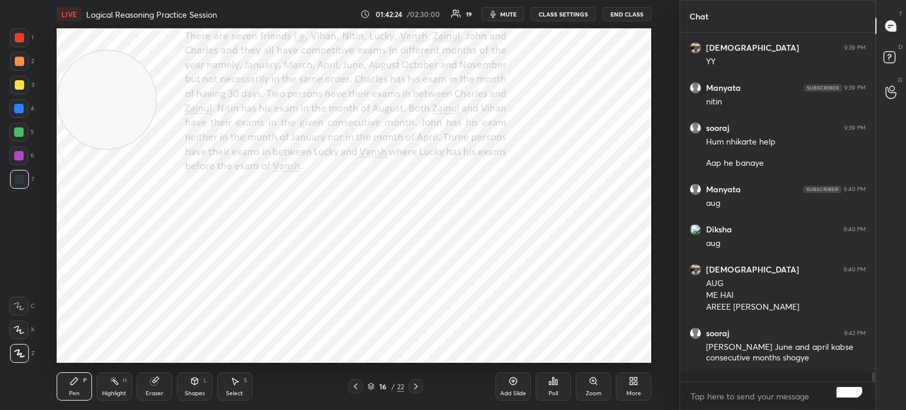
click at [155, 387] on div "Eraser" at bounding box center [154, 386] width 35 height 28
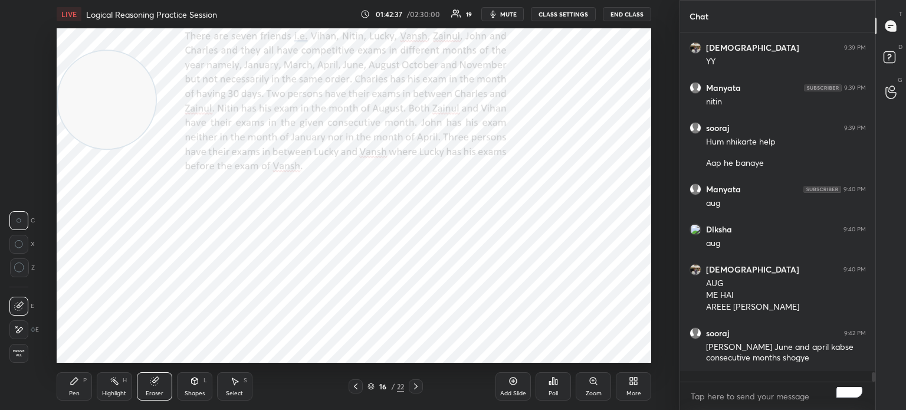
click at [18, 334] on icon at bounding box center [18, 330] width 9 height 10
click at [591, 356] on div "LIVE Logical Reasoning Practice Session 01:42:50 / 02:30:00 19 mute CLASS SETTI…" at bounding box center [354, 205] width 632 height 410
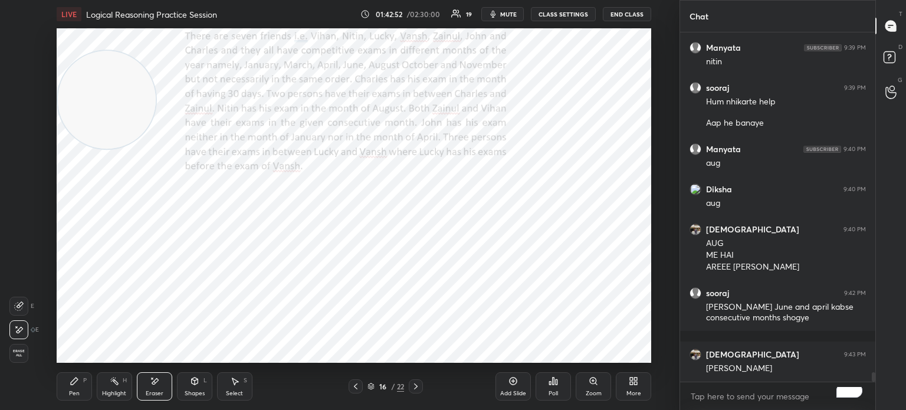
click at [153, 389] on div "Eraser" at bounding box center [154, 386] width 35 height 28
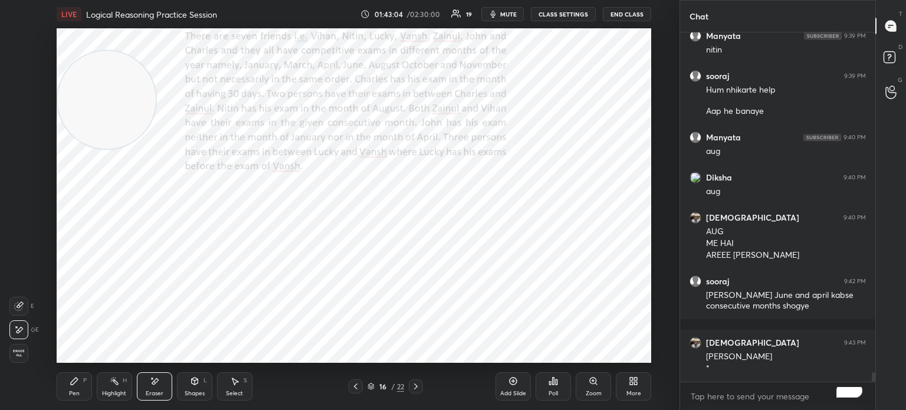
click at [75, 388] on div "Pen P" at bounding box center [74, 386] width 35 height 28
click at [192, 386] on div "Shapes L" at bounding box center [194, 386] width 35 height 28
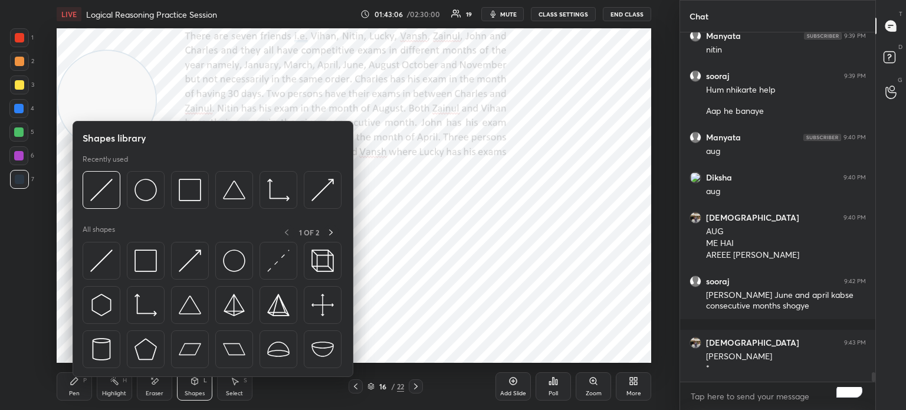
click at [100, 264] on img at bounding box center [101, 260] width 22 height 22
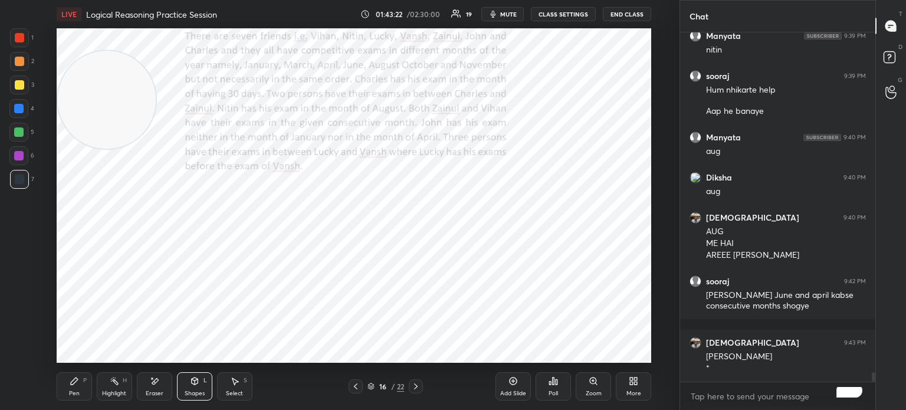
click at [74, 389] on div "Pen P" at bounding box center [74, 386] width 35 height 28
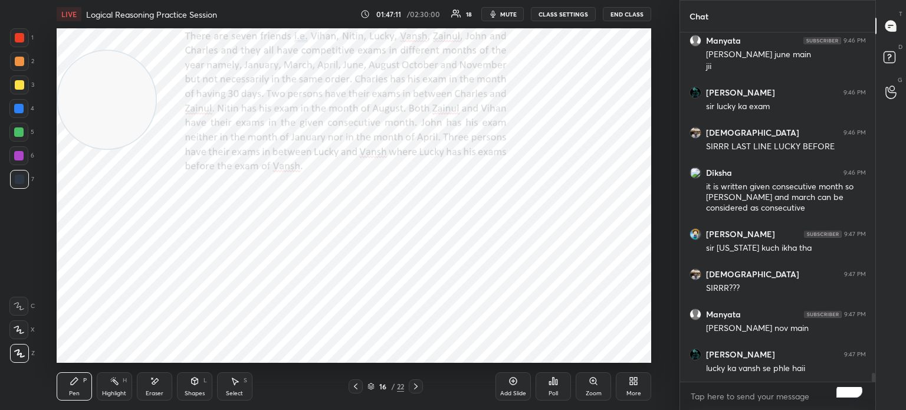
scroll to position [13784, 0]
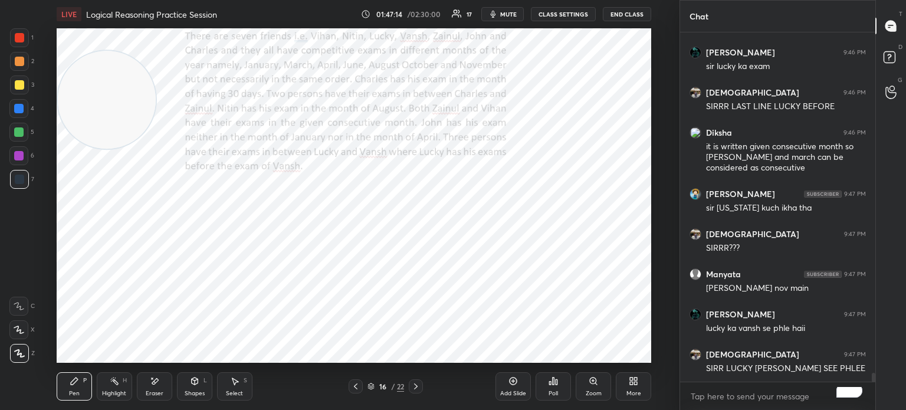
click at [152, 388] on div "Eraser" at bounding box center [154, 386] width 35 height 28
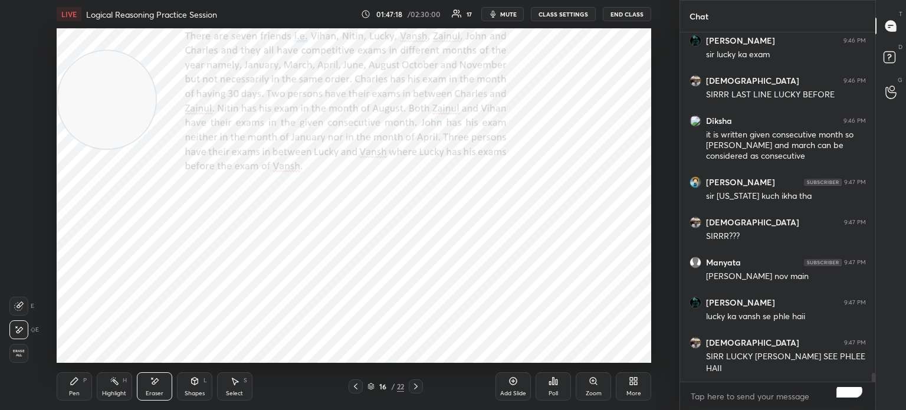
click at [74, 392] on div "Pen" at bounding box center [74, 393] width 11 height 6
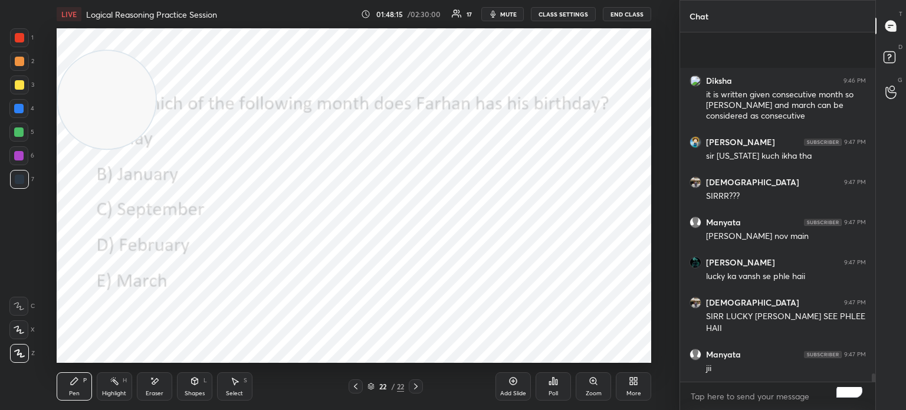
scroll to position [13939, 0]
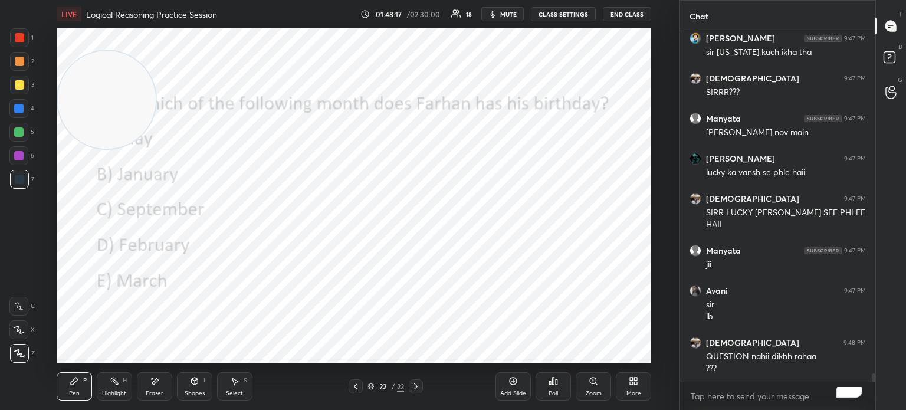
click at [633, 382] on icon at bounding box center [633, 380] width 9 height 9
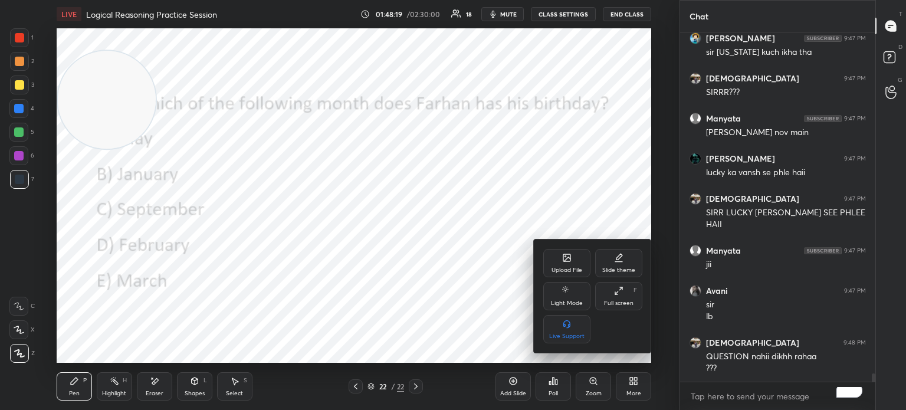
click at [561, 256] on div "Upload File" at bounding box center [566, 263] width 47 height 28
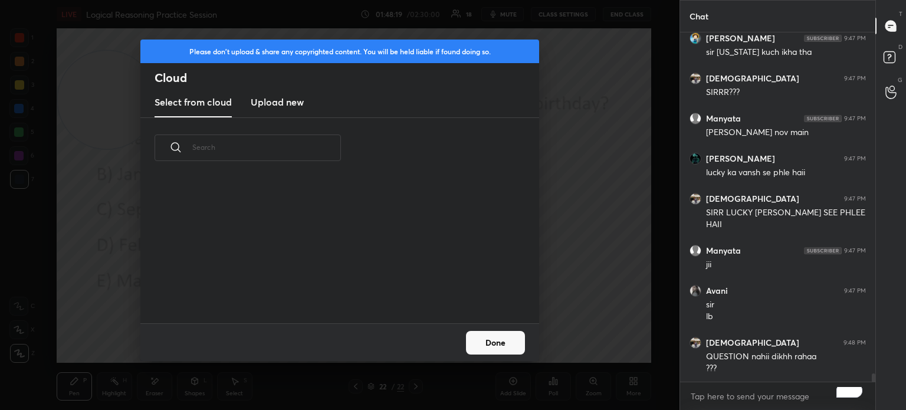
scroll to position [145, 379]
click at [284, 94] on new "Upload new" at bounding box center [277, 102] width 53 height 29
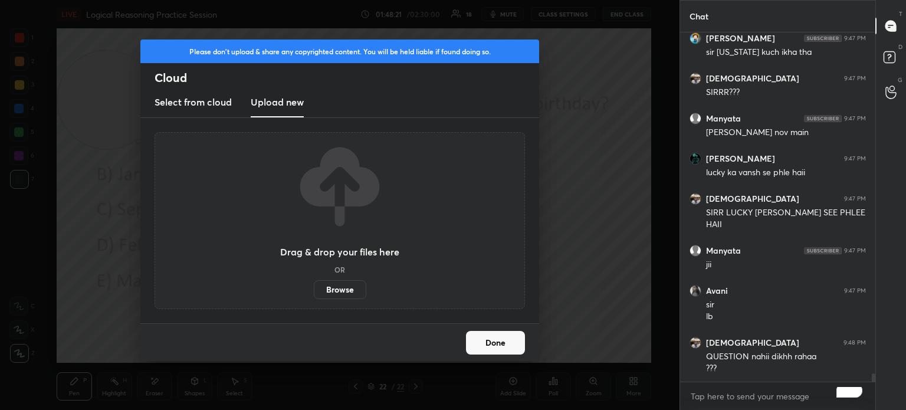
click at [342, 289] on label "Browse" at bounding box center [340, 289] width 52 height 19
click at [314, 289] on input "Browse" at bounding box center [314, 289] width 0 height 19
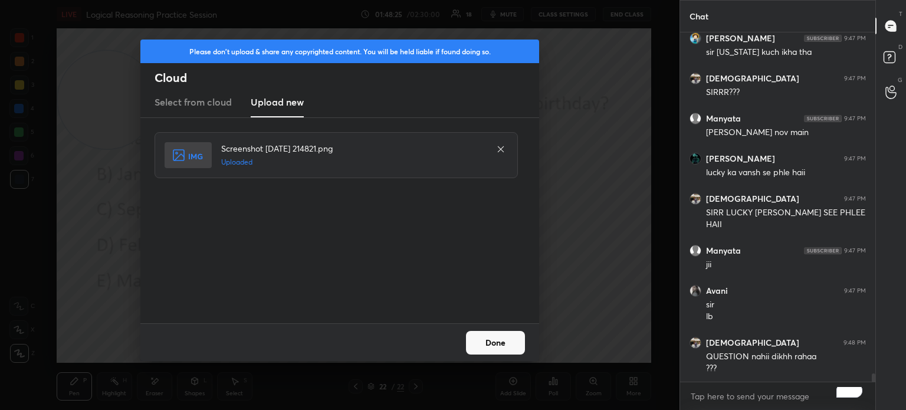
click at [495, 343] on button "Done" at bounding box center [495, 343] width 59 height 24
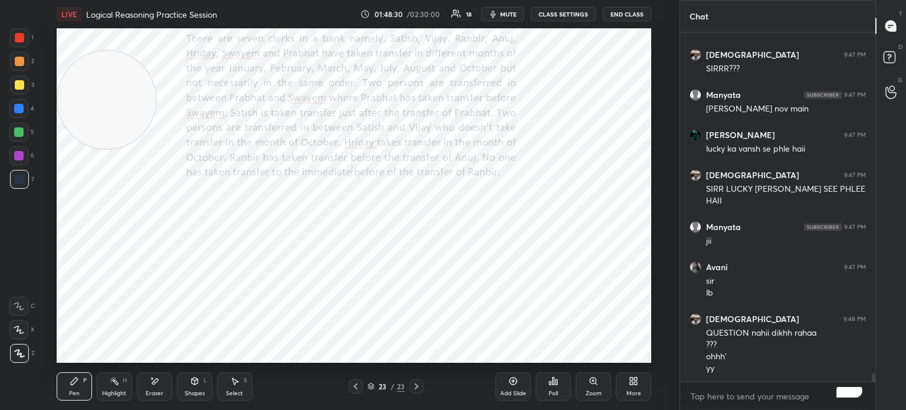
scroll to position [14003, 0]
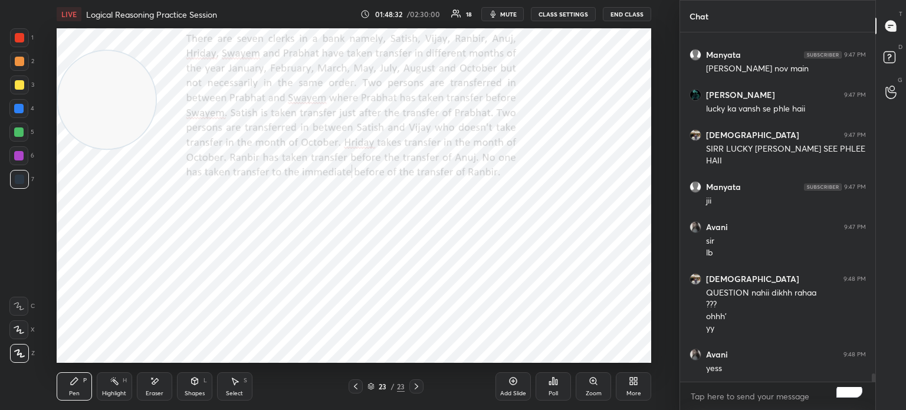
click at [561, 384] on div "Poll" at bounding box center [552, 386] width 35 height 28
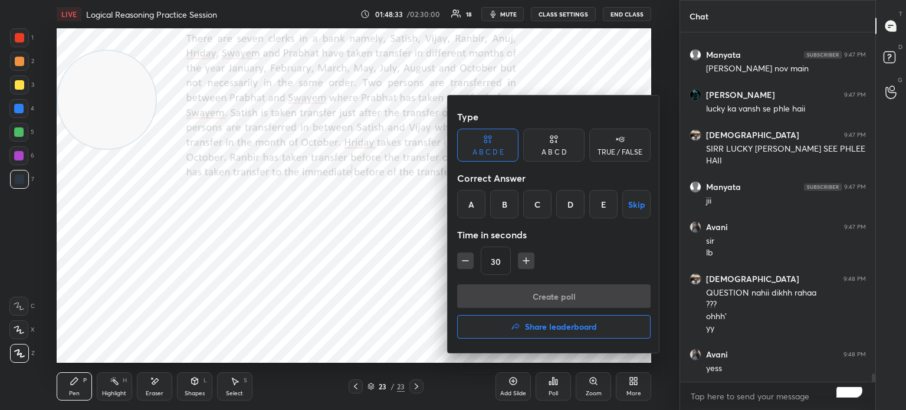
scroll to position [14043, 0]
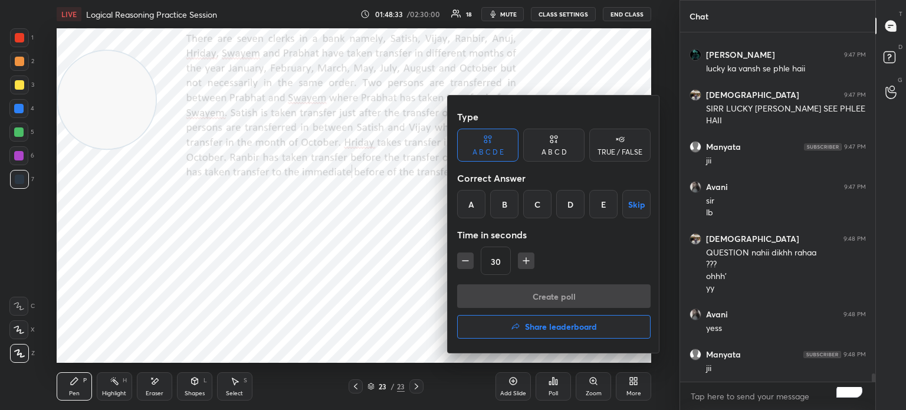
click at [532, 318] on button "Share leaderboard" at bounding box center [553, 327] width 193 height 24
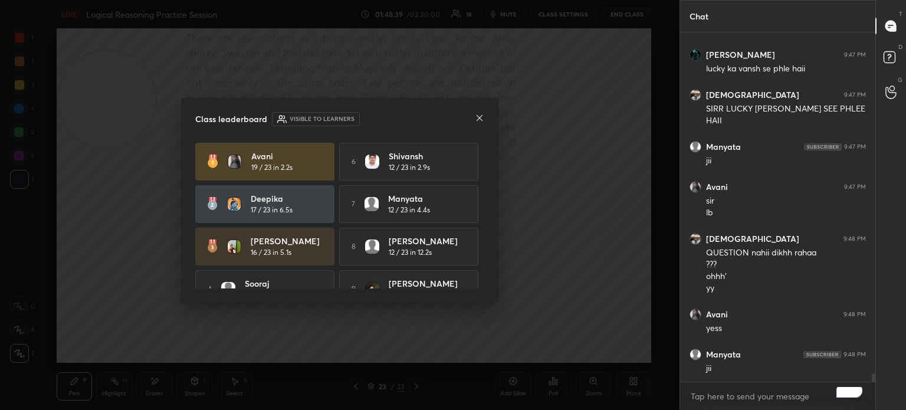
click at [479, 119] on icon at bounding box center [479, 118] width 6 height 6
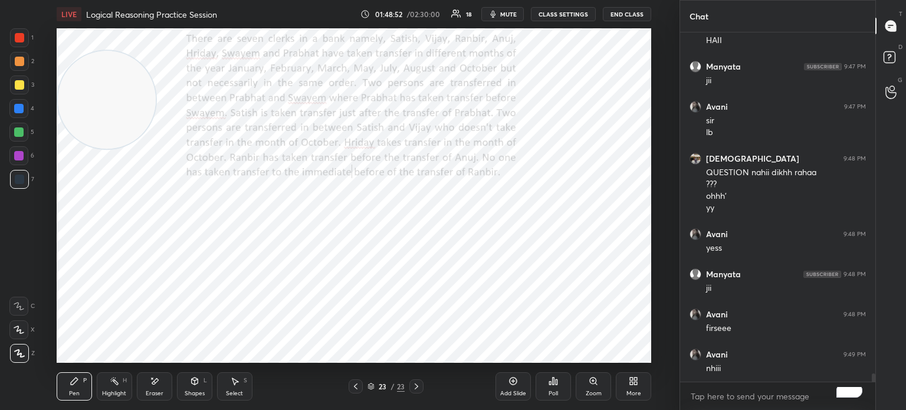
scroll to position [14135, 0]
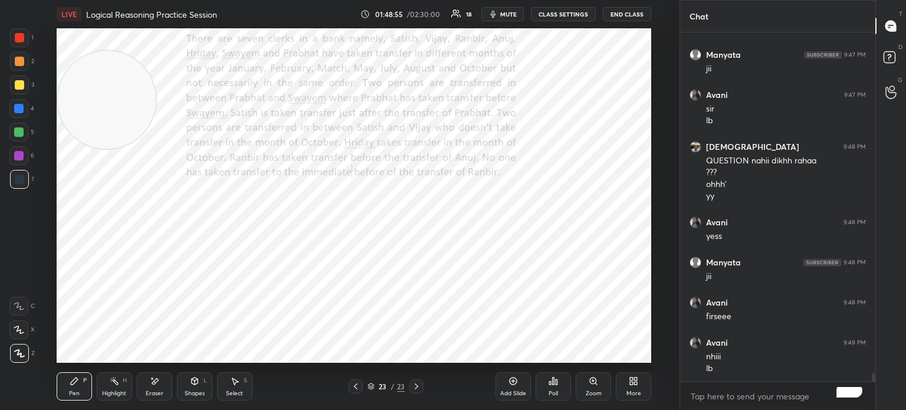
click at [552, 386] on div "Poll" at bounding box center [552, 386] width 35 height 28
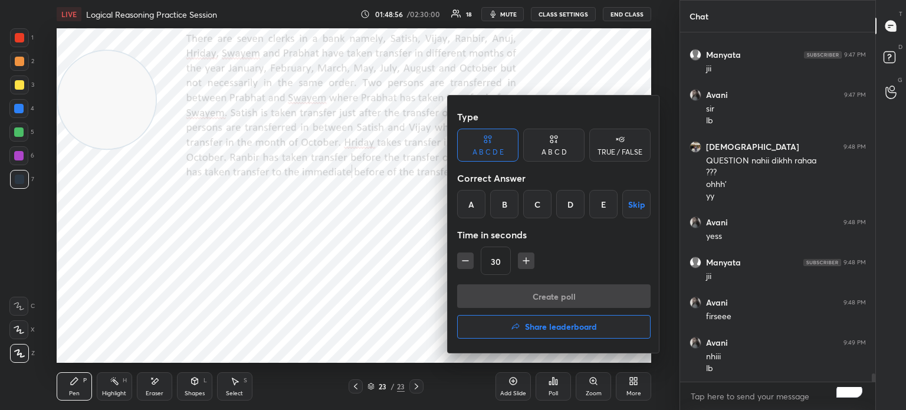
click at [541, 325] on h4 "Share leaderboard" at bounding box center [561, 327] width 72 height 8
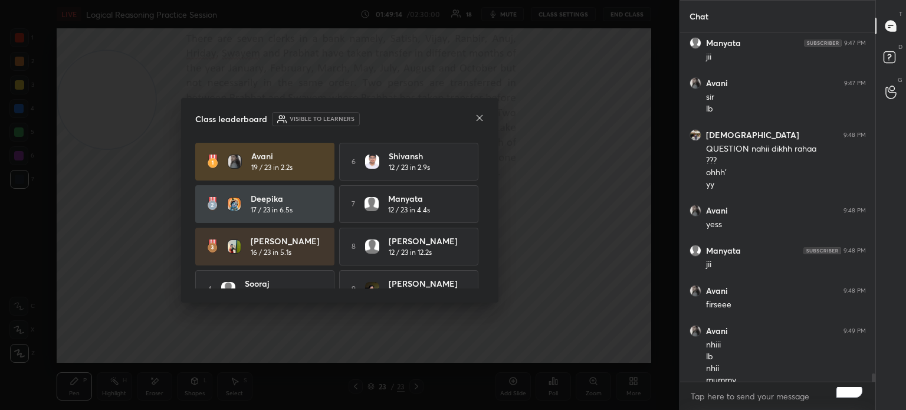
scroll to position [14159, 0]
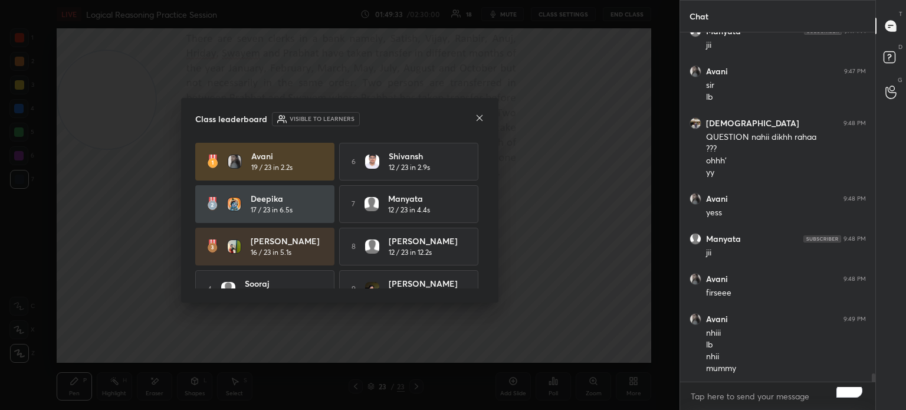
click at [478, 121] on icon at bounding box center [479, 117] width 9 height 9
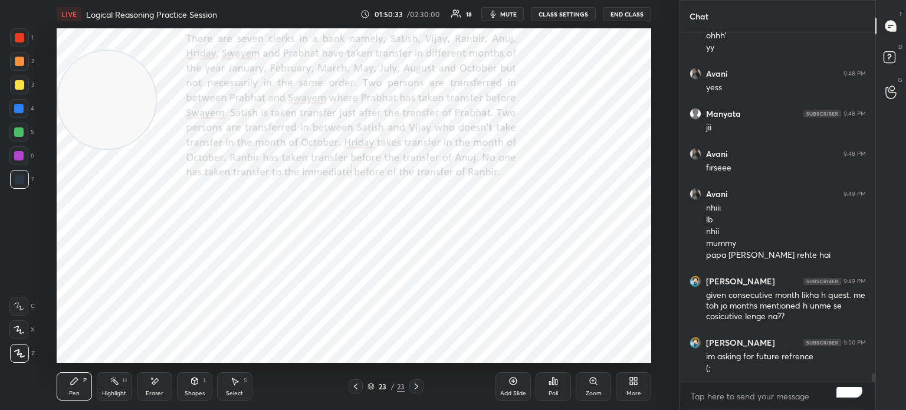
scroll to position [14296, 0]
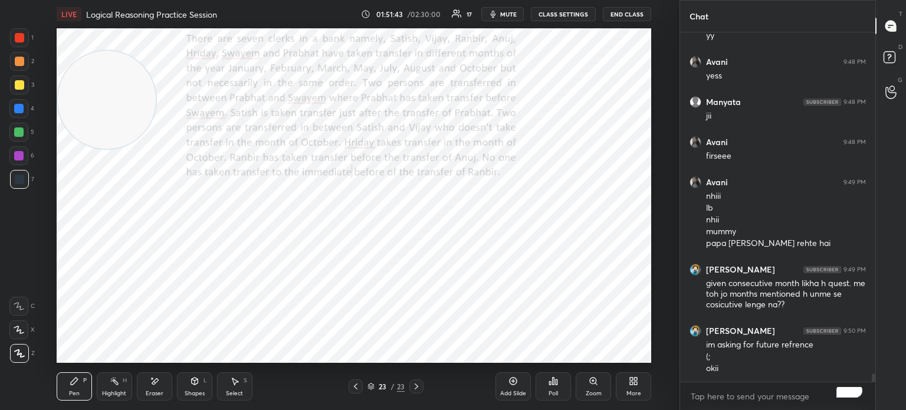
click at [507, 13] on span "mute" at bounding box center [508, 14] width 17 height 8
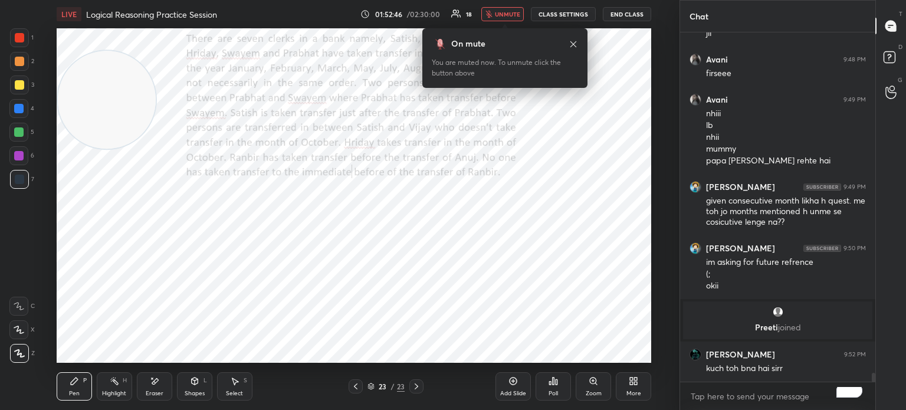
scroll to position [13422, 0]
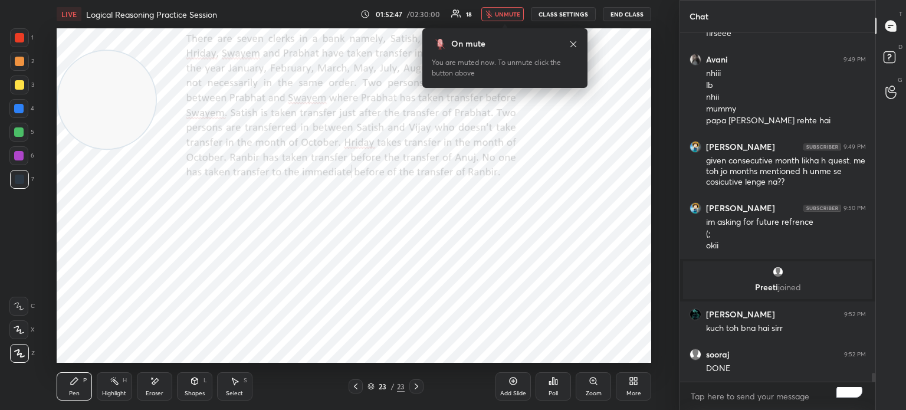
click at [503, 14] on span "unmute" at bounding box center [507, 14] width 25 height 8
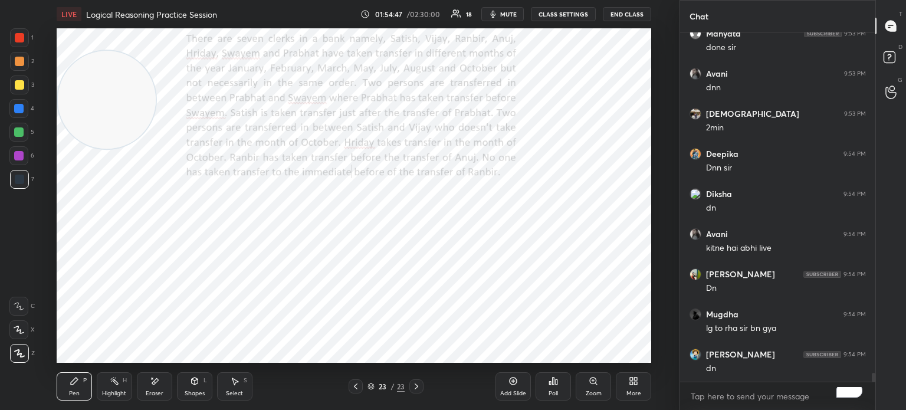
scroll to position [13823, 0]
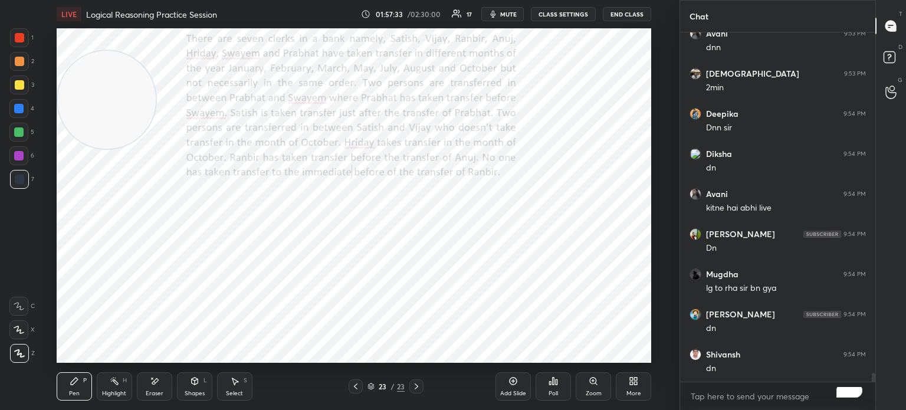
click at [629, 382] on icon at bounding box center [633, 380] width 9 height 9
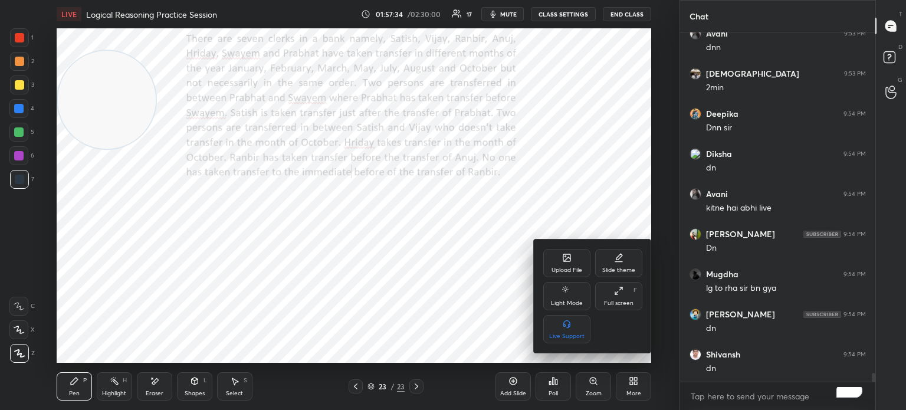
click at [547, 265] on div "Upload File" at bounding box center [566, 263] width 47 height 28
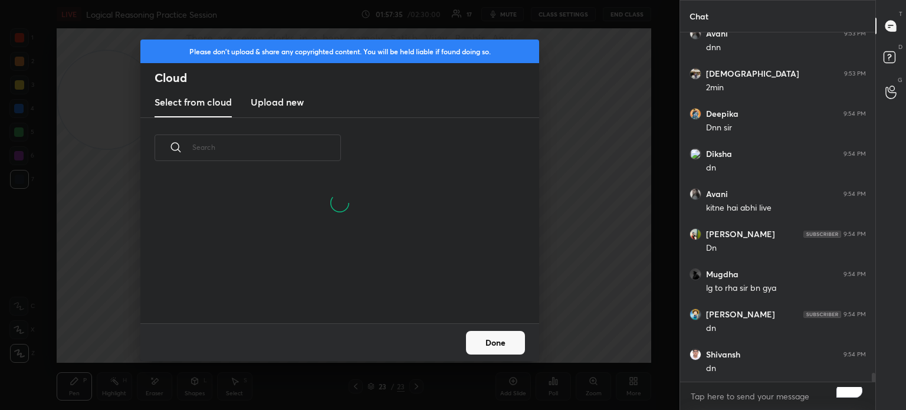
scroll to position [145, 379]
click at [282, 110] on new "Upload new" at bounding box center [277, 102] width 53 height 29
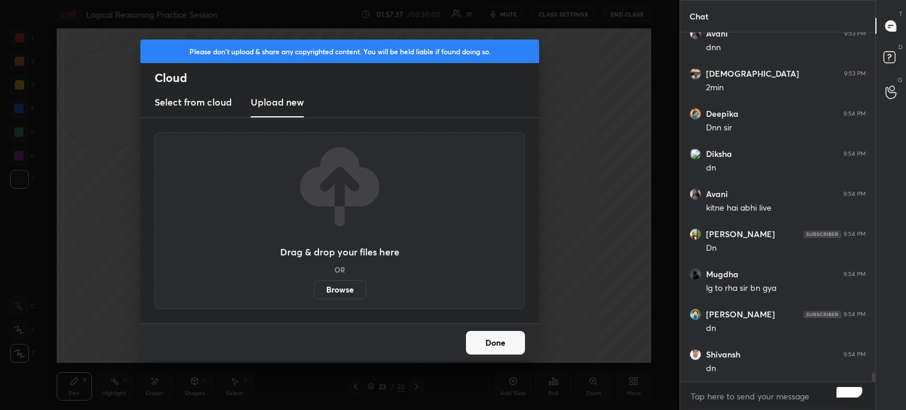
click at [349, 292] on label "Browse" at bounding box center [340, 289] width 52 height 19
click at [314, 292] on input "Browse" at bounding box center [314, 289] width 0 height 19
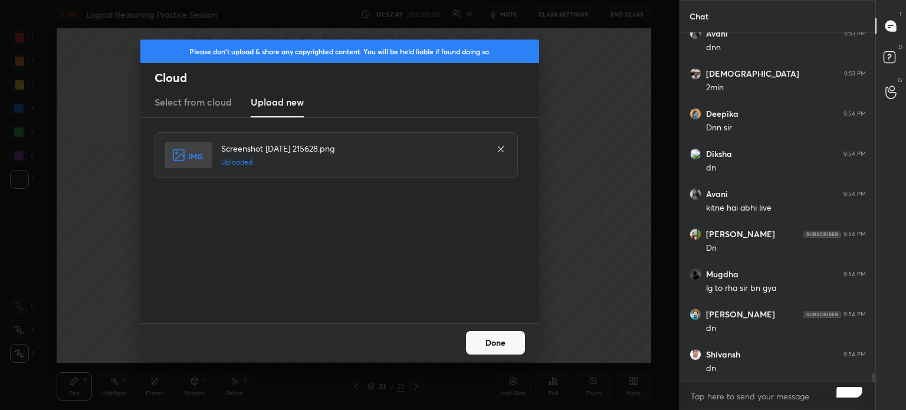
click at [482, 340] on button "Done" at bounding box center [495, 343] width 59 height 24
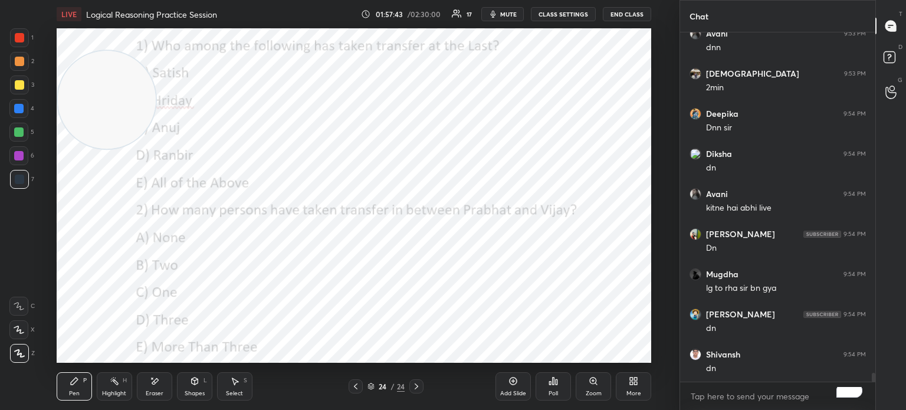
click at [621, 384] on div "More" at bounding box center [633, 386] width 35 height 28
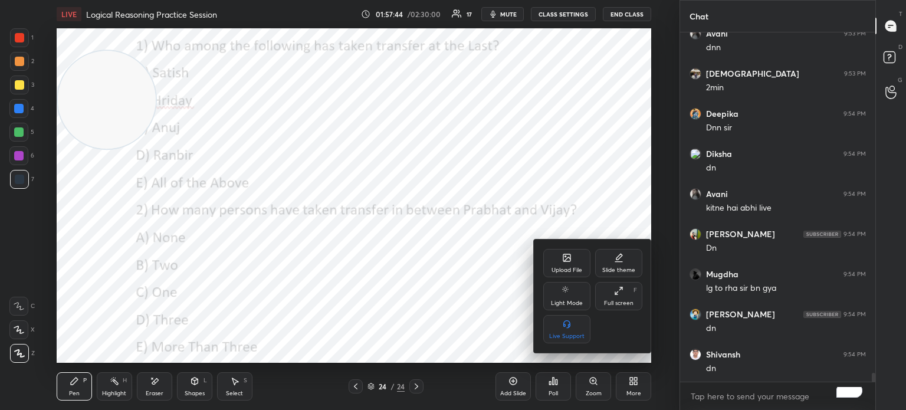
click at [570, 263] on div "Upload File" at bounding box center [566, 263] width 47 height 28
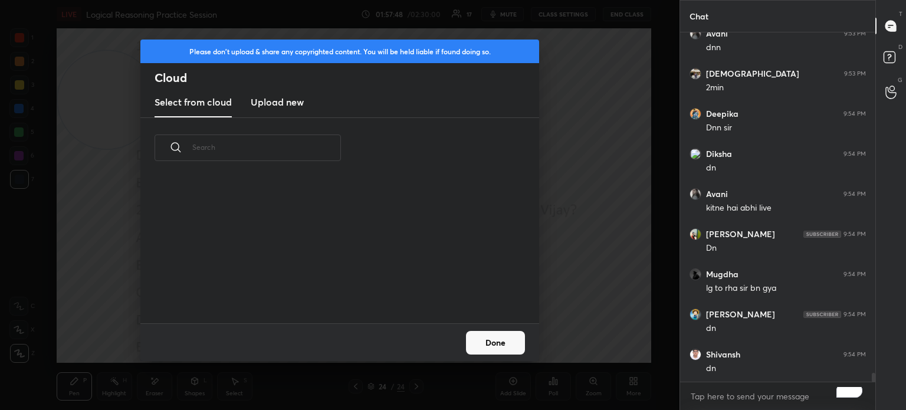
click at [269, 103] on h3 "Upload new" at bounding box center [277, 102] width 53 height 14
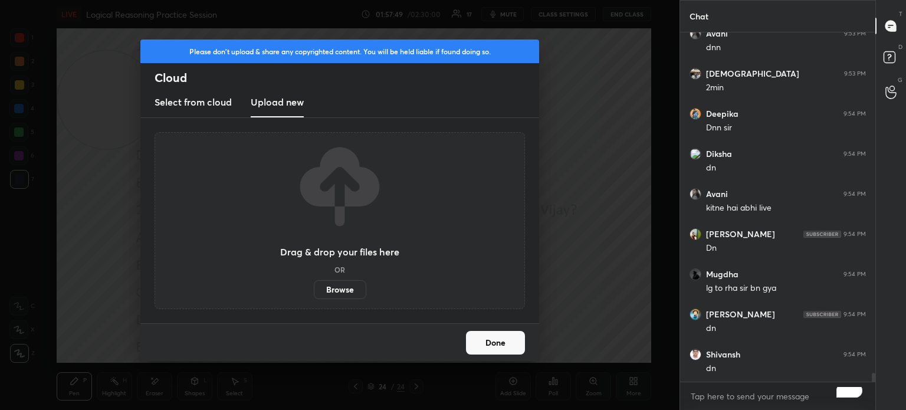
click at [324, 285] on label "Browse" at bounding box center [340, 289] width 52 height 19
click at [314, 285] on input "Browse" at bounding box center [314, 289] width 0 height 19
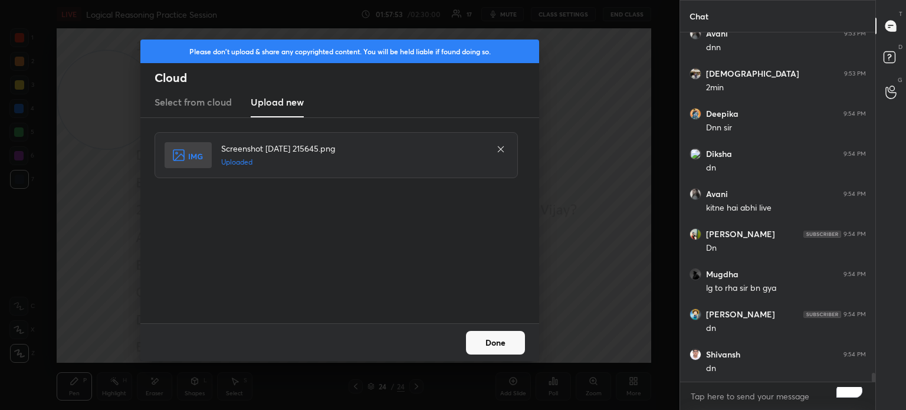
click at [501, 332] on button "Done" at bounding box center [495, 343] width 59 height 24
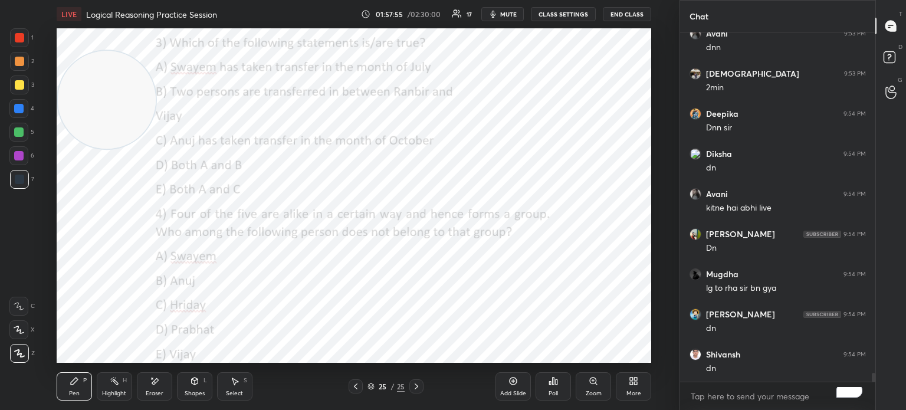
click at [633, 387] on div "More" at bounding box center [633, 386] width 35 height 28
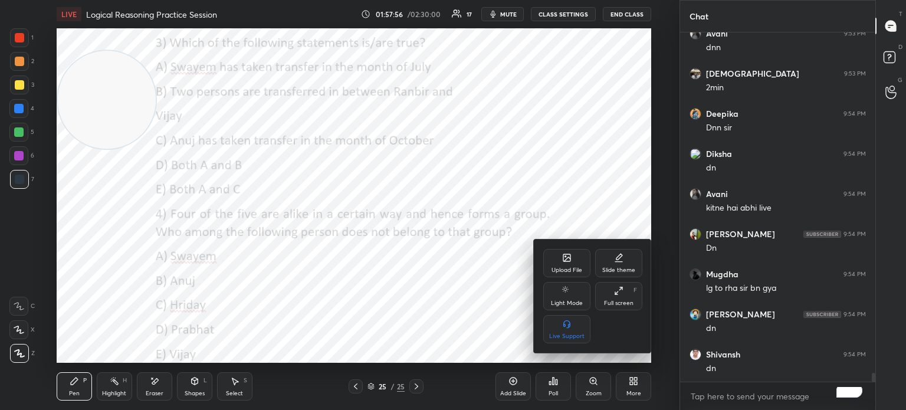
click at [561, 251] on div "Upload File" at bounding box center [566, 263] width 47 height 28
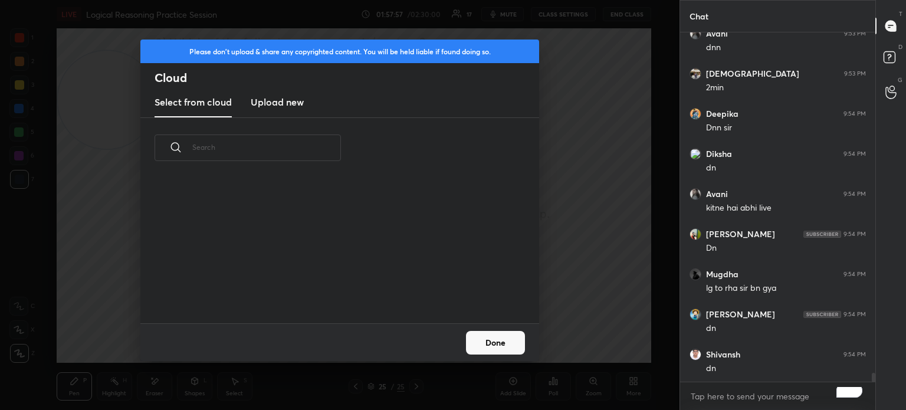
click at [258, 111] on new "Upload new" at bounding box center [277, 102] width 53 height 29
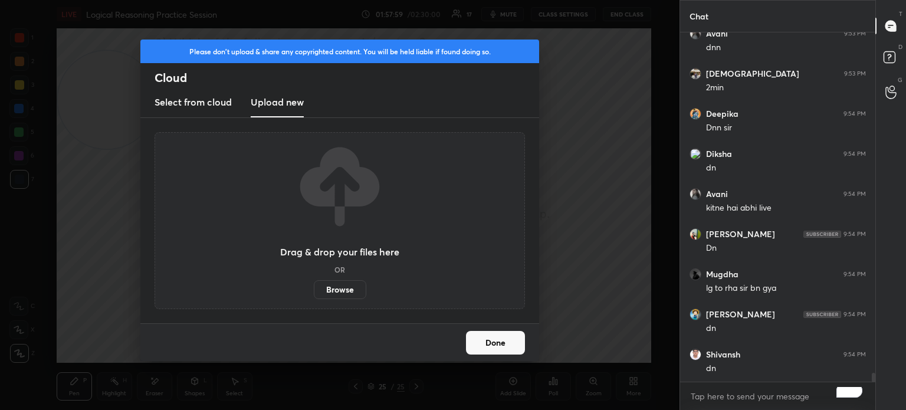
click at [327, 284] on label "Browse" at bounding box center [340, 289] width 52 height 19
click at [314, 284] on input "Browse" at bounding box center [314, 289] width 0 height 19
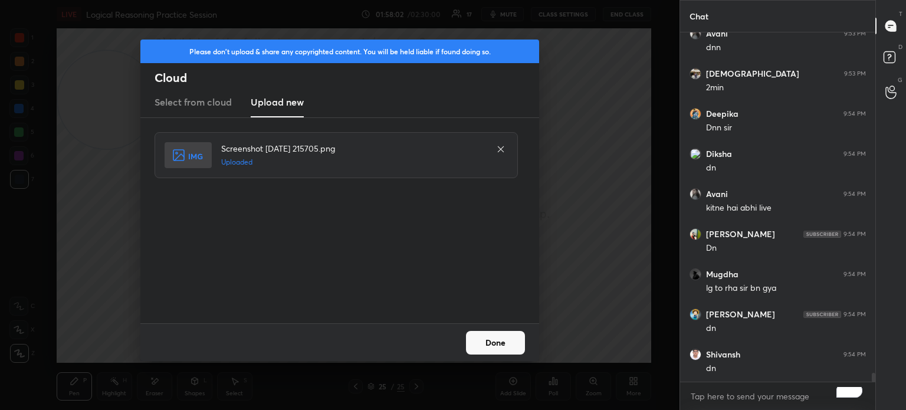
click at [491, 335] on button "Done" at bounding box center [495, 343] width 59 height 24
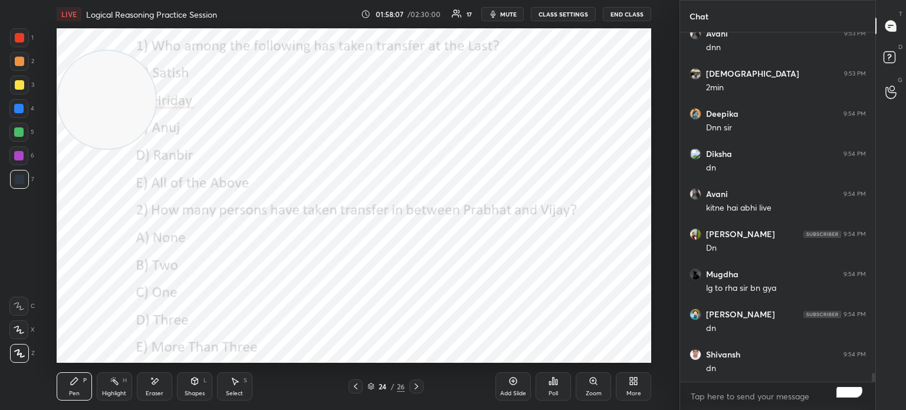
click at [561, 383] on div "Poll" at bounding box center [552, 386] width 35 height 28
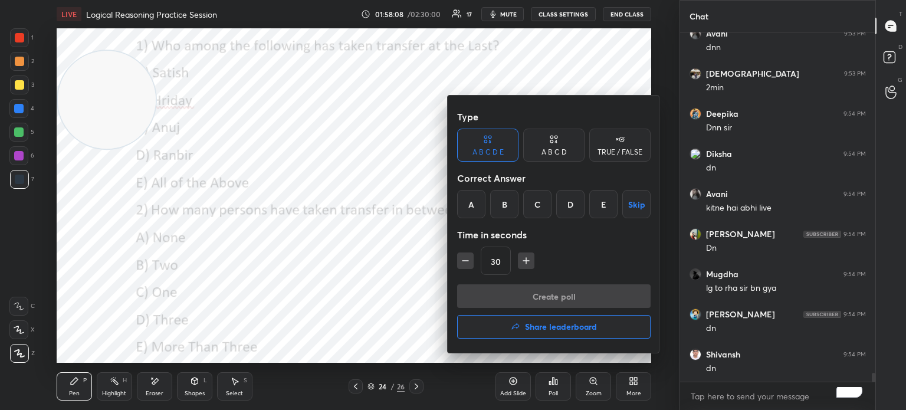
click at [502, 203] on div "B" at bounding box center [504, 204] width 28 height 28
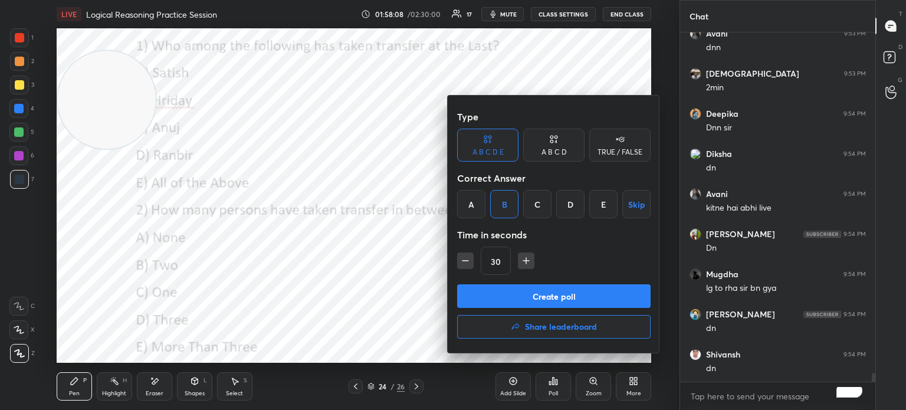
click at [541, 291] on button "Create poll" at bounding box center [553, 296] width 193 height 24
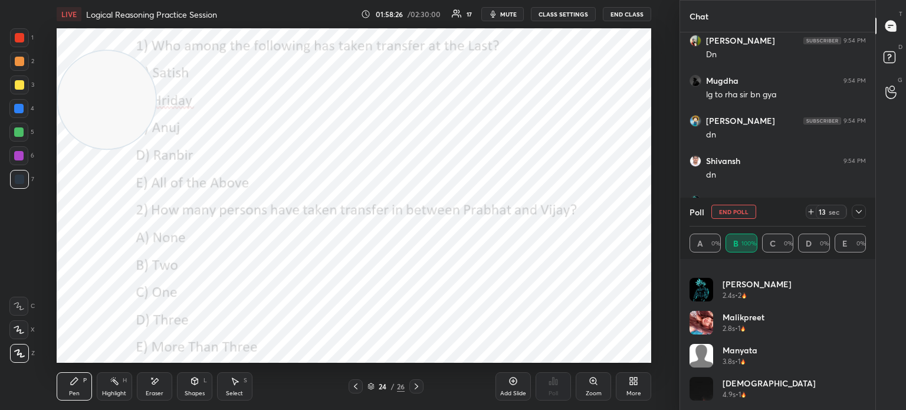
scroll to position [321, 0]
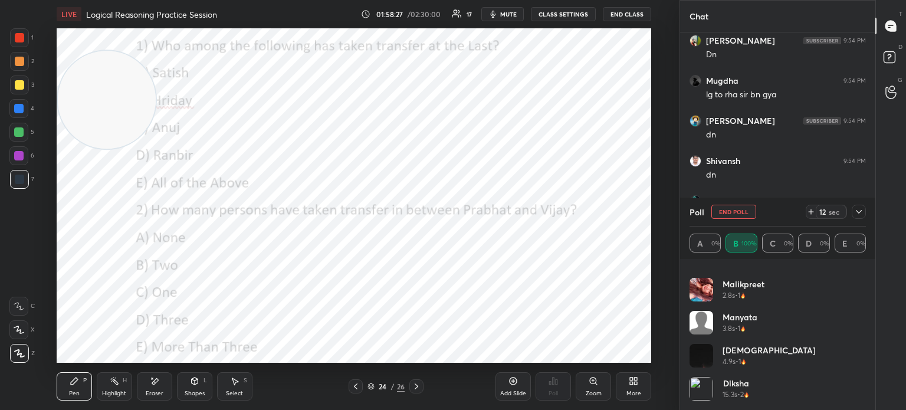
click at [858, 214] on icon at bounding box center [858, 211] width 9 height 9
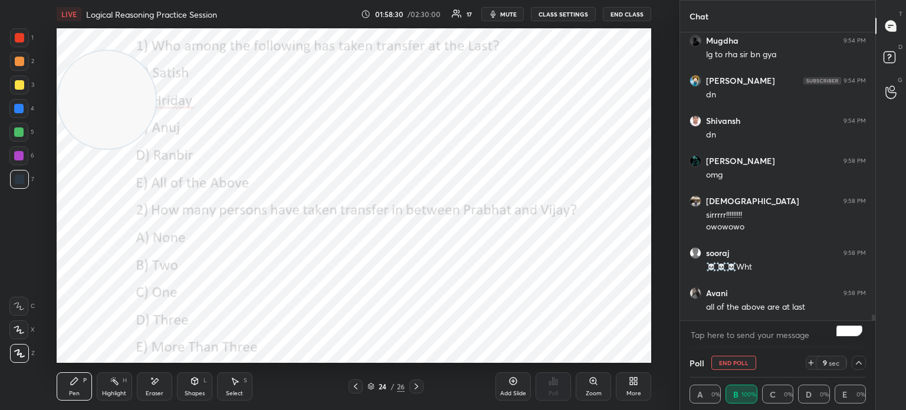
click at [857, 363] on icon at bounding box center [859, 363] width 6 height 4
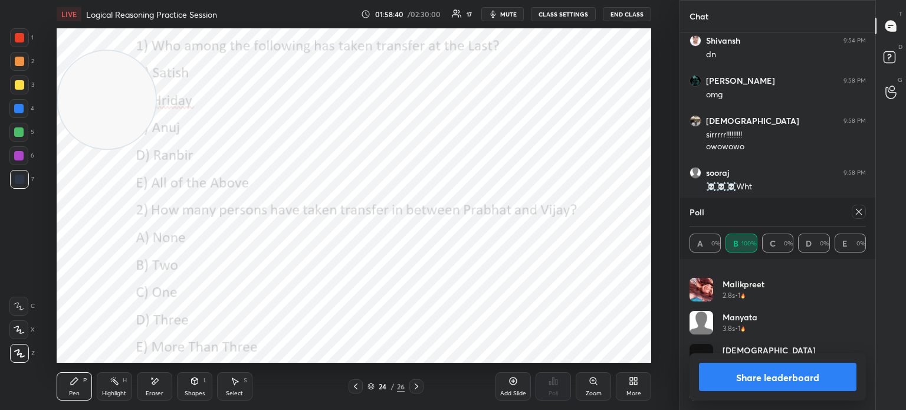
click at [856, 210] on icon at bounding box center [858, 211] width 9 height 9
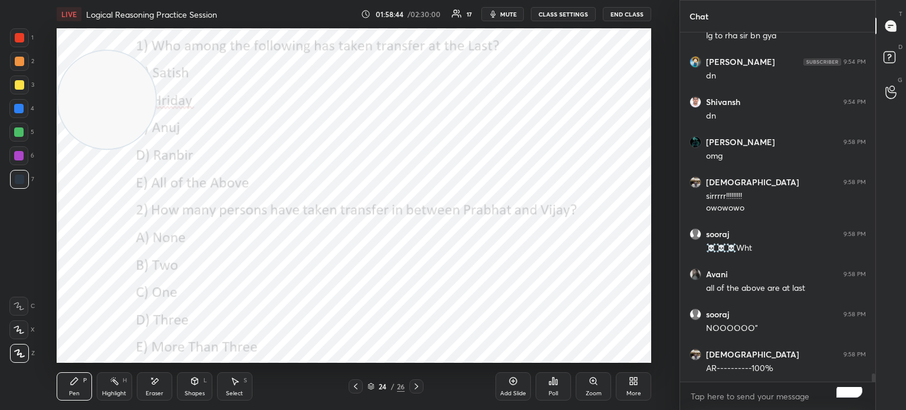
click at [550, 390] on div "Poll" at bounding box center [552, 393] width 9 height 6
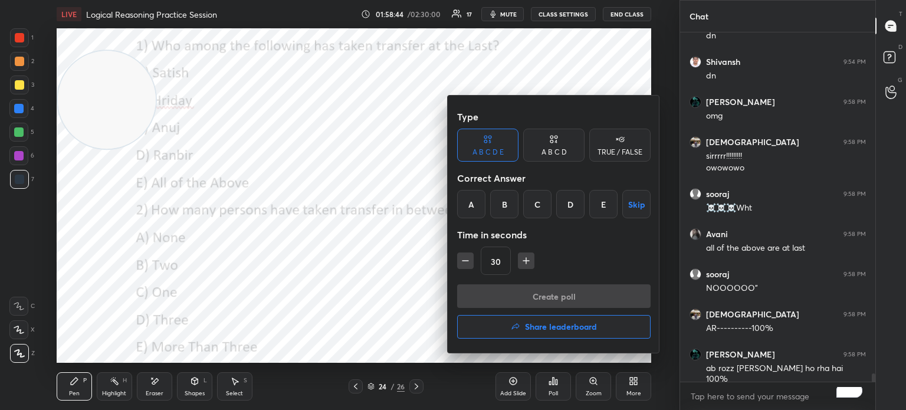
click at [564, 198] on div "D" at bounding box center [570, 204] width 28 height 28
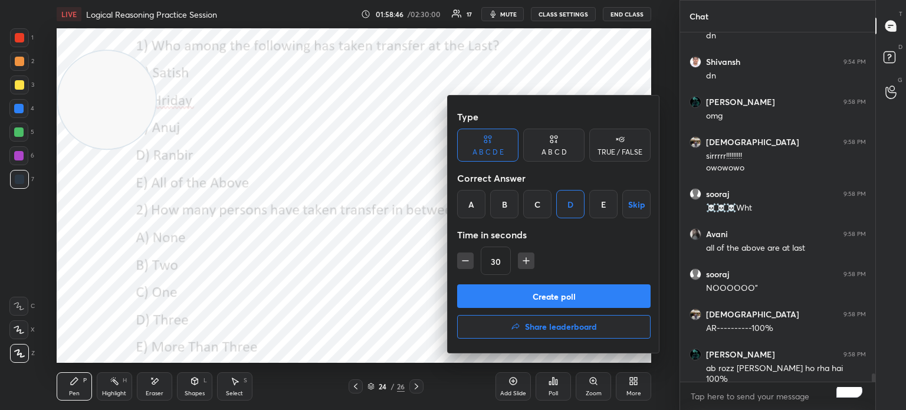
click at [569, 296] on button "Create poll" at bounding box center [553, 296] width 193 height 24
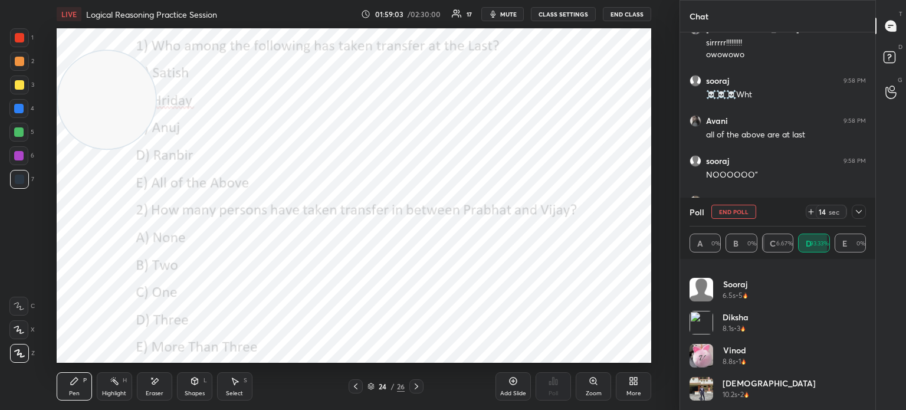
click at [858, 209] on icon at bounding box center [858, 211] width 9 height 9
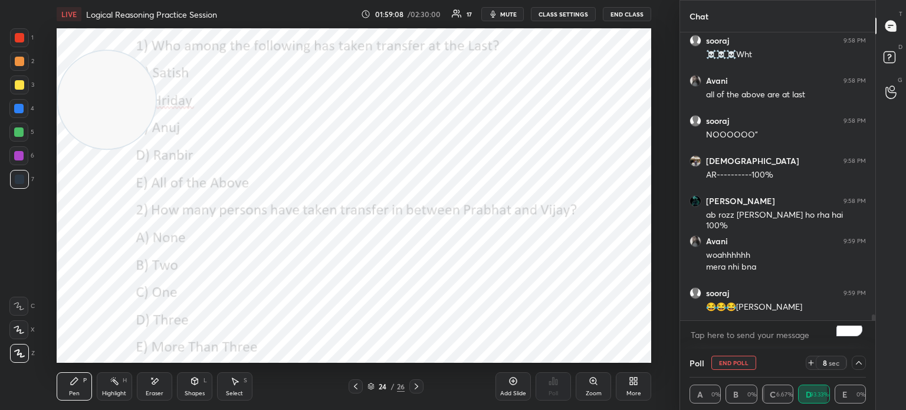
click at [858, 362] on icon at bounding box center [859, 363] width 6 height 4
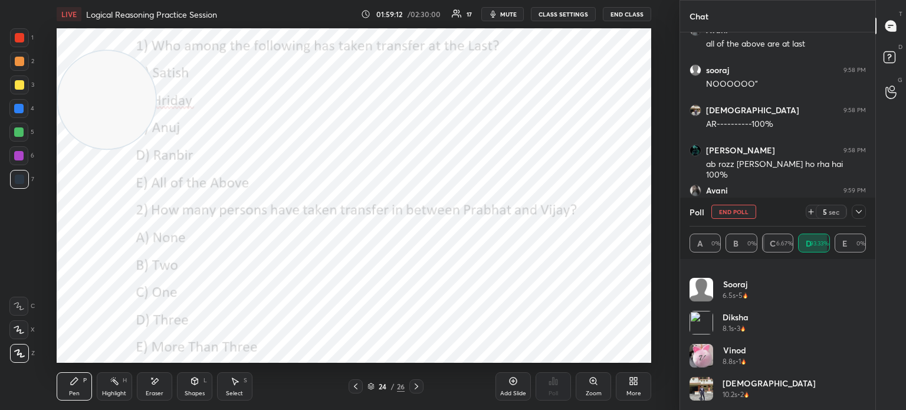
click at [857, 212] on icon at bounding box center [858, 211] width 9 height 9
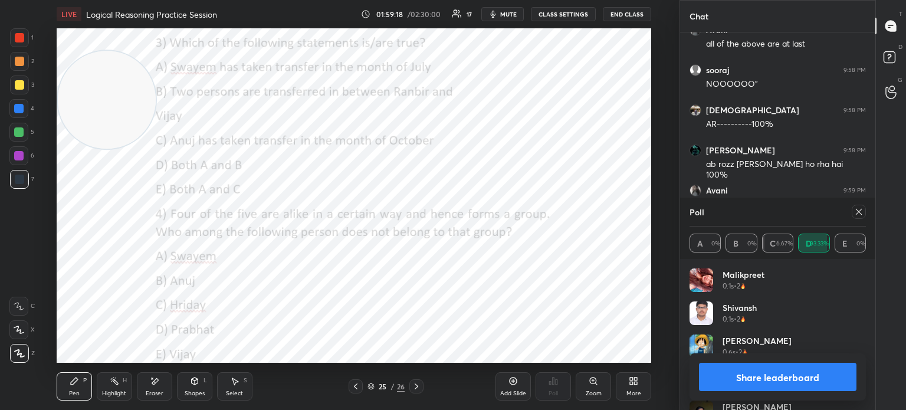
click at [853, 214] on div at bounding box center [858, 212] width 14 height 14
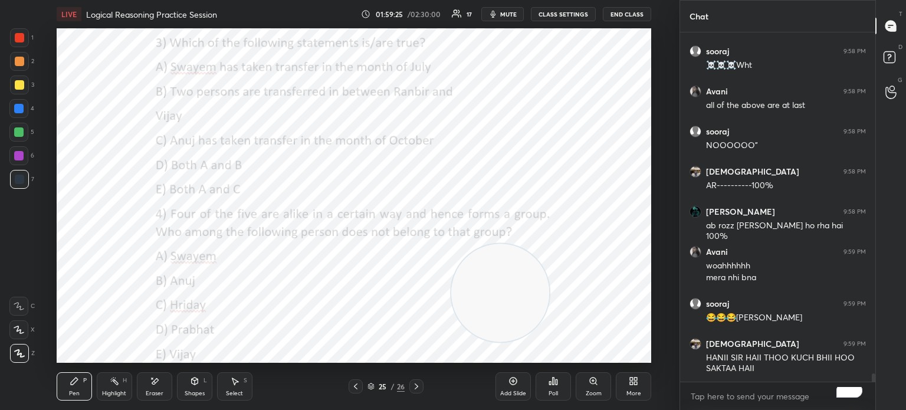
click at [552, 384] on icon at bounding box center [553, 380] width 2 height 7
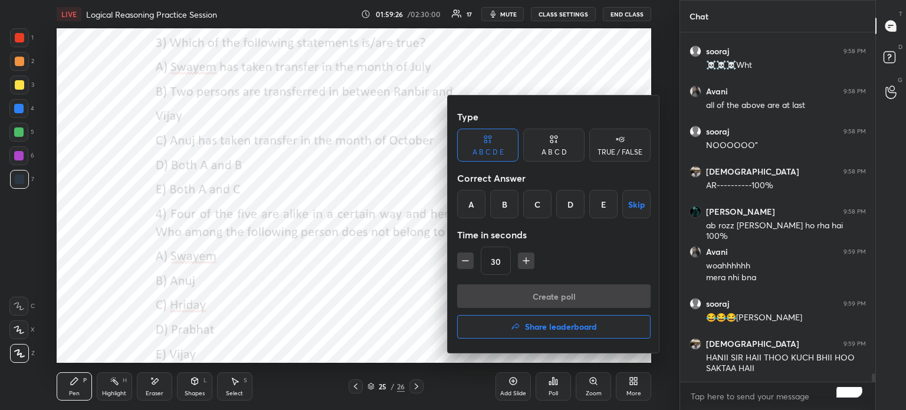
click at [469, 197] on div "A" at bounding box center [471, 204] width 28 height 28
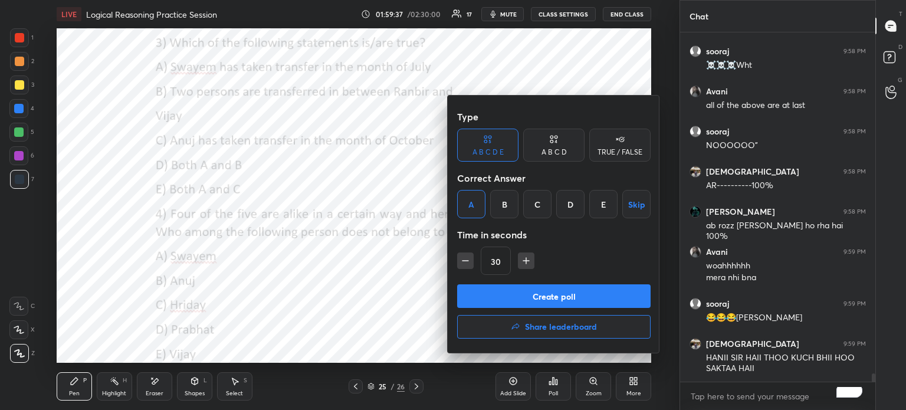
click at [552, 300] on button "Create poll" at bounding box center [553, 296] width 193 height 24
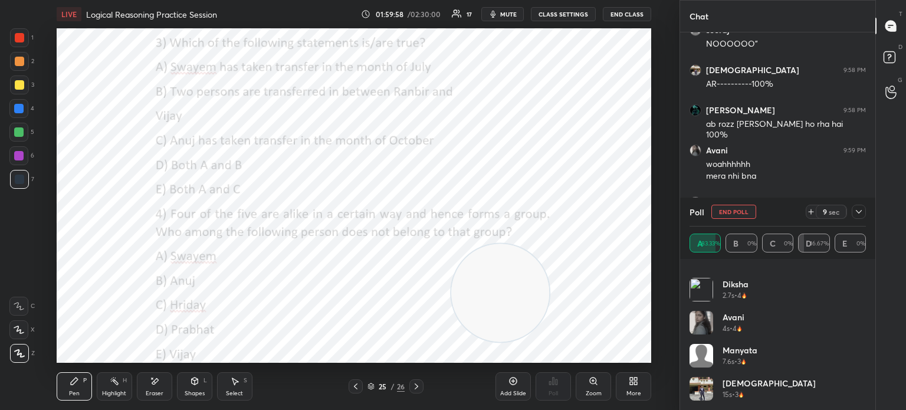
click at [856, 215] on icon at bounding box center [858, 211] width 9 height 9
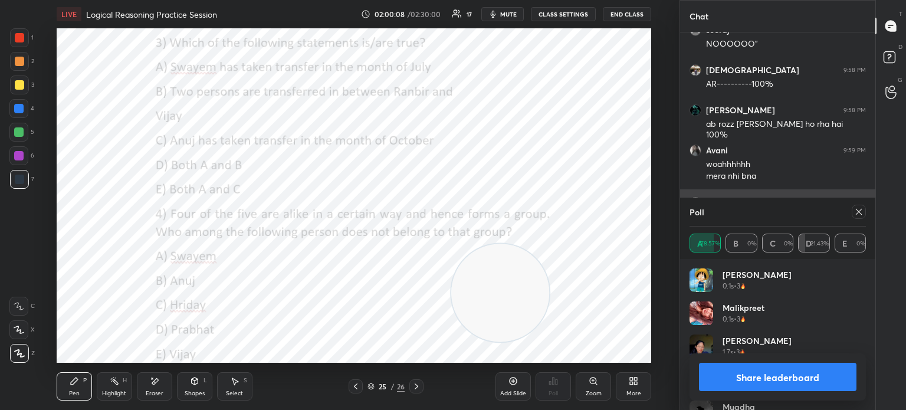
click at [856, 212] on icon at bounding box center [858, 211] width 9 height 9
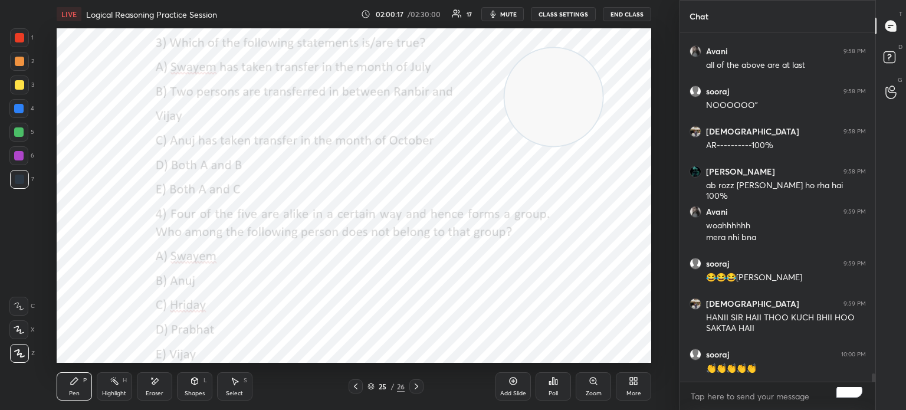
click at [559, 389] on div "Poll" at bounding box center [552, 386] width 35 height 28
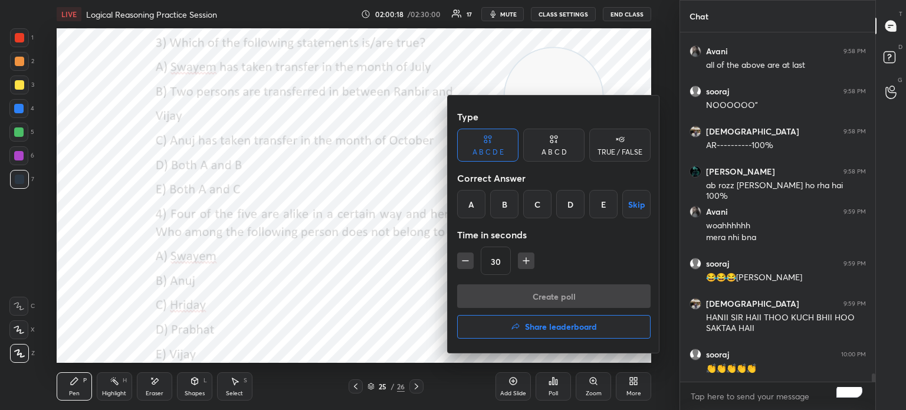
click at [568, 205] on div "D" at bounding box center [570, 204] width 28 height 28
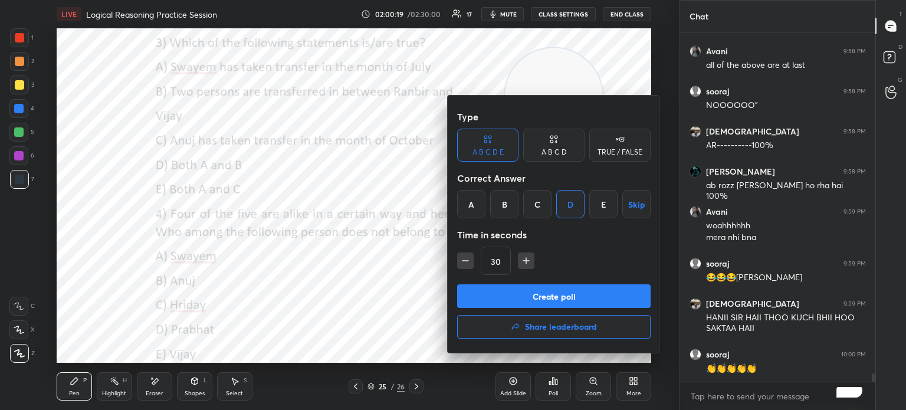
click at [537, 292] on button "Create poll" at bounding box center [553, 296] width 193 height 24
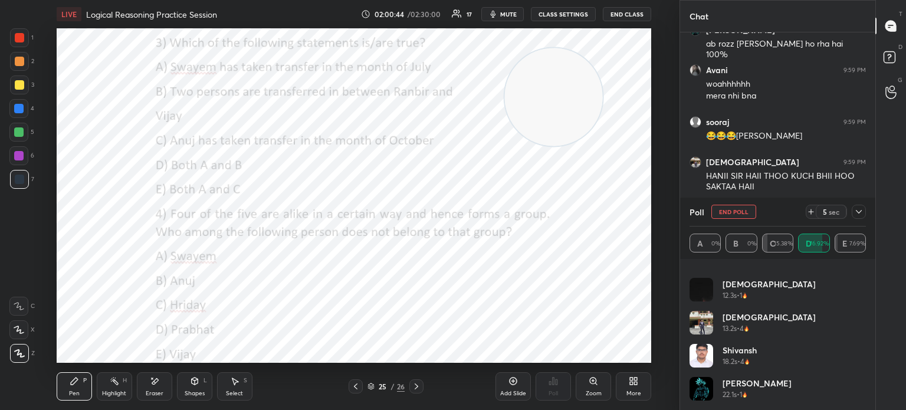
click at [858, 214] on icon at bounding box center [858, 211] width 9 height 9
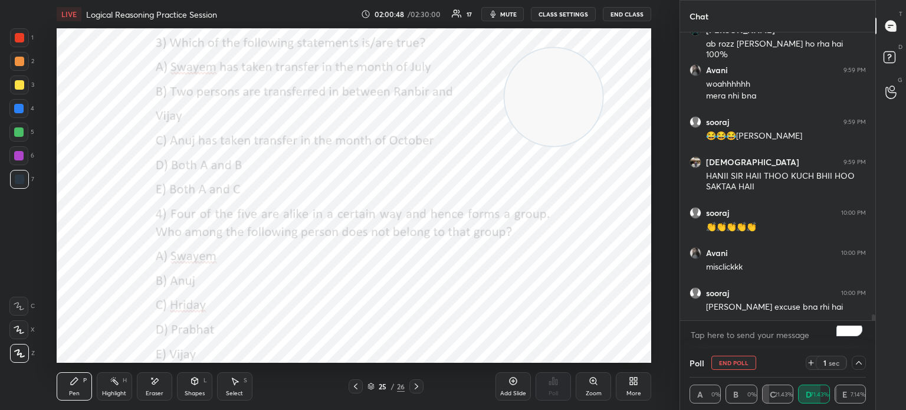
click at [738, 360] on button "End Poll" at bounding box center [733, 363] width 45 height 14
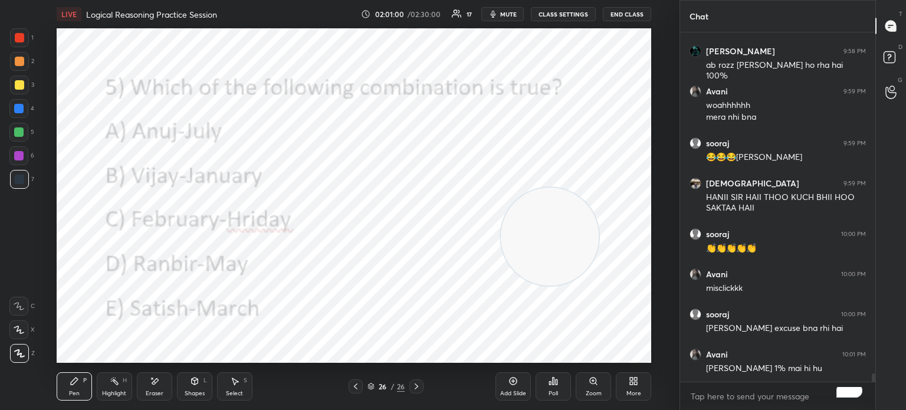
click at [631, 384] on icon at bounding box center [631, 382] width 3 height 3
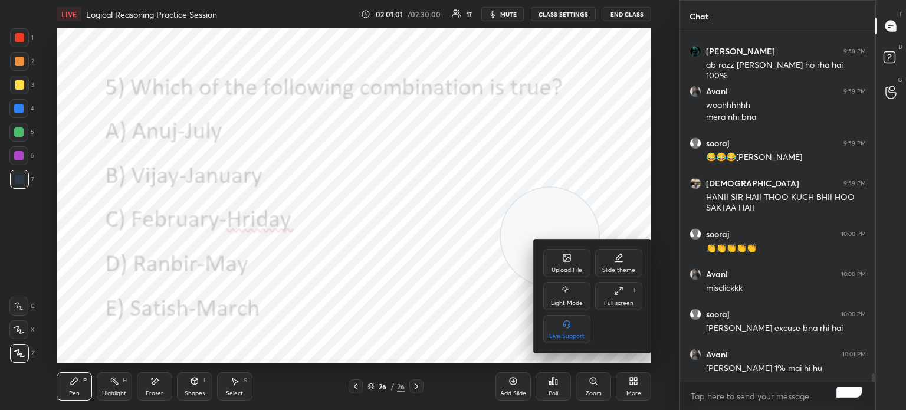
click at [455, 258] on div at bounding box center [453, 205] width 906 height 410
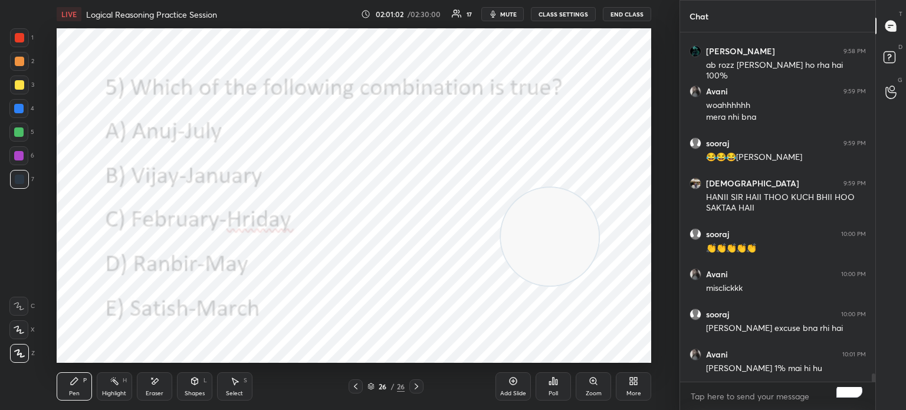
click at [552, 380] on icon at bounding box center [552, 380] width 9 height 9
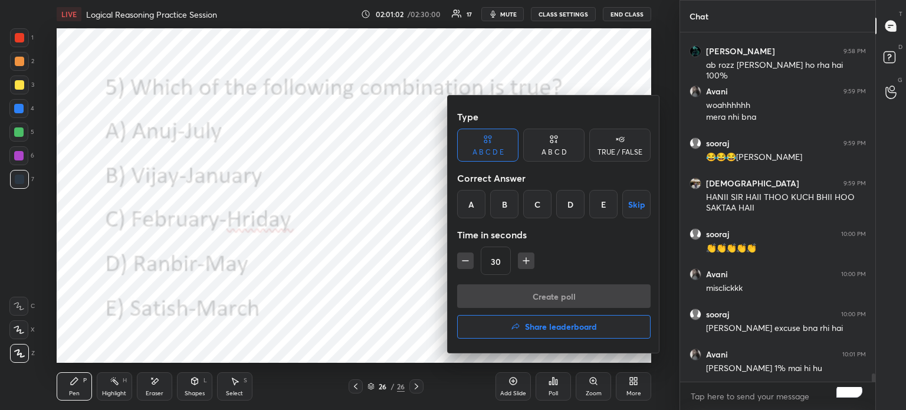
click at [606, 205] on div "E" at bounding box center [603, 204] width 28 height 28
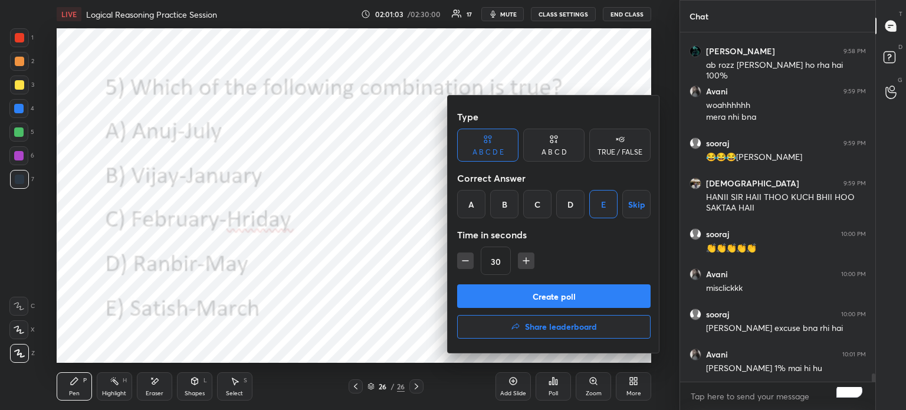
click at [564, 292] on button "Create poll" at bounding box center [553, 296] width 193 height 24
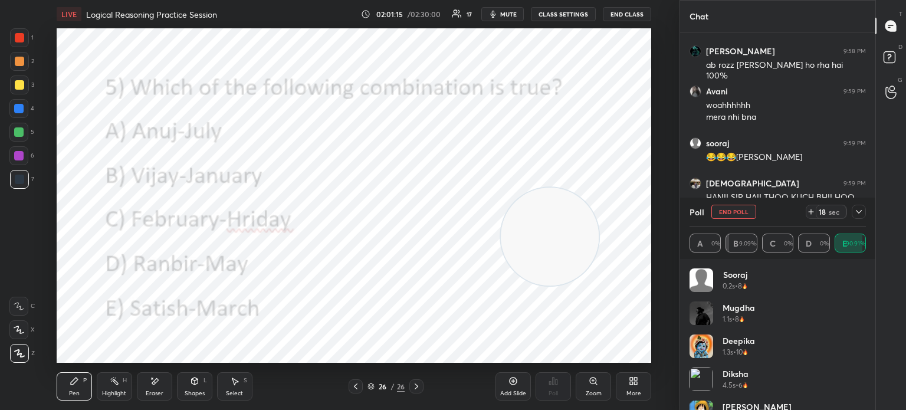
click at [693, 300] on div "sooraj 0.2s • 8" at bounding box center [777, 284] width 176 height 33
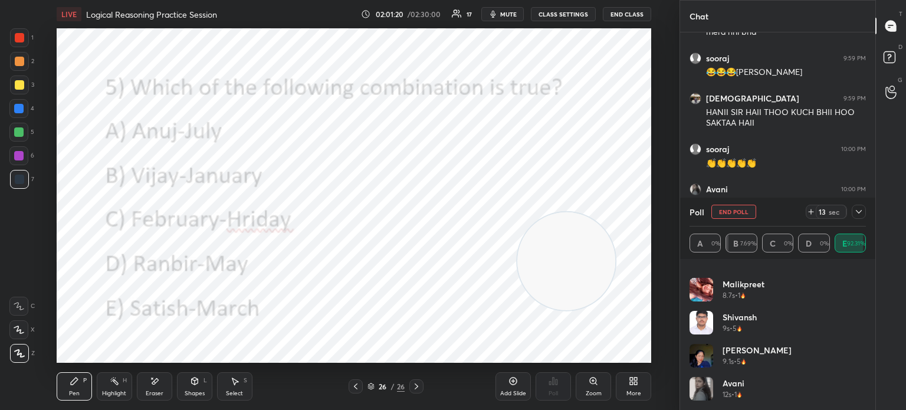
click at [860, 212] on icon at bounding box center [859, 212] width 6 height 4
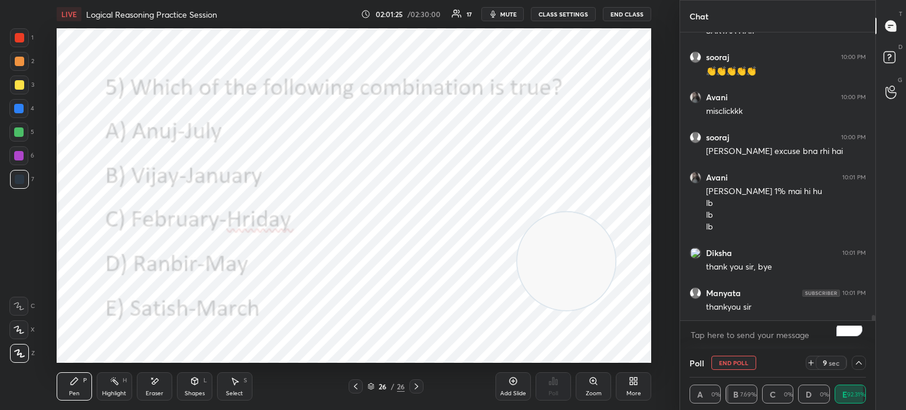
click at [854, 361] on icon at bounding box center [858, 362] width 9 height 9
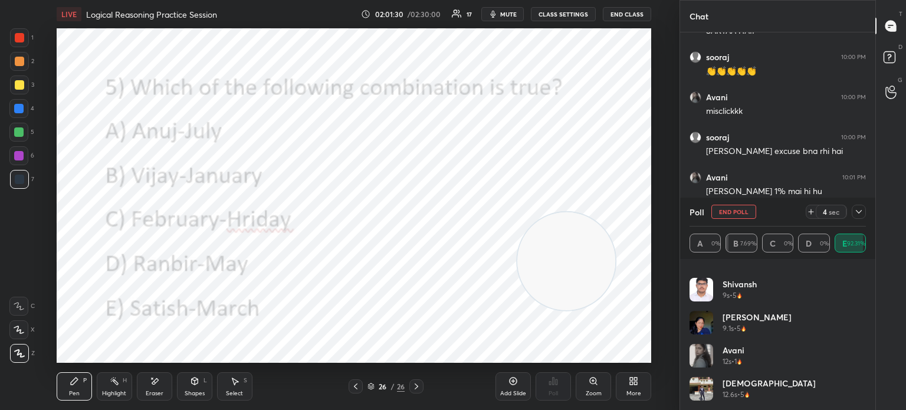
click at [733, 210] on button "End Poll" at bounding box center [733, 212] width 45 height 14
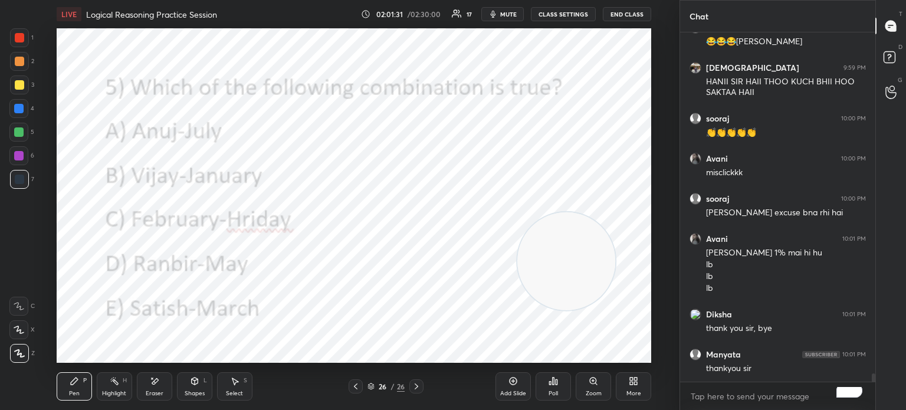
click at [553, 384] on icon at bounding box center [553, 380] width 2 height 7
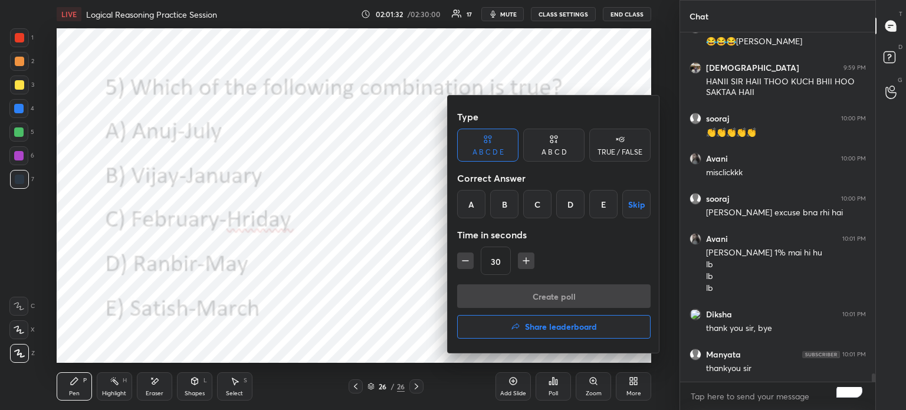
click at [522, 320] on button "Share leaderboard" at bounding box center [553, 327] width 193 height 24
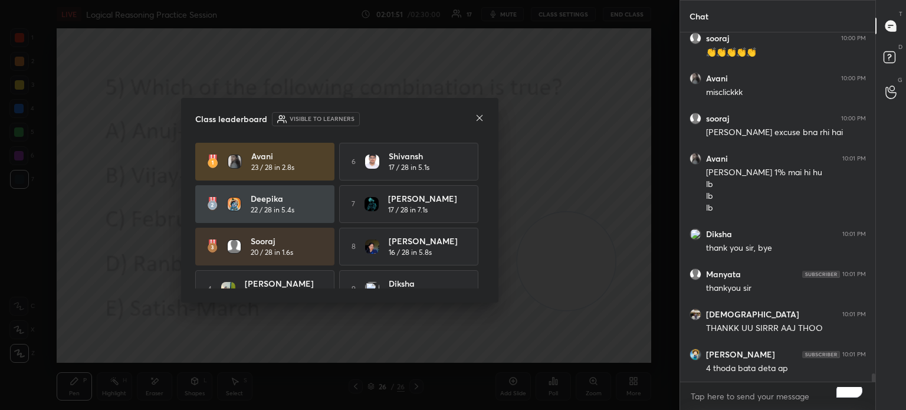
click at [476, 117] on icon at bounding box center [479, 117] width 9 height 9
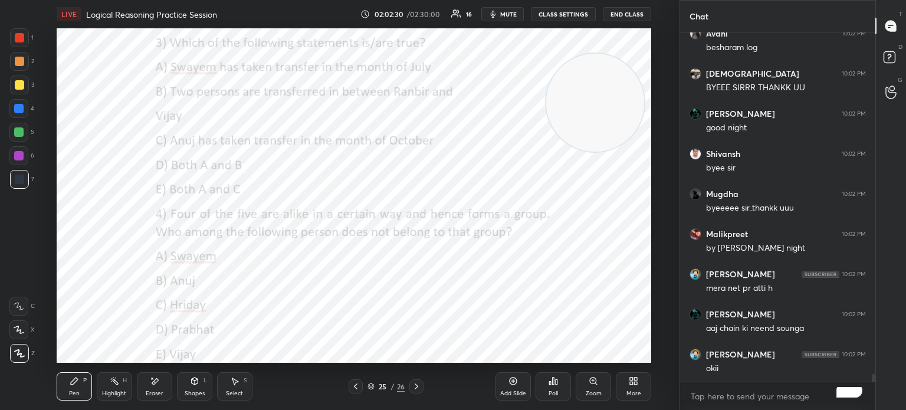
click at [627, 14] on button "End Class" at bounding box center [627, 14] width 48 height 14
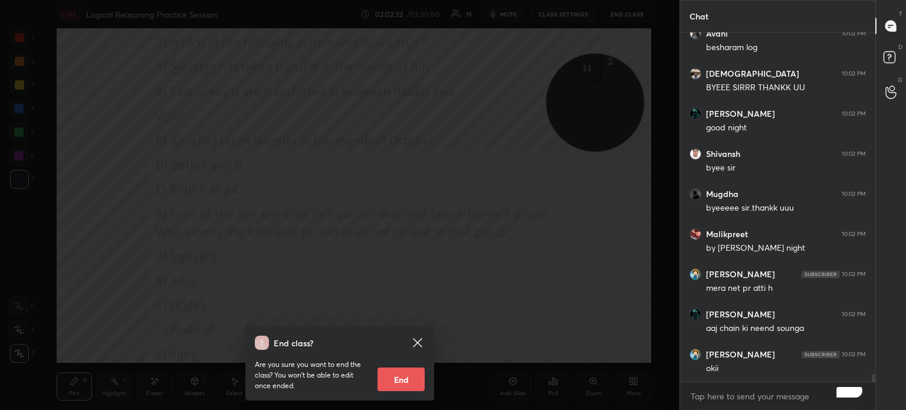
click at [404, 370] on button "End" at bounding box center [400, 379] width 47 height 24
type textarea "x"
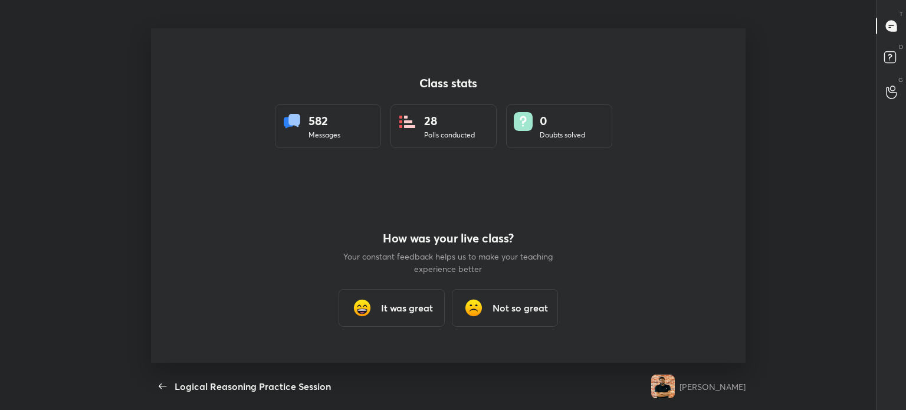
scroll to position [4, 0]
